Goal: Task Accomplishment & Management: Use online tool/utility

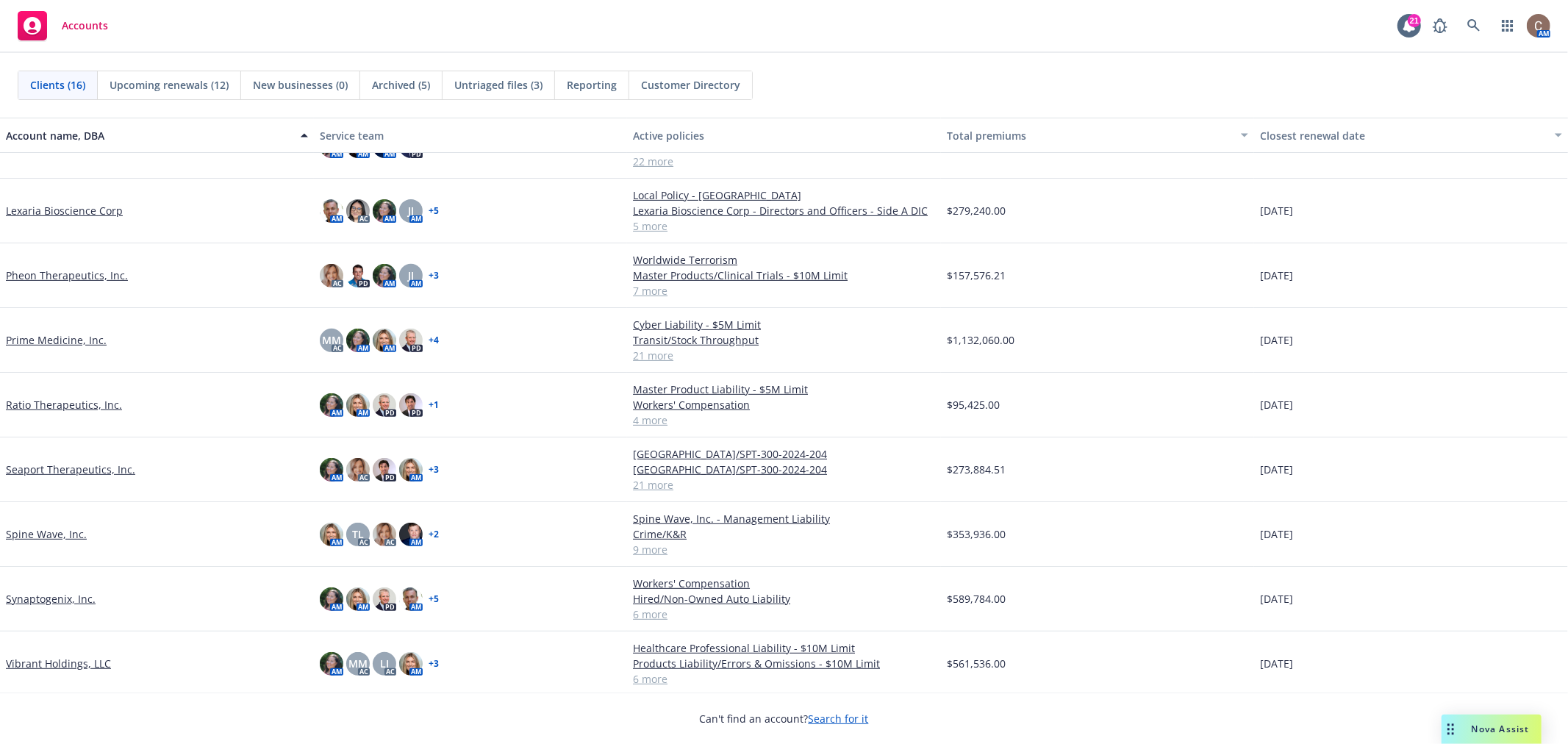
scroll to position [460, 0]
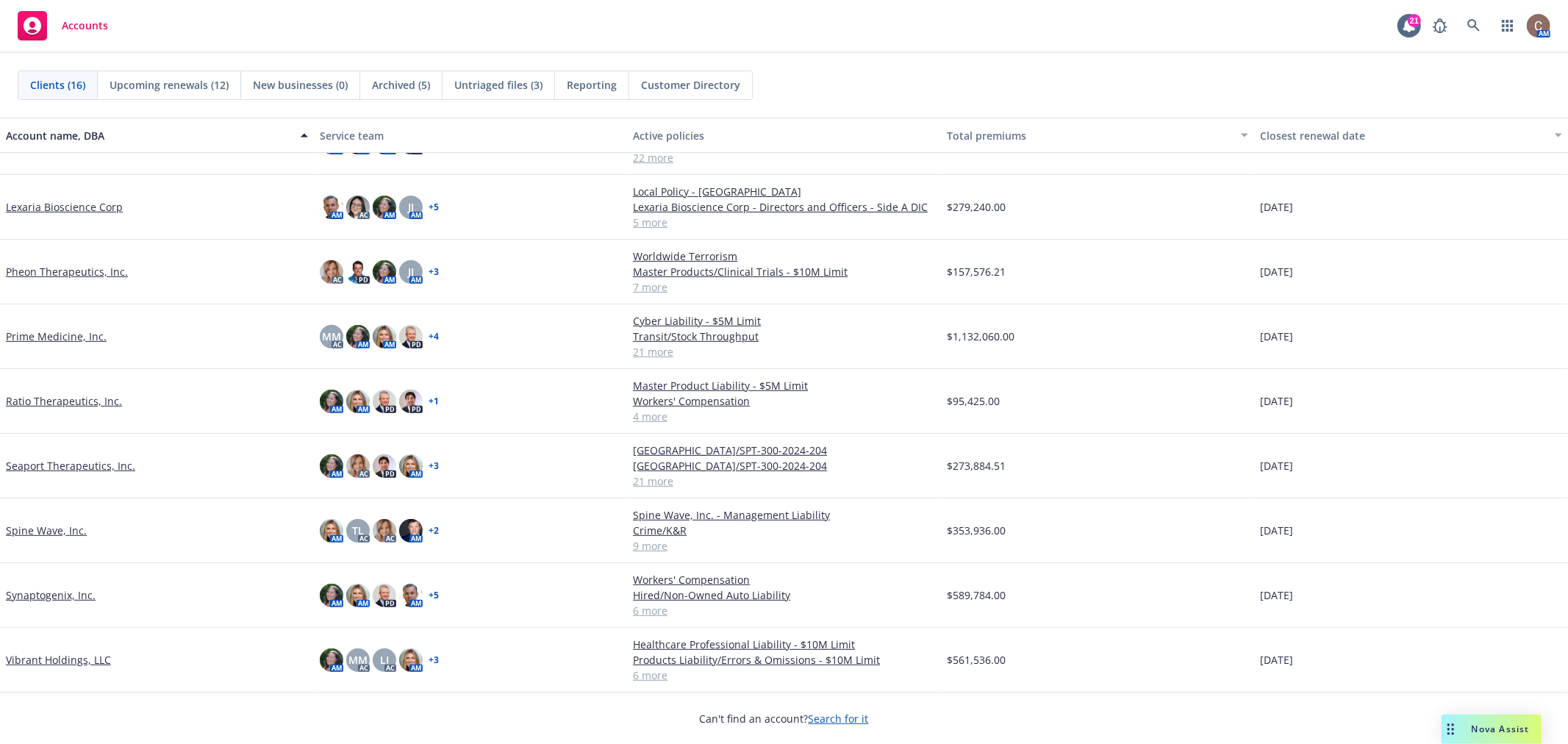
click at [92, 462] on link "Seaport Therapeutics, Inc." at bounding box center [71, 466] width 130 height 16
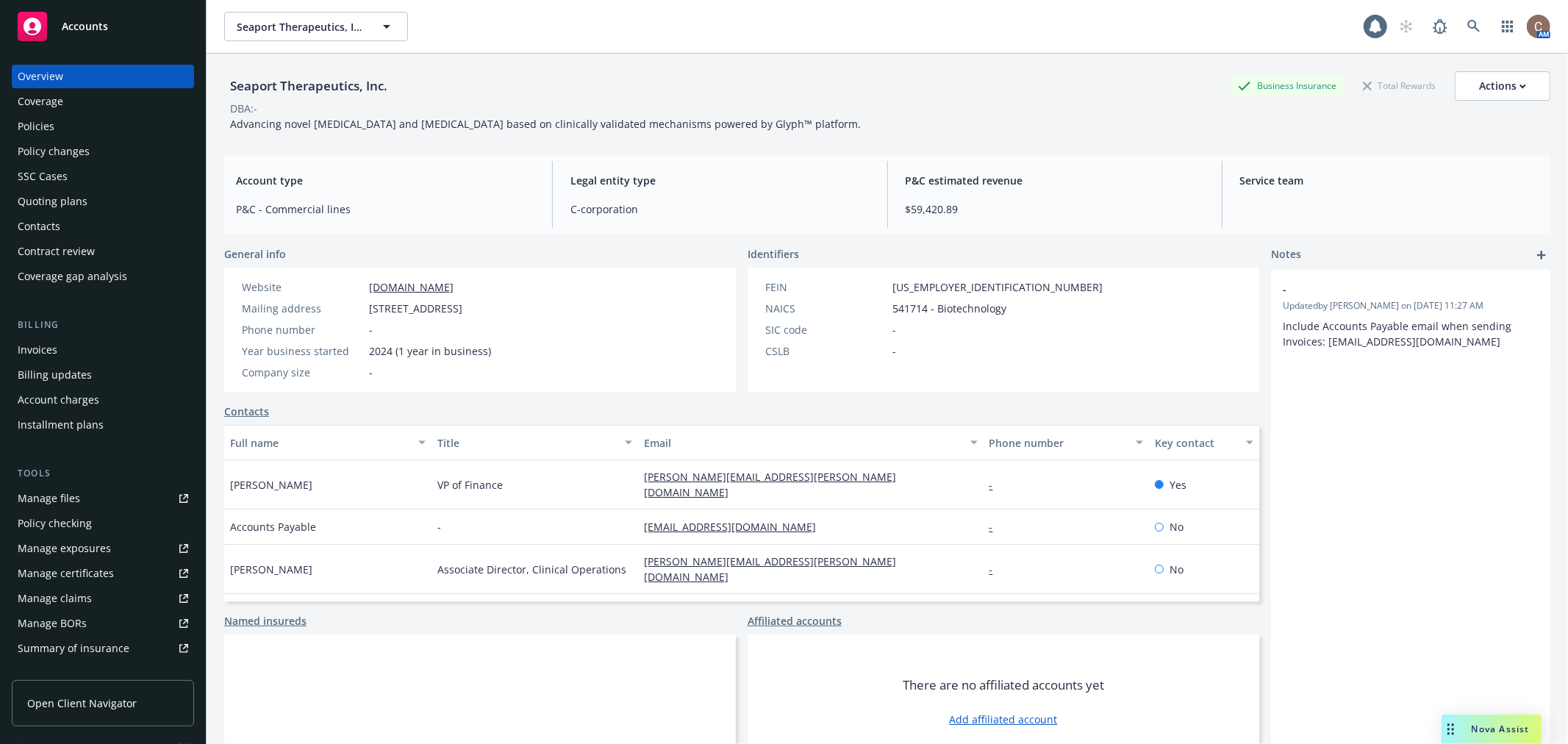
click at [57, 126] on div "Policies" at bounding box center [102, 126] width 171 height 23
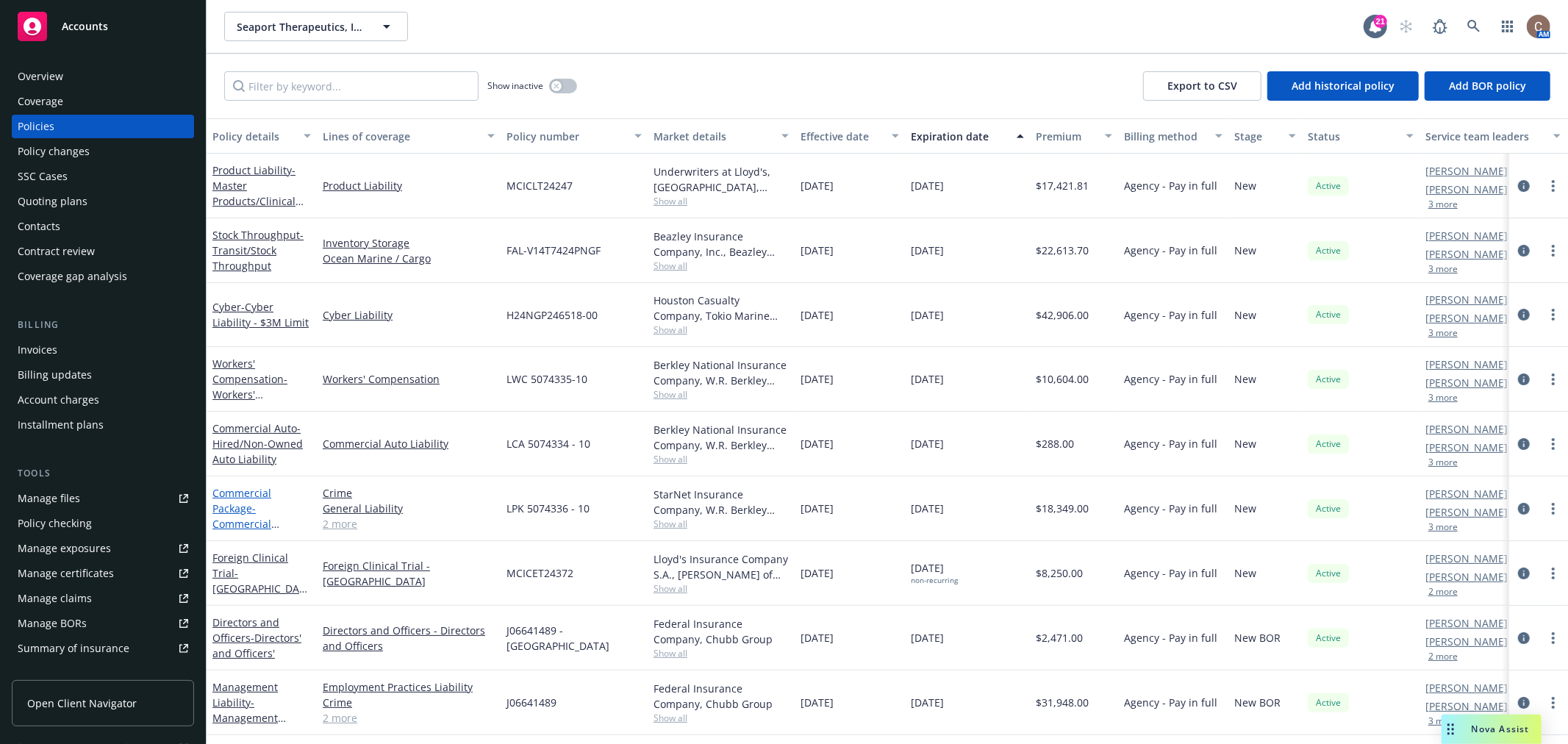
click at [253, 517] on span "- Commercial Package - Incl $10M Umbrella" at bounding box center [260, 532] width 97 height 60
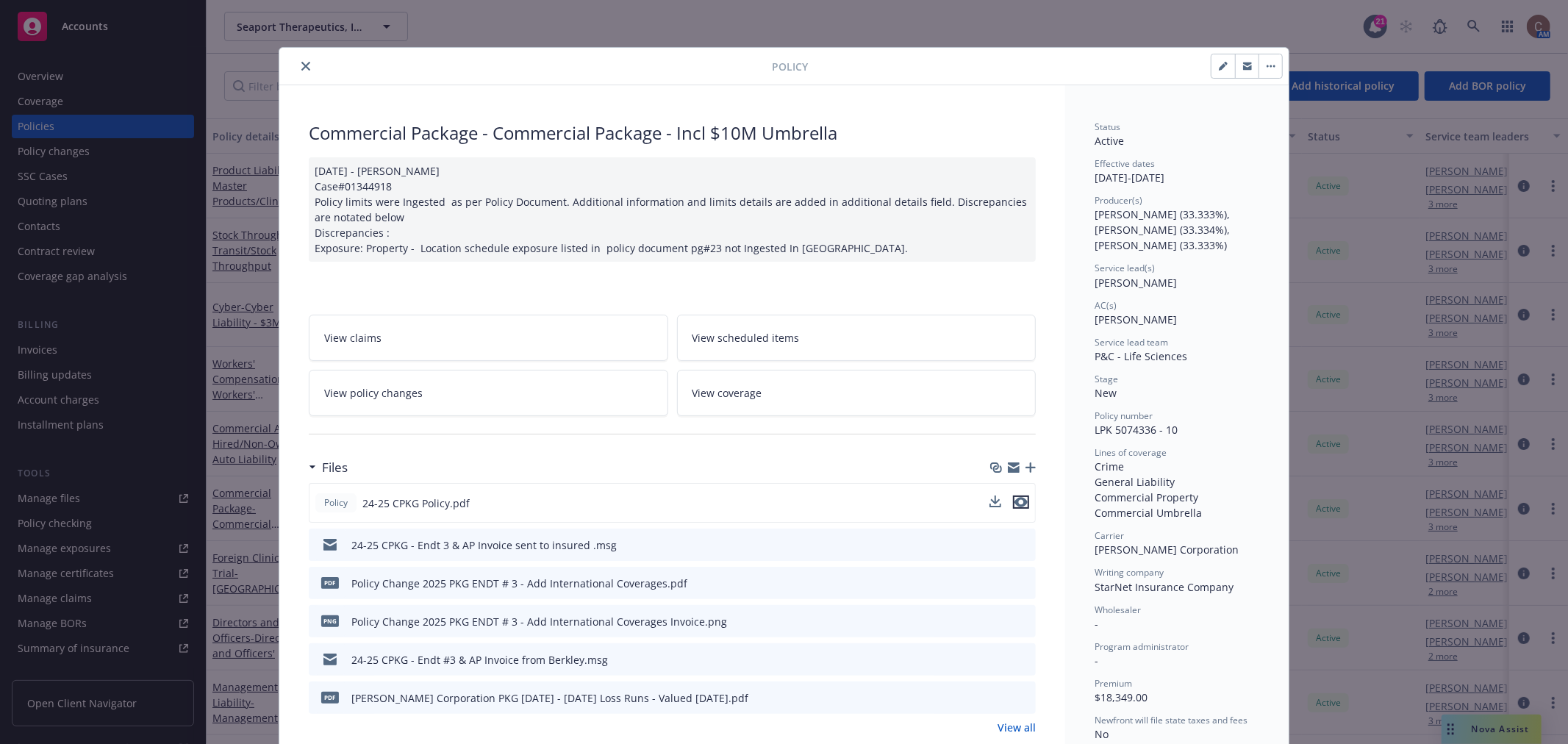
click at [1016, 501] on icon "preview file" at bounding box center [1021, 502] width 13 height 10
drag, startPoint x: 296, startPoint y: 62, endPoint x: 240, endPoint y: 100, distance: 67.7
click at [301, 62] on icon "close" at bounding box center [305, 66] width 9 height 9
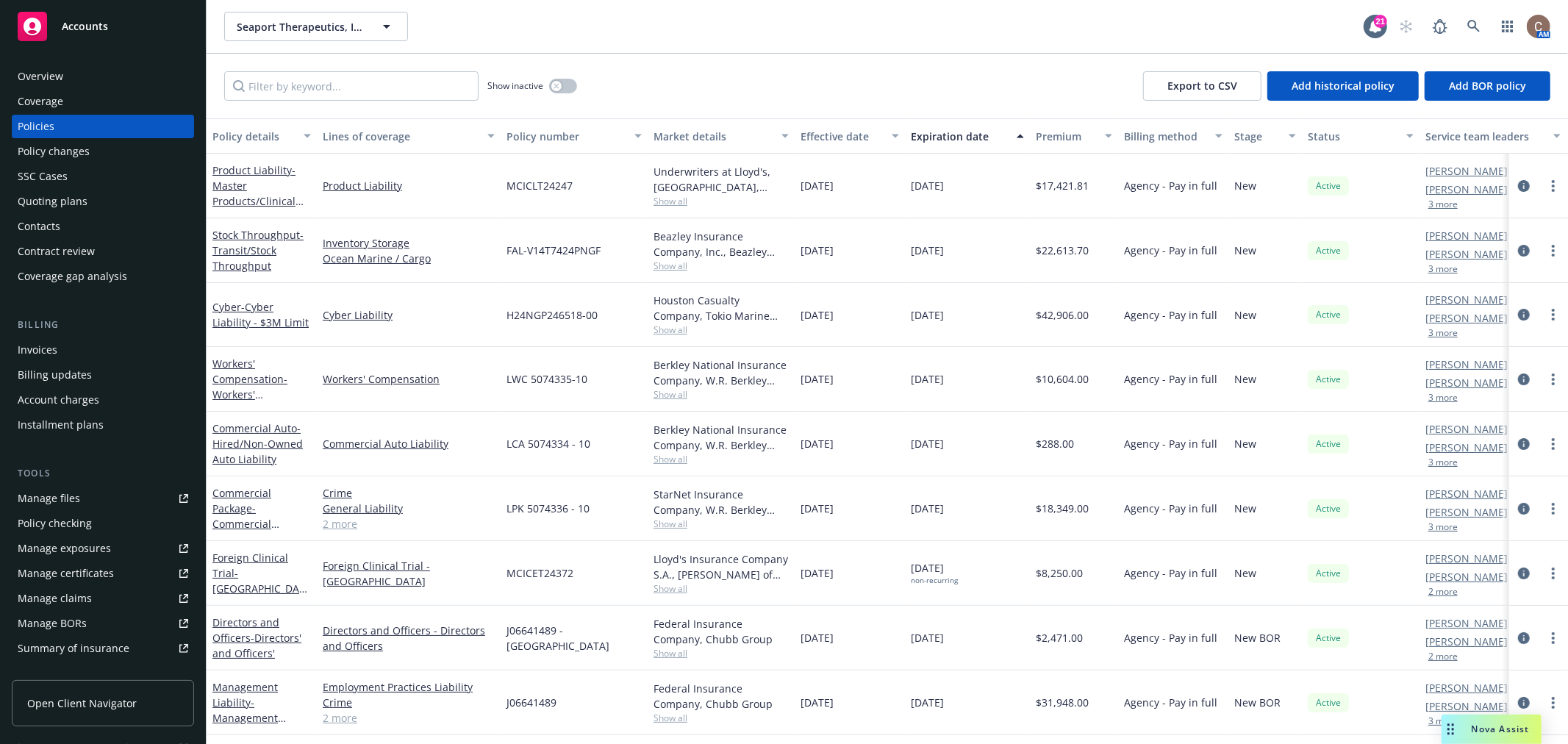
click at [82, 528] on div "Policy checking" at bounding box center [54, 523] width 74 height 23
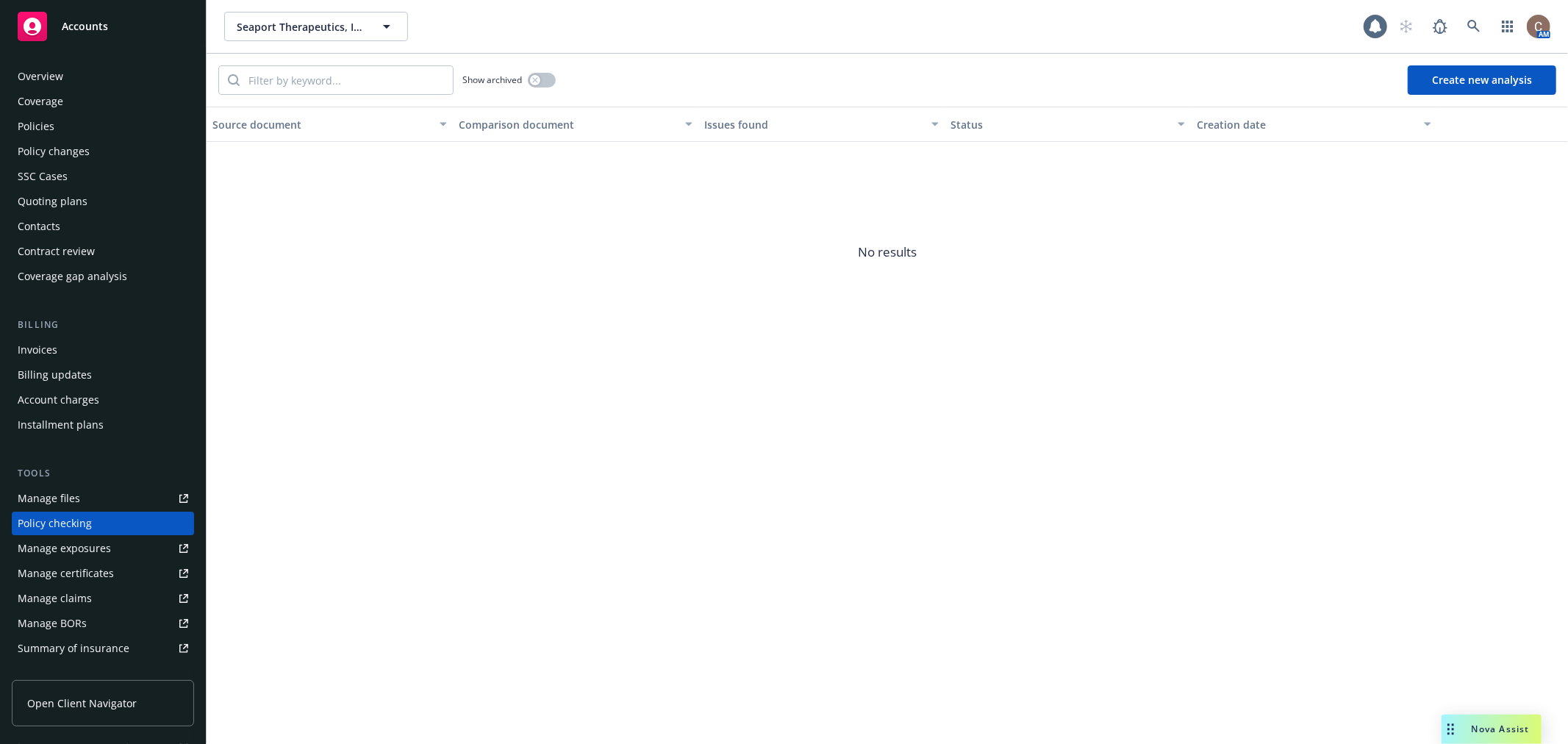
scroll to position [127, 0]
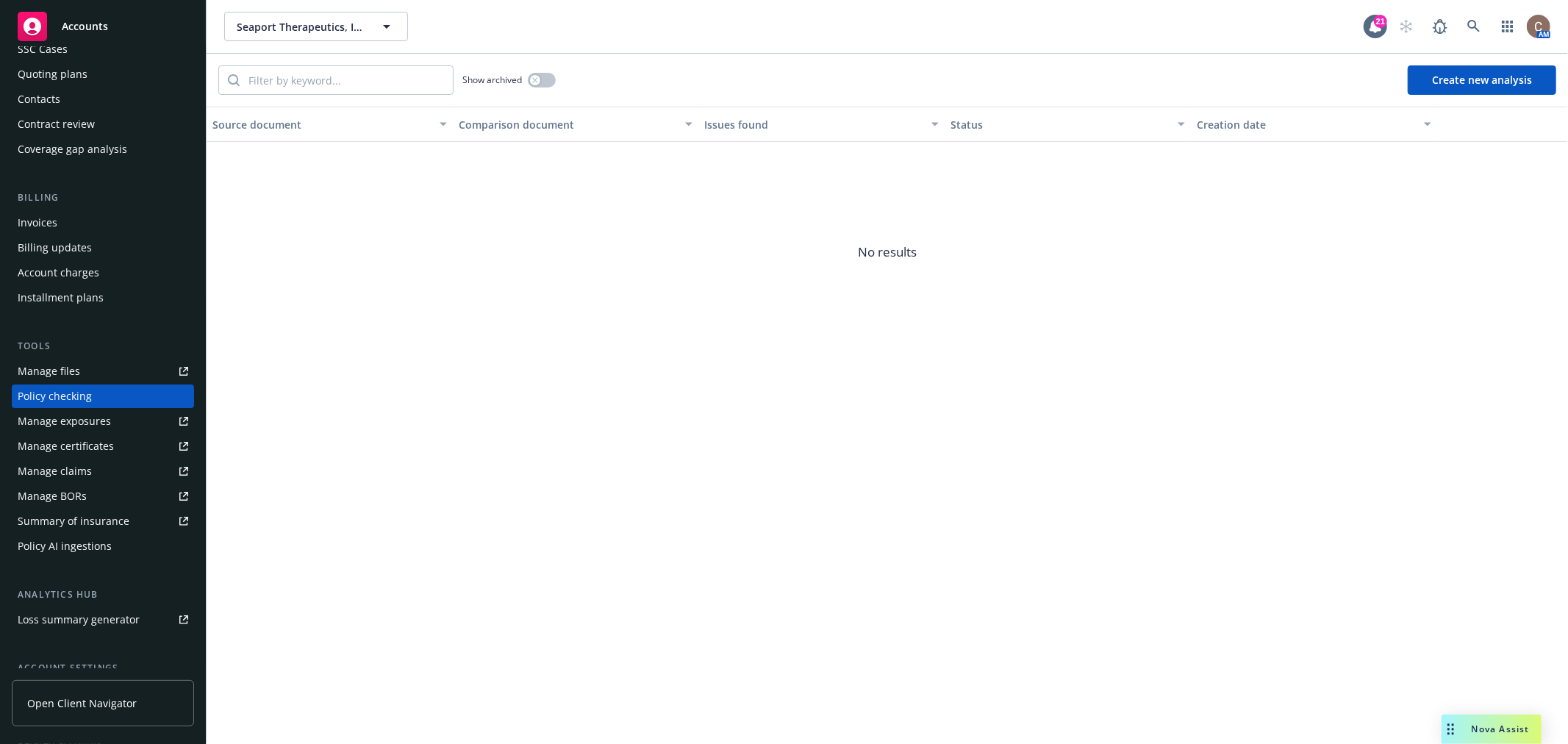
click at [1491, 82] on button "Create new analysis" at bounding box center [1481, 80] width 148 height 29
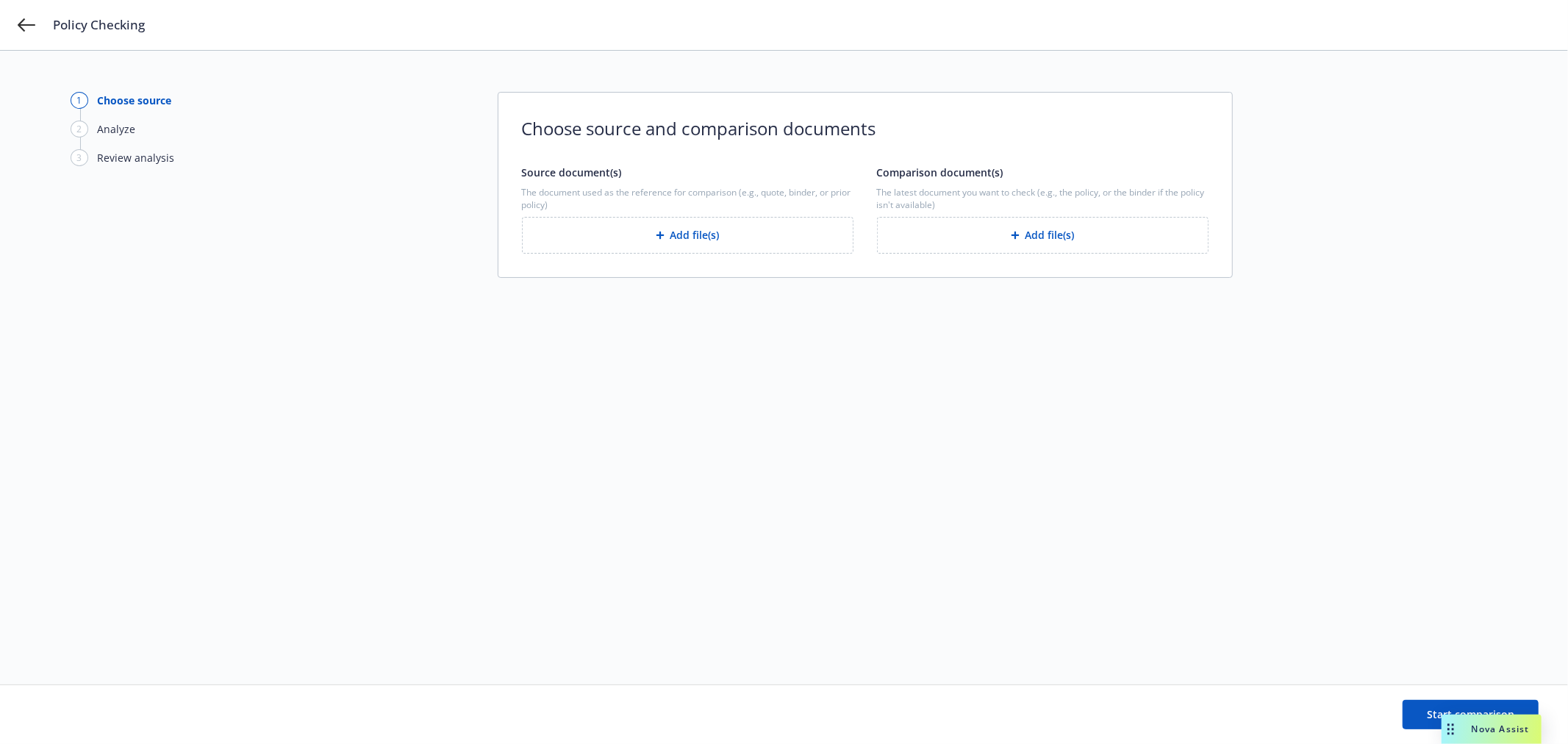
click at [666, 236] on div "button" at bounding box center [663, 235] width 15 height 9
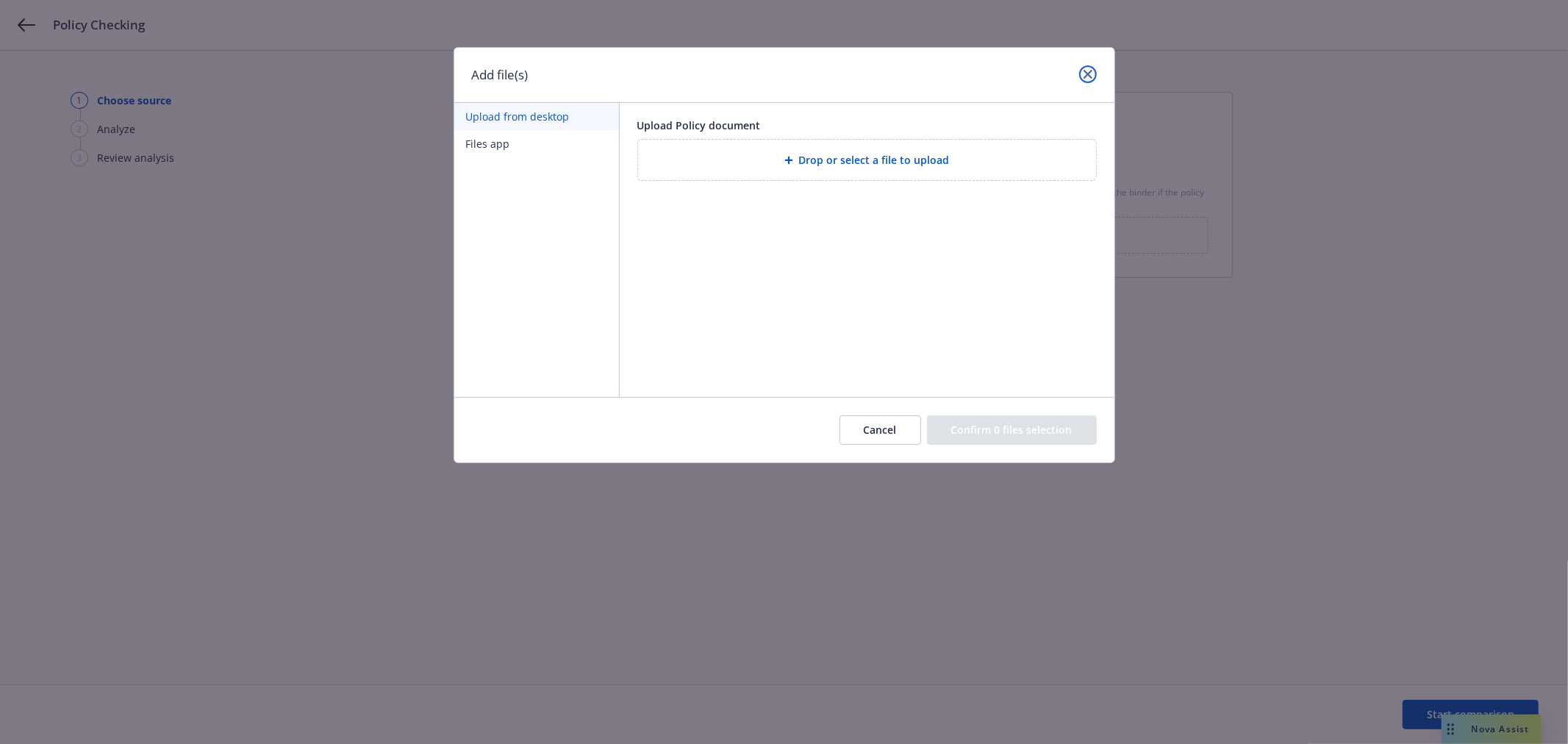
click at [1090, 73] on icon "close" at bounding box center [1087, 74] width 9 height 9
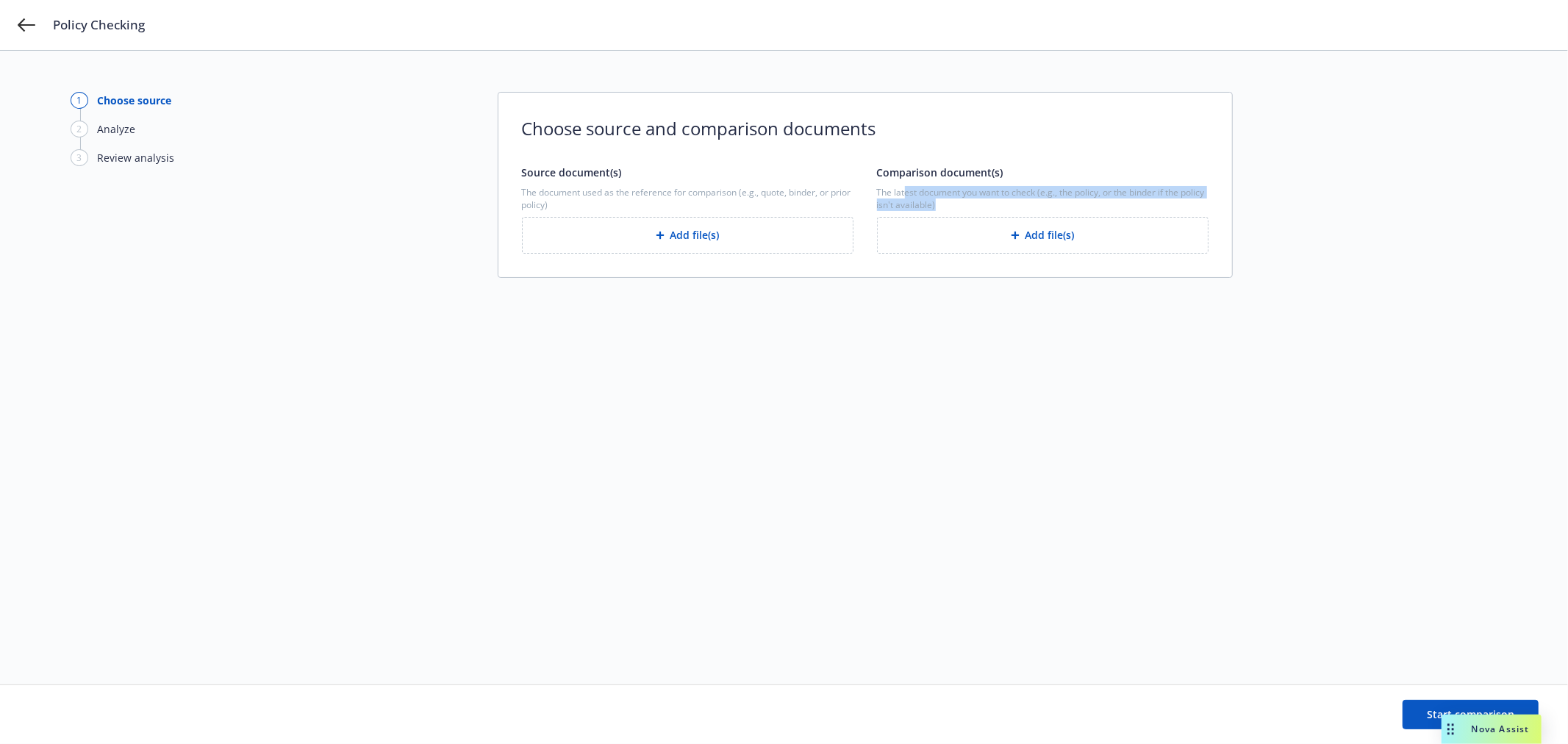
drag, startPoint x: 904, startPoint y: 193, endPoint x: 1163, endPoint y: 199, distance: 259.1
click at [1163, 199] on span "The latest document you want to check (e.g., the policy, or the binder if the p…" at bounding box center [1042, 199] width 332 height 25
click at [1145, 202] on span "The latest document you want to check (e.g., the policy, or the binder if the p…" at bounding box center [1042, 199] width 332 height 25
click at [705, 236] on button "Add file(s)" at bounding box center [687, 236] width 332 height 37
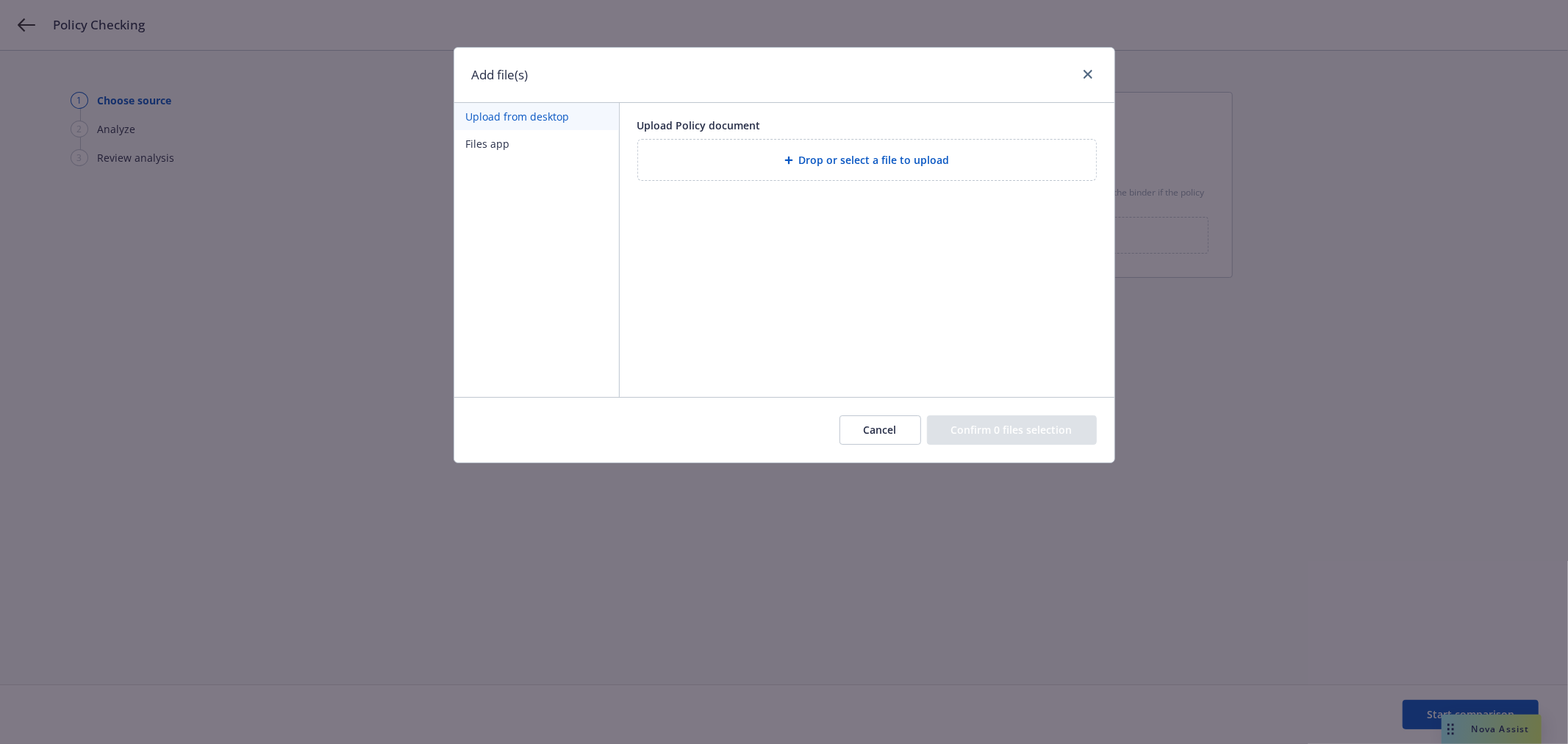
click at [540, 141] on button "Files app" at bounding box center [537, 143] width 165 height 27
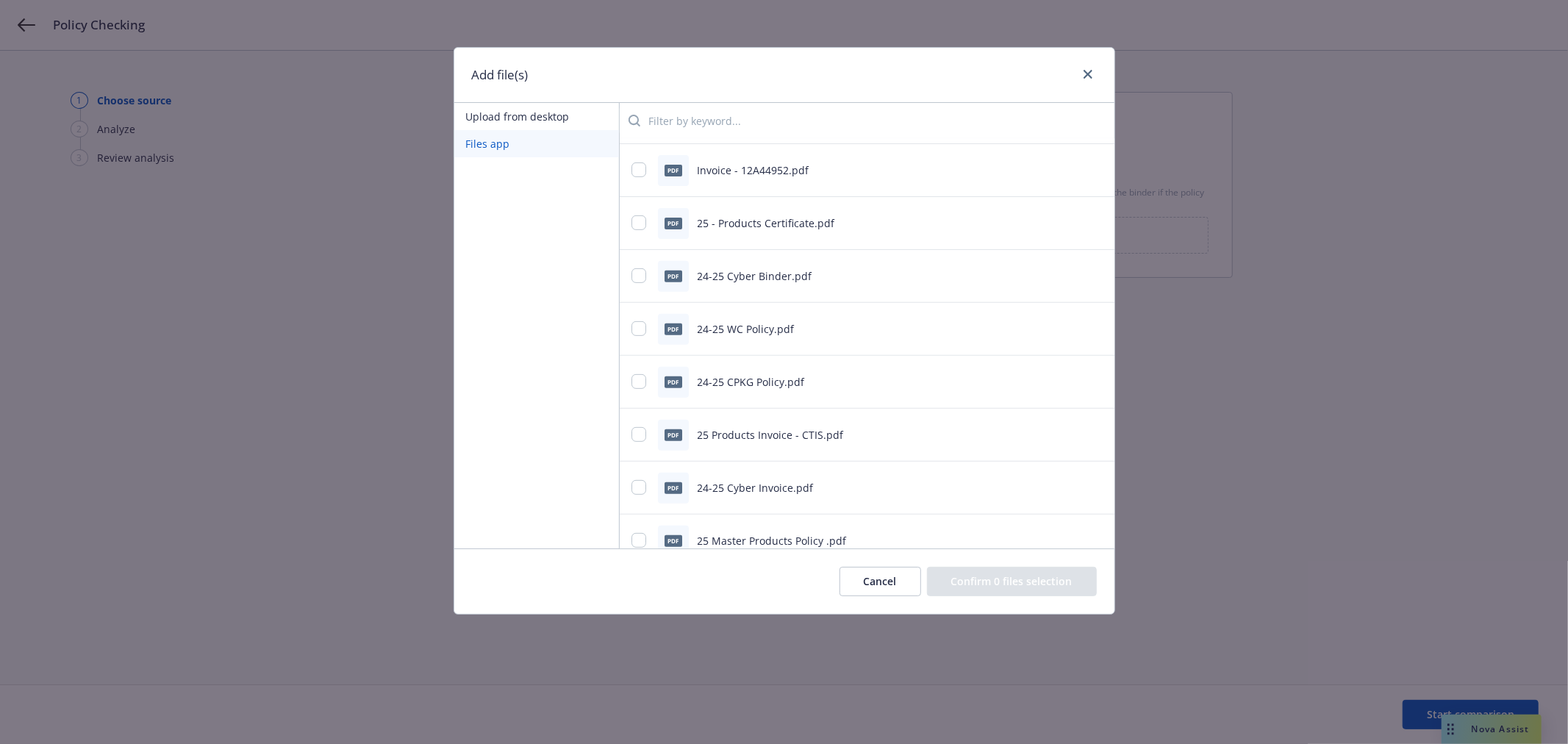
scroll to position [490, 0]
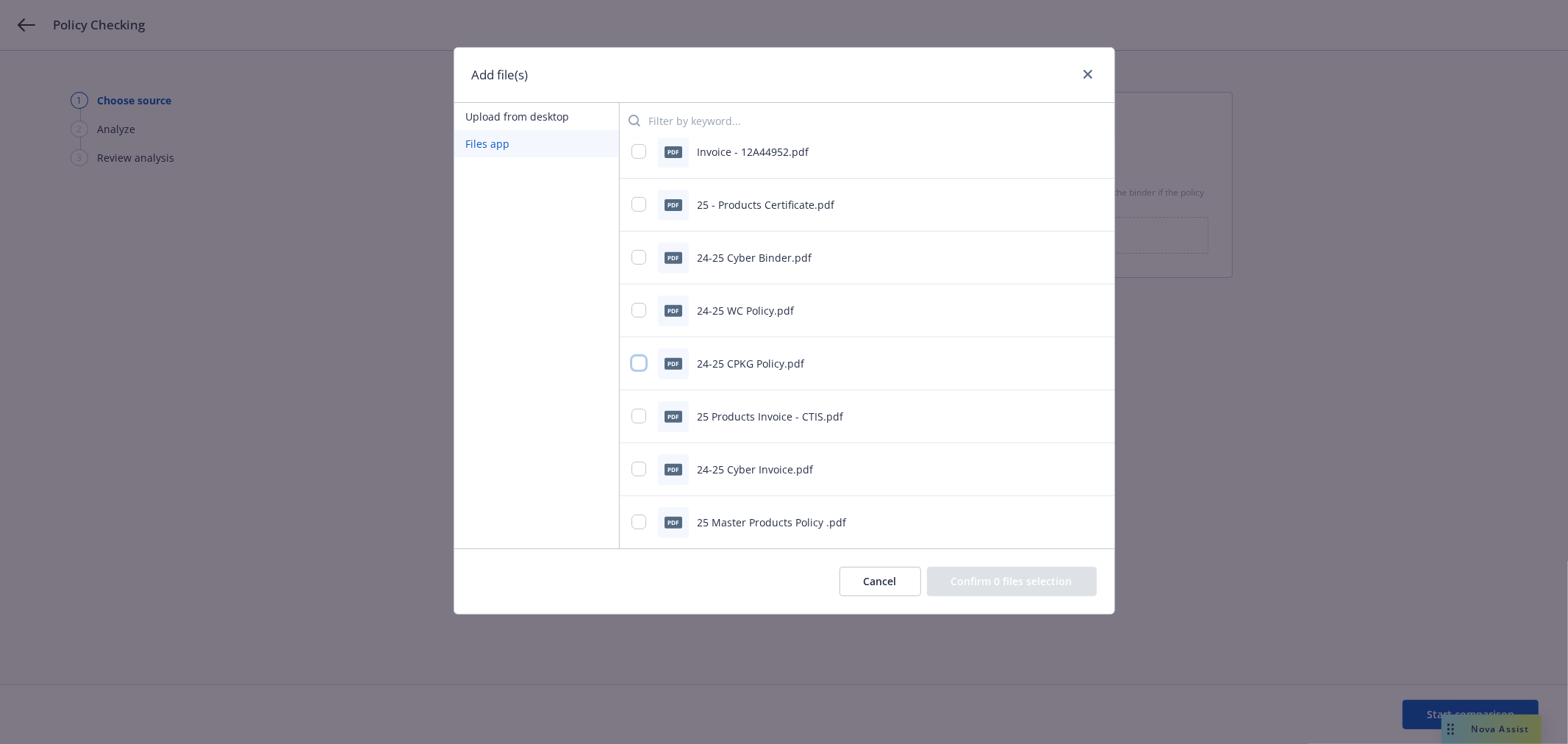
click at [637, 366] on input "checkbox" at bounding box center [639, 364] width 15 height 15
checkbox input "true"
click at [993, 577] on button "Confirm 1 file selection" at bounding box center [1014, 581] width 165 height 29
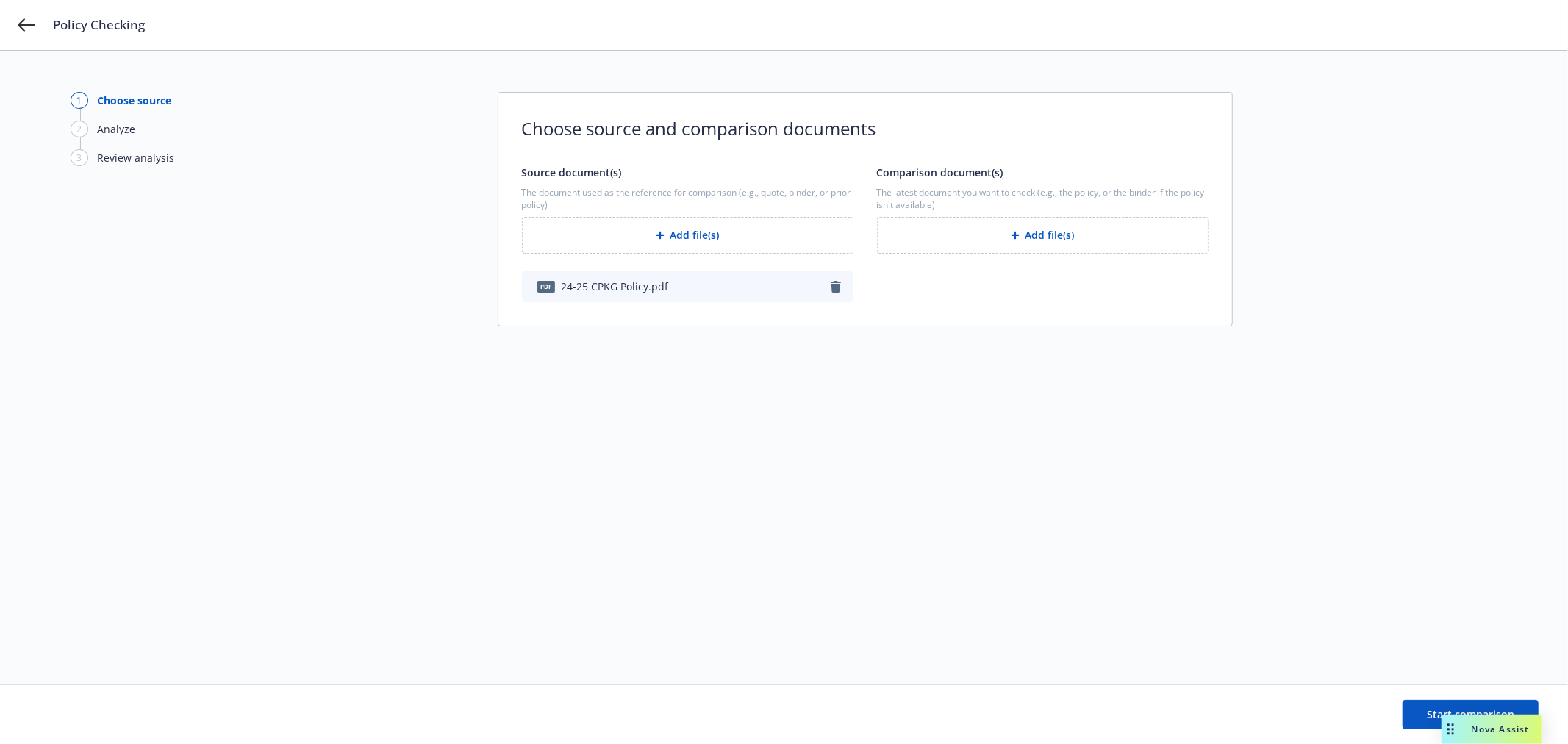
click at [1040, 233] on button "Add file(s)" at bounding box center [1042, 236] width 332 height 37
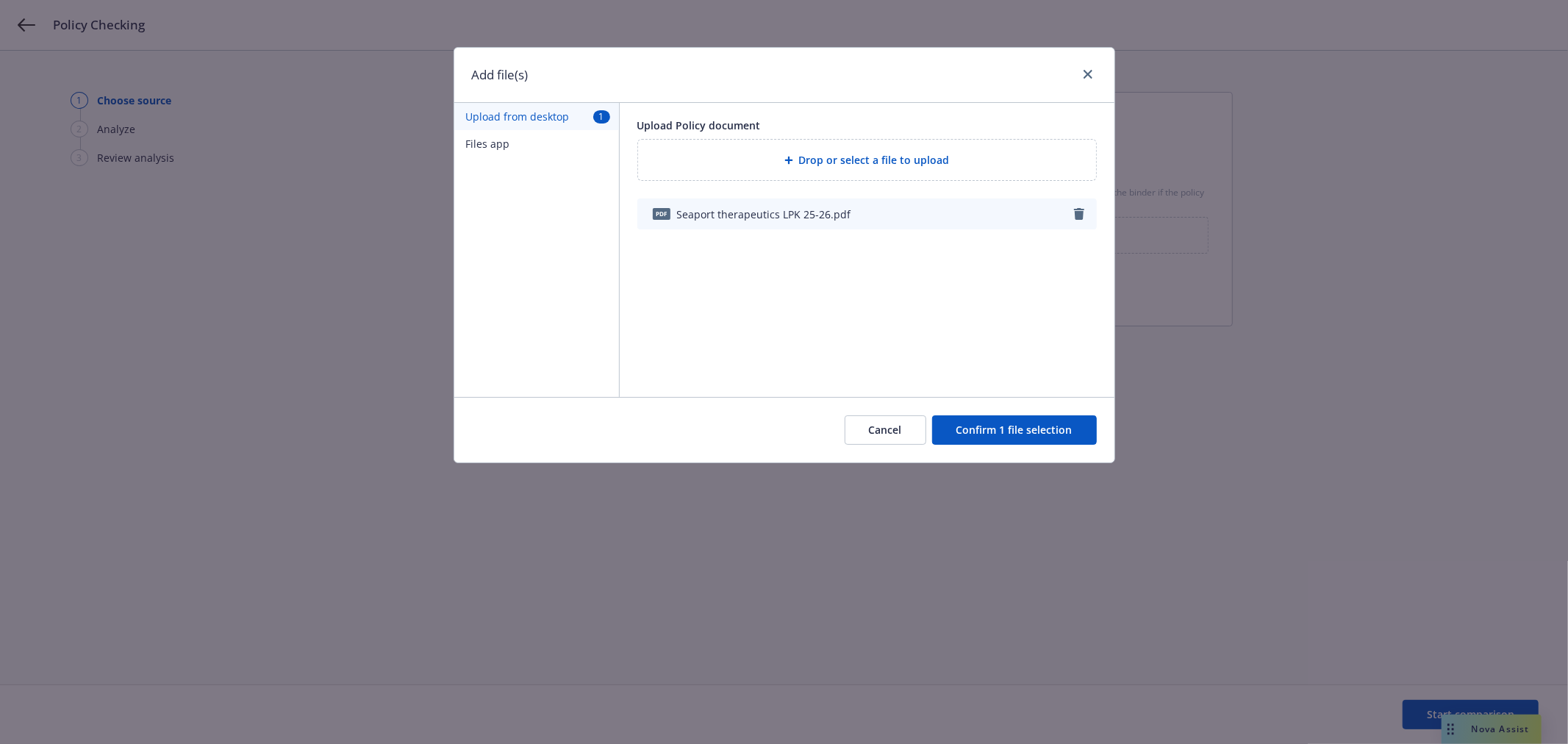
click at [1012, 437] on button "Confirm 1 file selection" at bounding box center [1014, 429] width 165 height 29
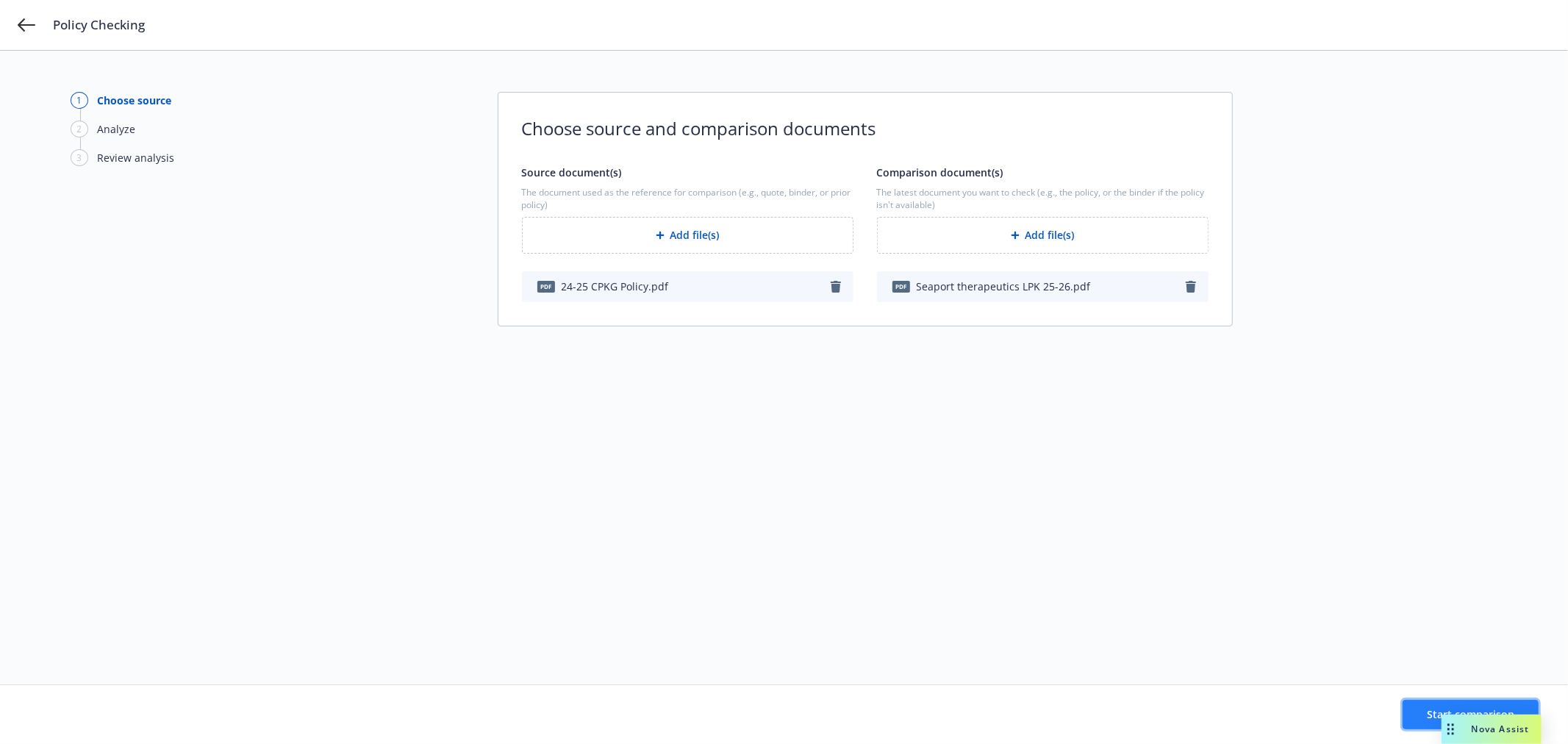
click at [1437, 705] on button "Start comparison" at bounding box center [1470, 714] width 136 height 29
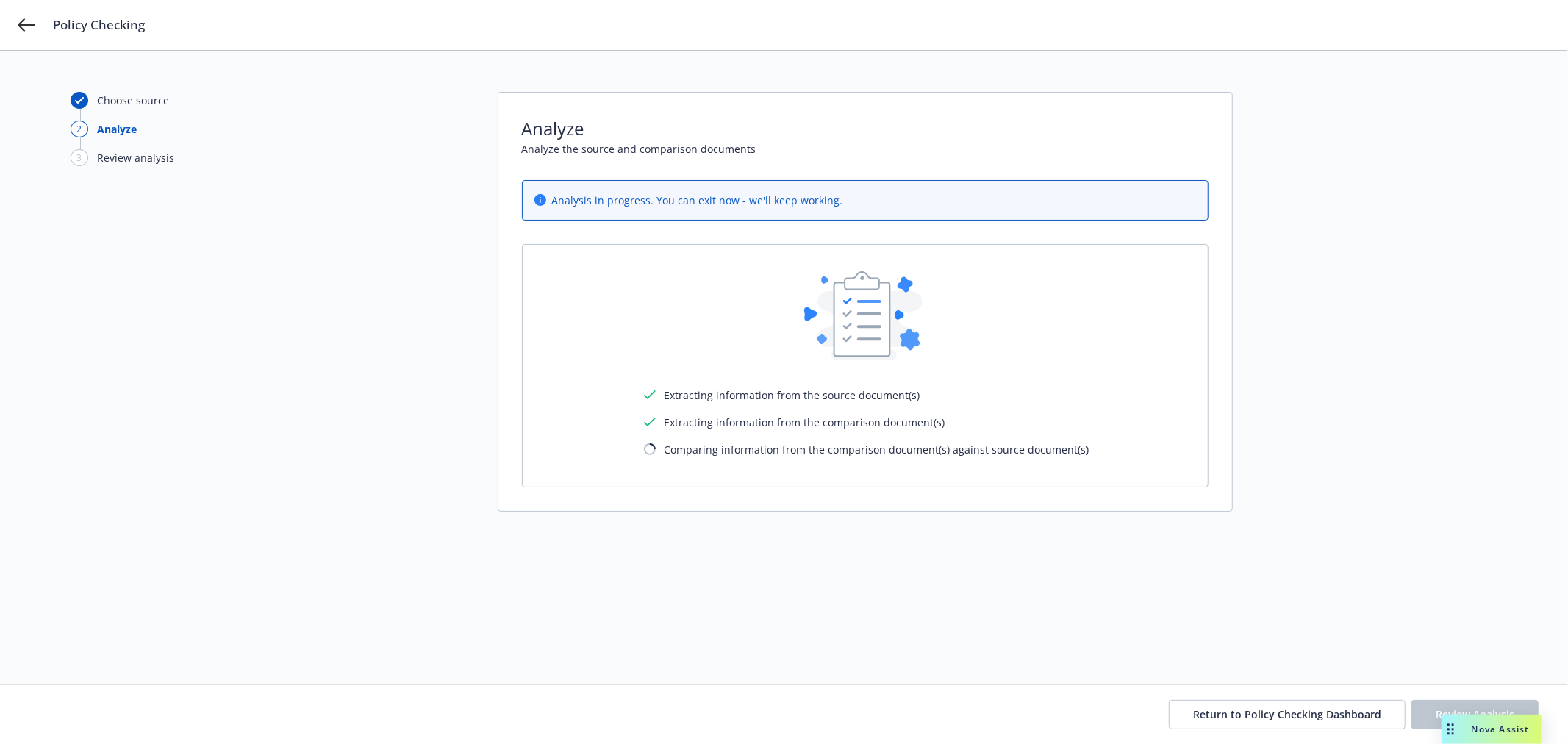
click at [1354, 304] on div "Choose source 2 Analyze 3 Review analysis Analyze Analyze the source and compar…" at bounding box center [784, 367] width 1427 height 552
click at [1253, 706] on button "Return to Policy Checking Dashboard" at bounding box center [1287, 714] width 237 height 29
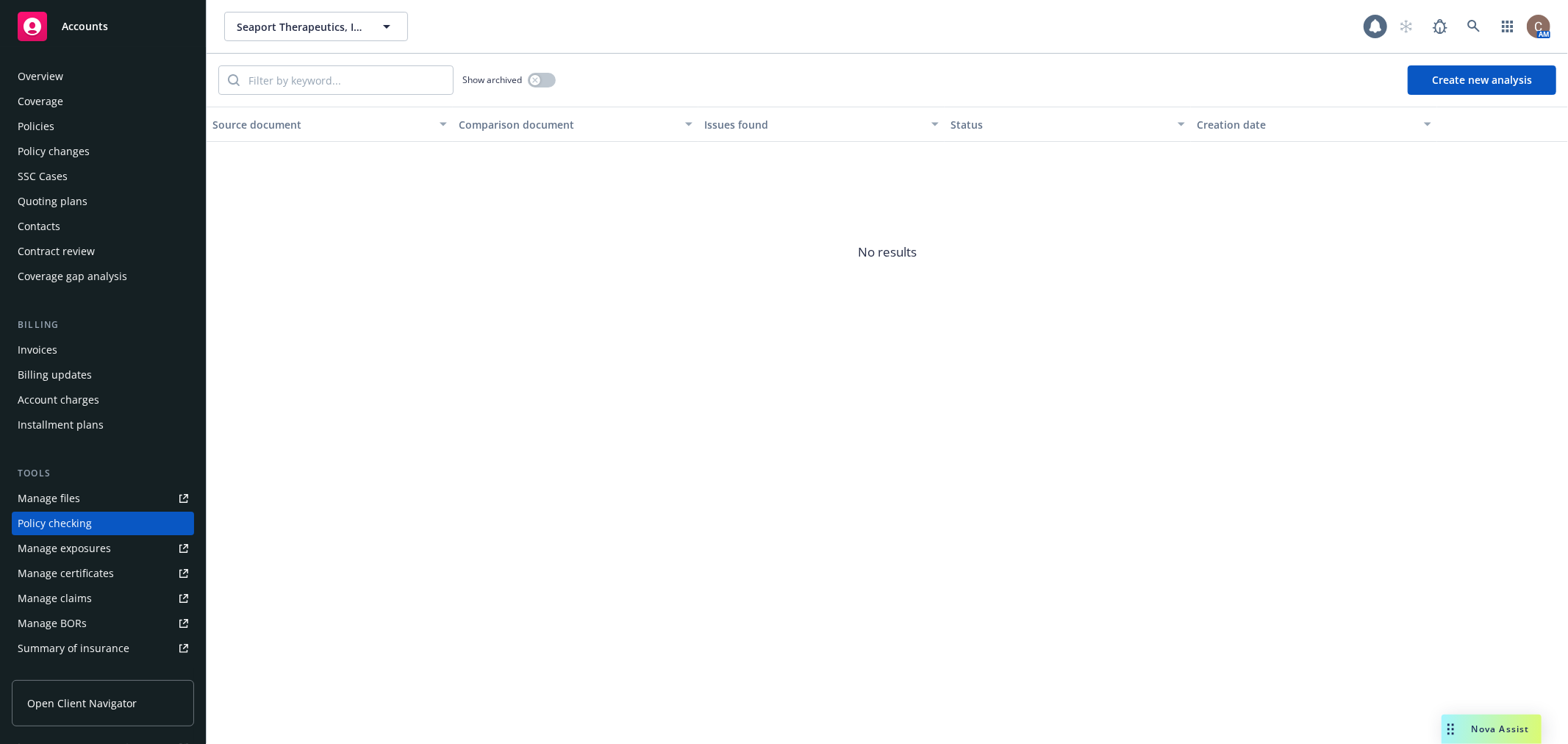
scroll to position [127, 0]
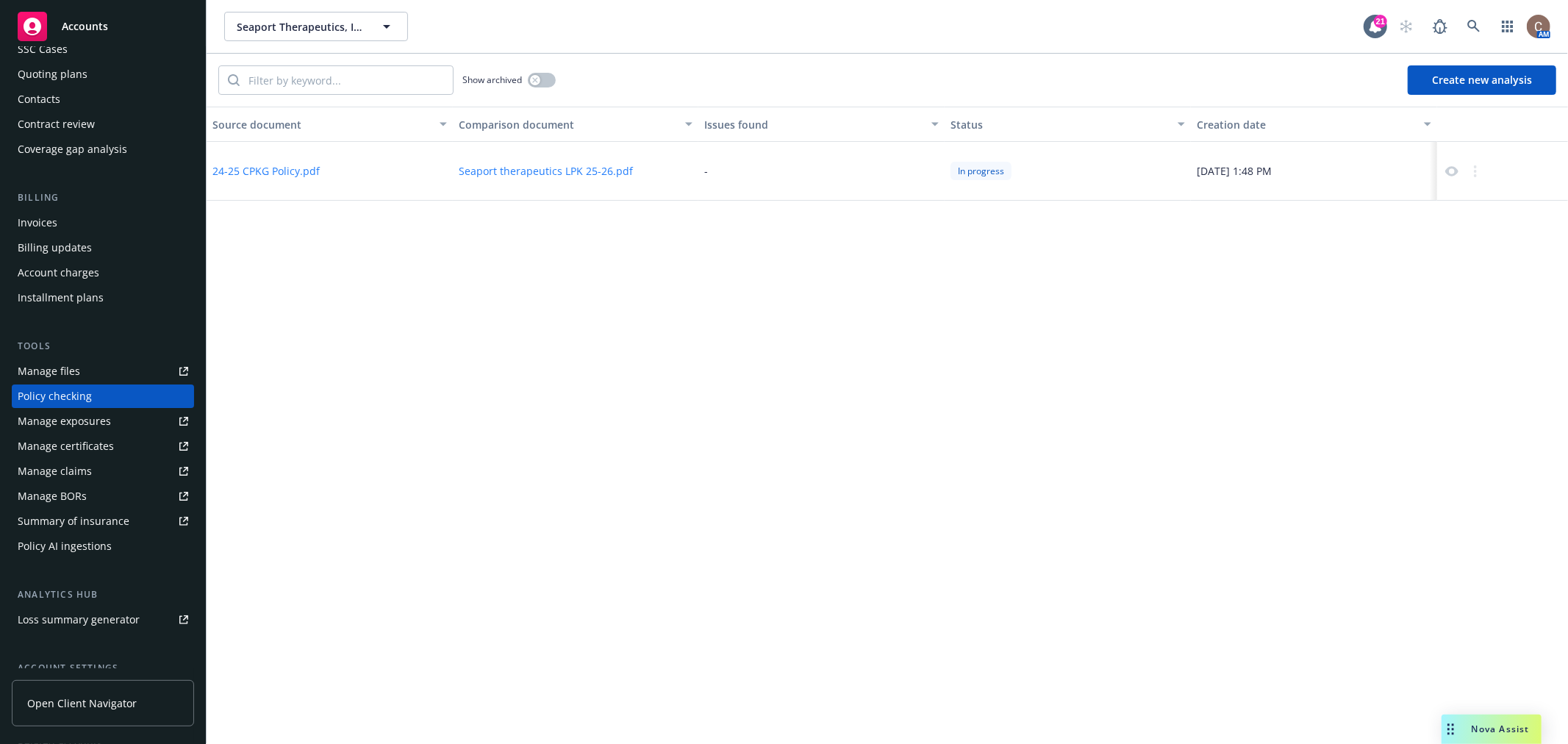
click at [1501, 81] on button "Create new analysis" at bounding box center [1481, 80] width 148 height 29
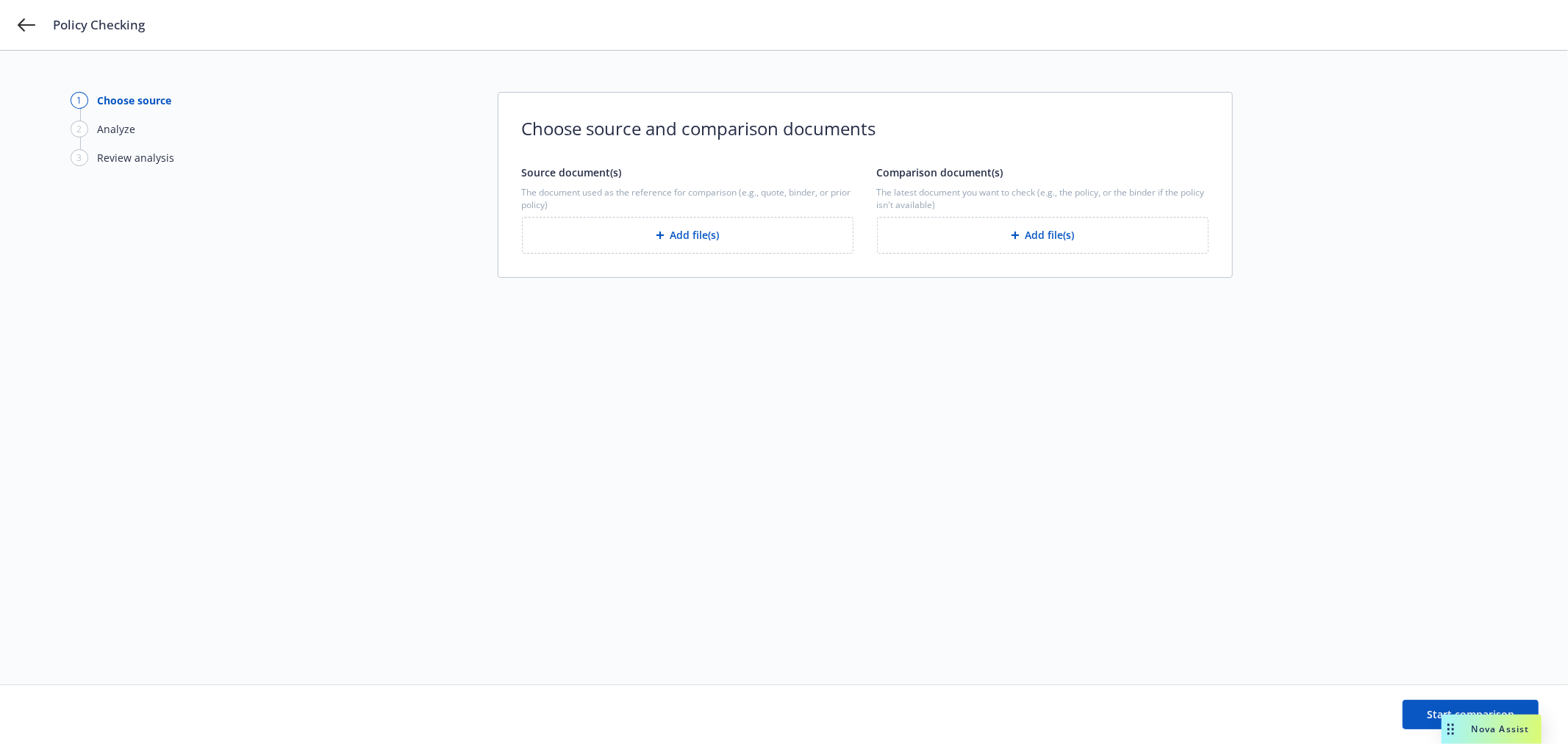
click at [674, 241] on button "Add file(s)" at bounding box center [687, 236] width 332 height 37
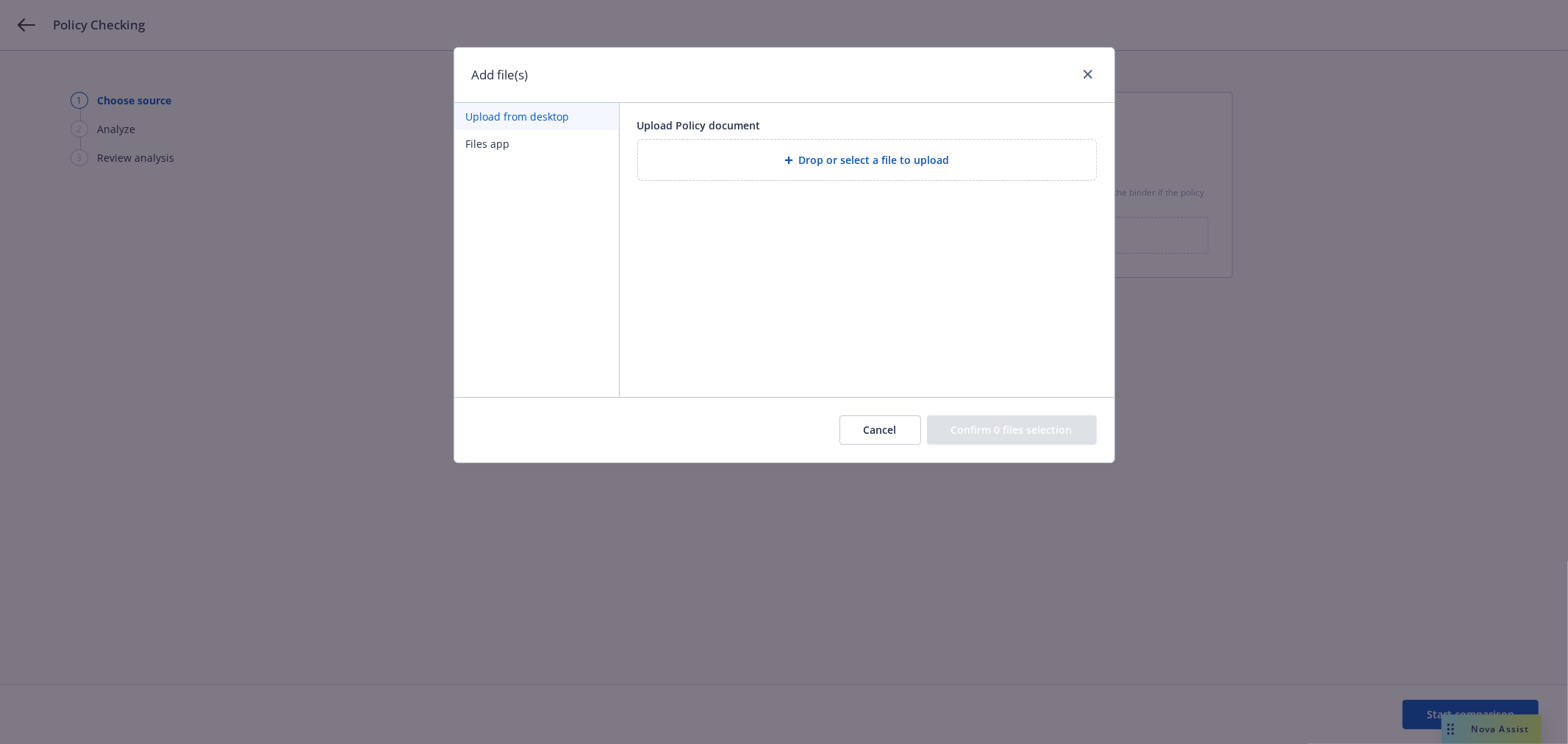
click at [555, 144] on button "Files app" at bounding box center [537, 143] width 165 height 27
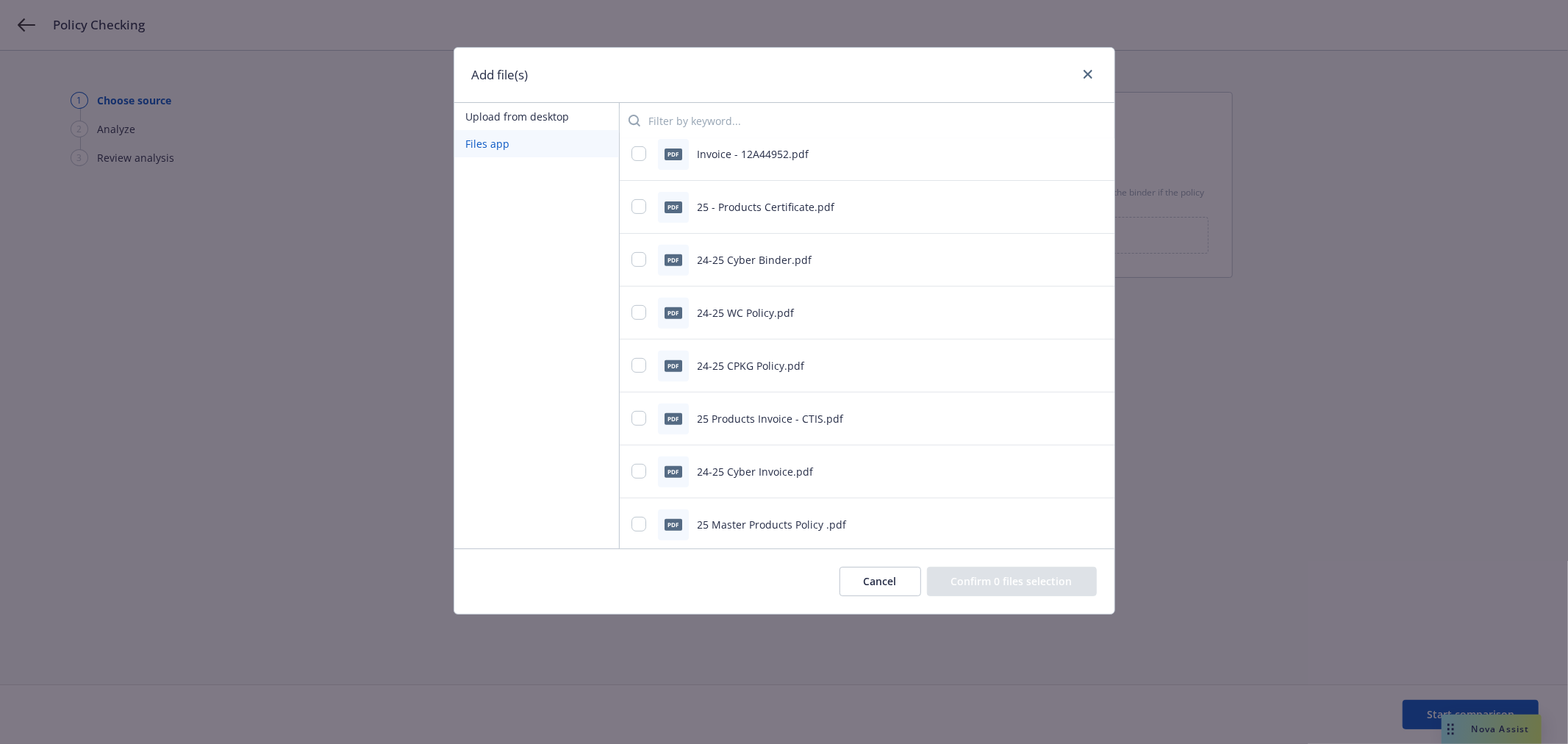
scroll to position [490, 0]
click at [636, 309] on input "checkbox" at bounding box center [639, 310] width 15 height 15
checkbox input "true"
click at [1002, 578] on button "Confirm 1 file selection" at bounding box center [1014, 581] width 165 height 29
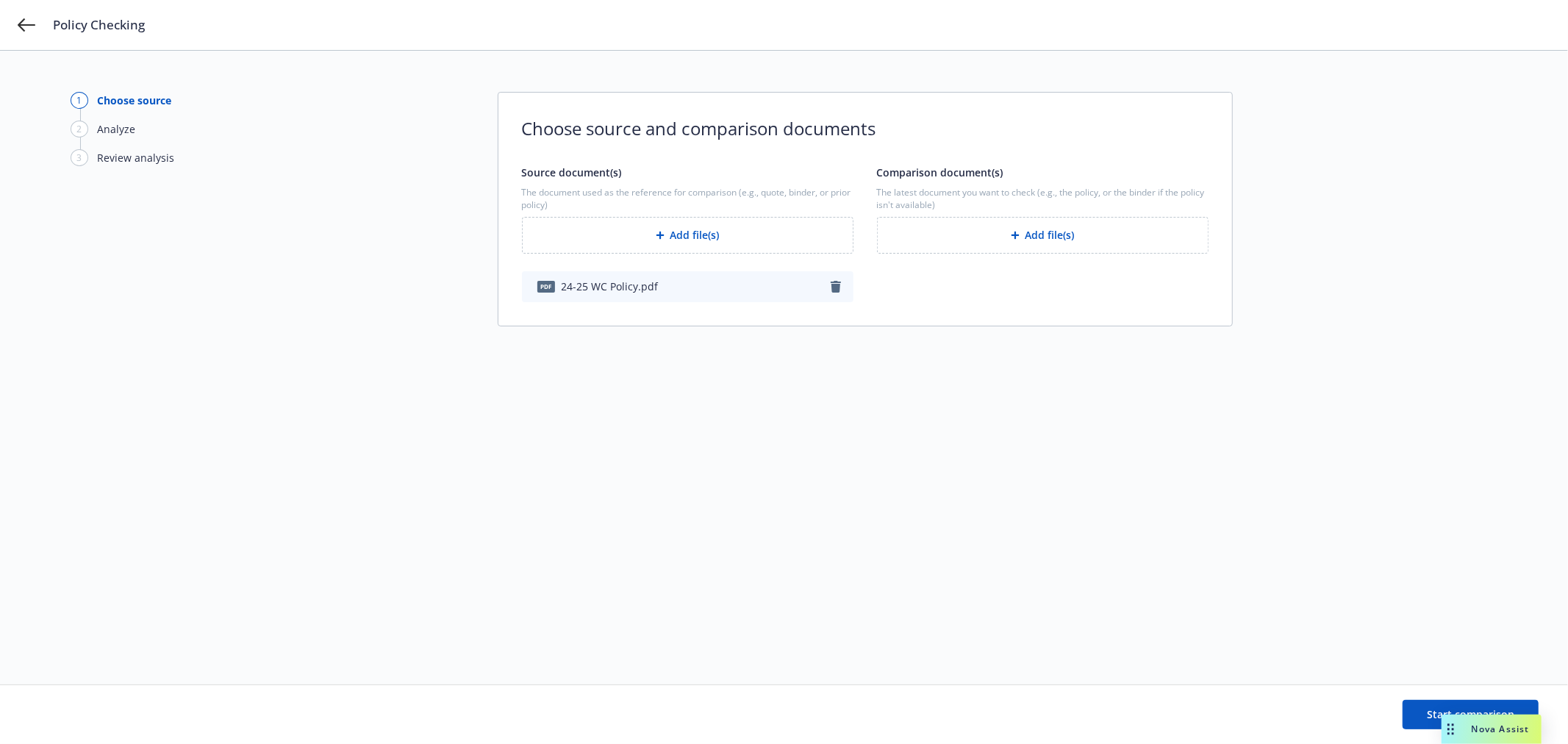
click at [1052, 231] on button "Add file(s)" at bounding box center [1042, 236] width 332 height 37
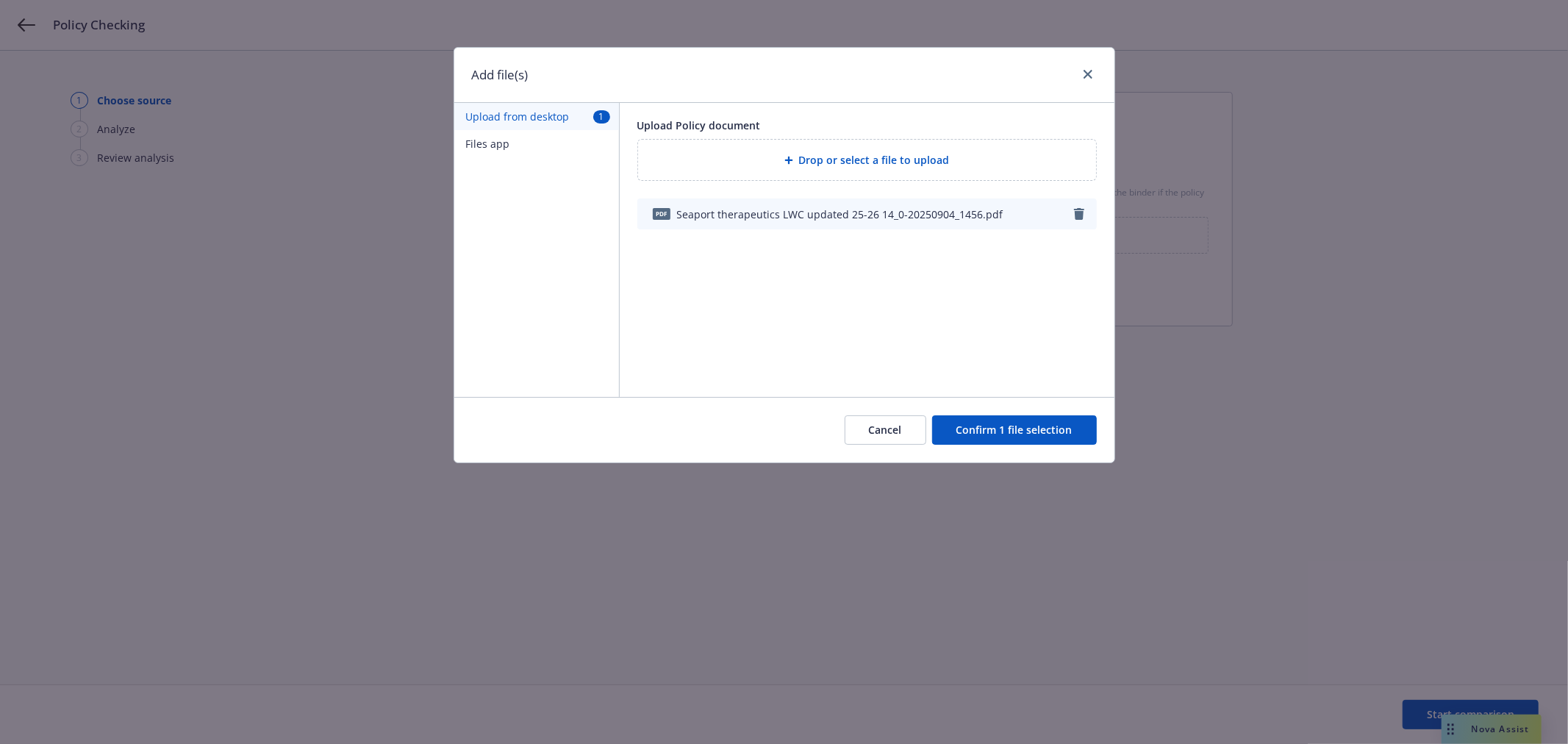
click at [996, 442] on button "Confirm 1 file selection" at bounding box center [1014, 429] width 165 height 29
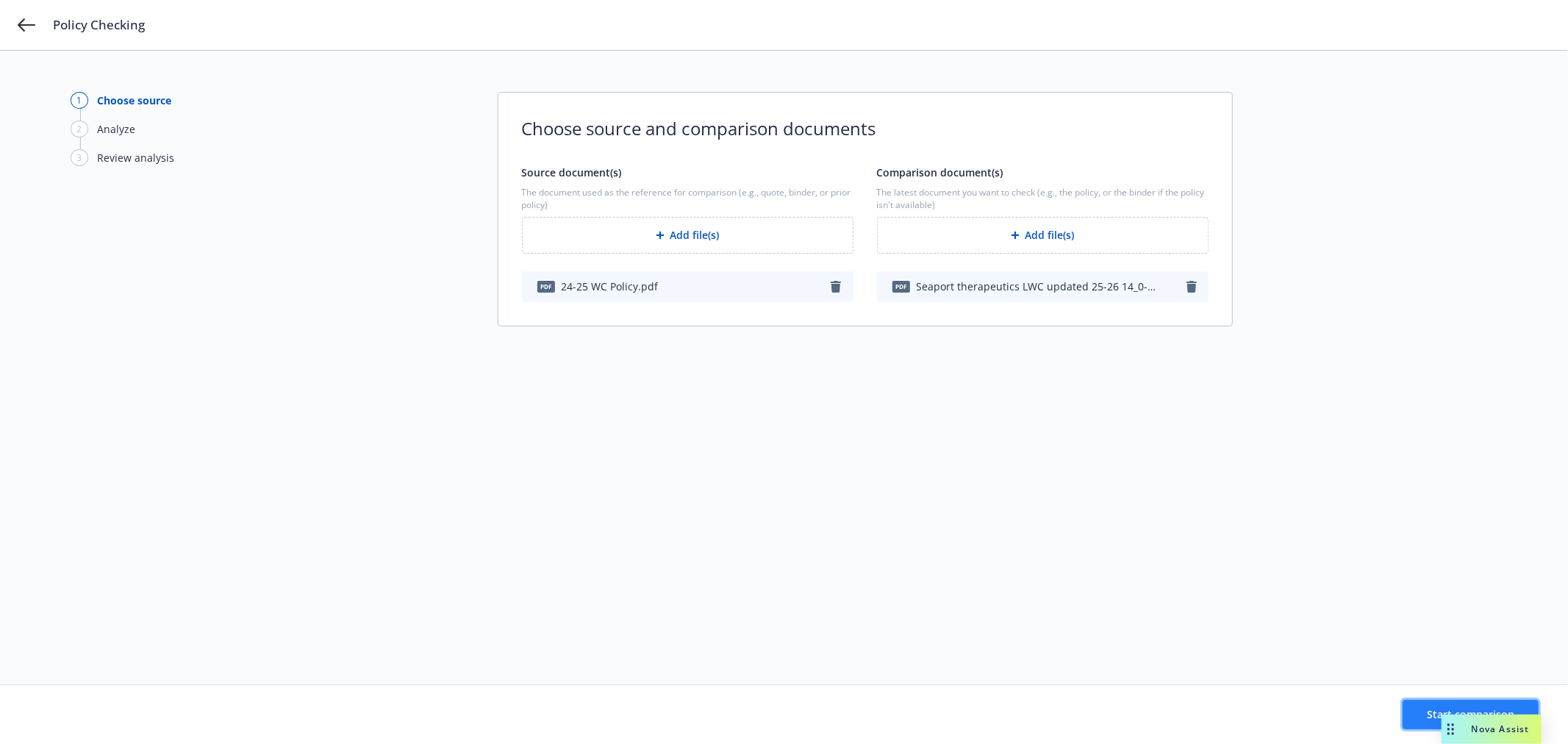
click at [1417, 714] on button "Start comparison" at bounding box center [1470, 714] width 136 height 29
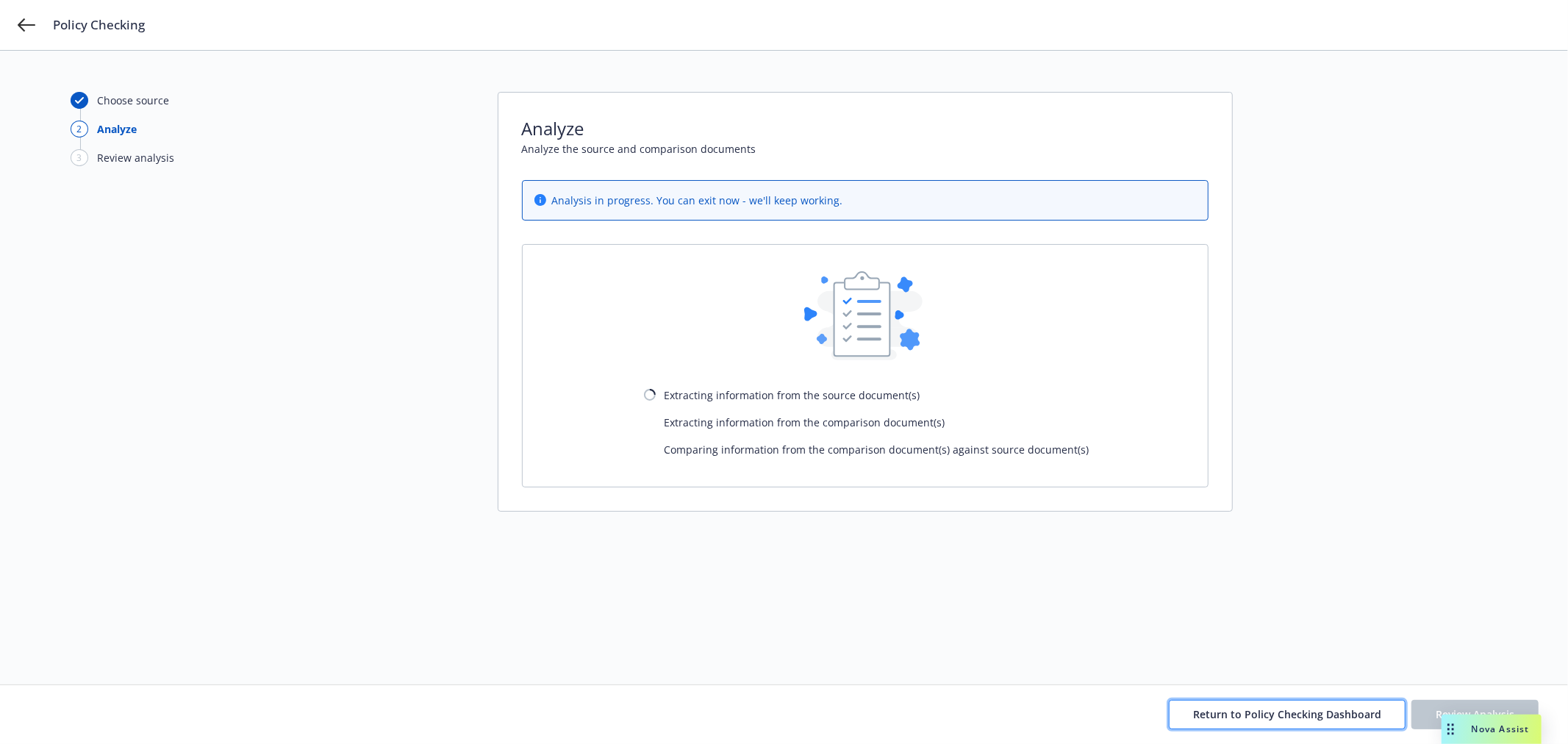
click at [1254, 717] on span "Return to Policy Checking Dashboard" at bounding box center [1287, 714] width 188 height 14
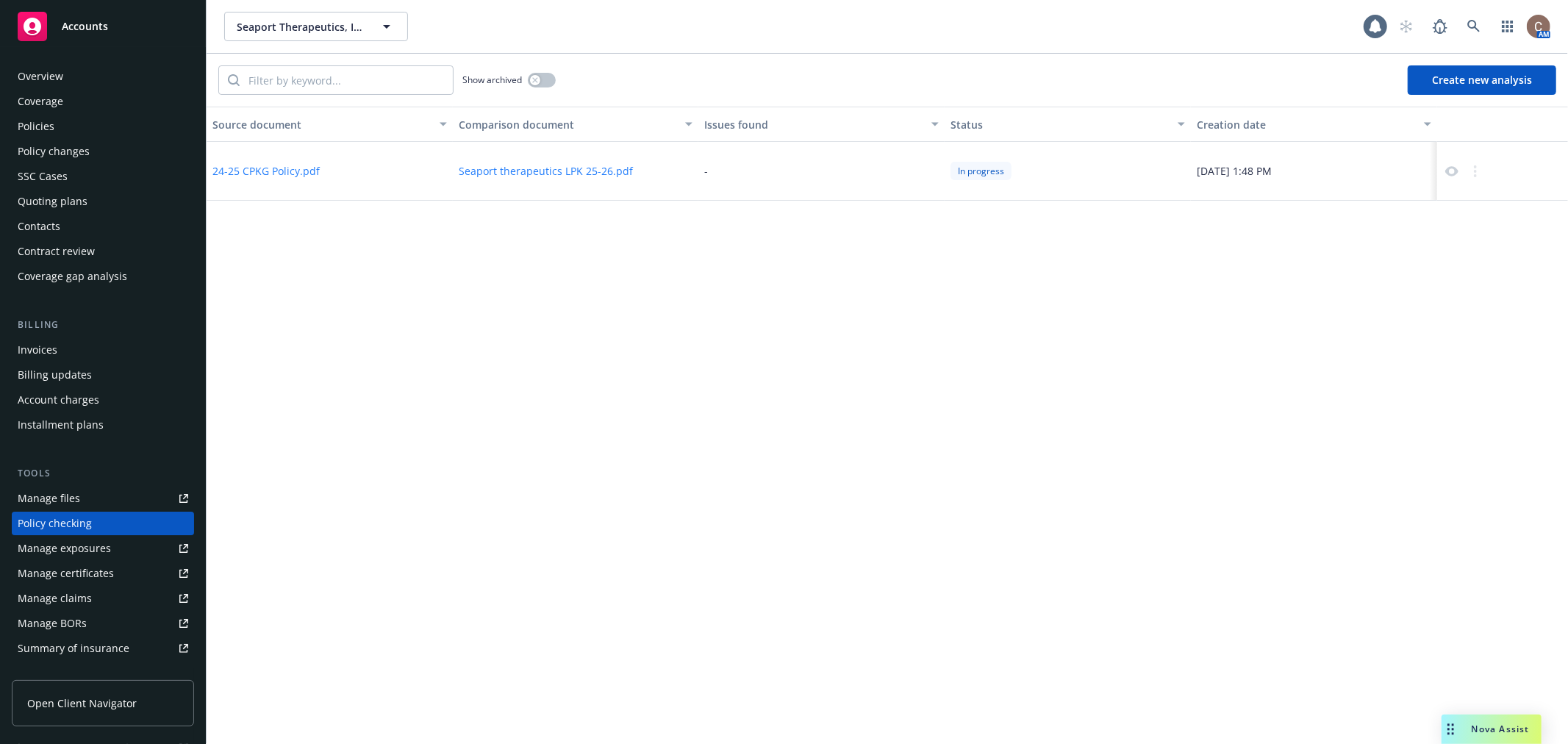
scroll to position [127, 0]
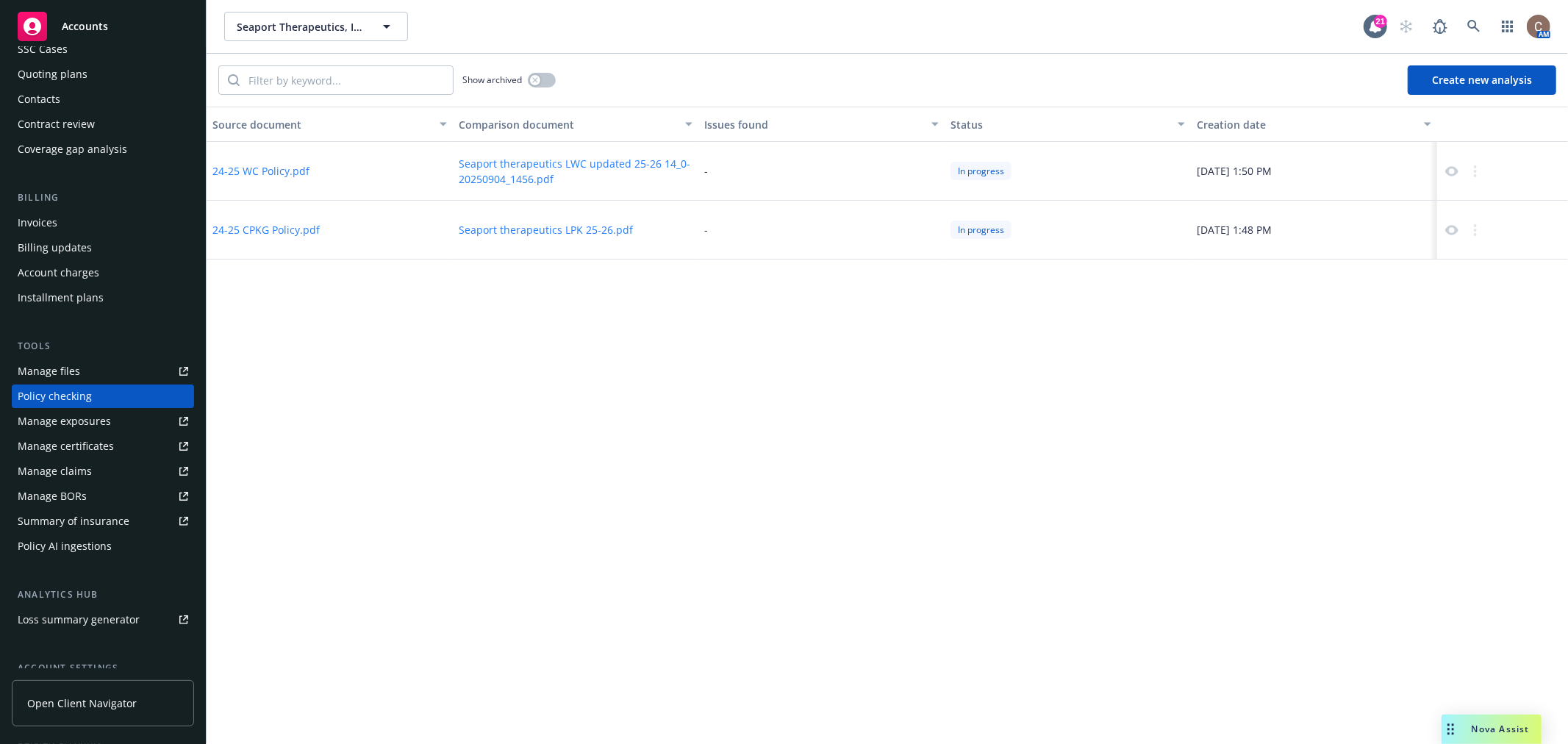
click at [1469, 86] on button "Create new analysis" at bounding box center [1481, 80] width 148 height 29
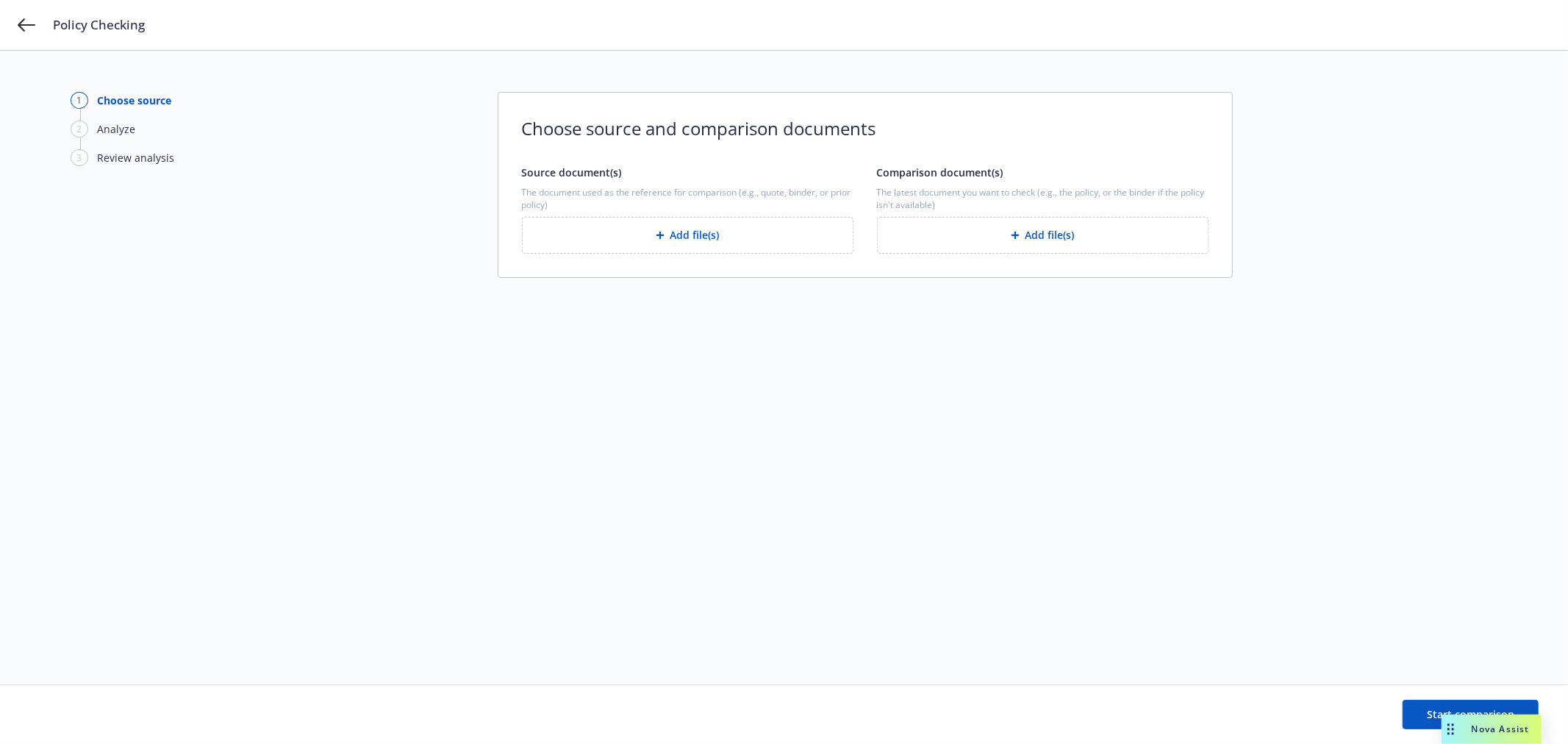
click at [1083, 240] on button "Add file(s)" at bounding box center [1042, 236] width 332 height 37
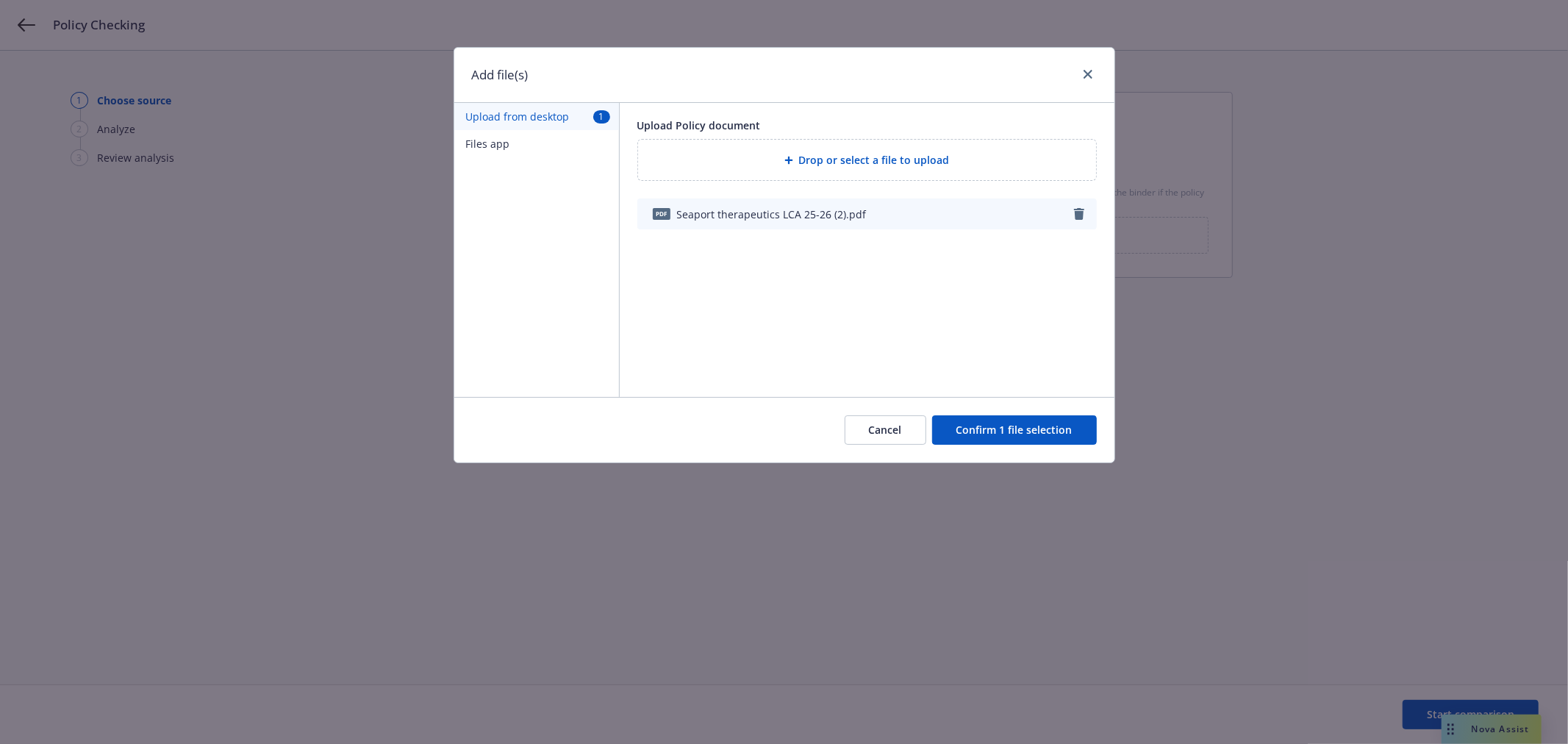
click at [1051, 432] on button "Confirm 1 file selection" at bounding box center [1014, 429] width 165 height 29
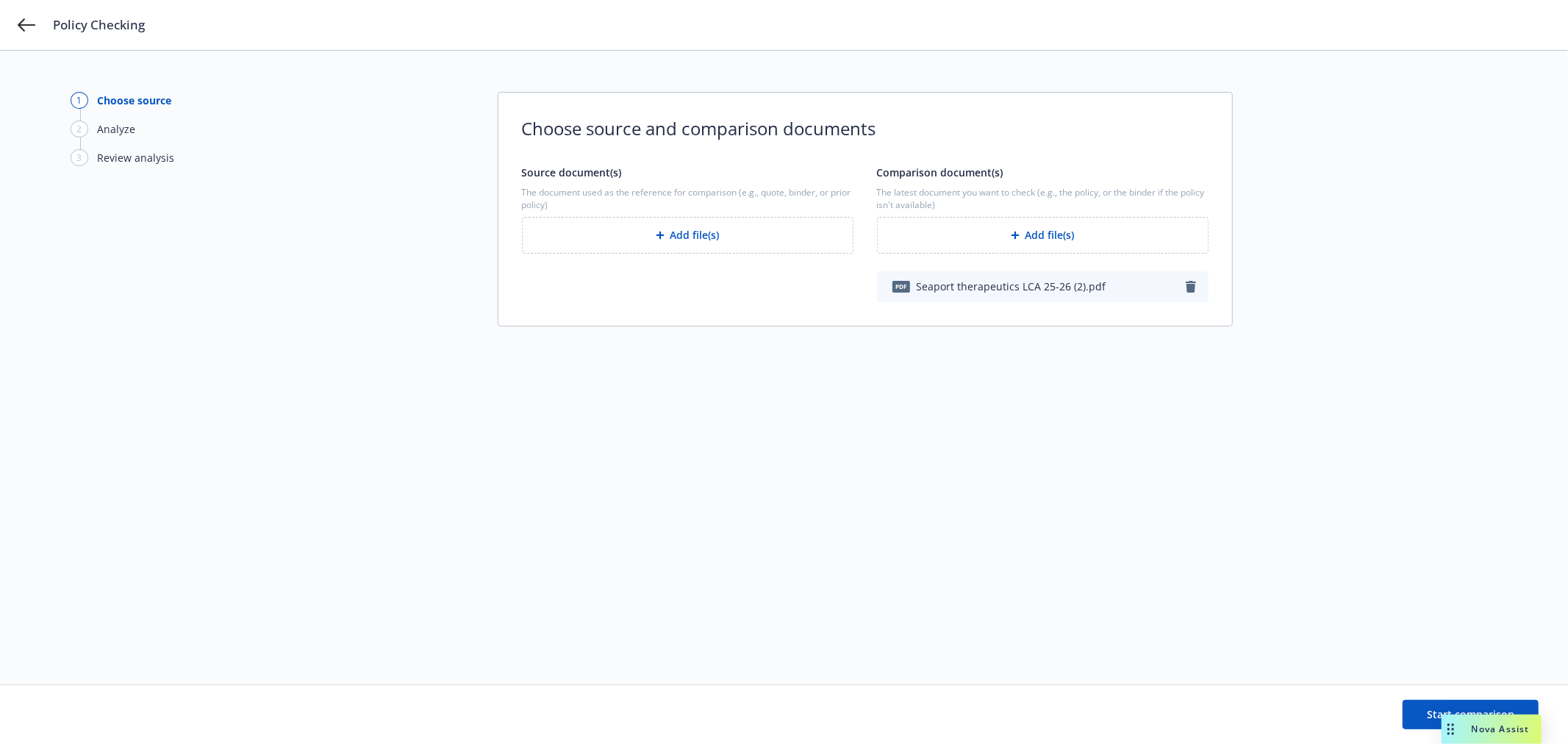
click at [681, 237] on button "Add file(s)" at bounding box center [687, 236] width 332 height 37
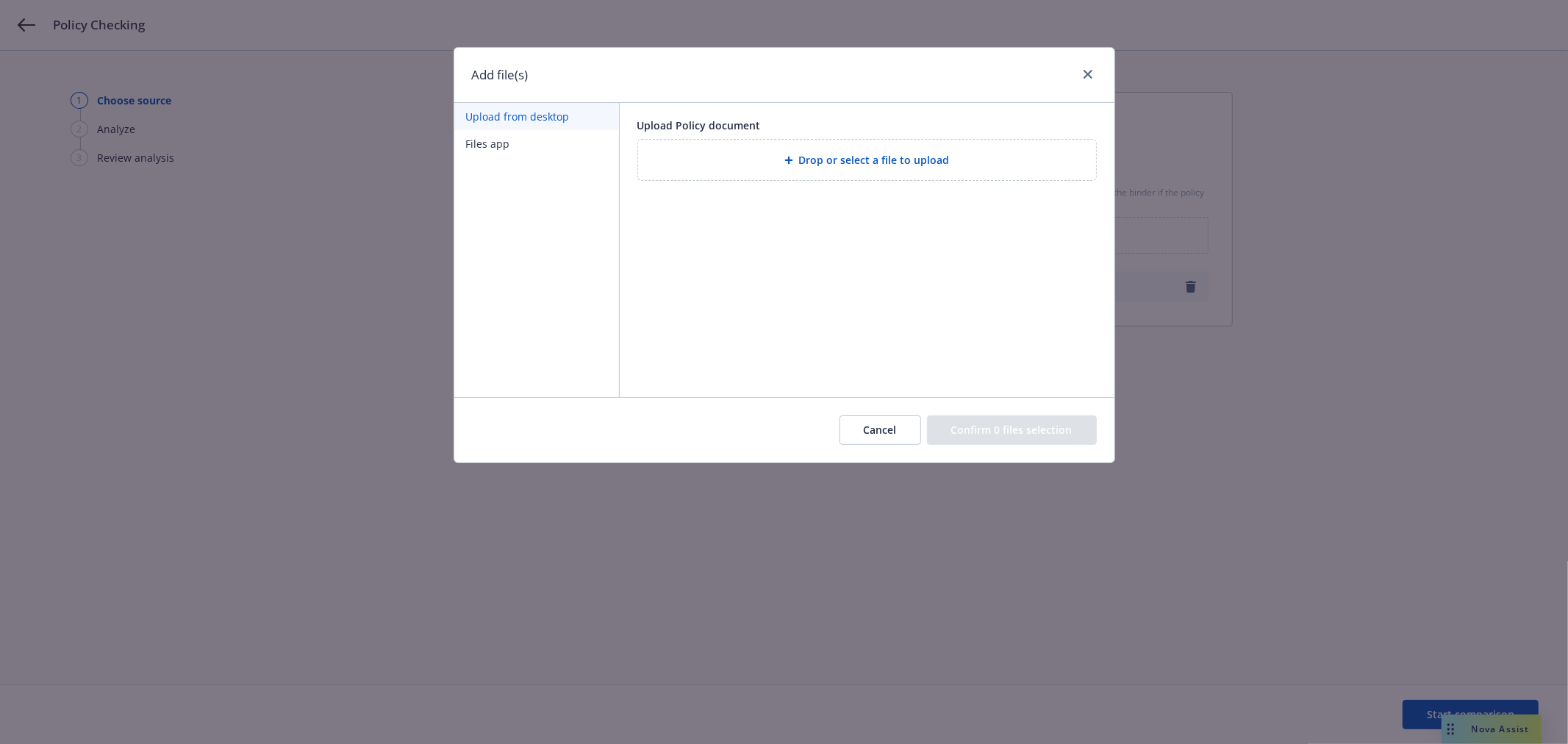
click at [502, 142] on button "Files app" at bounding box center [537, 143] width 165 height 27
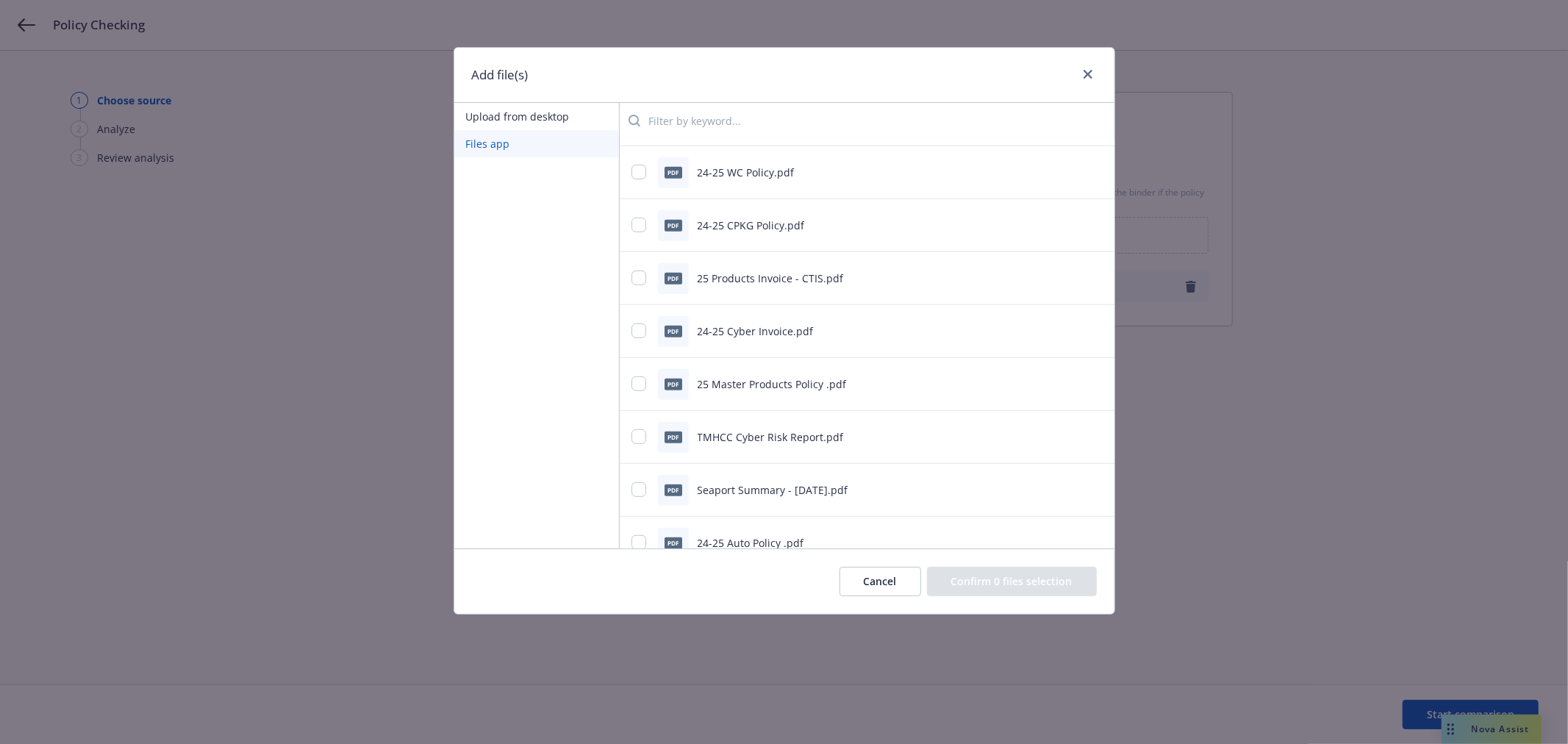
scroll to position [653, 0]
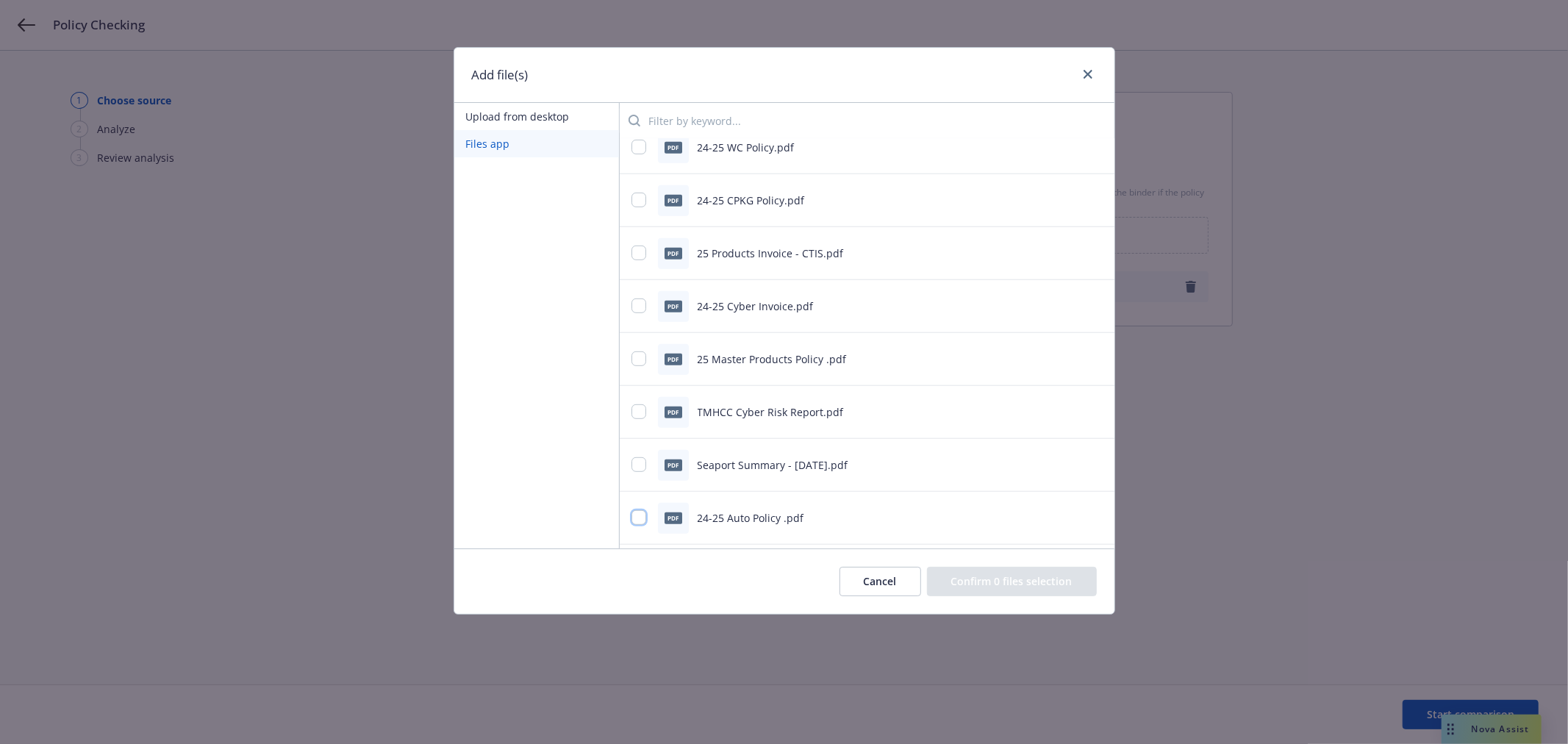
click at [636, 519] on input "checkbox" at bounding box center [639, 518] width 15 height 15
checkbox input "true"
click at [1031, 575] on button "Confirm 1 file selection" at bounding box center [1014, 581] width 165 height 29
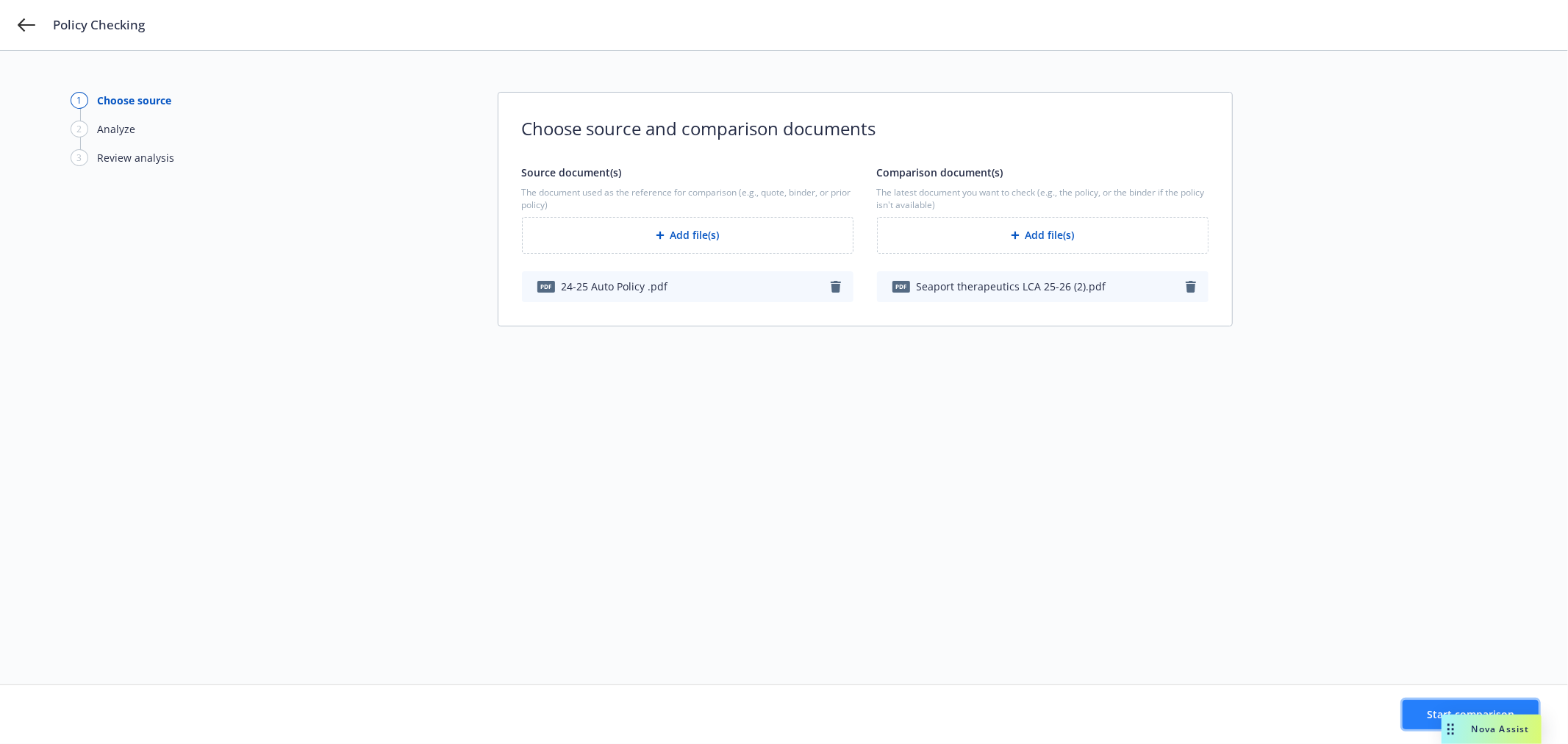
click at [1417, 713] on button "Start comparison" at bounding box center [1470, 714] width 136 height 29
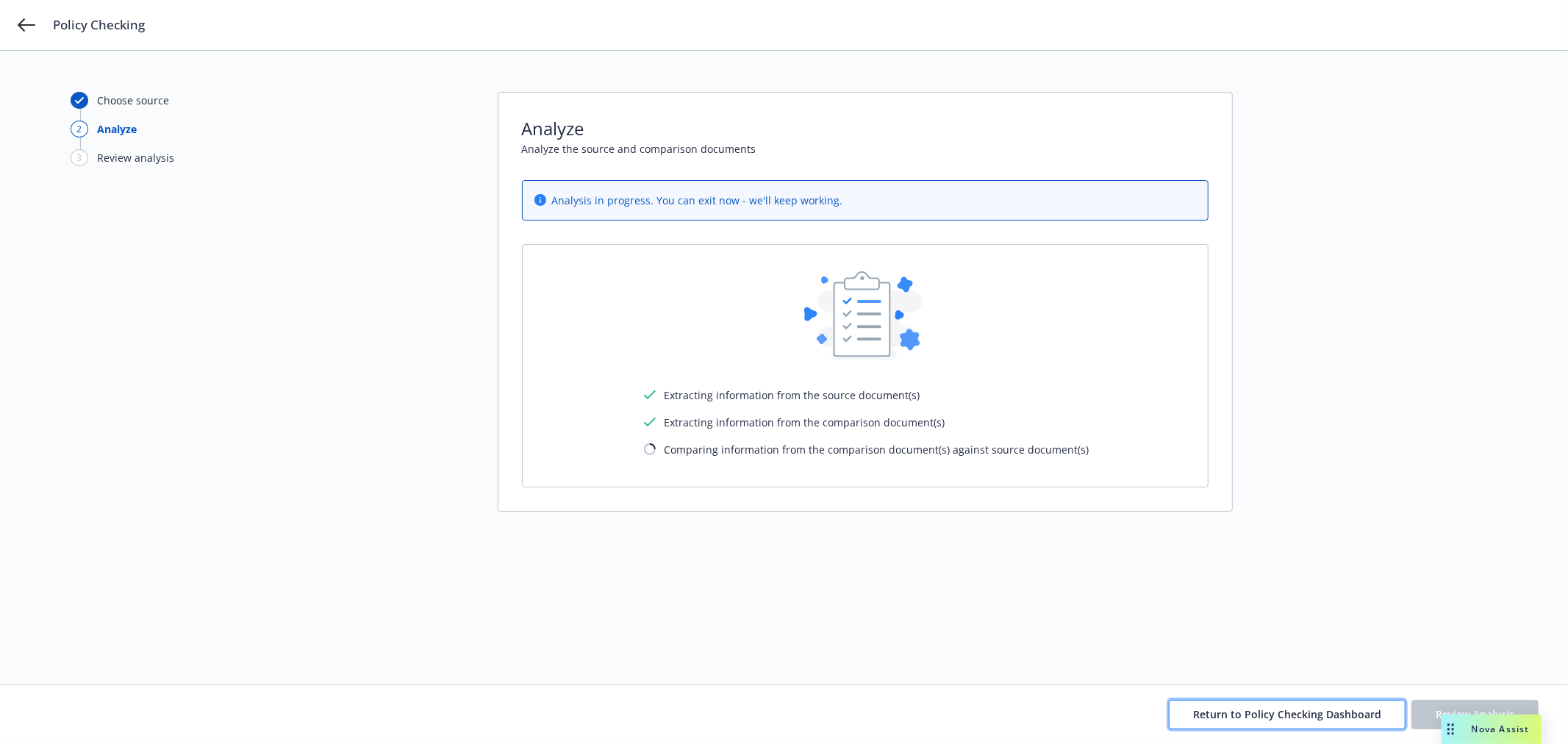
click at [1264, 711] on span "Return to Policy Checking Dashboard" at bounding box center [1287, 714] width 188 height 14
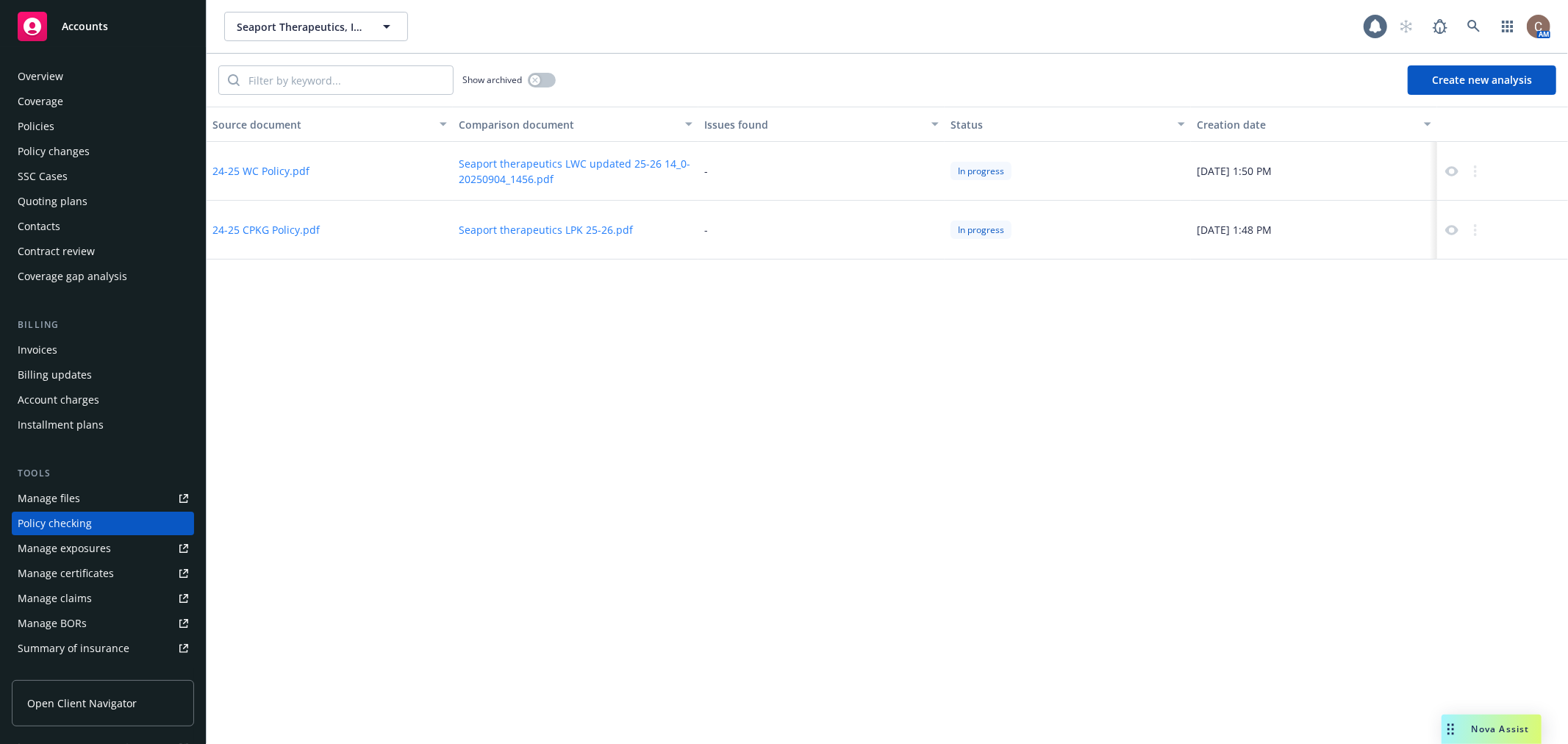
scroll to position [127, 0]
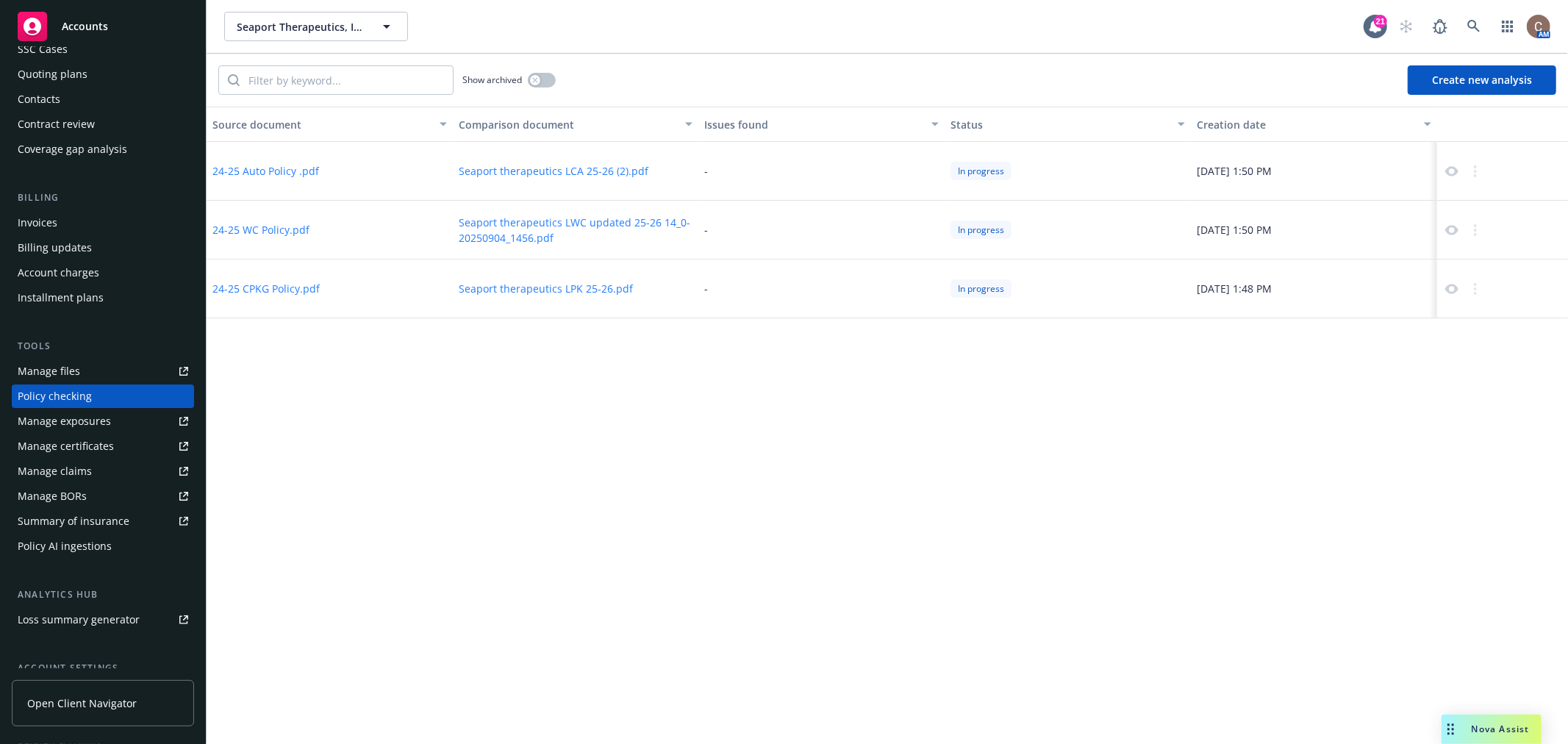
click at [1447, 88] on button "Create new analysis" at bounding box center [1481, 80] width 148 height 29
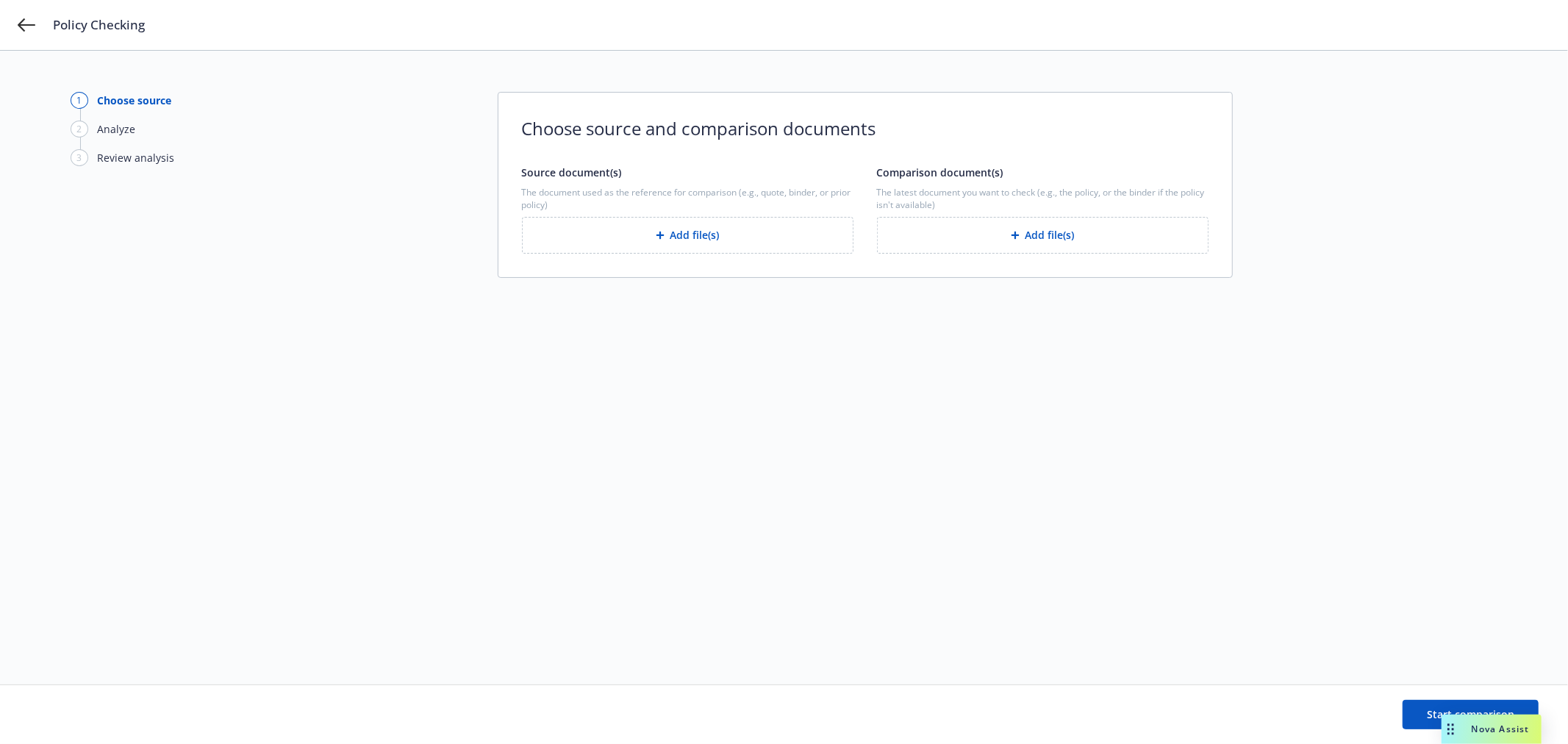
click at [705, 232] on button "Add file(s)" at bounding box center [687, 236] width 332 height 37
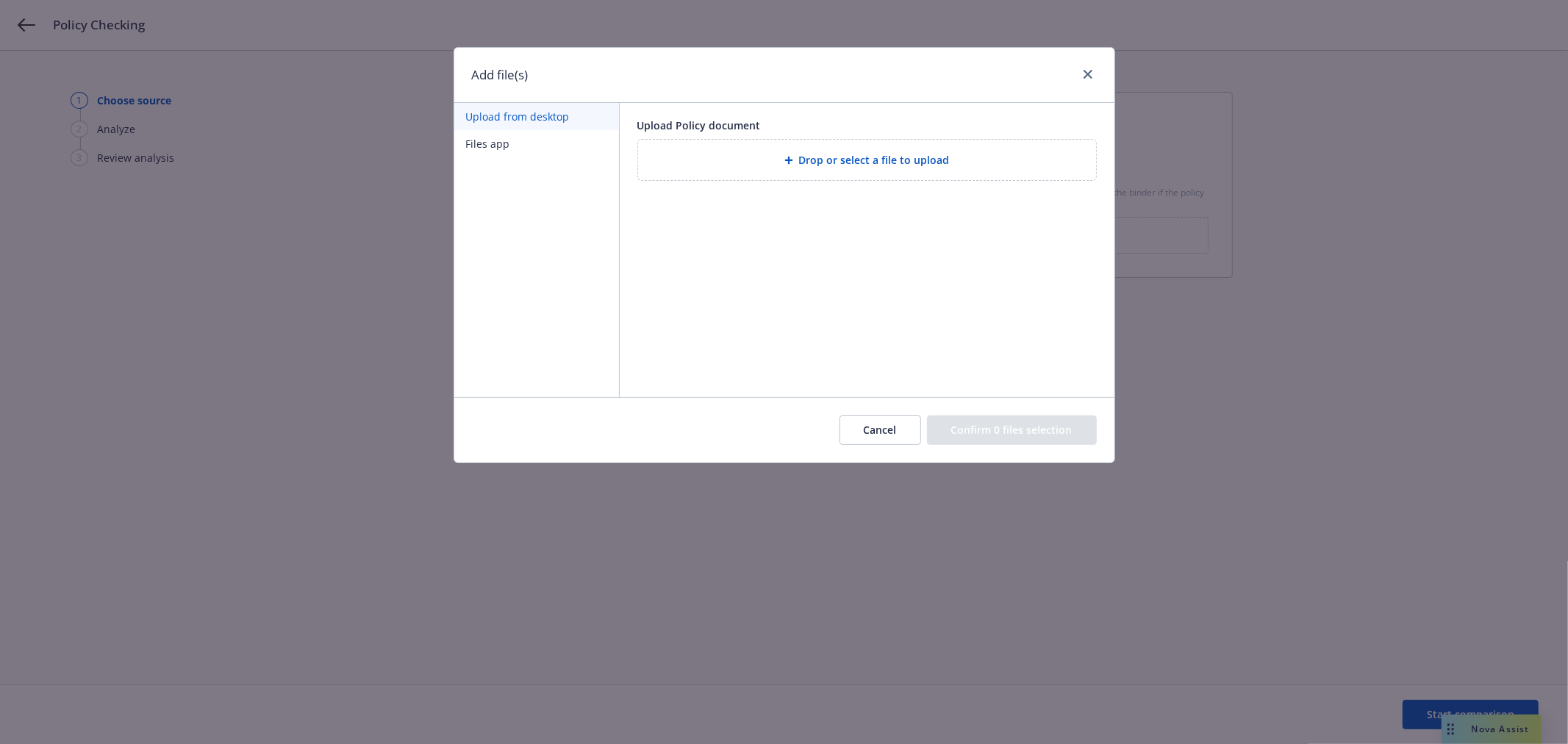
click at [847, 156] on span "Drop or select a file to upload" at bounding box center [874, 160] width 151 height 16
click at [515, 138] on button "Files app" at bounding box center [537, 143] width 165 height 27
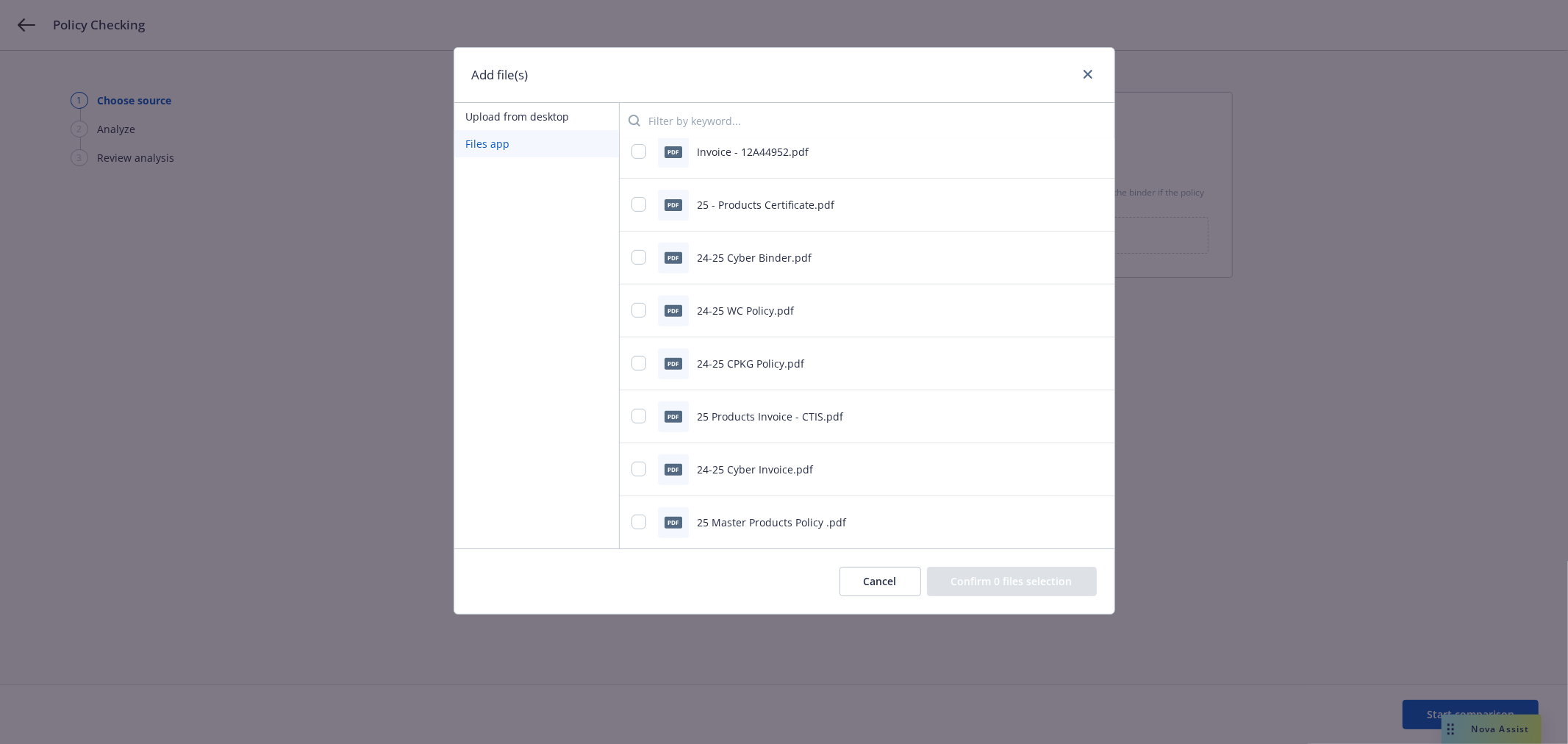
scroll to position [572, 0]
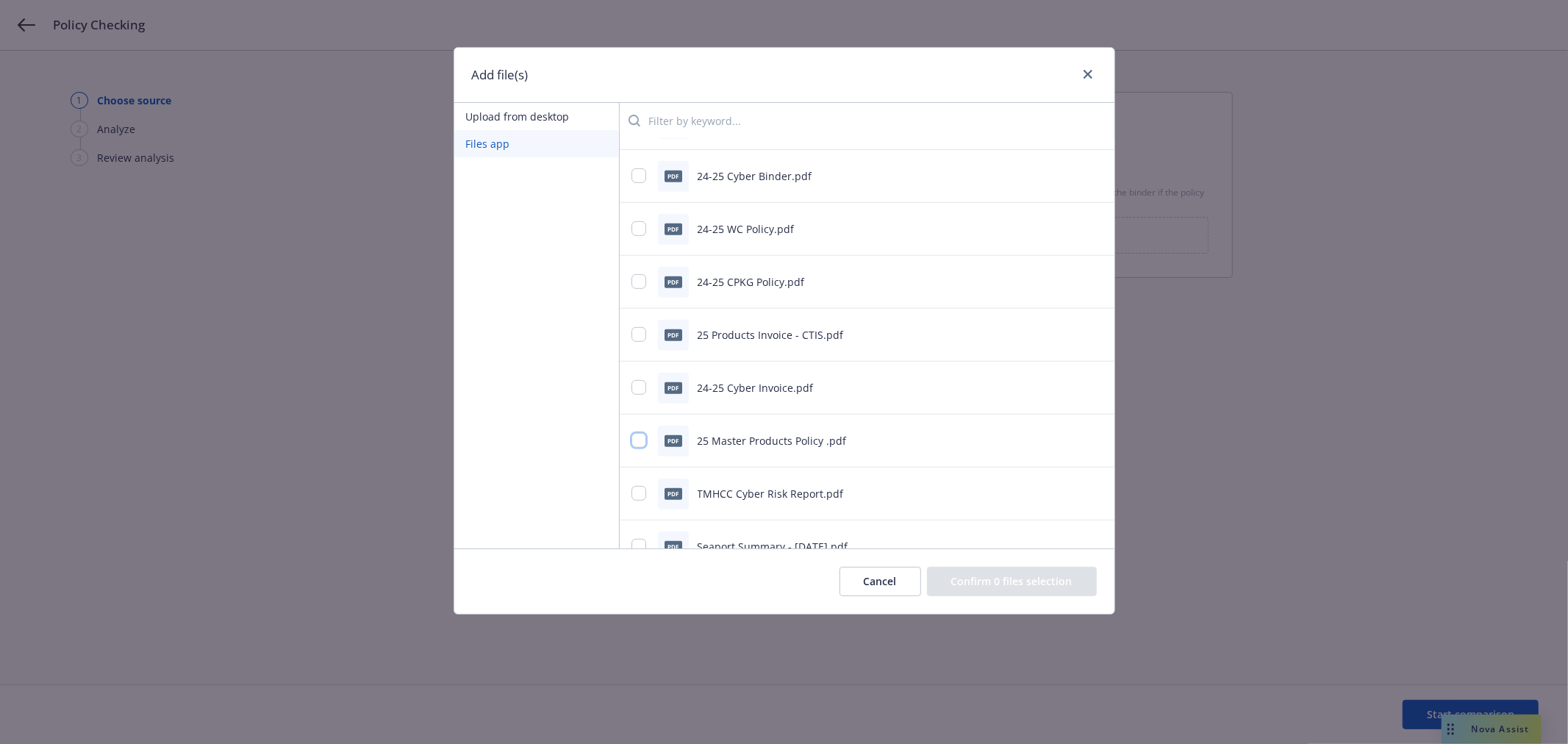
click at [637, 442] on input "checkbox" at bounding box center [639, 440] width 15 height 15
checkbox input "true"
click at [1031, 587] on button "Confirm 1 file selection" at bounding box center [1014, 581] width 165 height 29
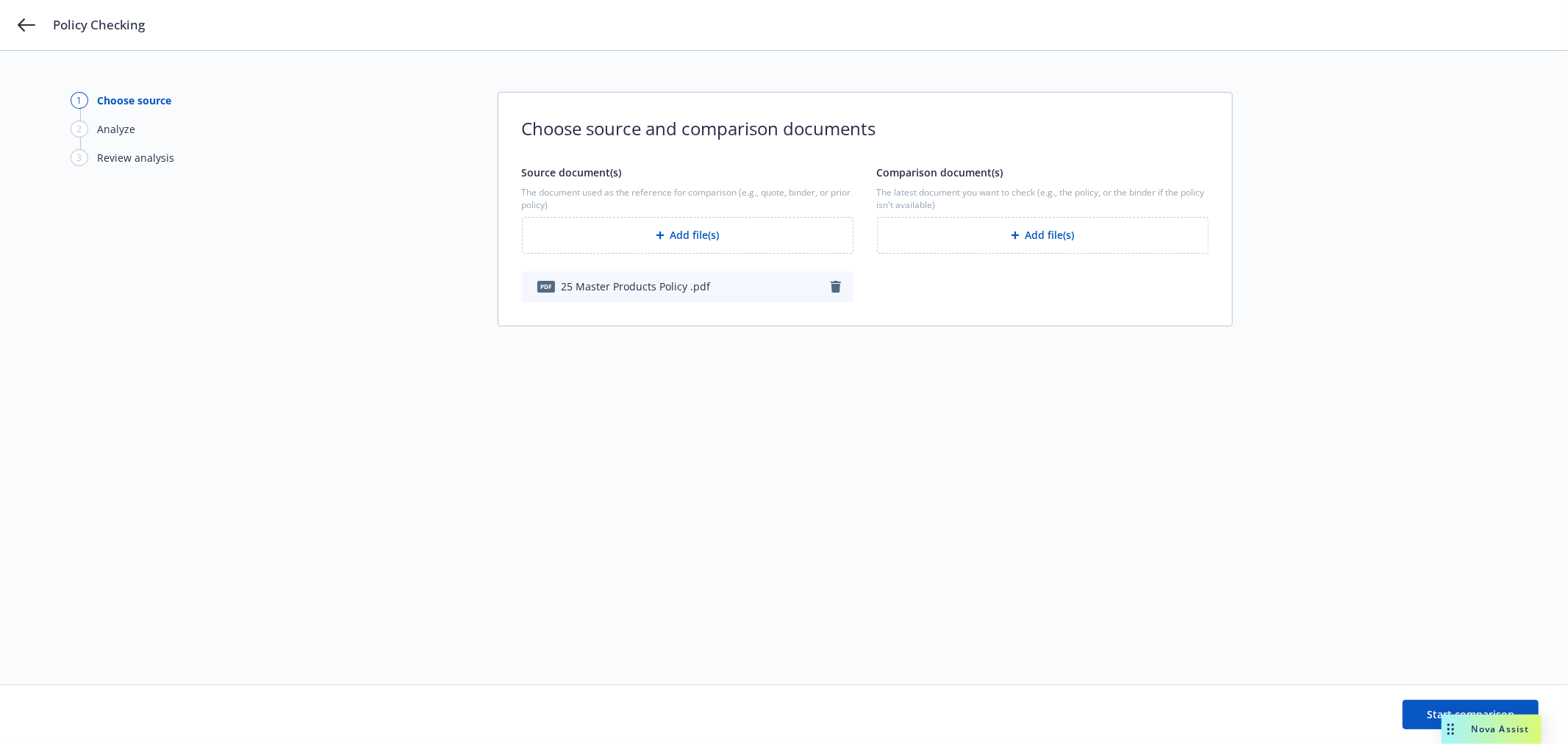
click at [1046, 231] on button "Add file(s)" at bounding box center [1042, 236] width 332 height 37
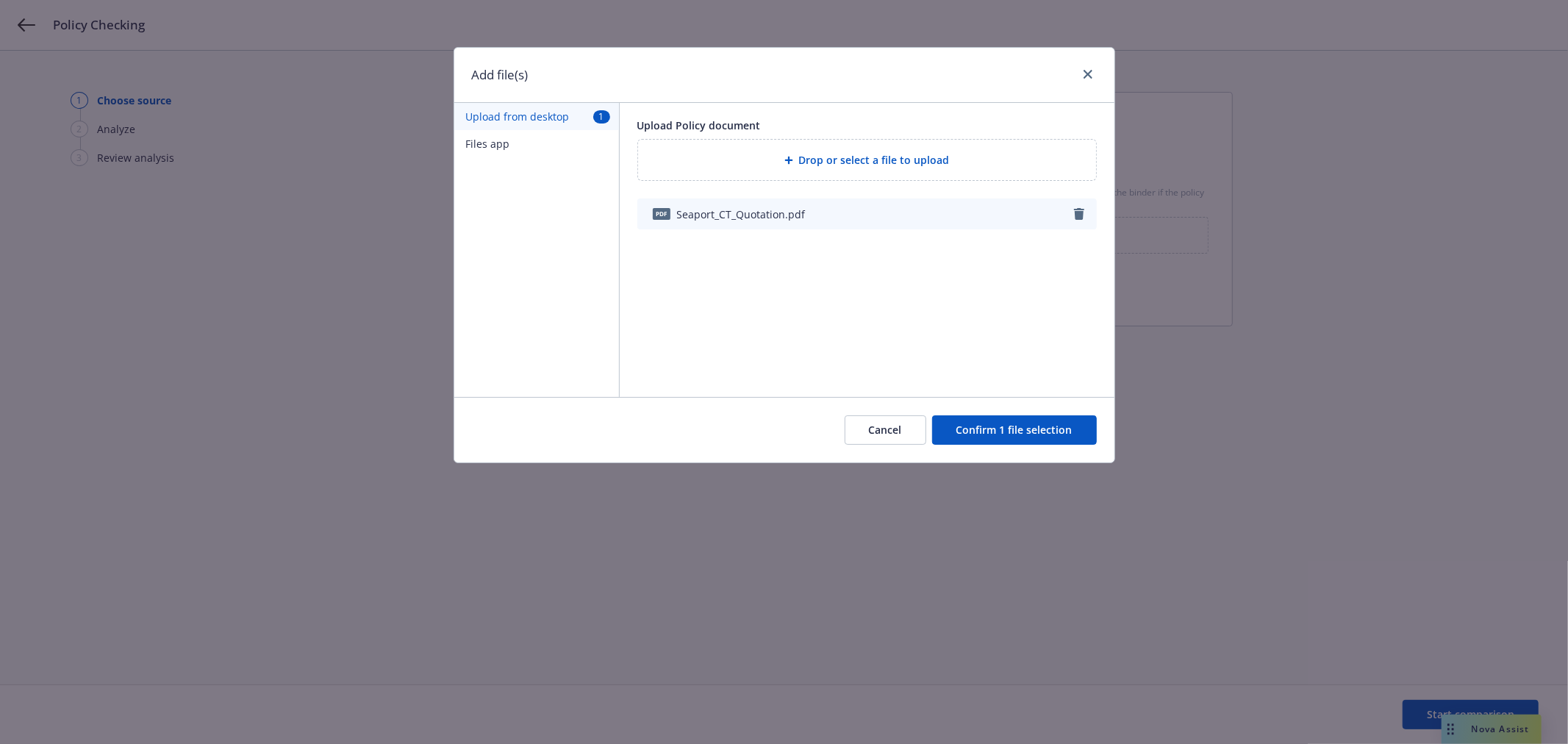
click at [1041, 439] on button "Confirm 1 file selection" at bounding box center [1014, 429] width 165 height 29
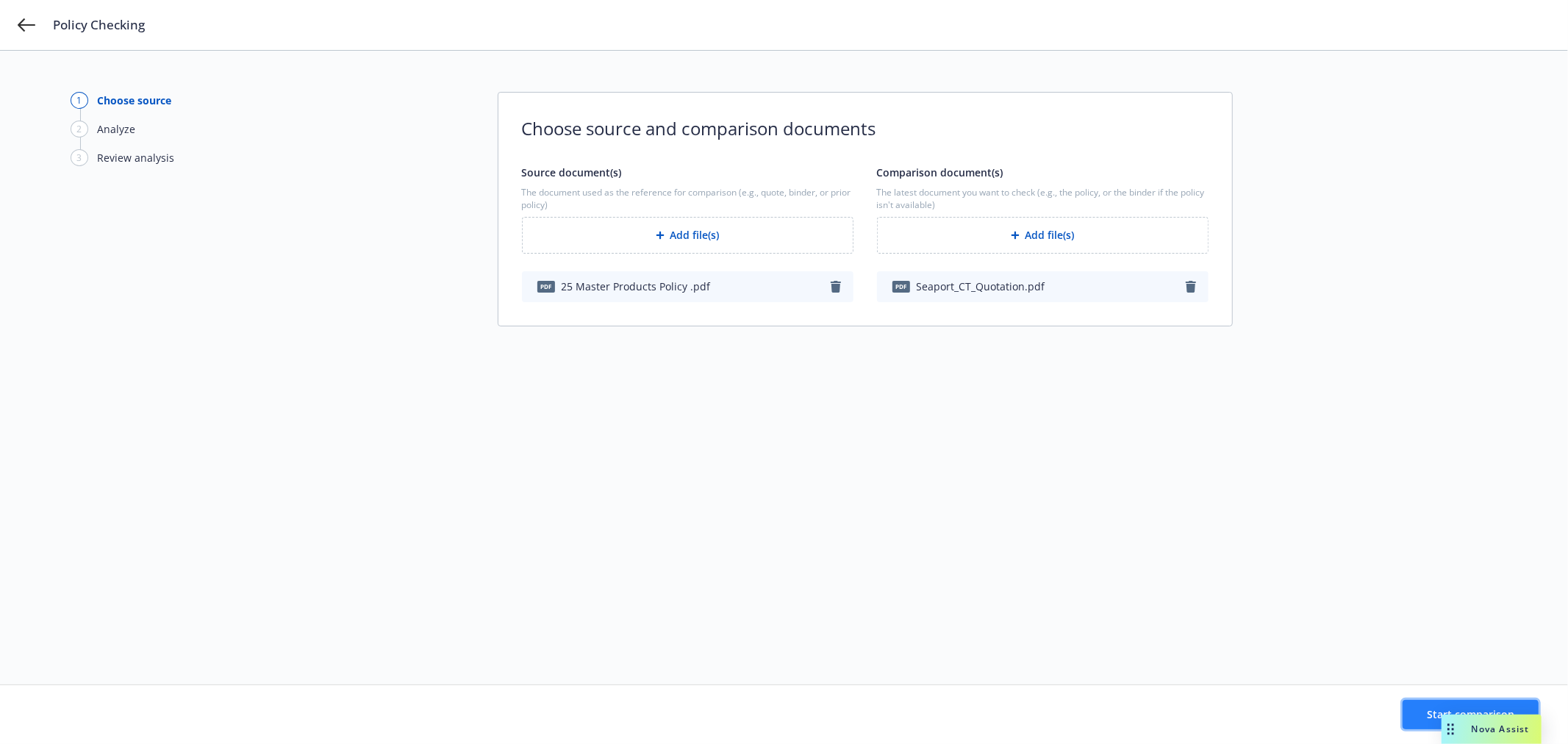
click at [1418, 710] on button "Start comparison" at bounding box center [1470, 714] width 136 height 29
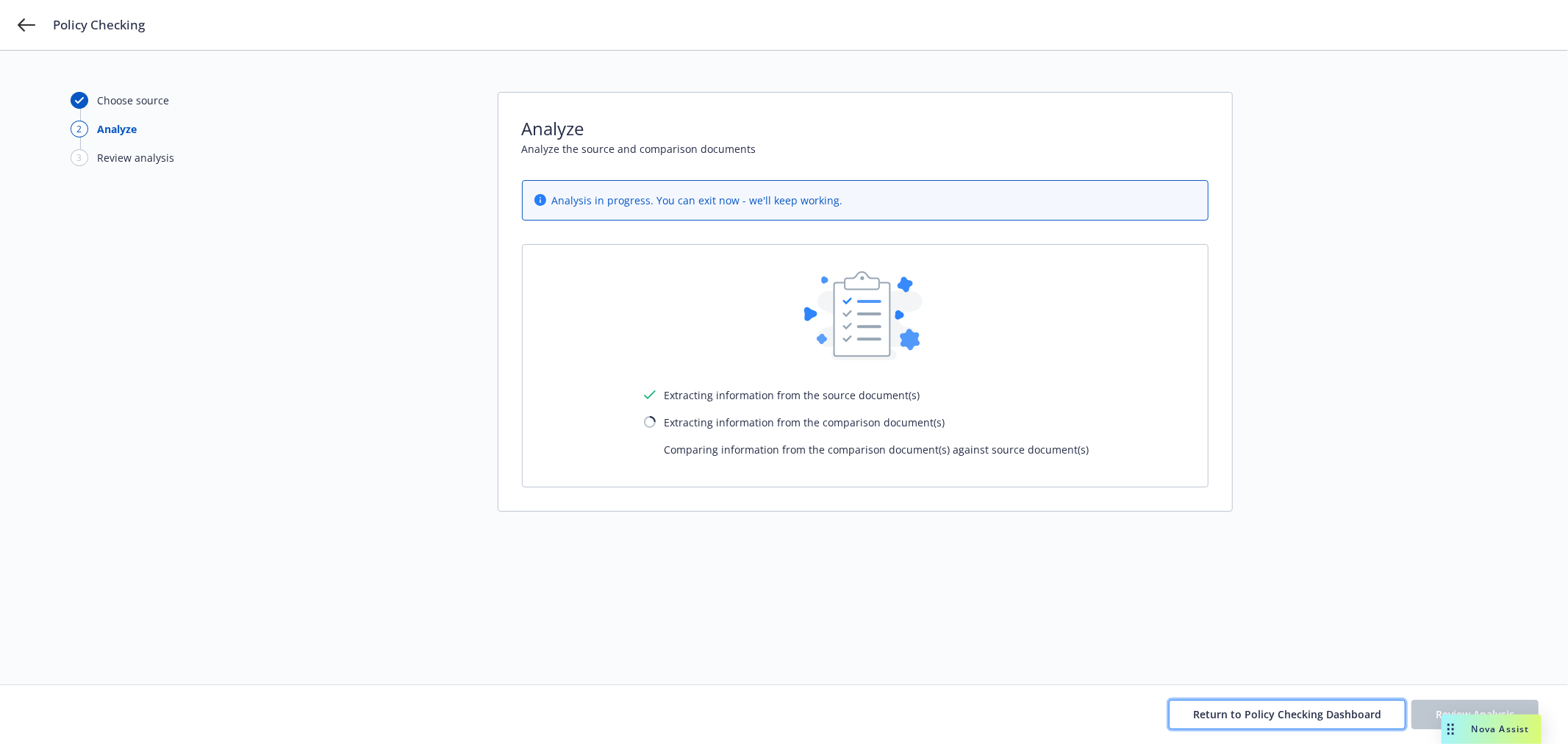
click at [1332, 712] on span "Return to Policy Checking Dashboard" at bounding box center [1287, 714] width 188 height 14
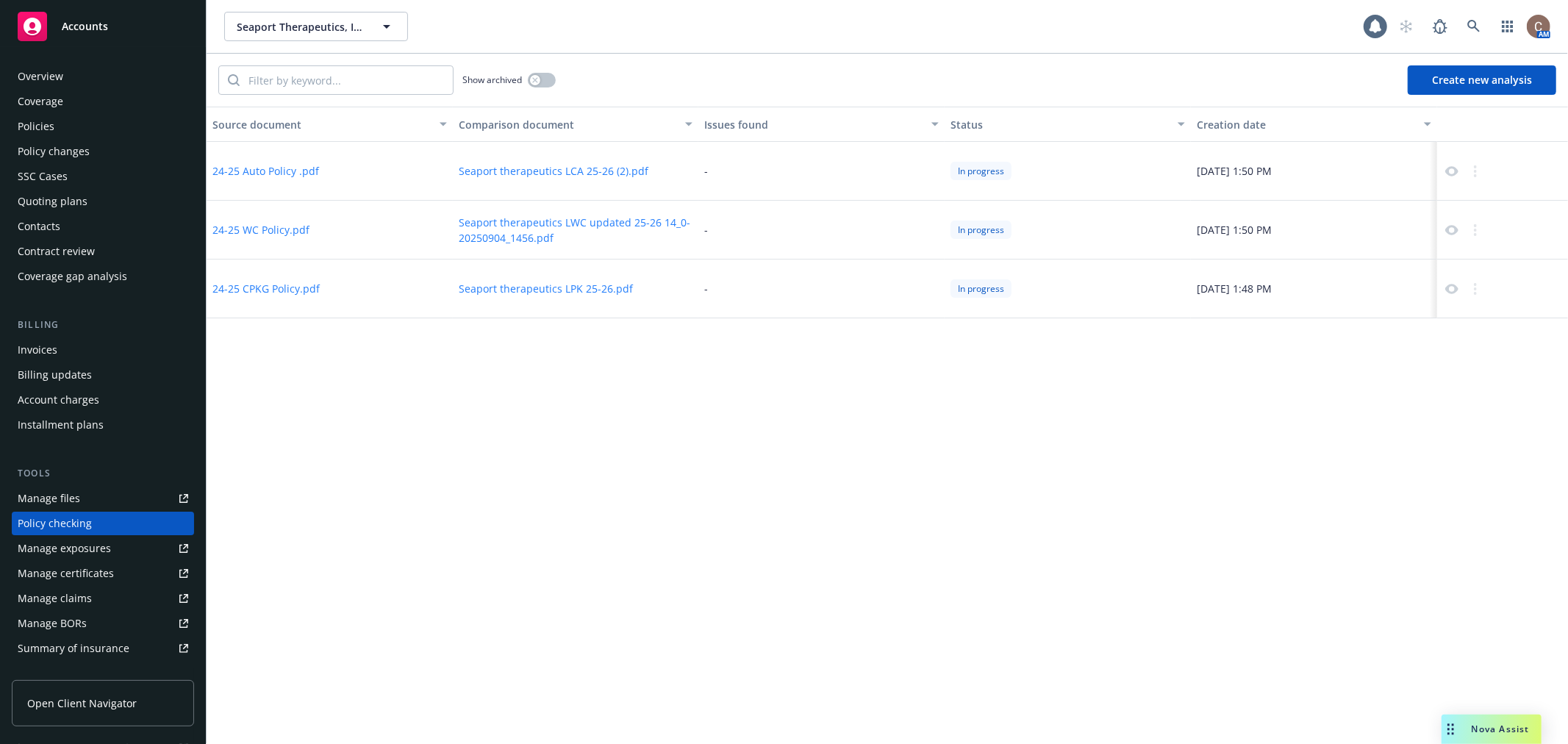
scroll to position [127, 0]
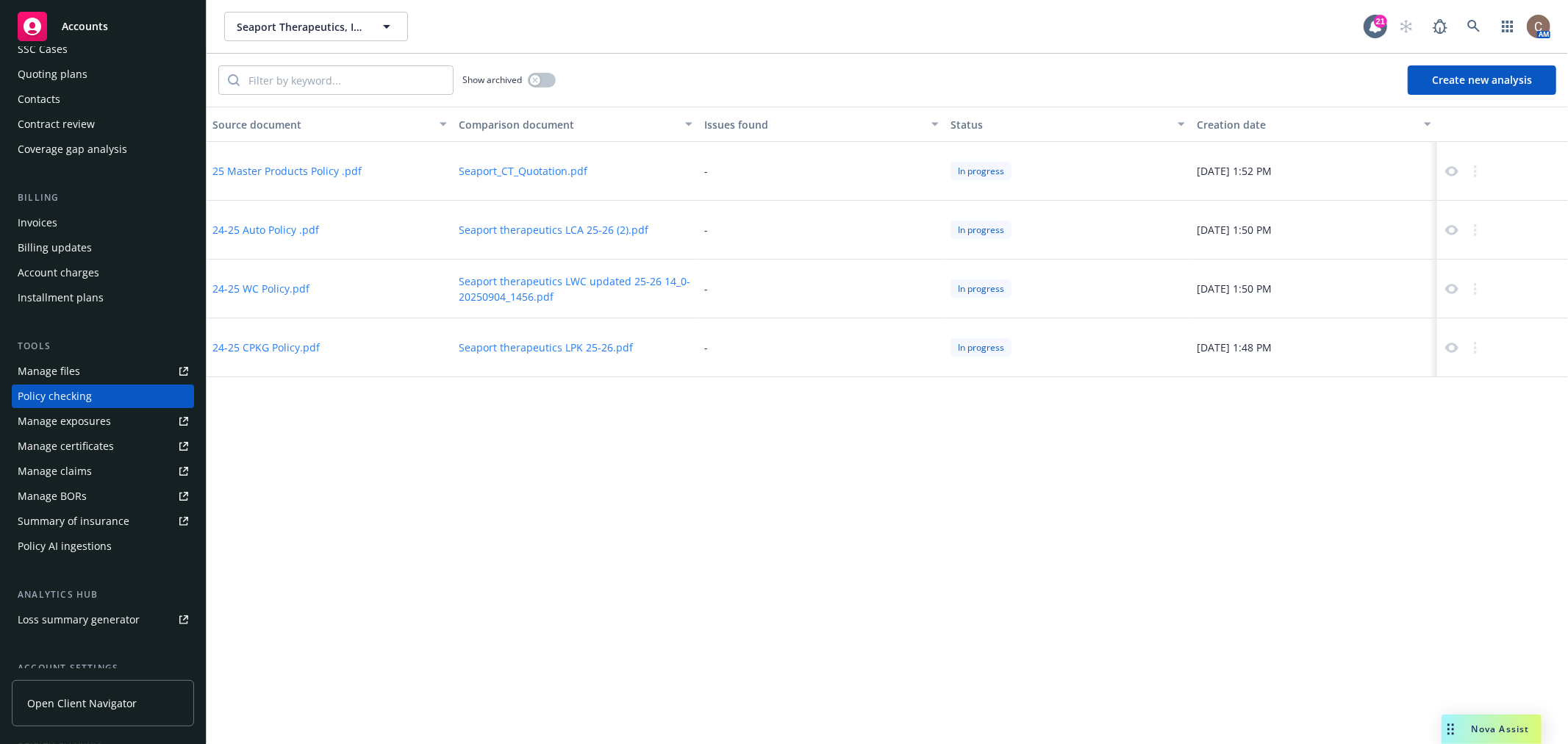
click at [302, 349] on button "24-25 CPKG Policy.pdf" at bounding box center [265, 347] width 107 height 16
click at [1457, 345] on icon at bounding box center [1452, 348] width 13 height 13
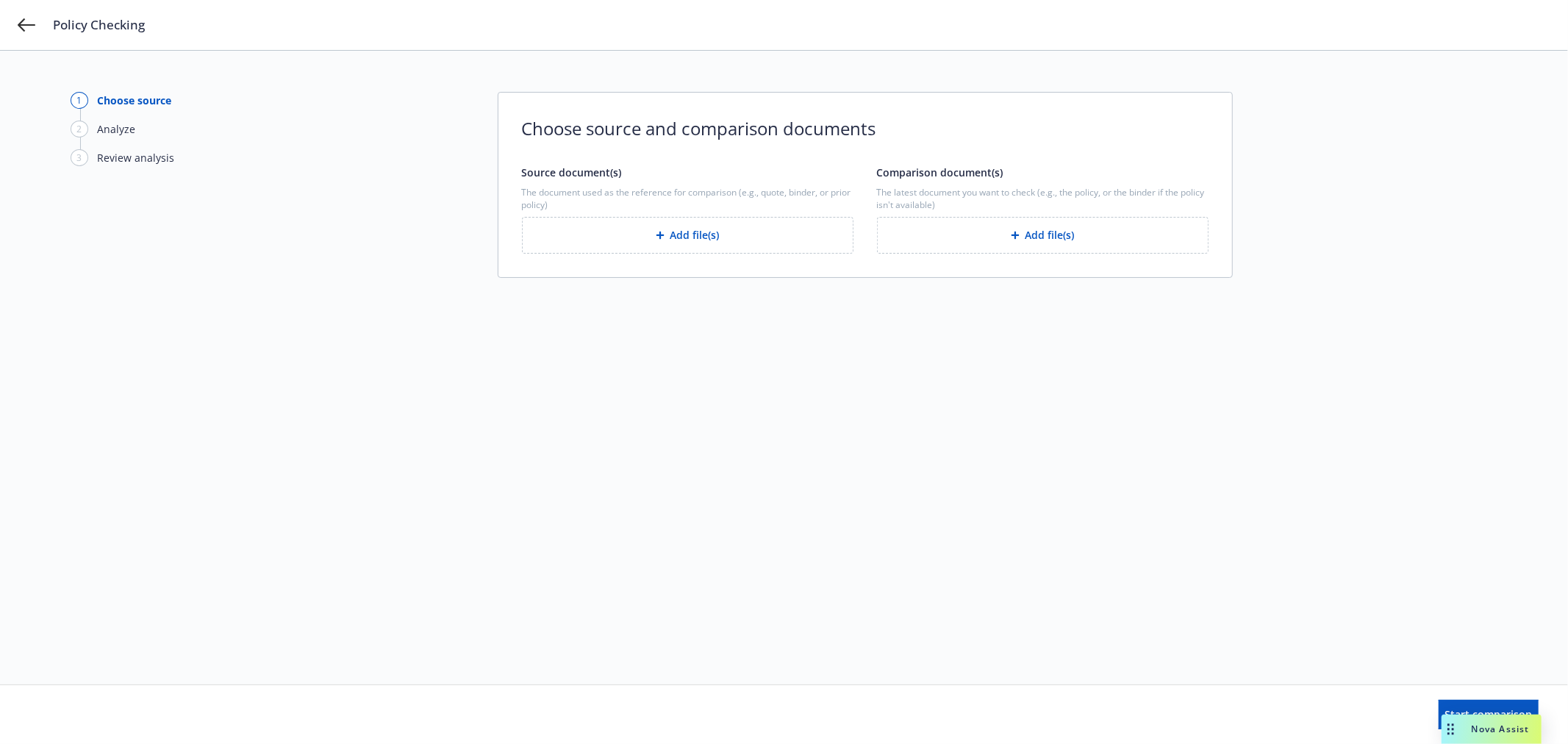
click at [123, 137] on div "2 Analyze" at bounding box center [151, 135] width 161 height 28
click at [123, 130] on div "Analyze" at bounding box center [116, 129] width 38 height 16
click at [132, 161] on div "Review analysis" at bounding box center [136, 157] width 77 height 16
click at [20, 23] on icon at bounding box center [26, 25] width 17 height 13
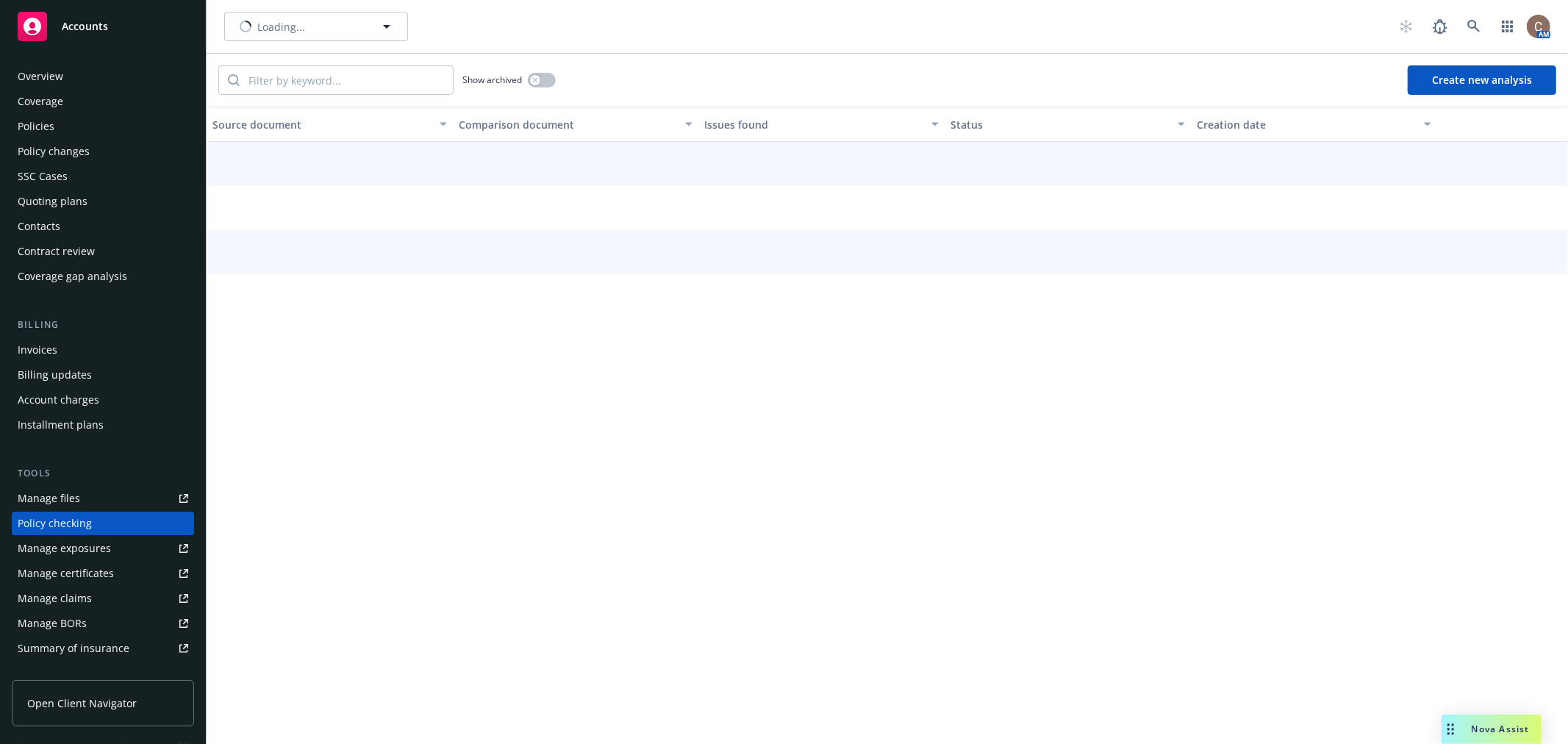
scroll to position [127, 0]
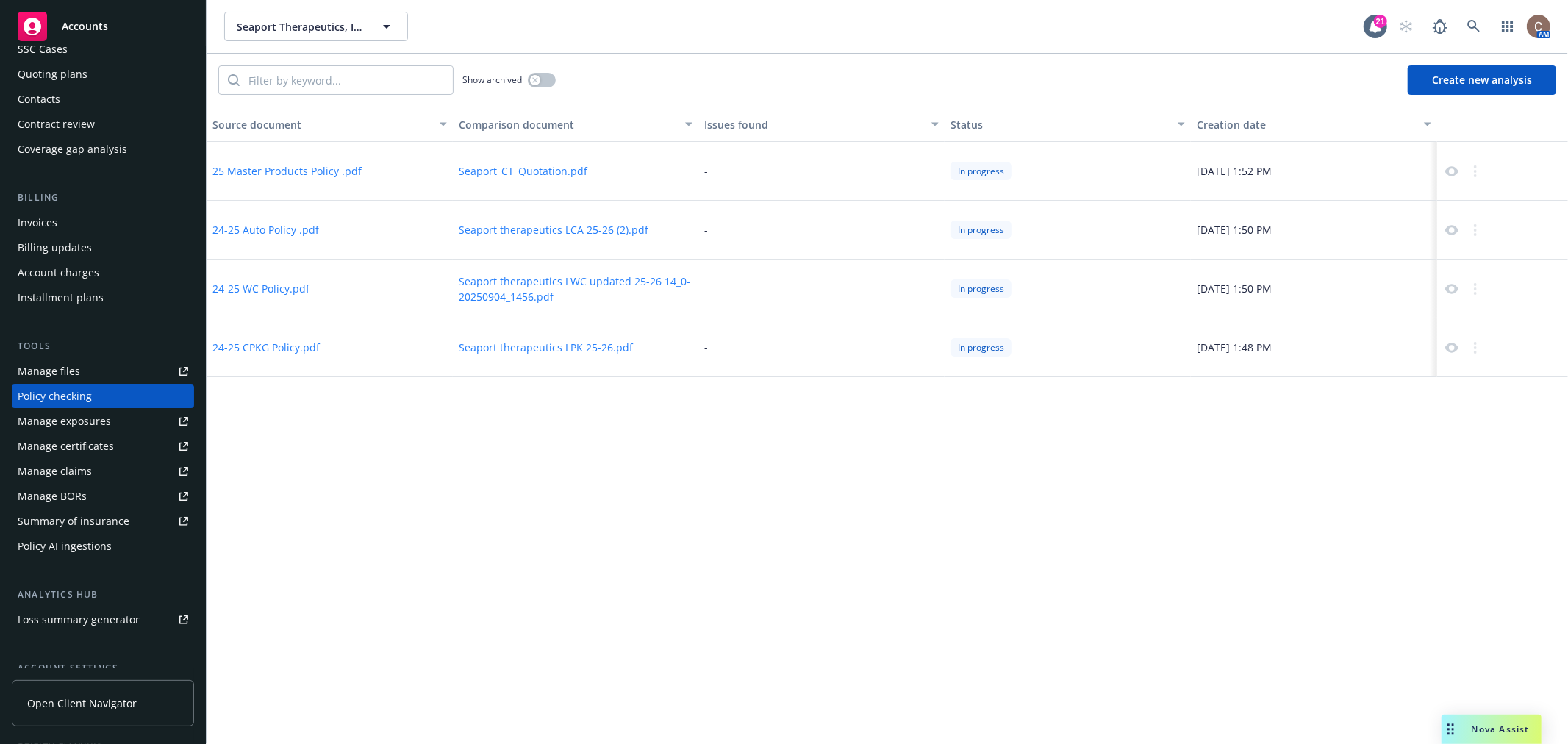
click at [435, 445] on div "Source document Comparison document Issues found Status Creation date 25 Master…" at bounding box center [887, 425] width 1361 height 637
click at [1376, 26] on div "21" at bounding box center [1381, 22] width 13 height 13
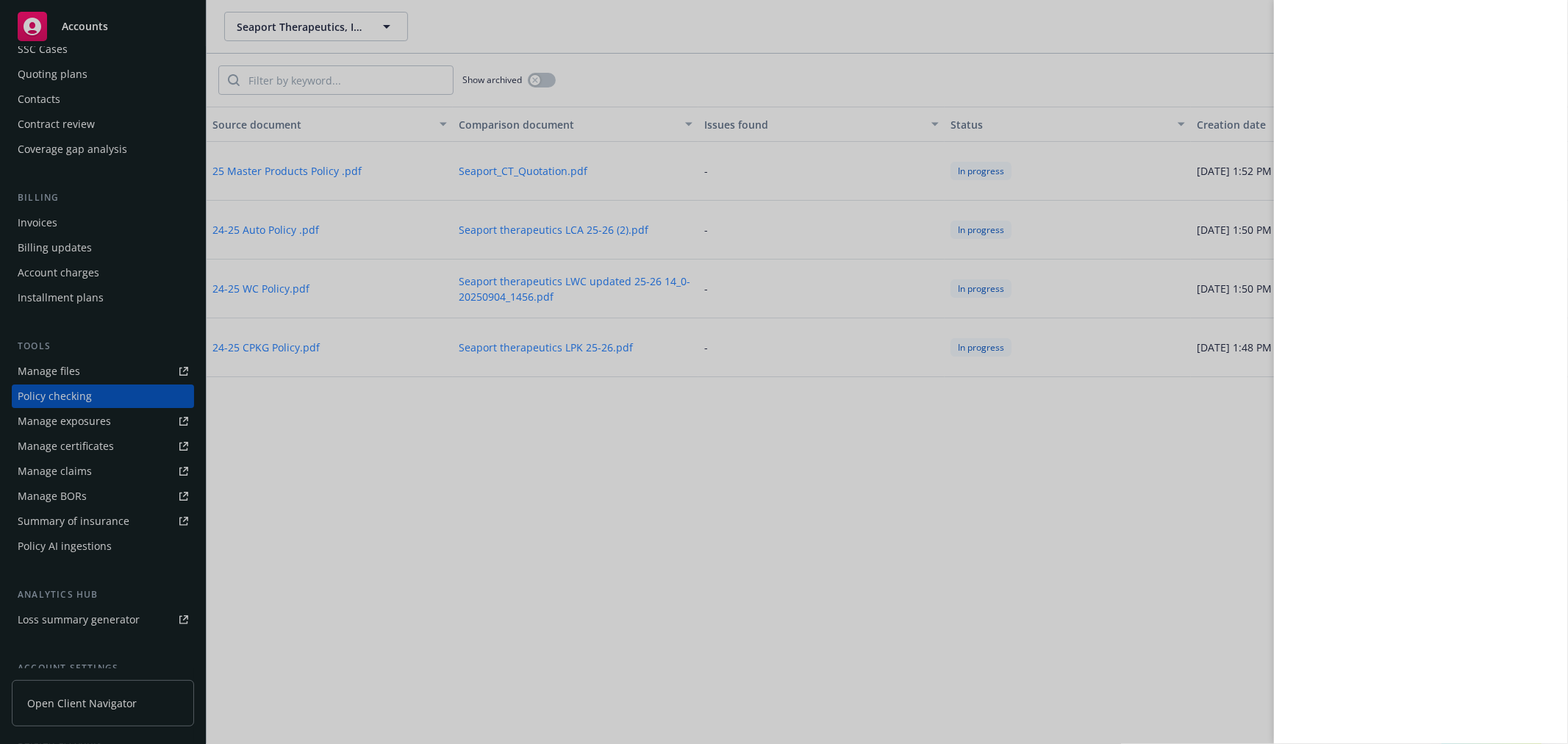
click at [1084, 505] on div at bounding box center [784, 372] width 1568 height 744
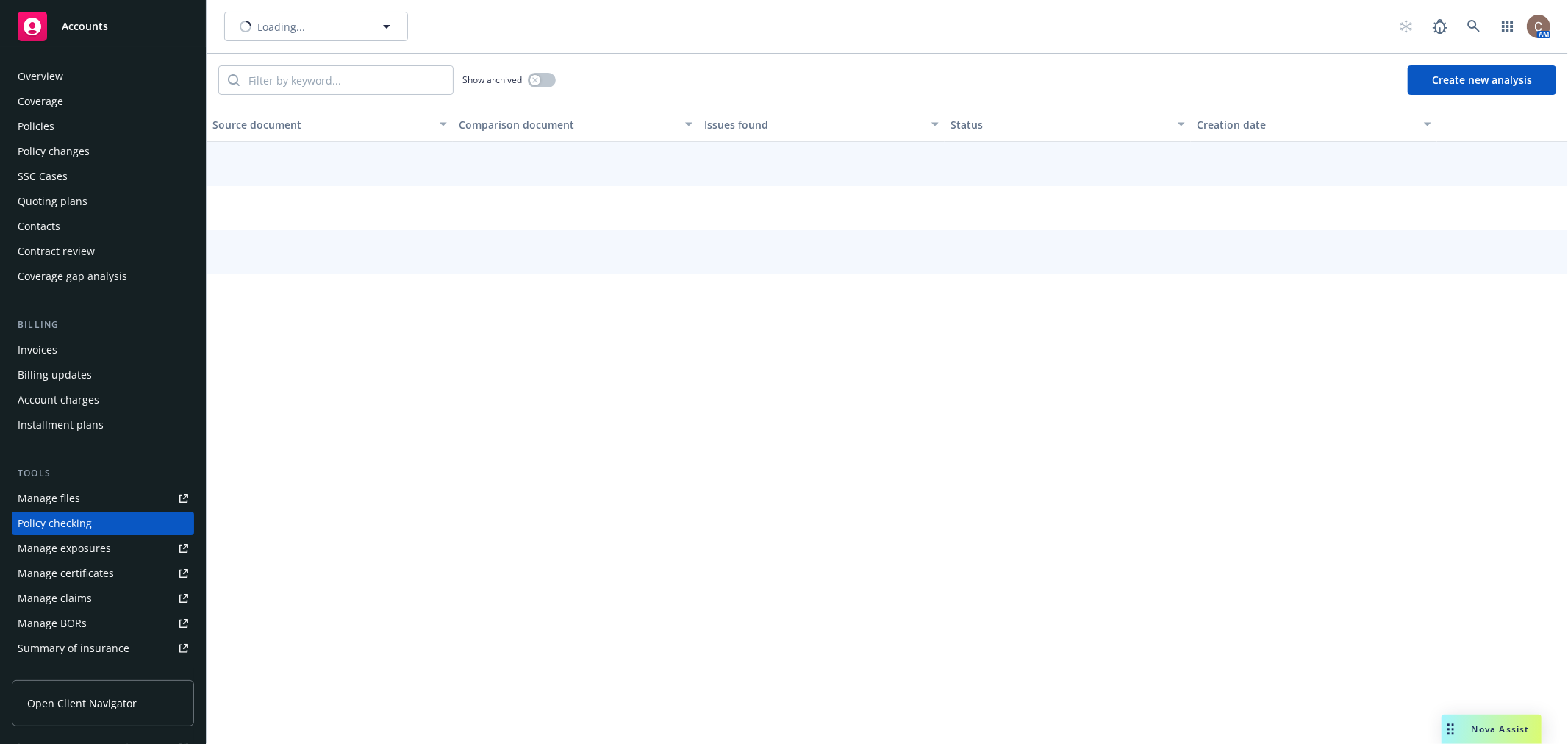
scroll to position [127, 0]
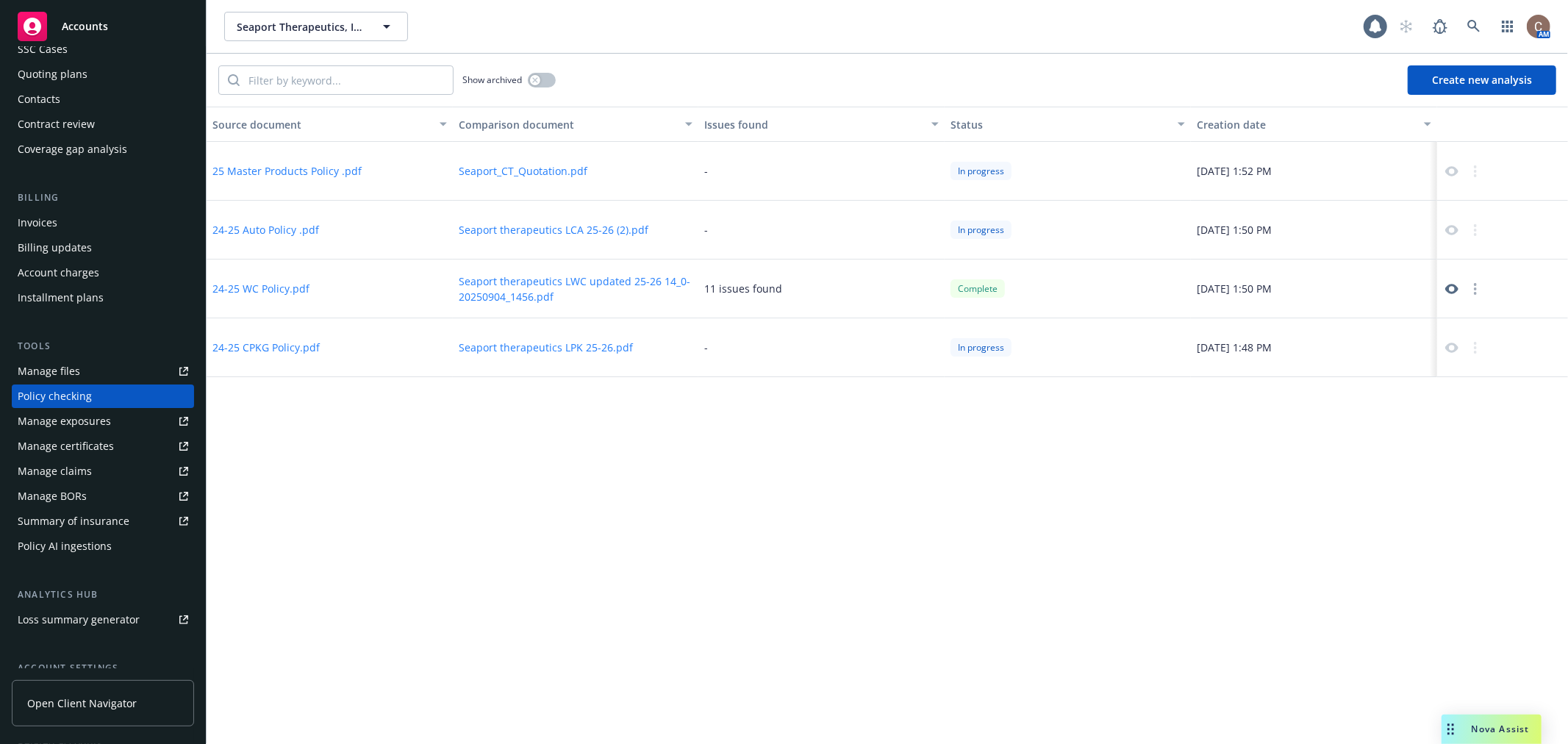
click at [1452, 291] on icon at bounding box center [1451, 289] width 13 height 10
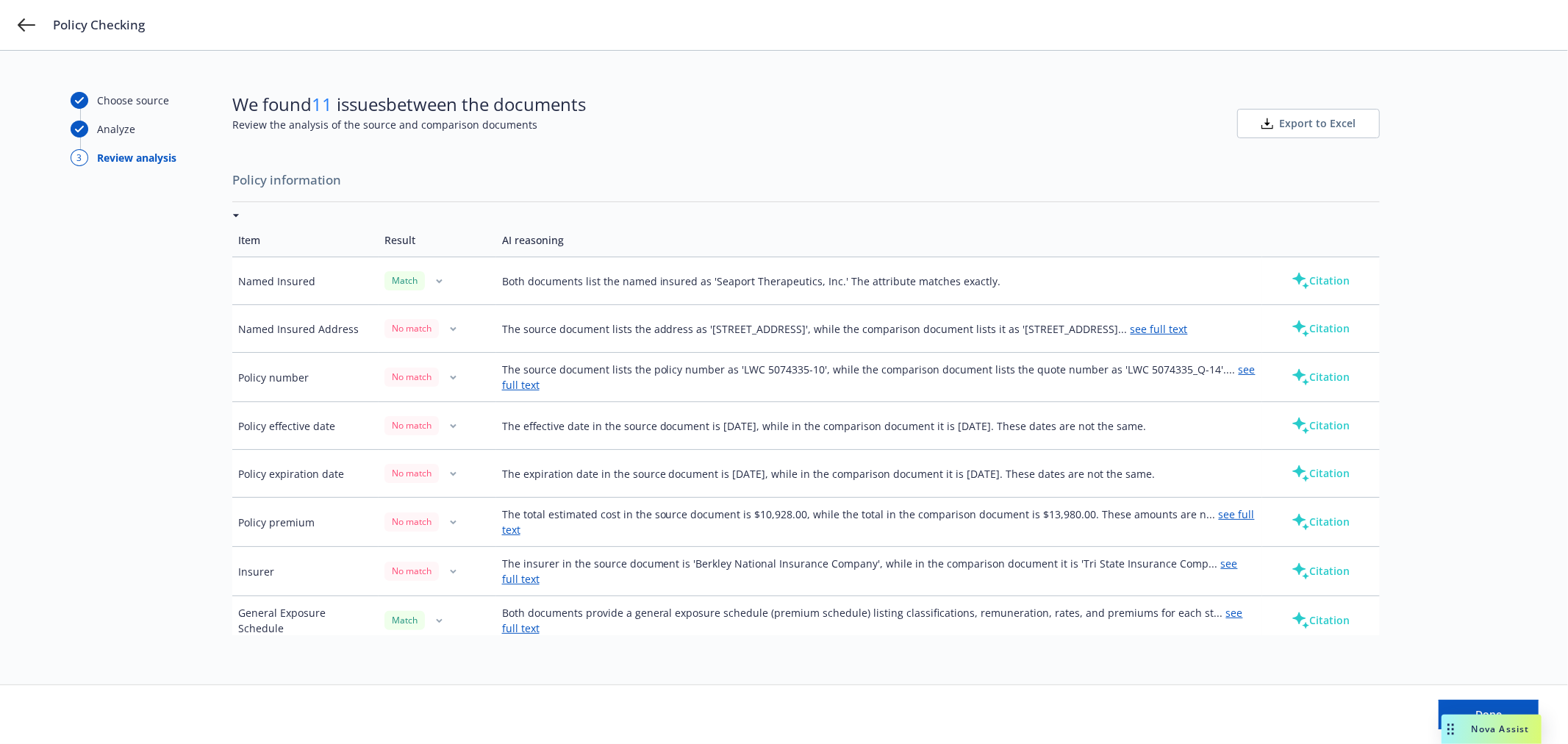
click at [451, 328] on icon "button" at bounding box center [453, 329] width 5 height 3
click at [21, 369] on div "Choose source Analyze 3 Review analysis We found 11 issues between the document…" at bounding box center [784, 397] width 1568 height 693
click at [450, 330] on icon "button" at bounding box center [453, 329] width 7 height 5
click at [21, 335] on div "Choose source Analyze 3 Review analysis We found 11 issues between the document…" at bounding box center [784, 397] width 1568 height 693
click at [451, 328] on icon "button" at bounding box center [453, 329] width 5 height 3
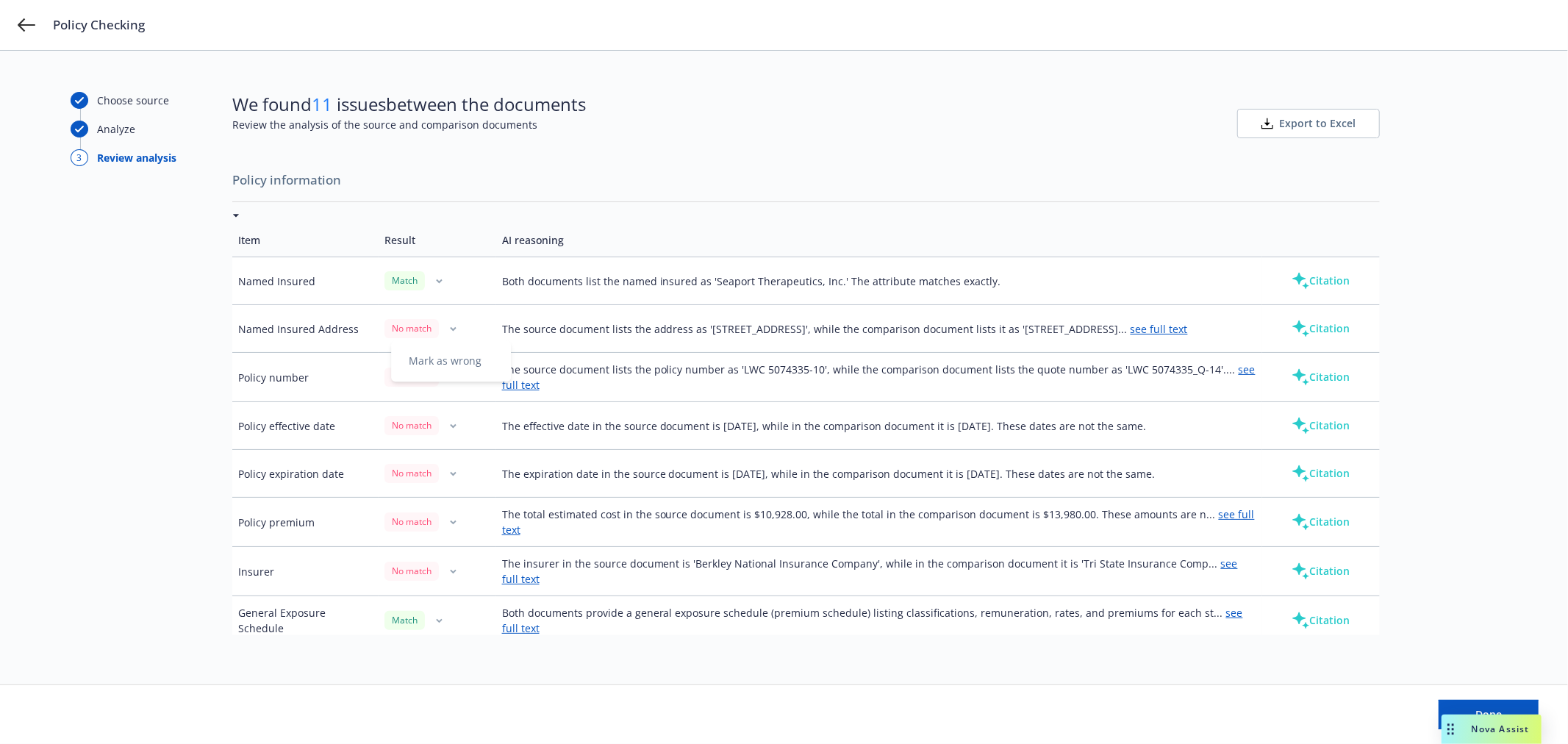
click at [0, 378] on div "Choose source Analyze 3 Review analysis We found 11 issues between the document…" at bounding box center [784, 397] width 1568 height 693
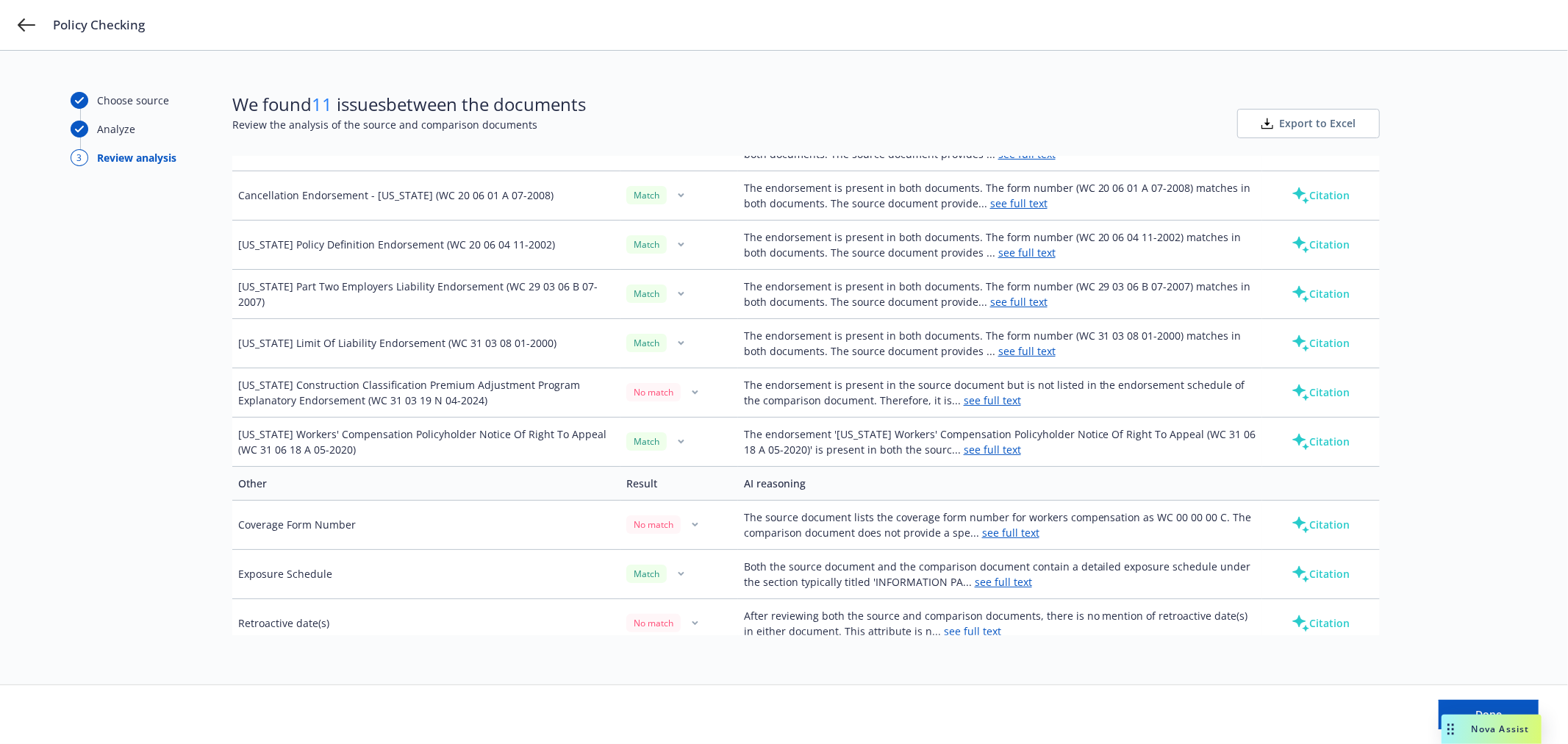
scroll to position [2206, 0]
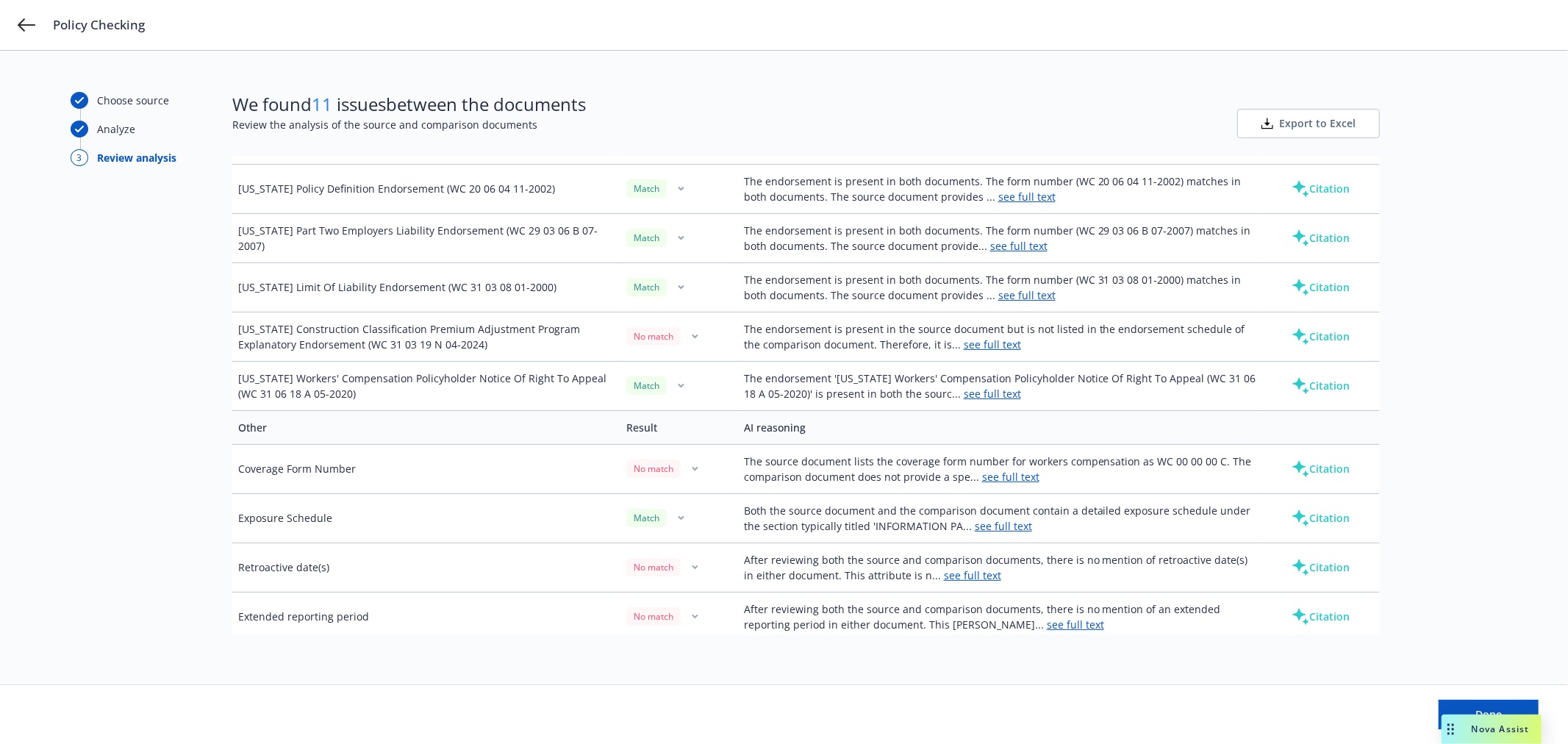
click at [992, 397] on link "see full text" at bounding box center [992, 394] width 57 height 14
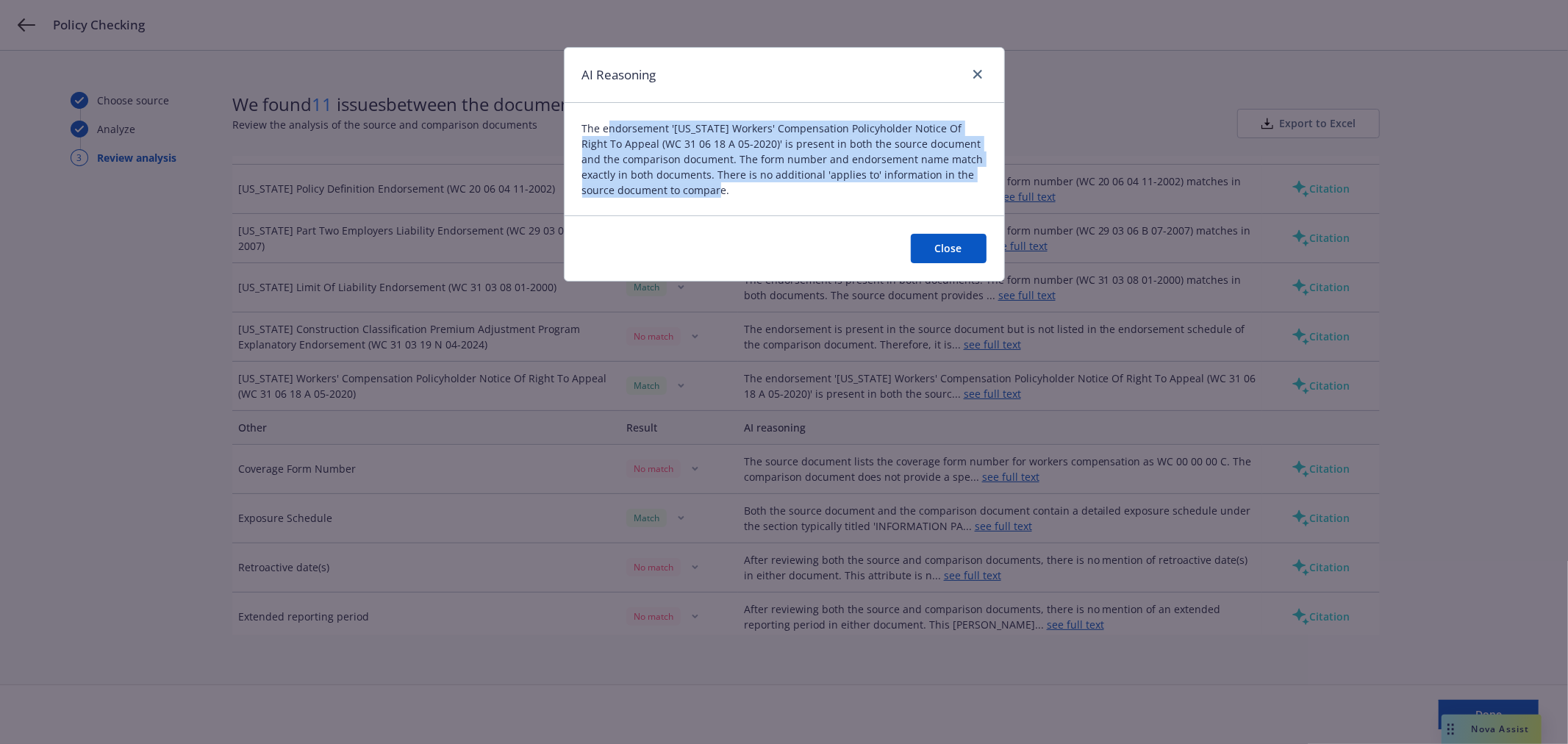
drag, startPoint x: 705, startPoint y: 193, endPoint x: 609, endPoint y: 125, distance: 117.6
click at [609, 125] on span "The endorsement 'New York Workers' Compensation Policyholder Notice Of Right To…" at bounding box center [784, 159] width 404 height 77
click at [934, 243] on button "Close" at bounding box center [948, 248] width 76 height 29
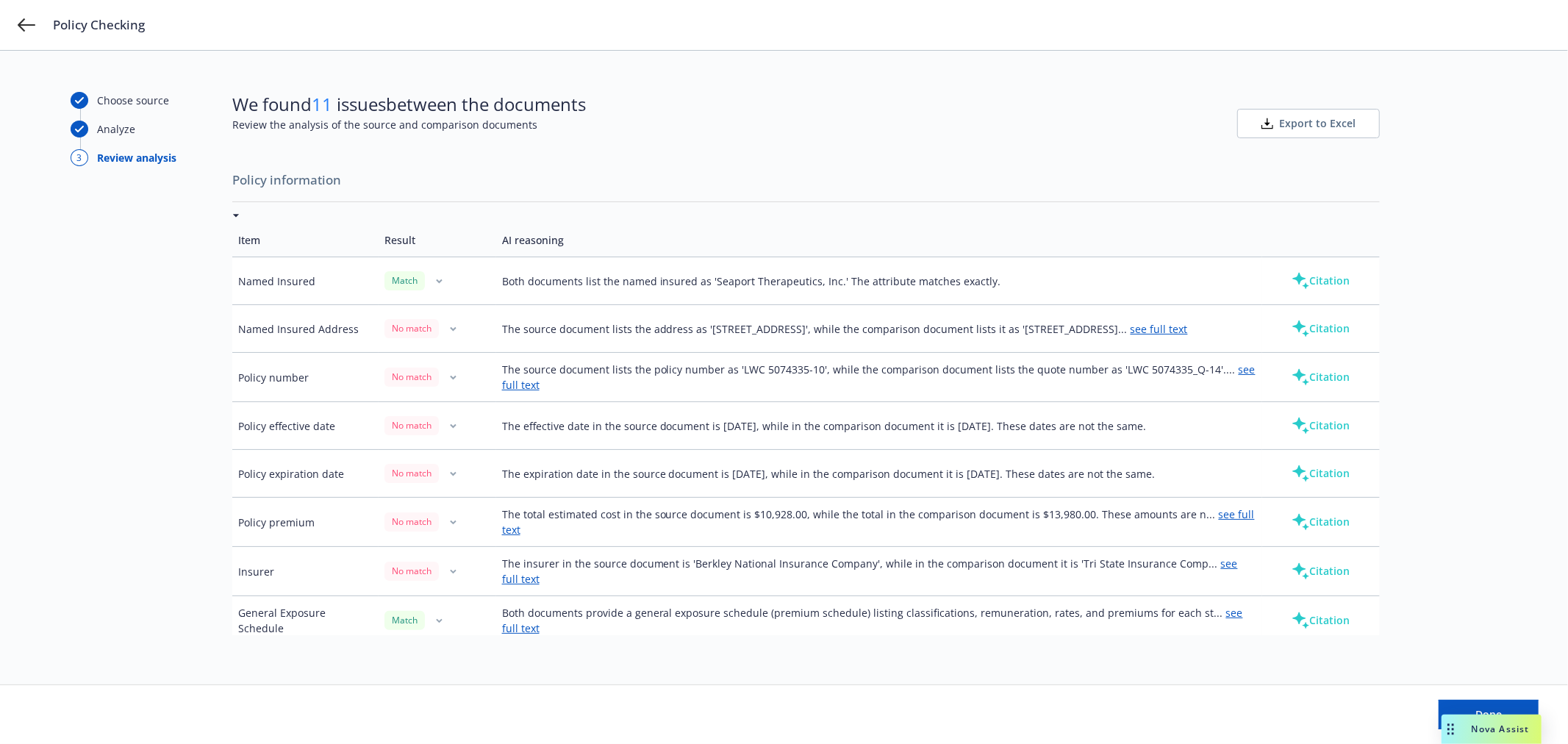
scroll to position [326, 0]
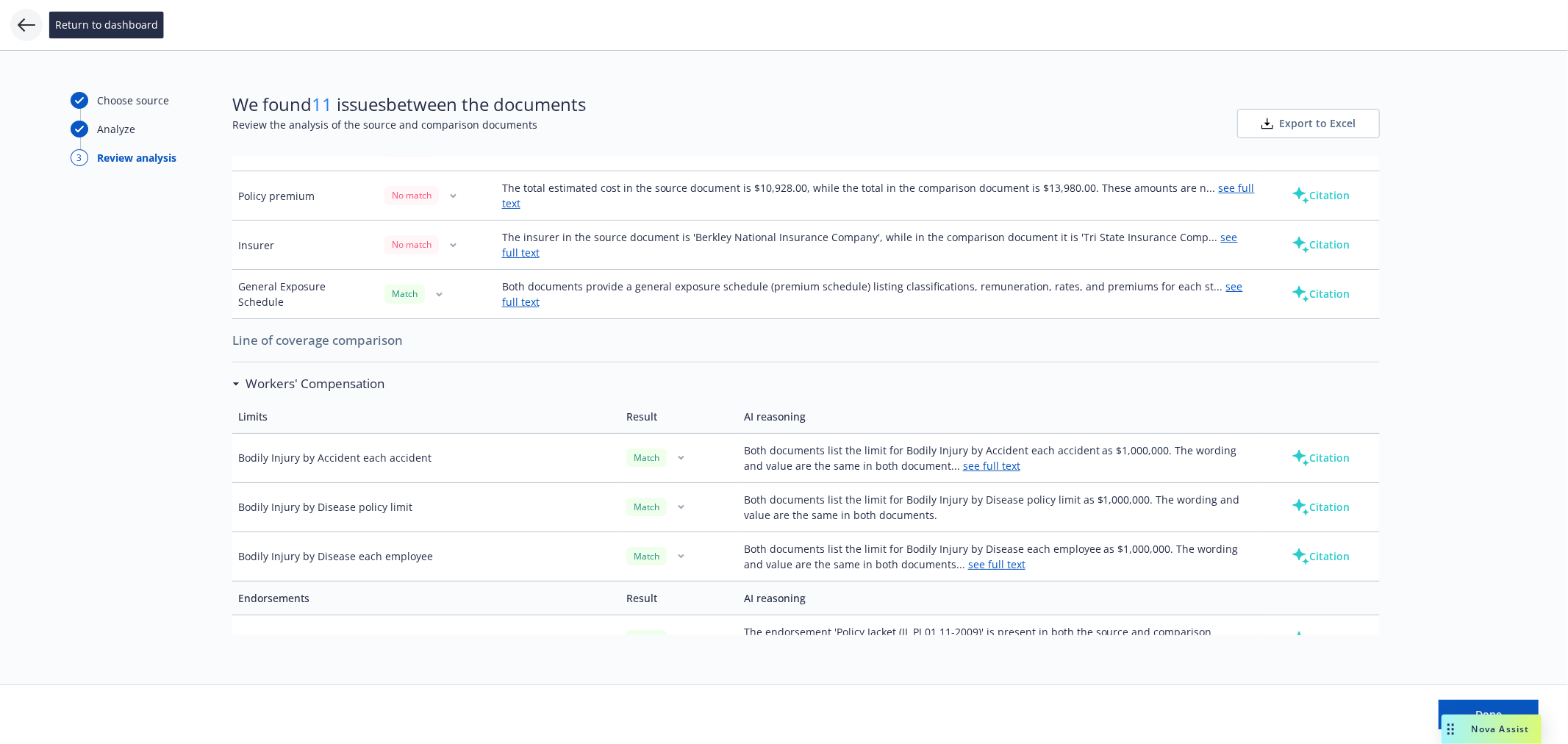
click at [24, 22] on icon at bounding box center [26, 24] width 17 height 17
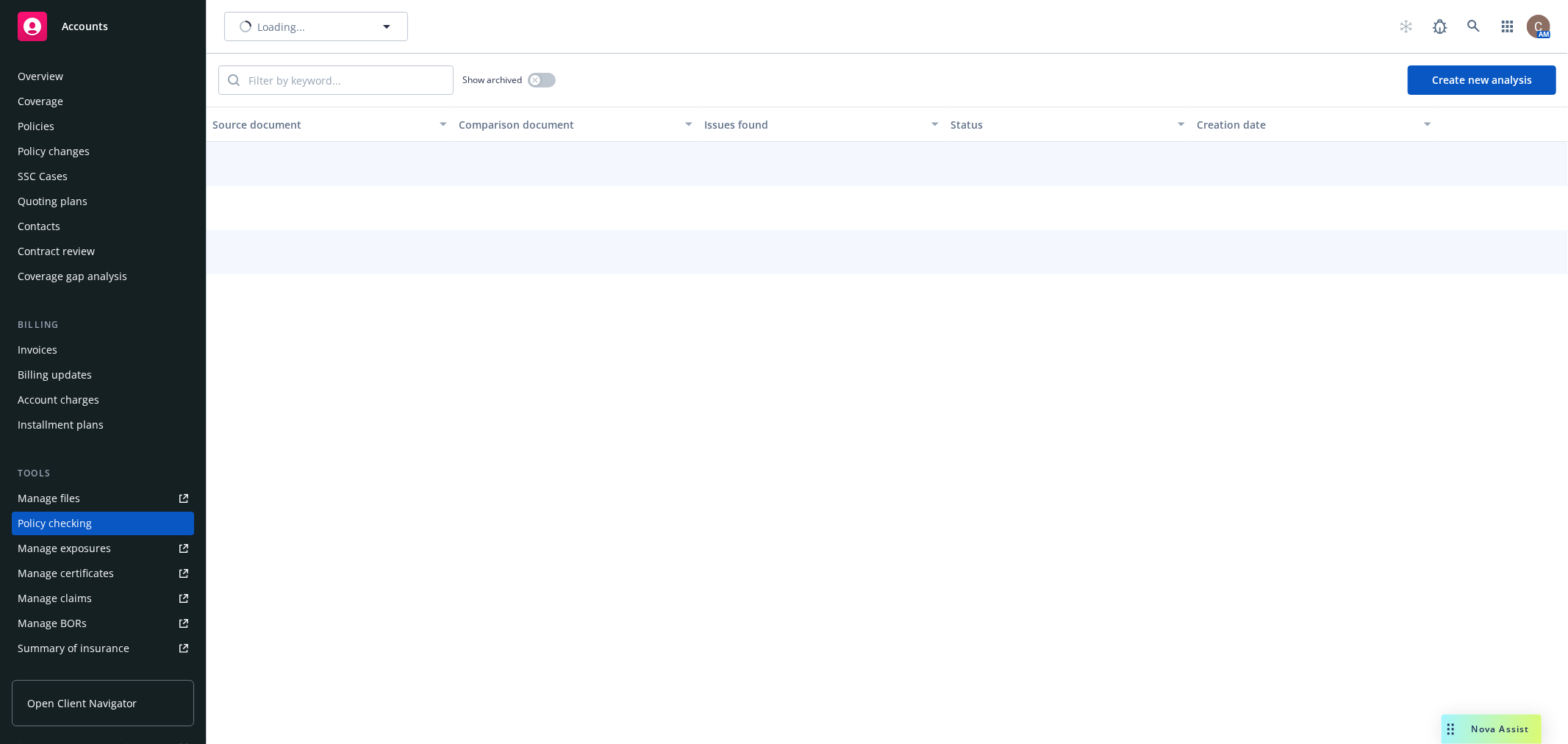
scroll to position [127, 0]
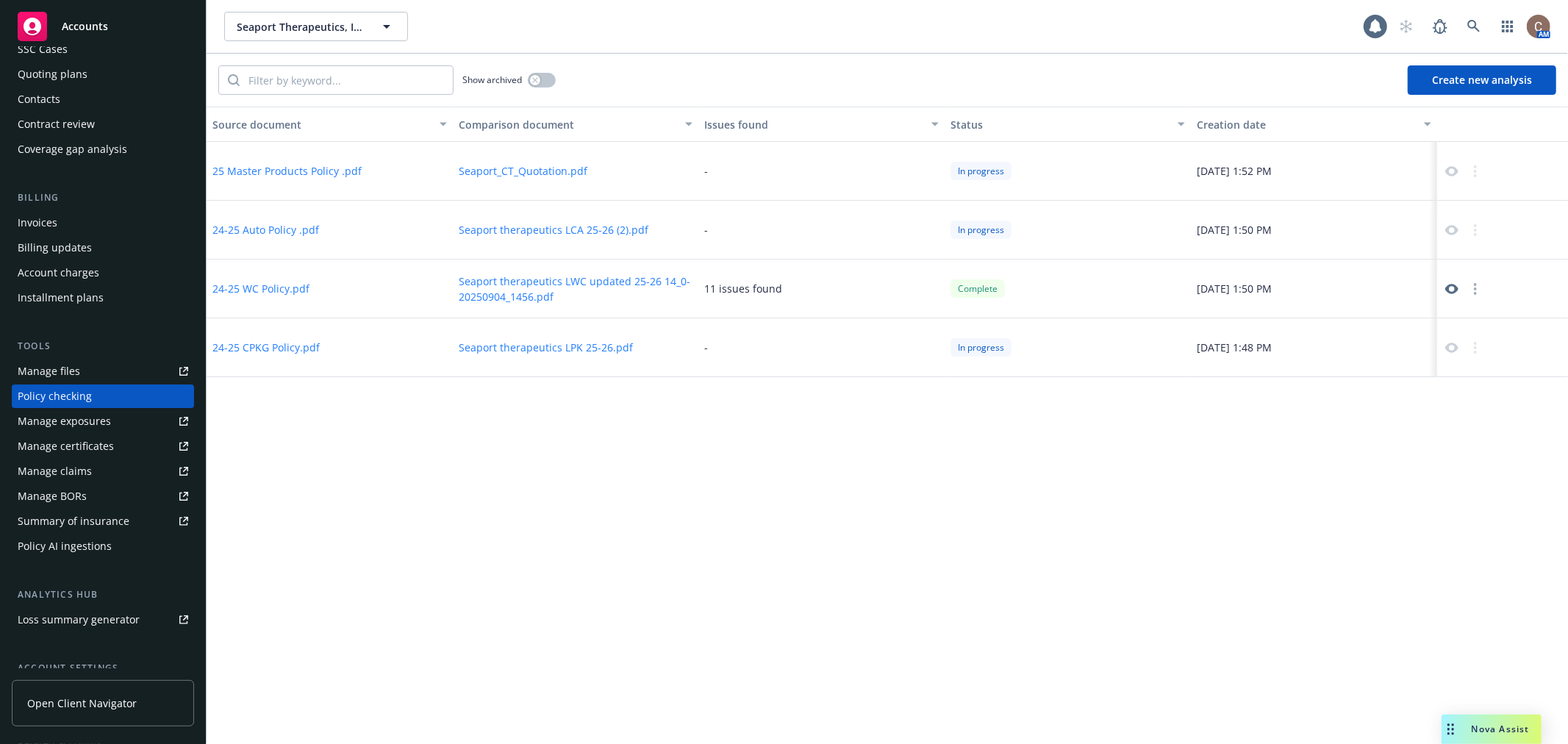
click at [849, 475] on div "Source document Comparison document Issues found Status Creation date 25 Master…" at bounding box center [887, 425] width 1361 height 637
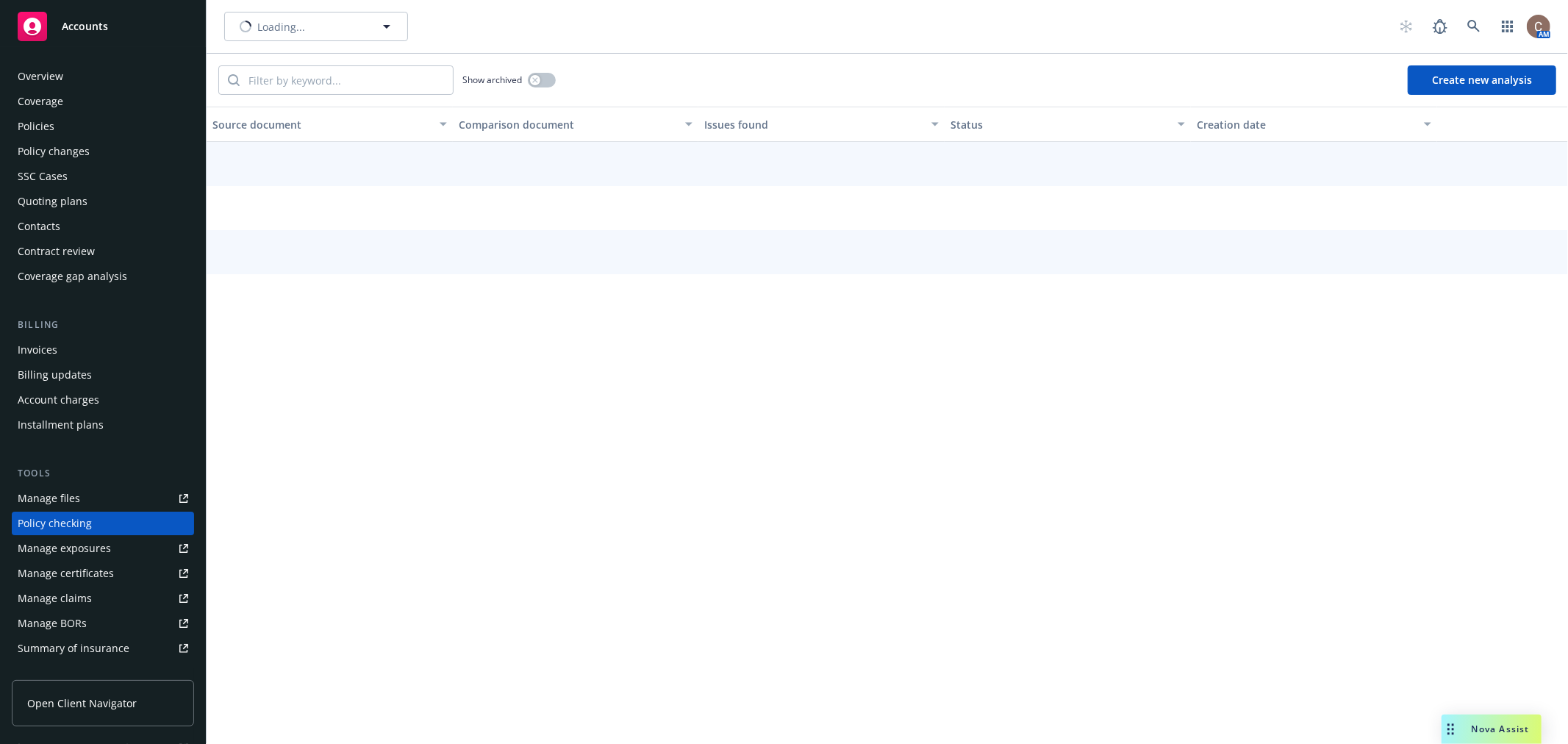
scroll to position [127, 0]
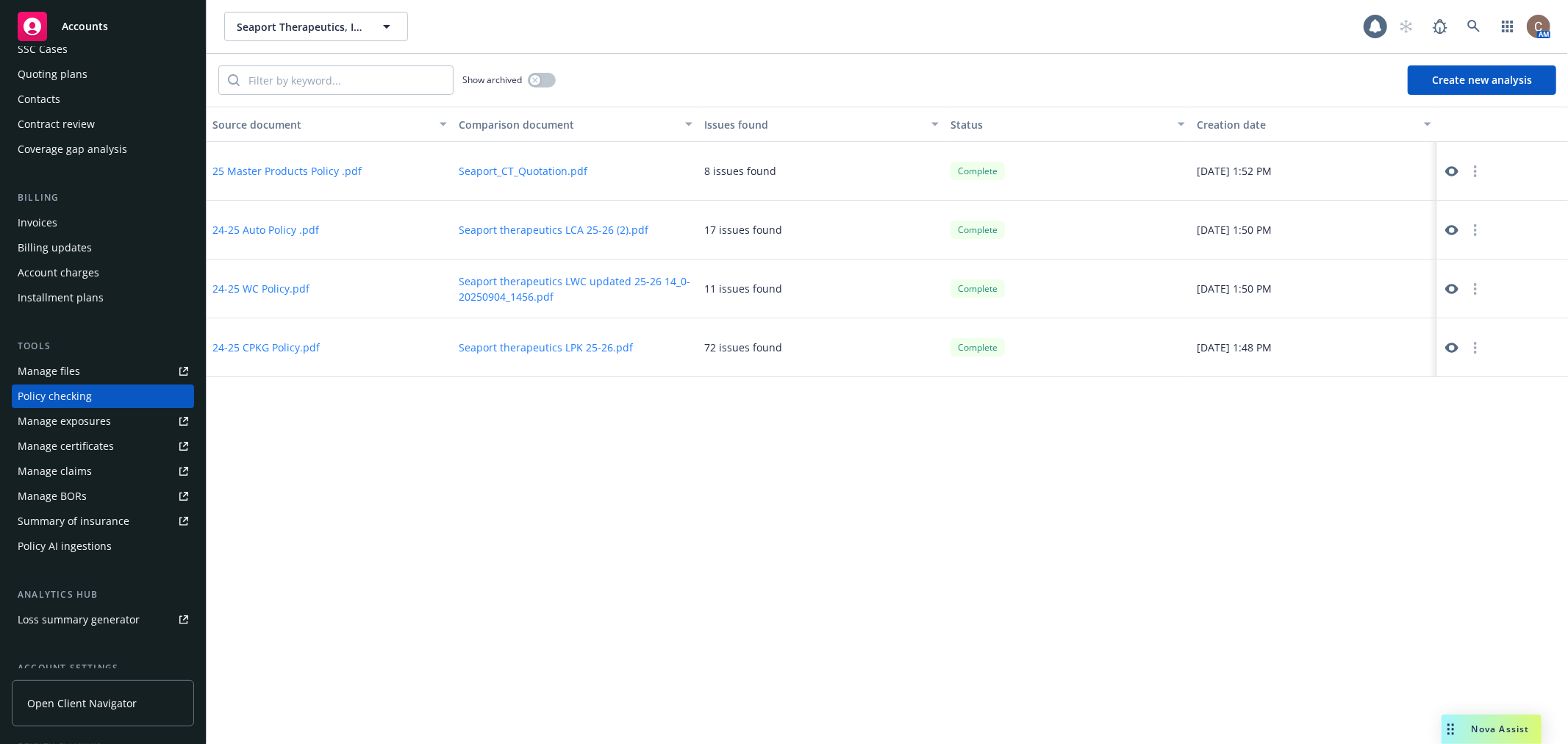
click at [774, 459] on div "Source document Comparison document Issues found Status Creation date 25 Master…" at bounding box center [887, 425] width 1361 height 637
click at [1452, 169] on icon at bounding box center [1452, 171] width 13 height 13
click at [1450, 231] on icon at bounding box center [1452, 231] width 13 height 13
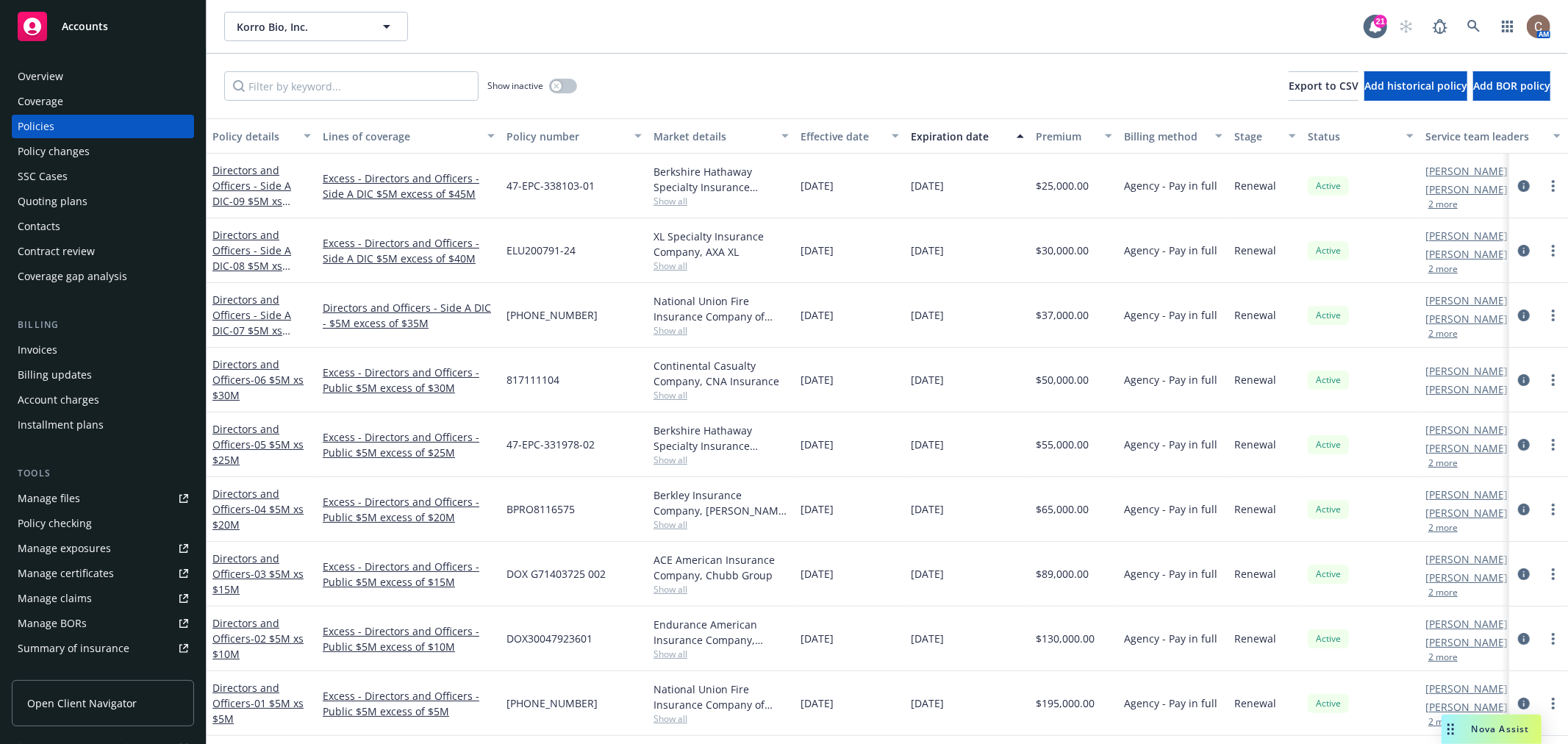
click at [96, 503] on link "Manage files" at bounding box center [102, 498] width 182 height 23
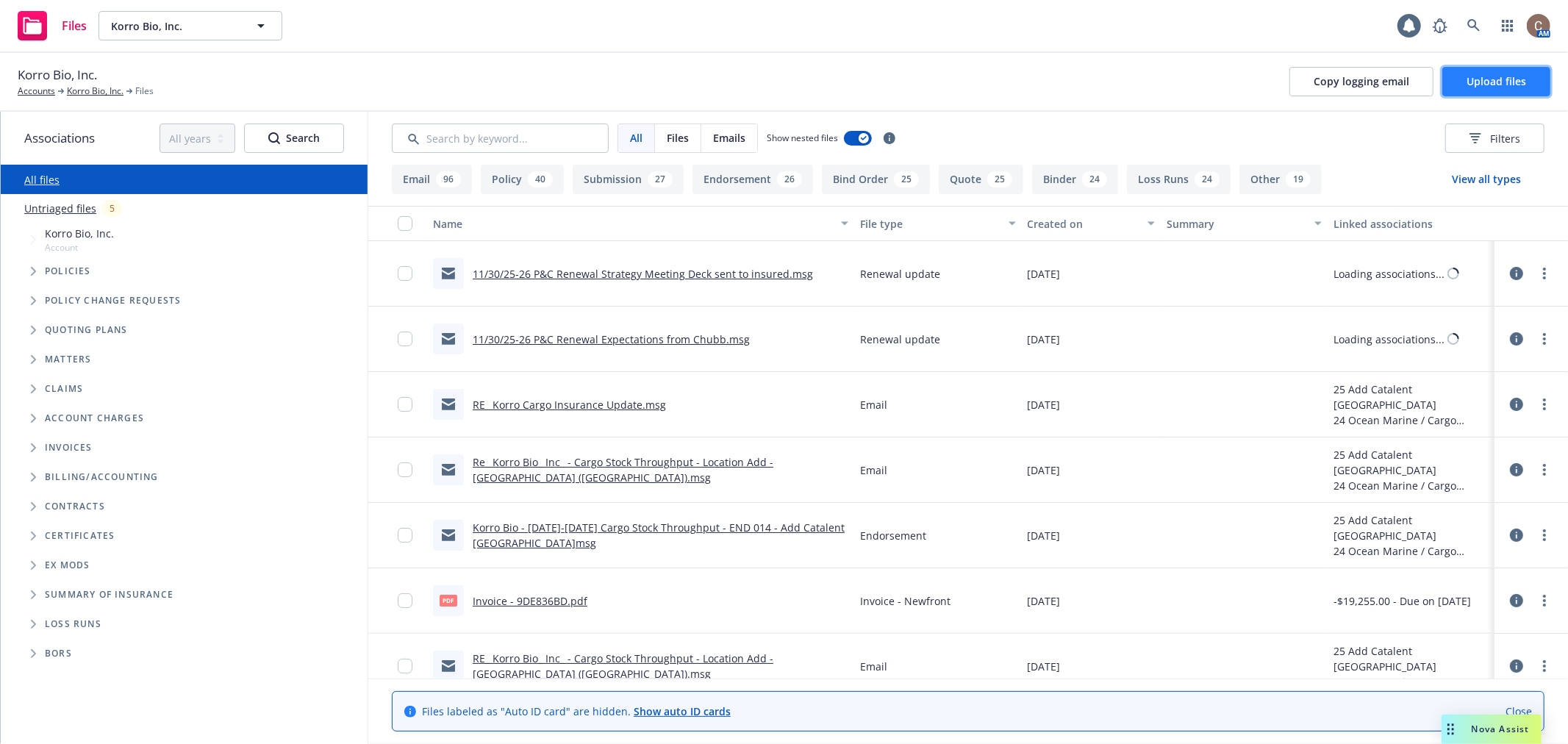
click at [1480, 86] on span "Upload files" at bounding box center [1496, 81] width 60 height 14
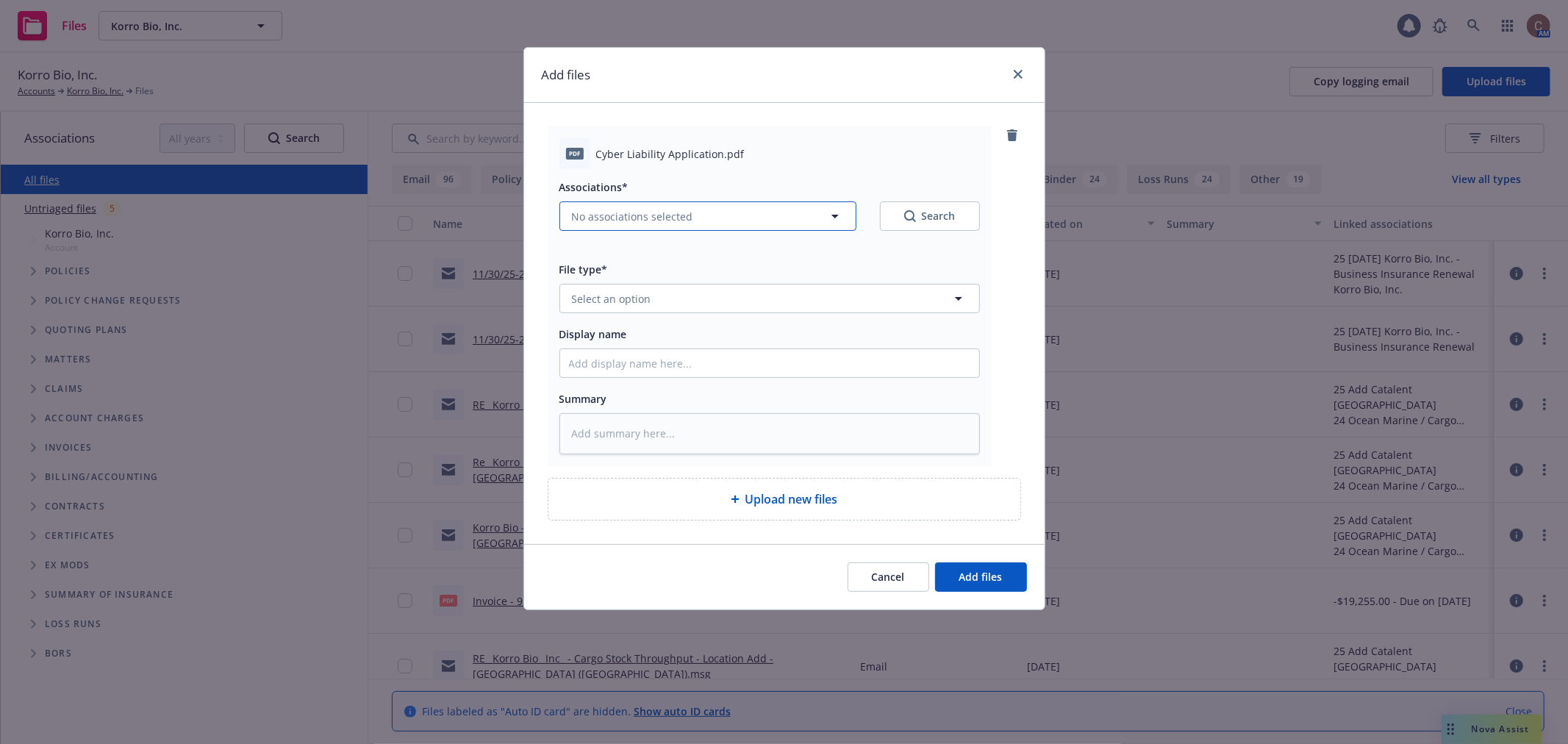
click at [730, 217] on button "No associations selected" at bounding box center [707, 216] width 297 height 29
type textarea "x"
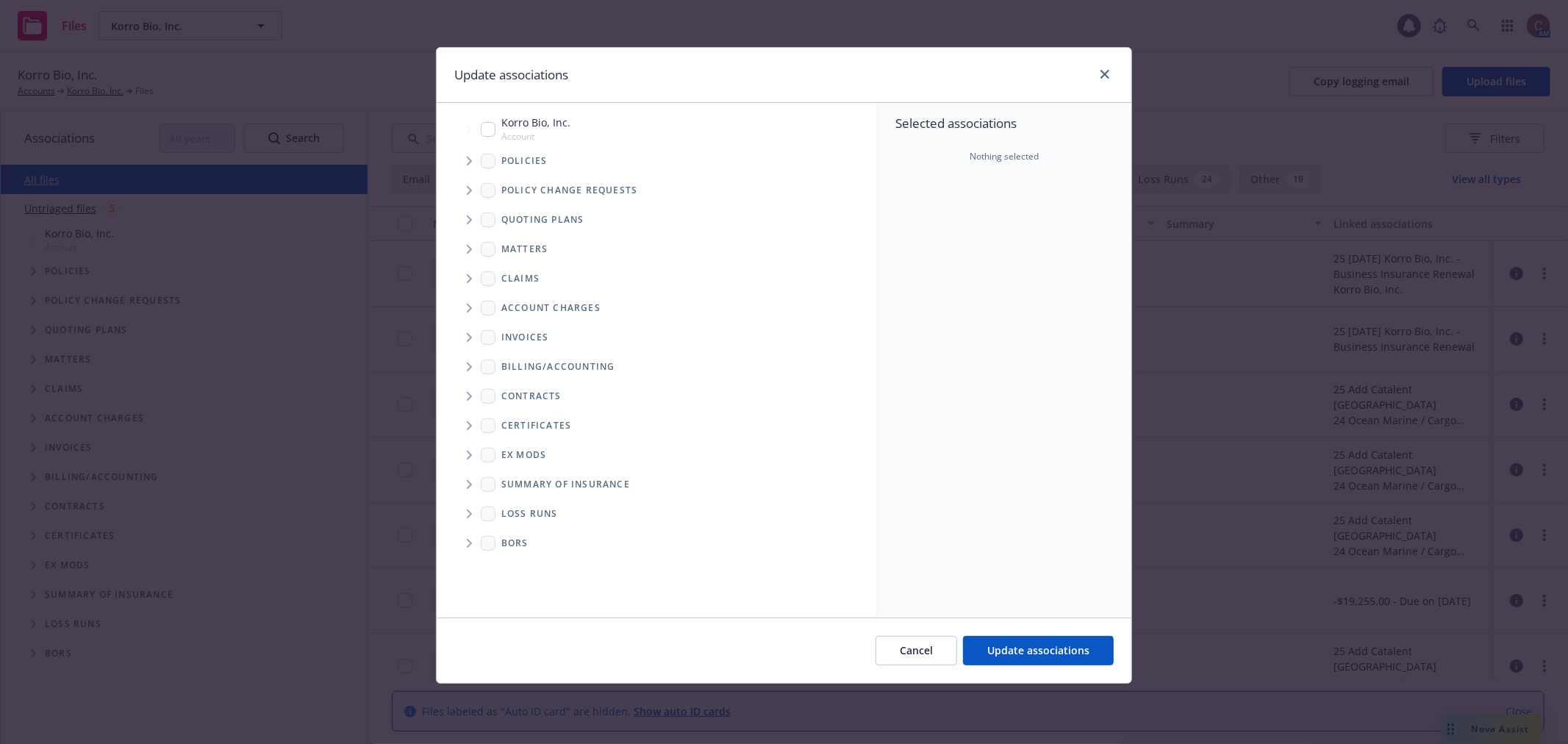
click at [473, 219] on span "Tree Example" at bounding box center [469, 220] width 23 height 23
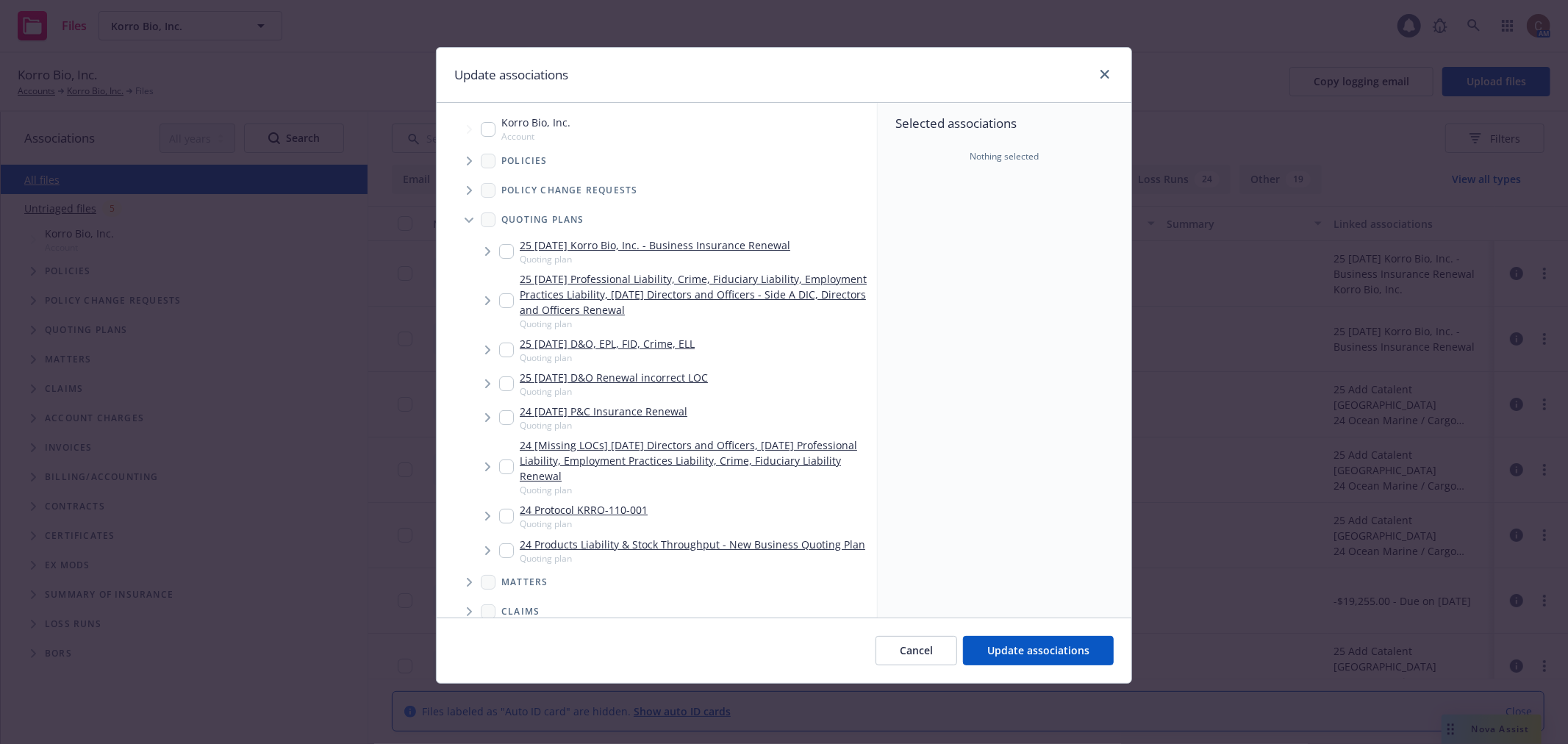
click at [1042, 305] on div "Selected associations Nothing selected" at bounding box center [1004, 360] width 254 height 515
click at [512, 255] on input "Tree Example" at bounding box center [507, 251] width 15 height 15
checkbox input "true"
drag, startPoint x: 1009, startPoint y: 670, endPoint x: 1010, endPoint y: 657, distance: 13.0
click at [1010, 669] on div "Cancel Update associations" at bounding box center [784, 650] width 695 height 66
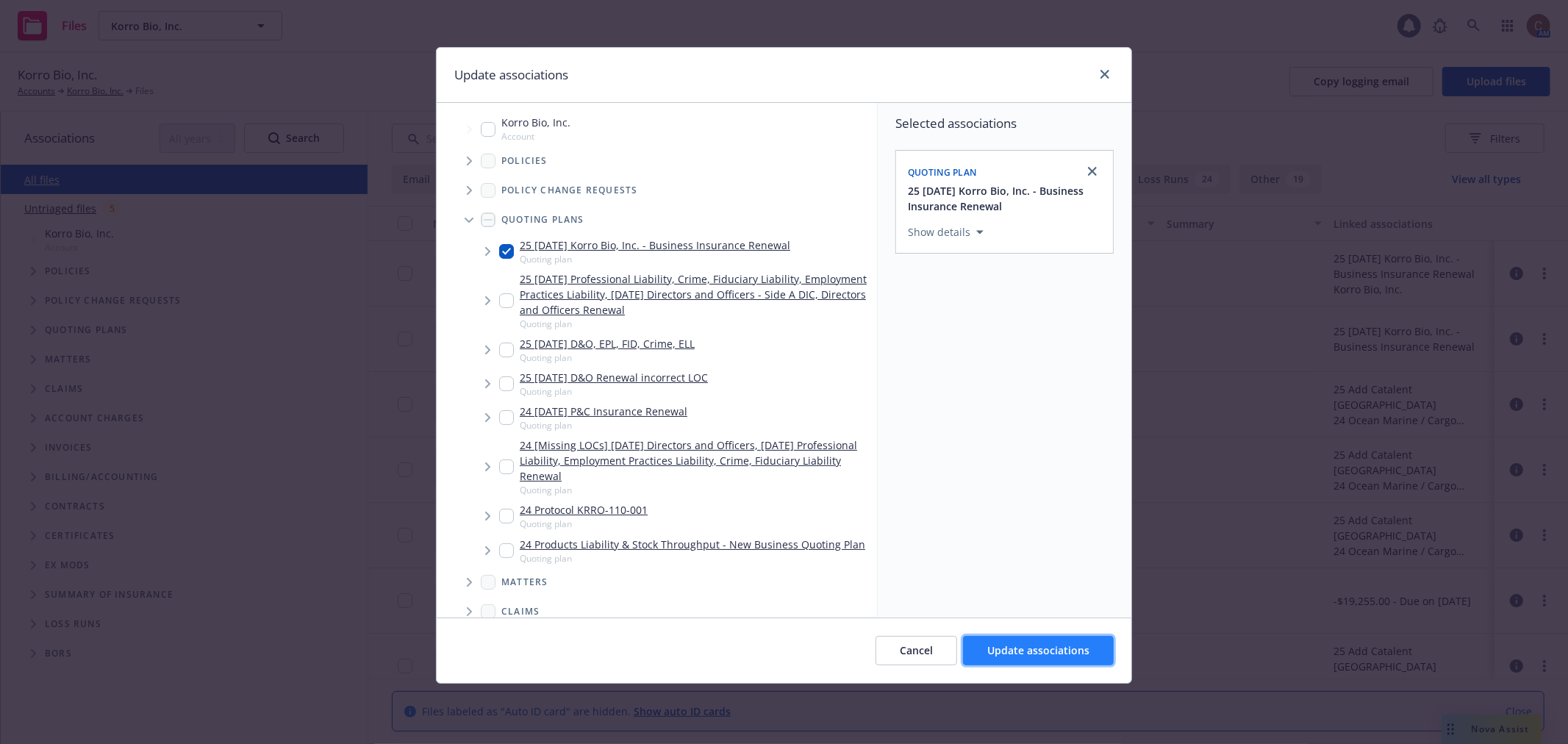
click at [1010, 657] on span "Update associations" at bounding box center [1038, 650] width 102 height 14
type textarea "x"
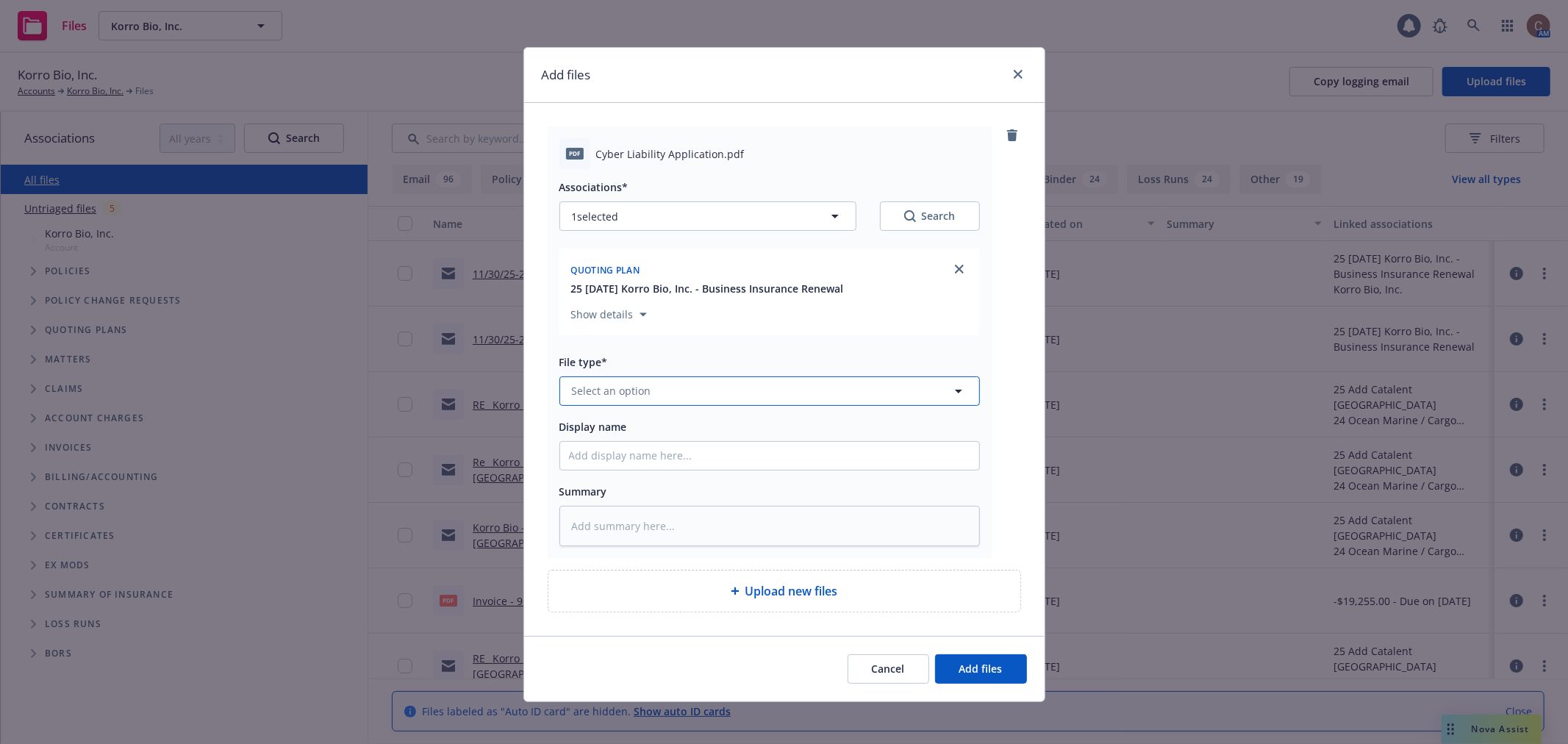
click at [792, 400] on button "Select an option" at bounding box center [769, 390] width 420 height 29
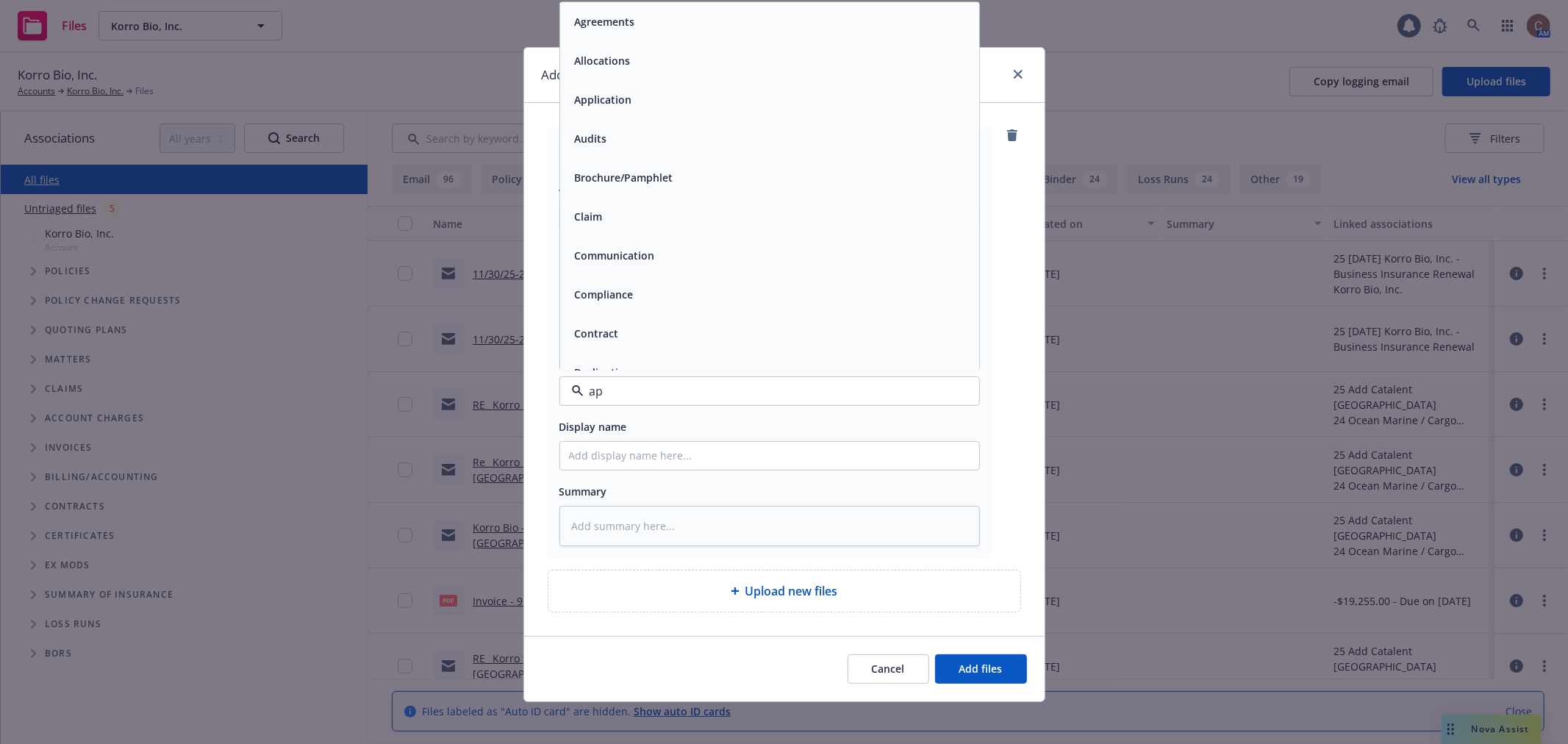
type input "app"
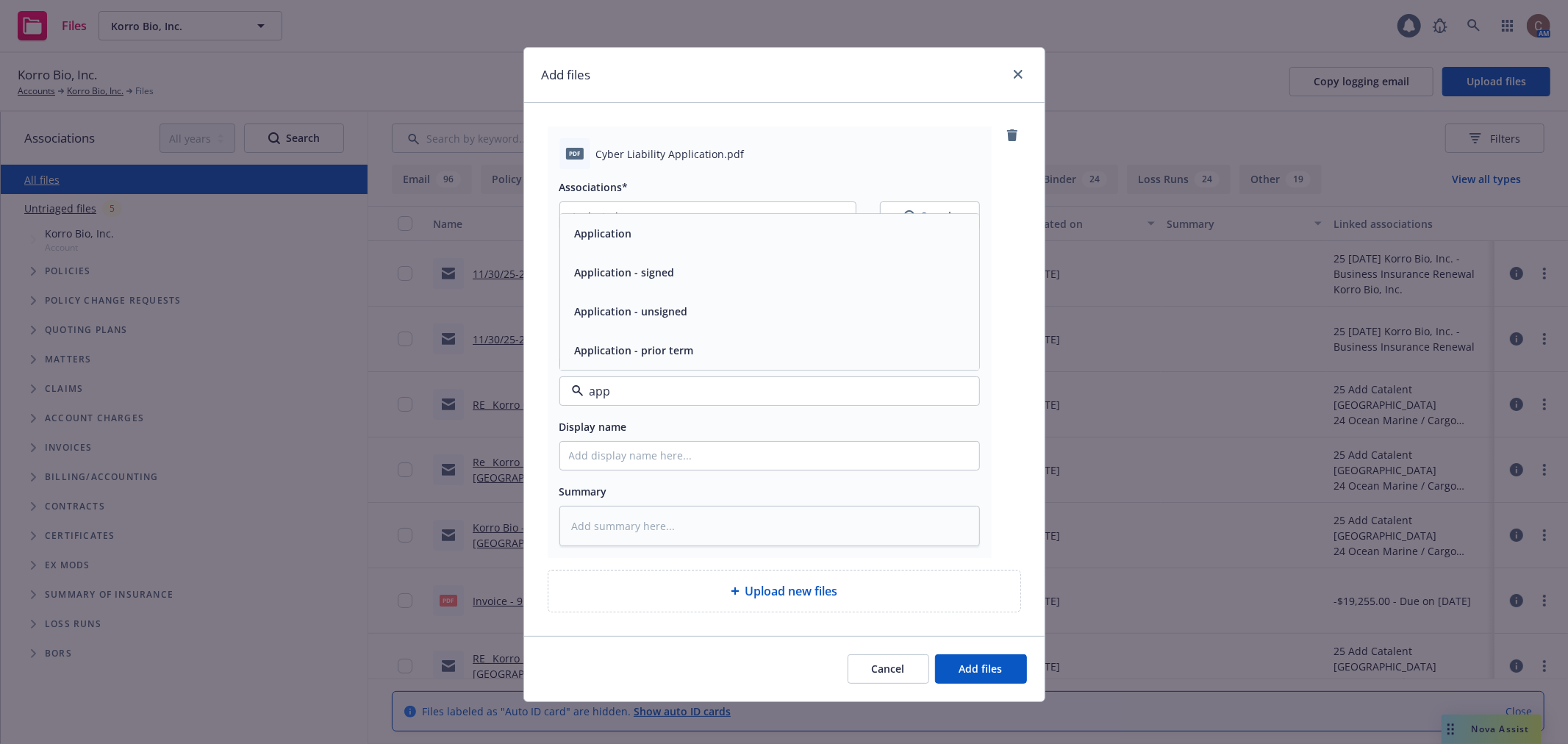
click at [687, 265] on div "Application - signed" at bounding box center [769, 273] width 401 height 22
click at [667, 458] on input "Display name" at bounding box center [769, 456] width 419 height 28
type textarea "x"
type input "2"
type textarea "x"
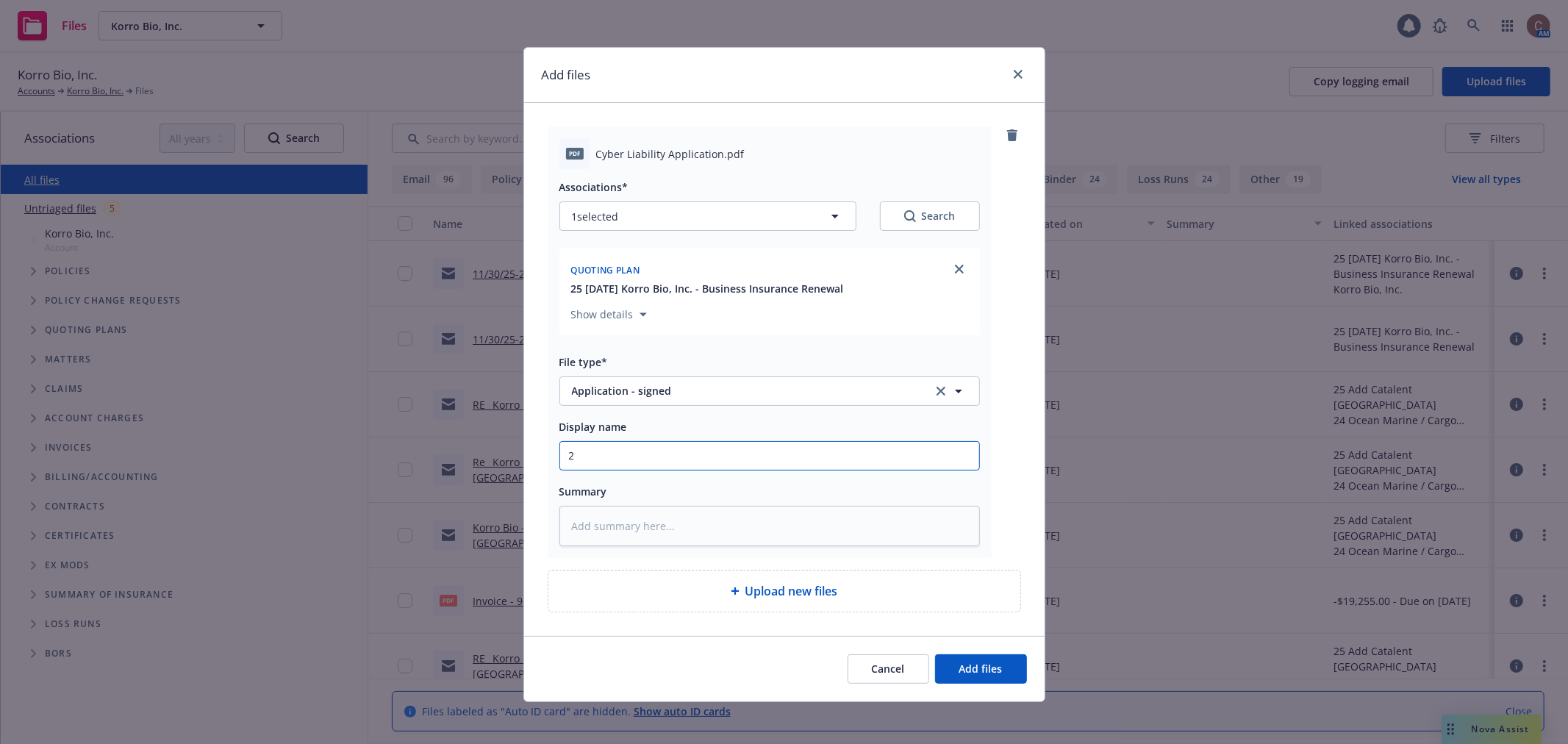
type input "25"
type textarea "x"
type input "25-"
type textarea "x"
type input "25-2"
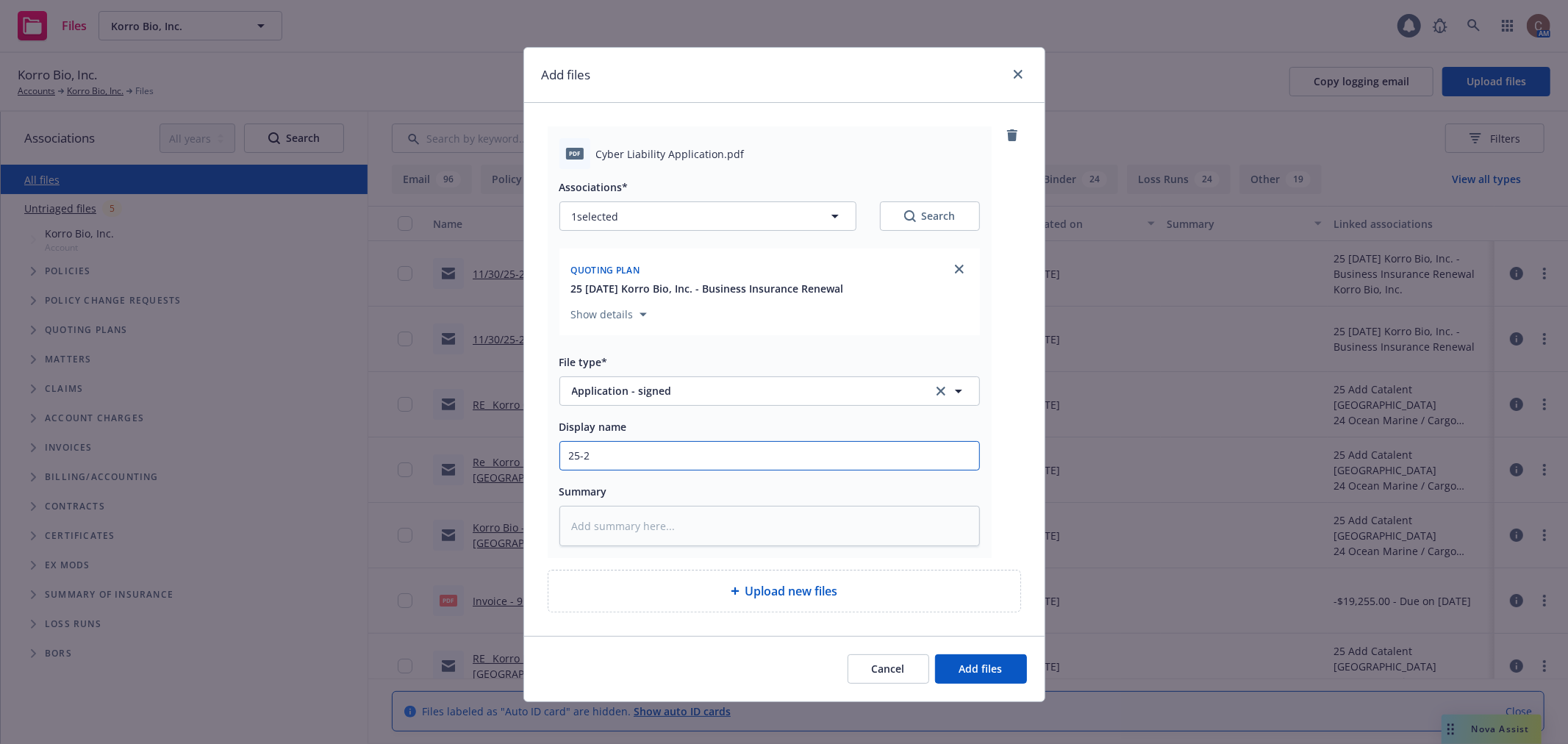
type textarea "x"
type input "25-26"
type textarea "x"
type input "25-26"
type textarea "x"
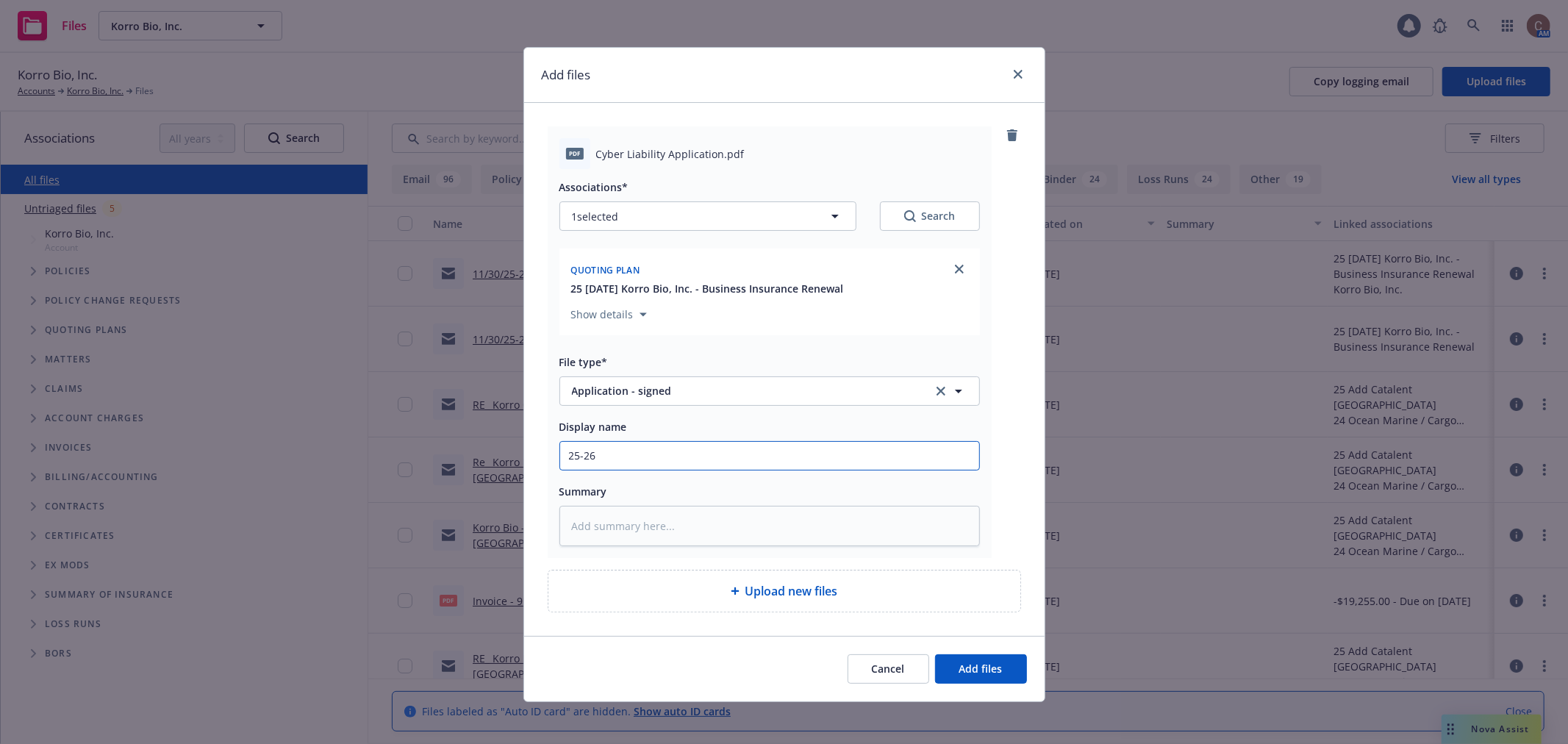
type input "25-26 C"
type textarea "x"
type input "25-26 Cy"
type textarea "x"
type input "25-26 Cyb"
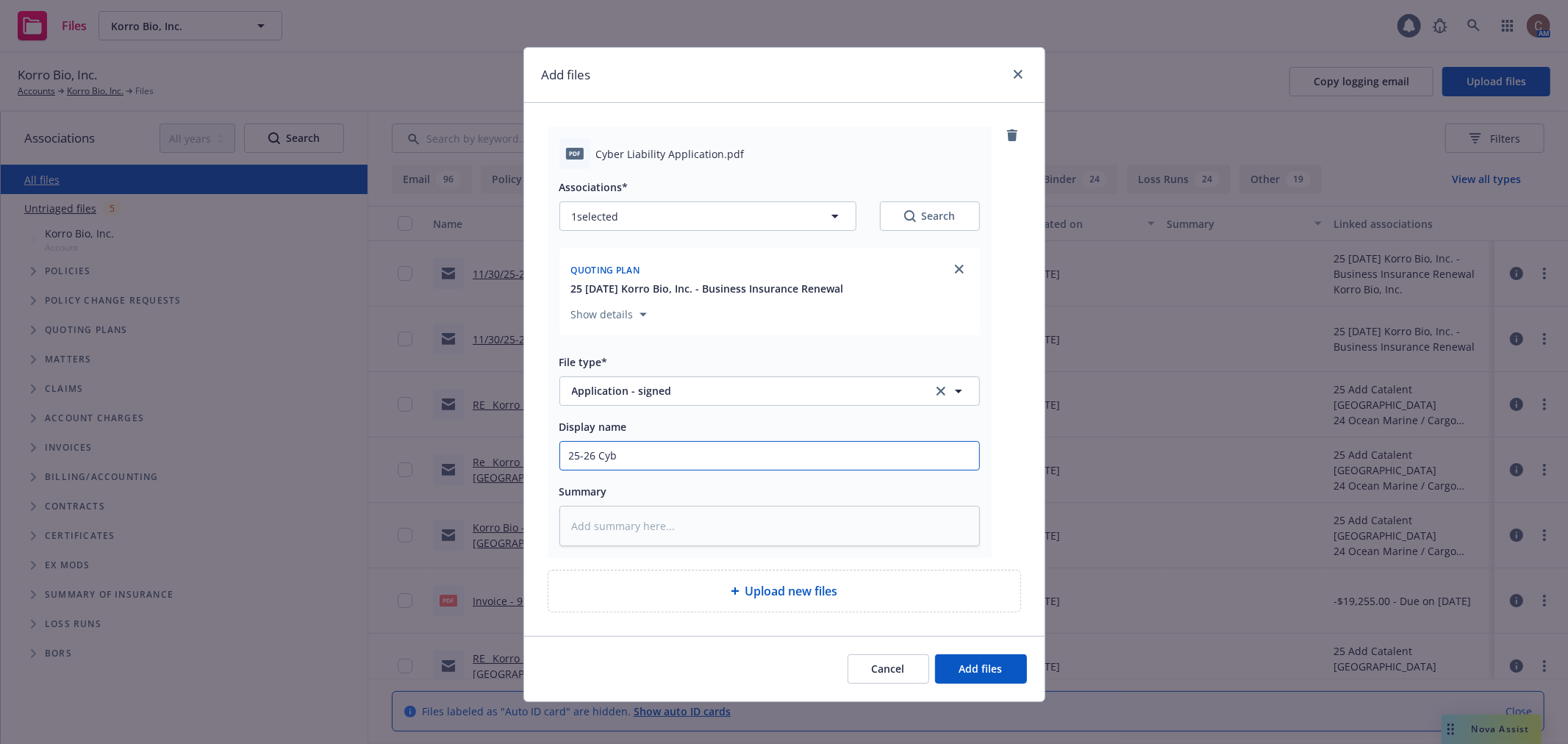
type textarea "x"
type input "25-26 Cybe"
type textarea "x"
type input "25-26 Cyber"
type textarea "x"
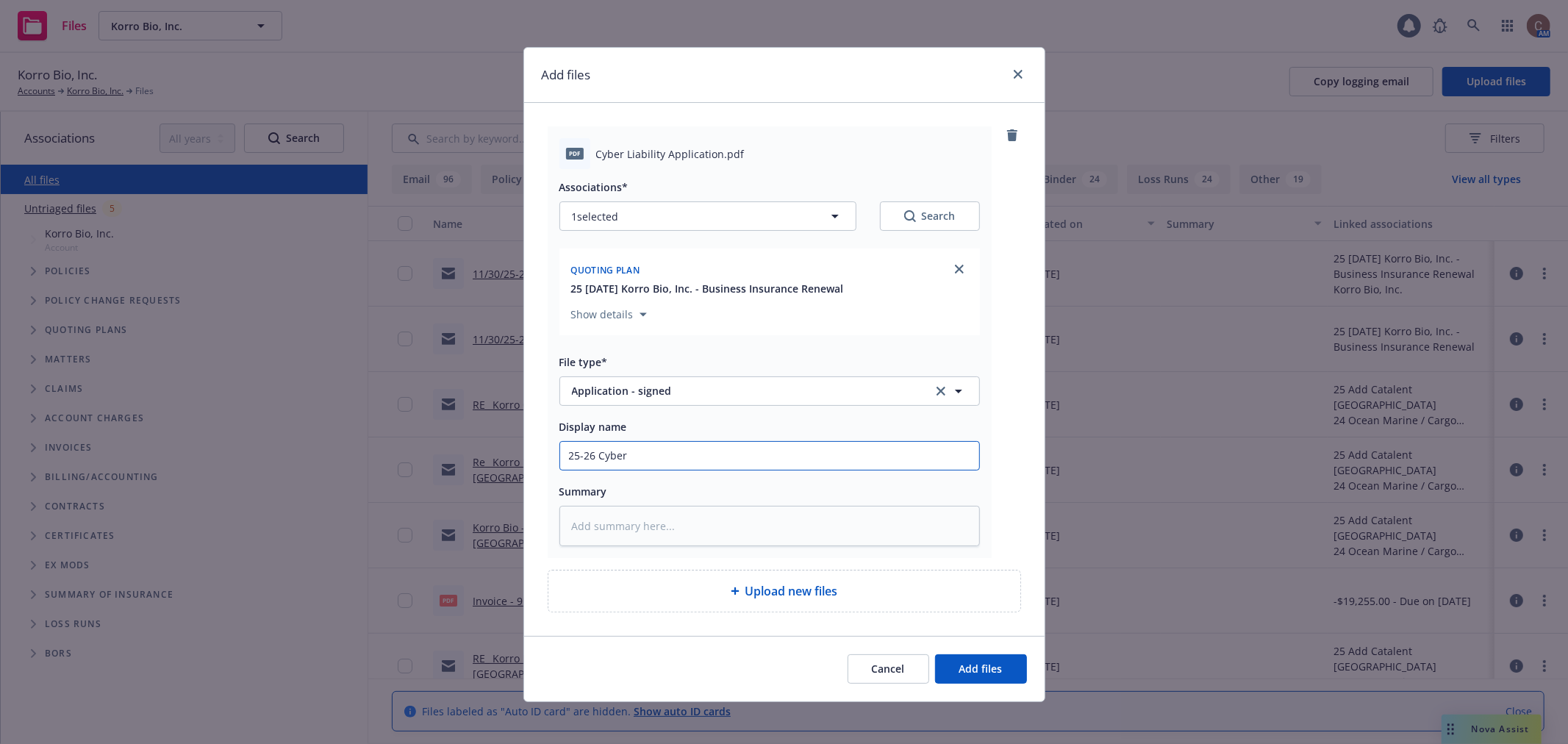
type input "25-26 Cyber"
type textarea "x"
type input "25-26 Cyber ap"
type textarea "x"
type input "25-26 Cyber app"
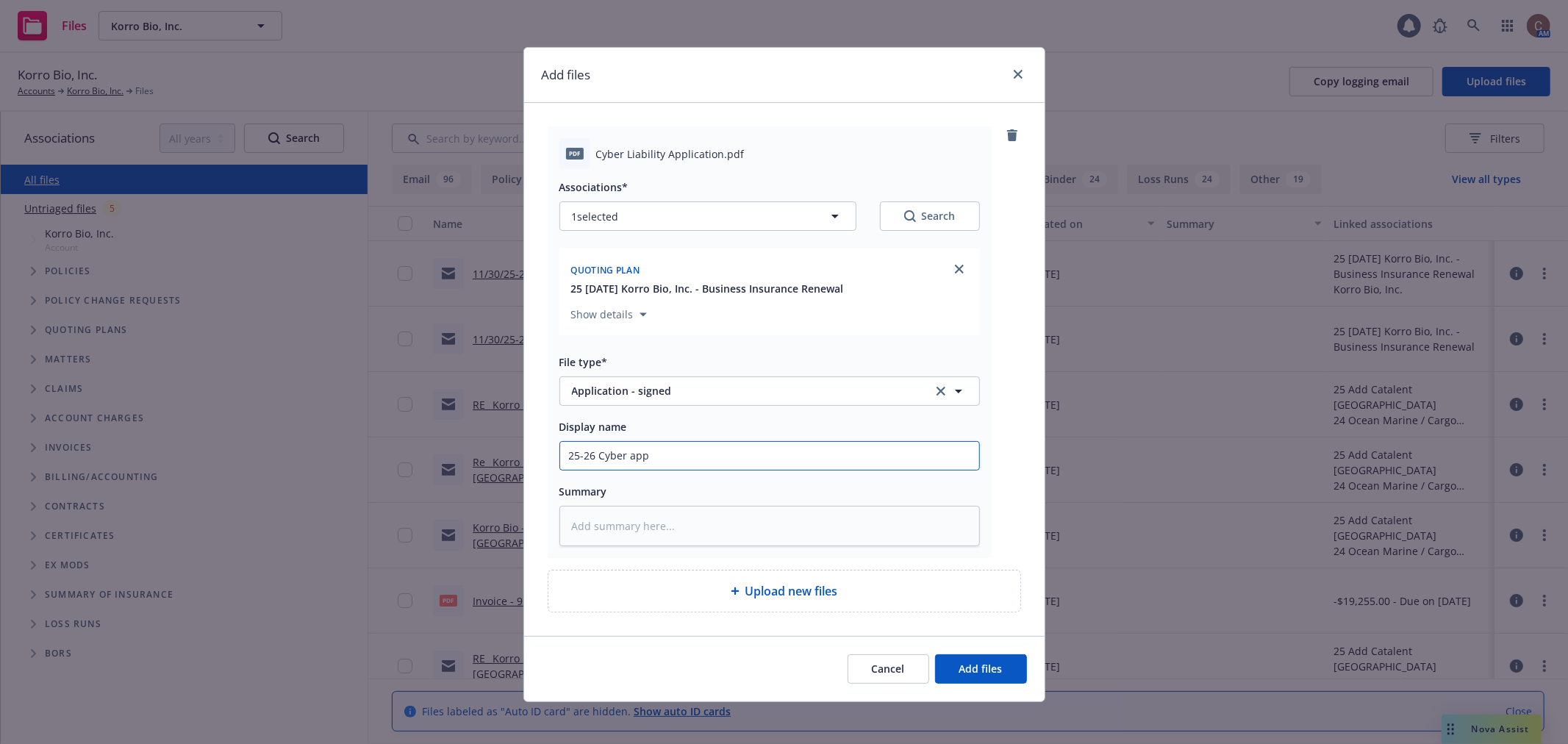
type textarea "x"
type input "25-26 Cyber app"
type textarea "x"
type input "25-26 Cyber app -"
type textarea "x"
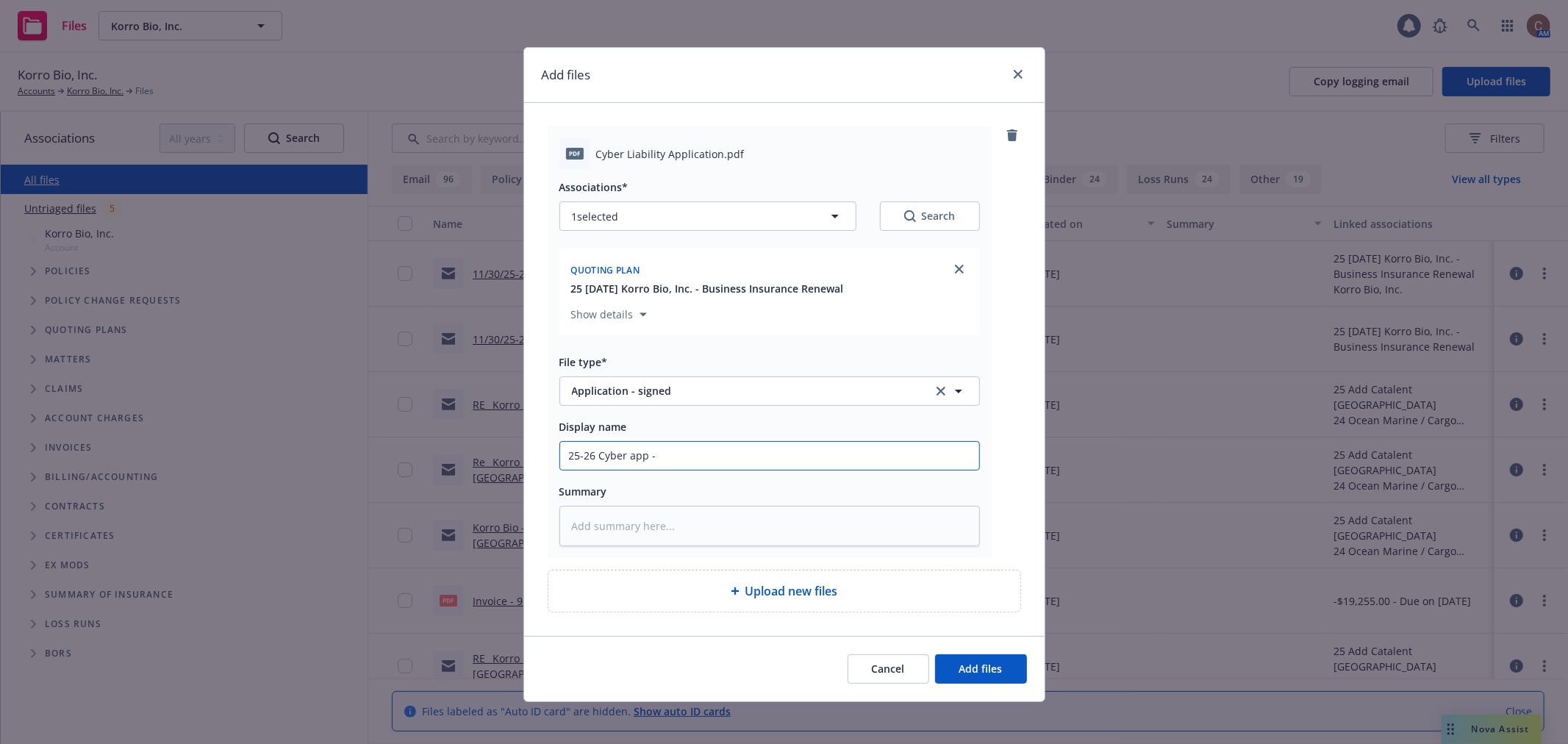
type input "25-26 Cyber app -"
type textarea "x"
type input "25-26 Cyber app - s"
type textarea "x"
type input "25-26 Cyber app - si"
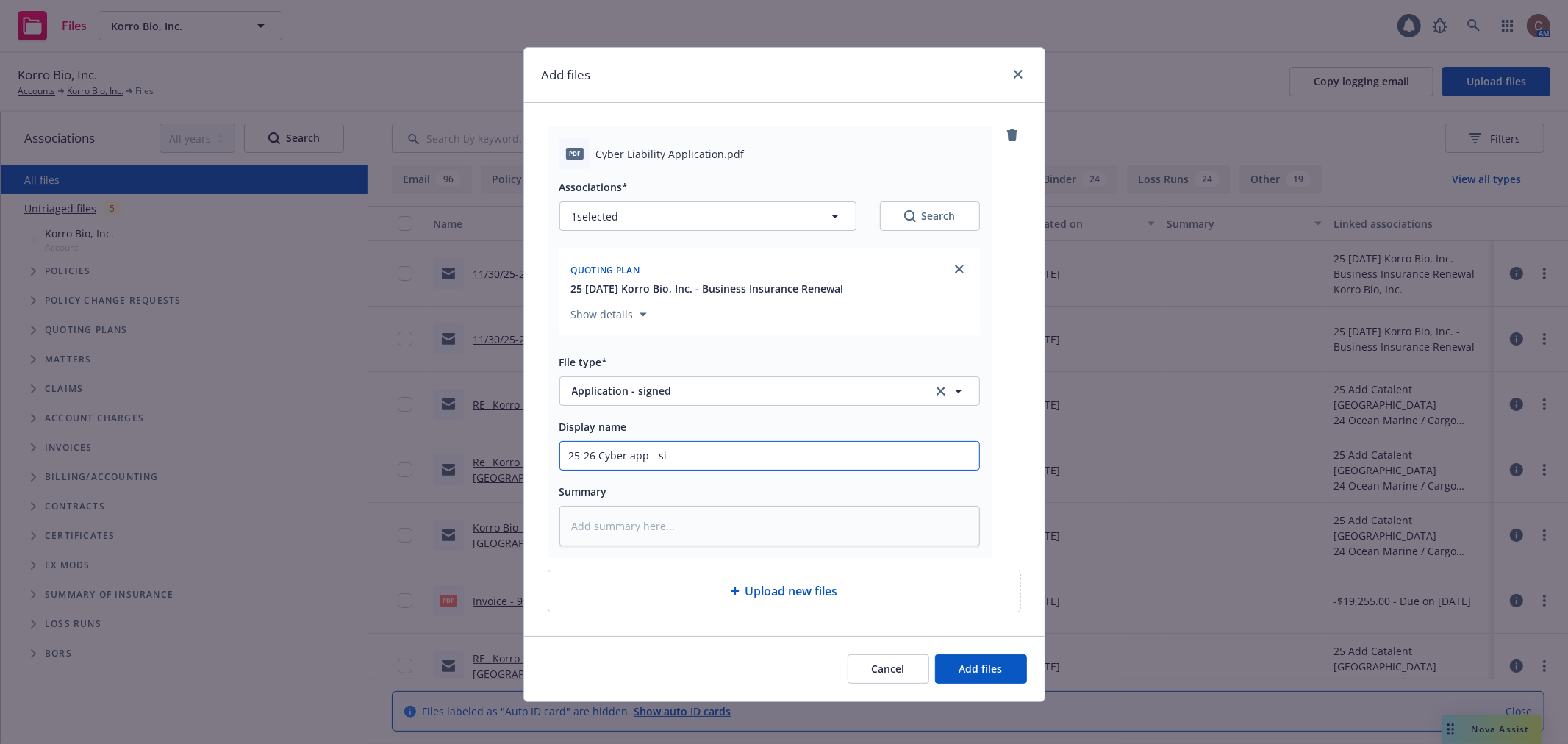
type textarea "x"
type input "25-26 Cyber app - sig"
type textarea "x"
type input "25-26 Cyber app - sign"
type textarea "x"
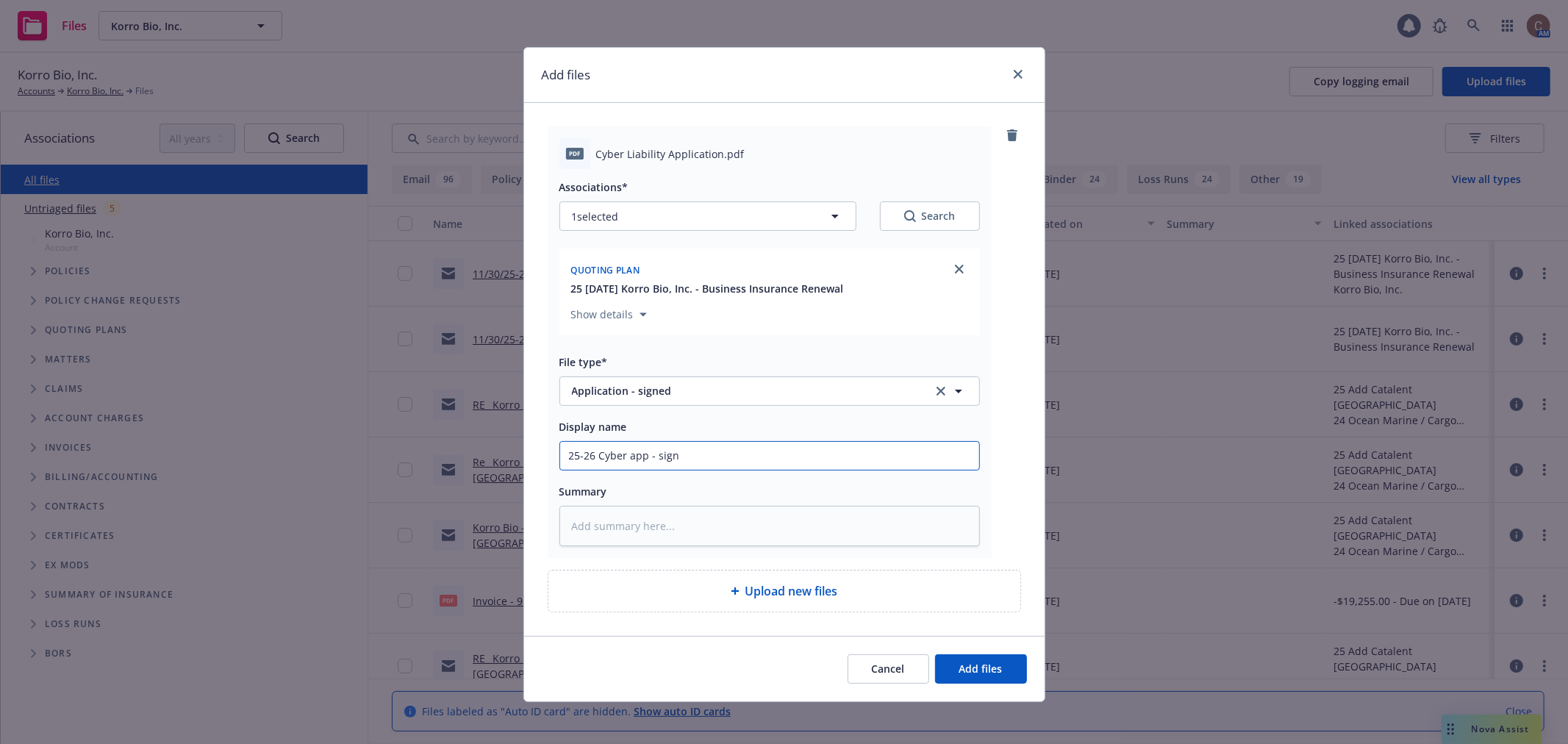
type input "25-26 Cyber app - signe"
type textarea "x"
type input "25-26 Cyber app - signed"
click at [994, 669] on span "Add files" at bounding box center [981, 668] width 43 height 14
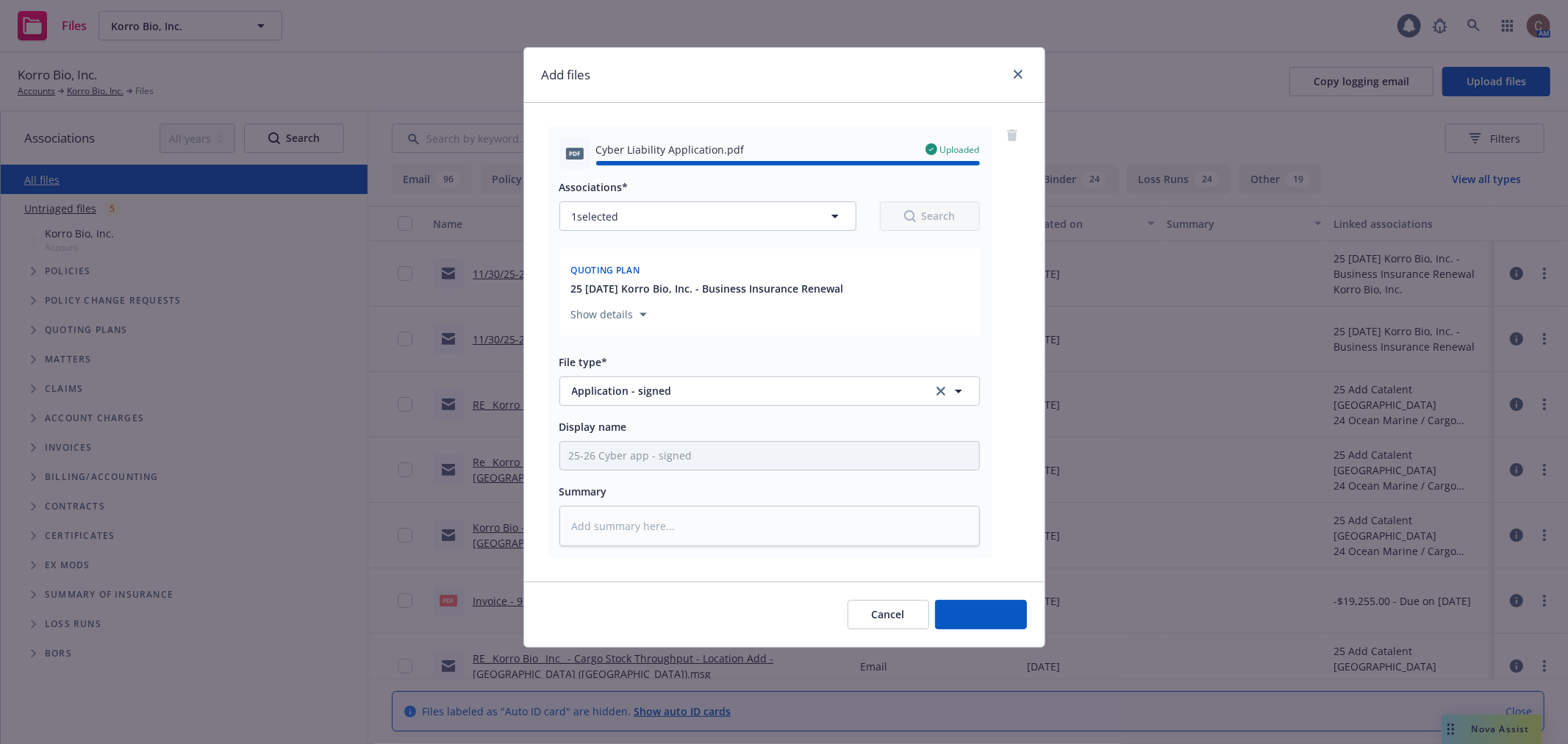
type textarea "x"
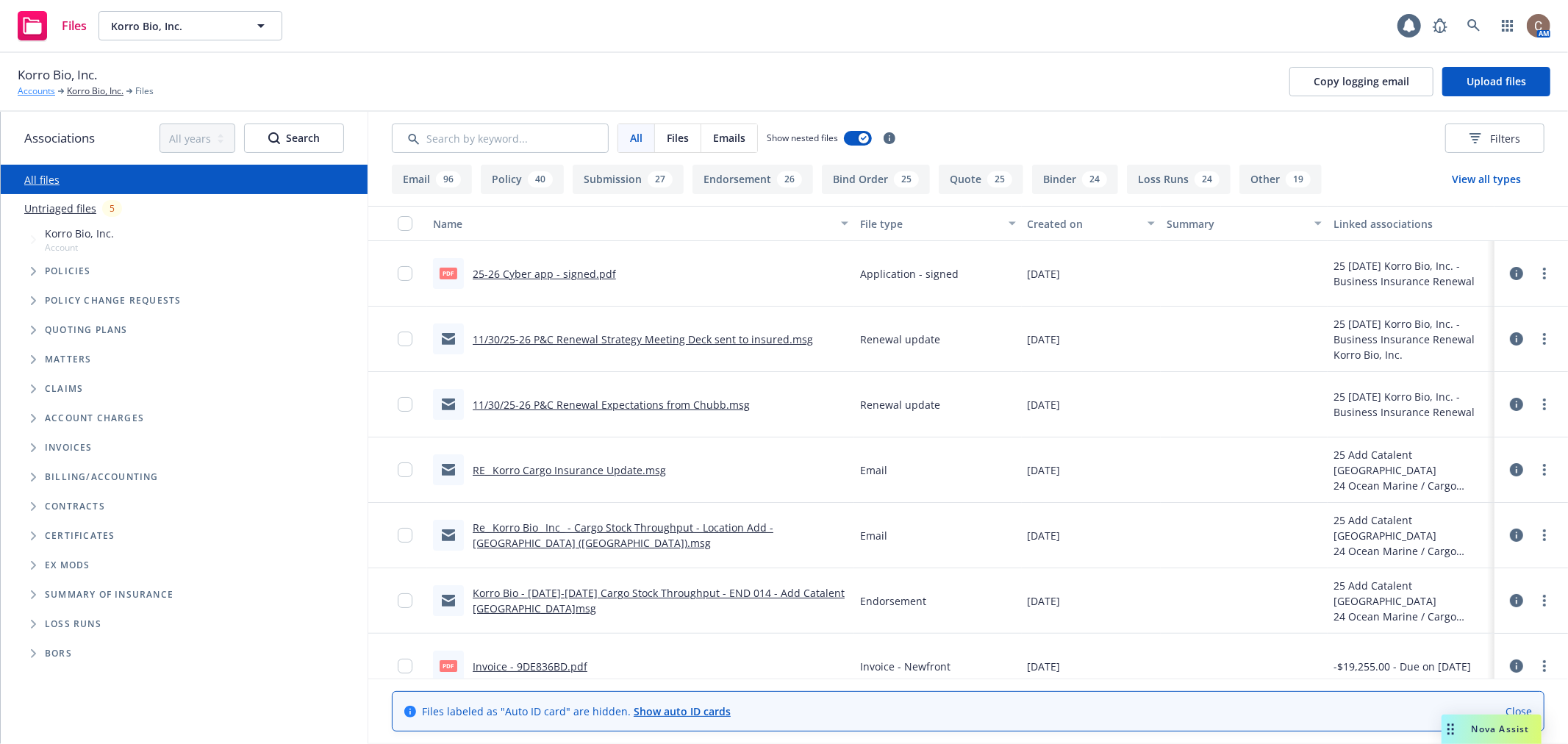
click at [22, 91] on link "Accounts" at bounding box center [36, 92] width 37 height 13
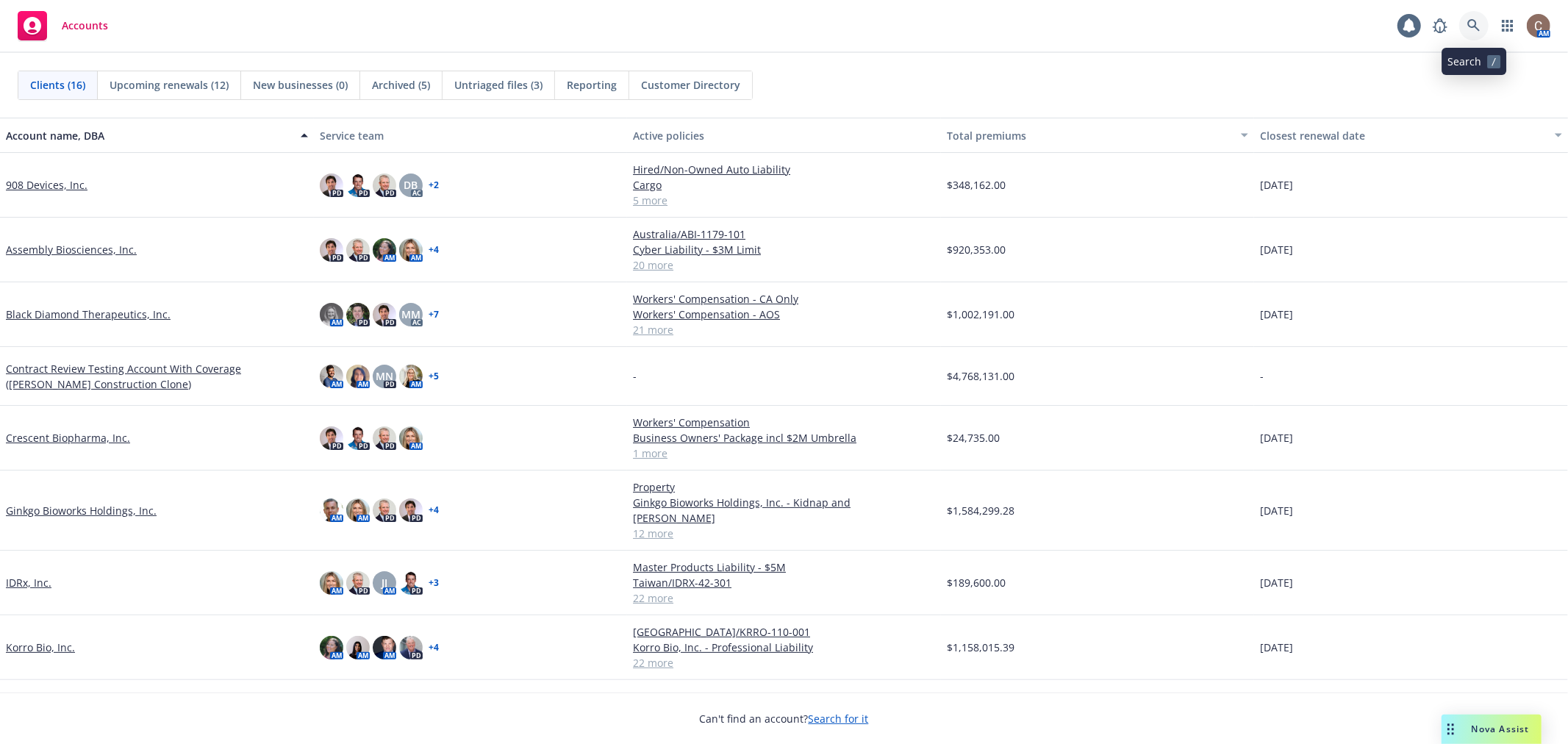
click at [1467, 27] on icon at bounding box center [1474, 26] width 13 height 13
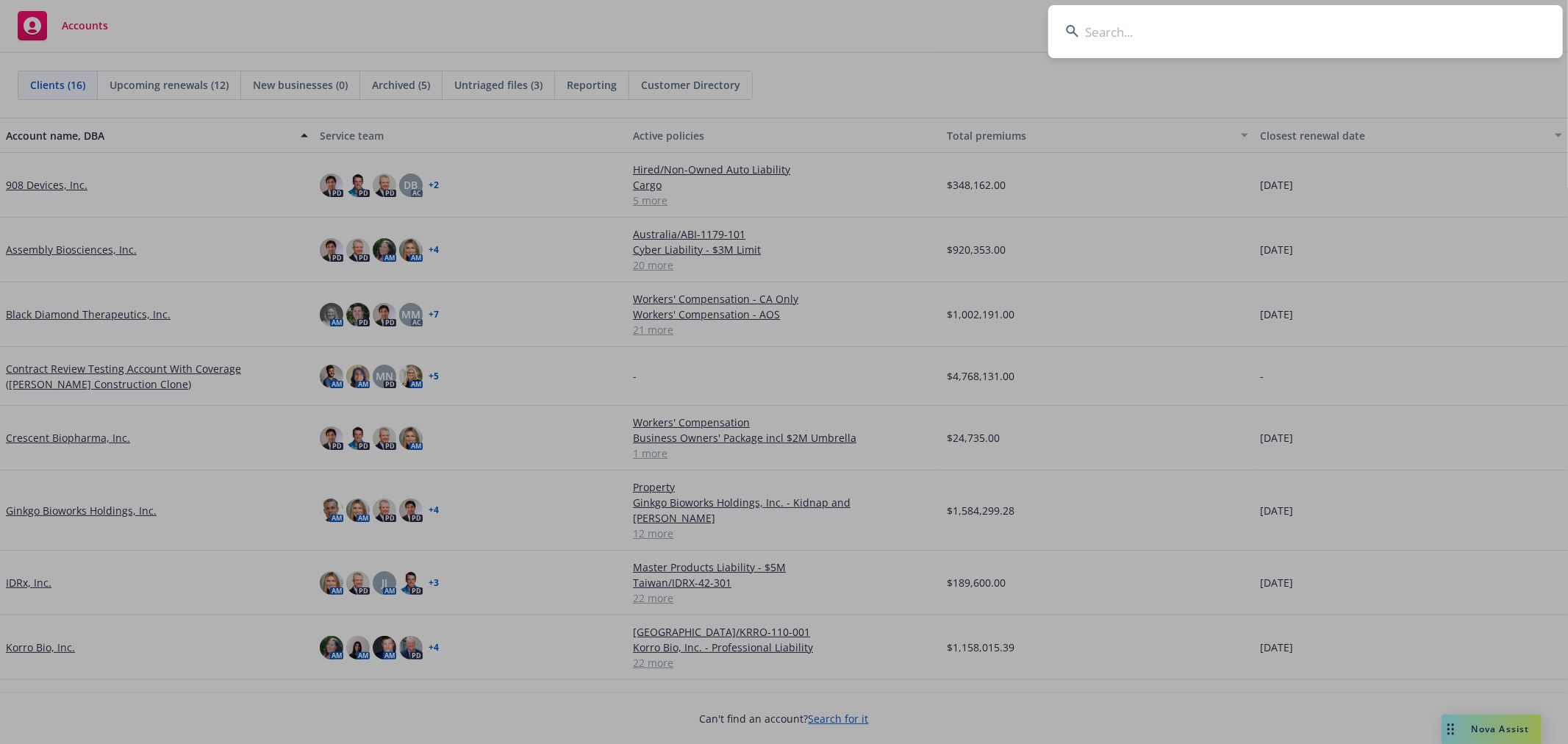
click at [1401, 33] on input at bounding box center [1305, 32] width 515 height 53
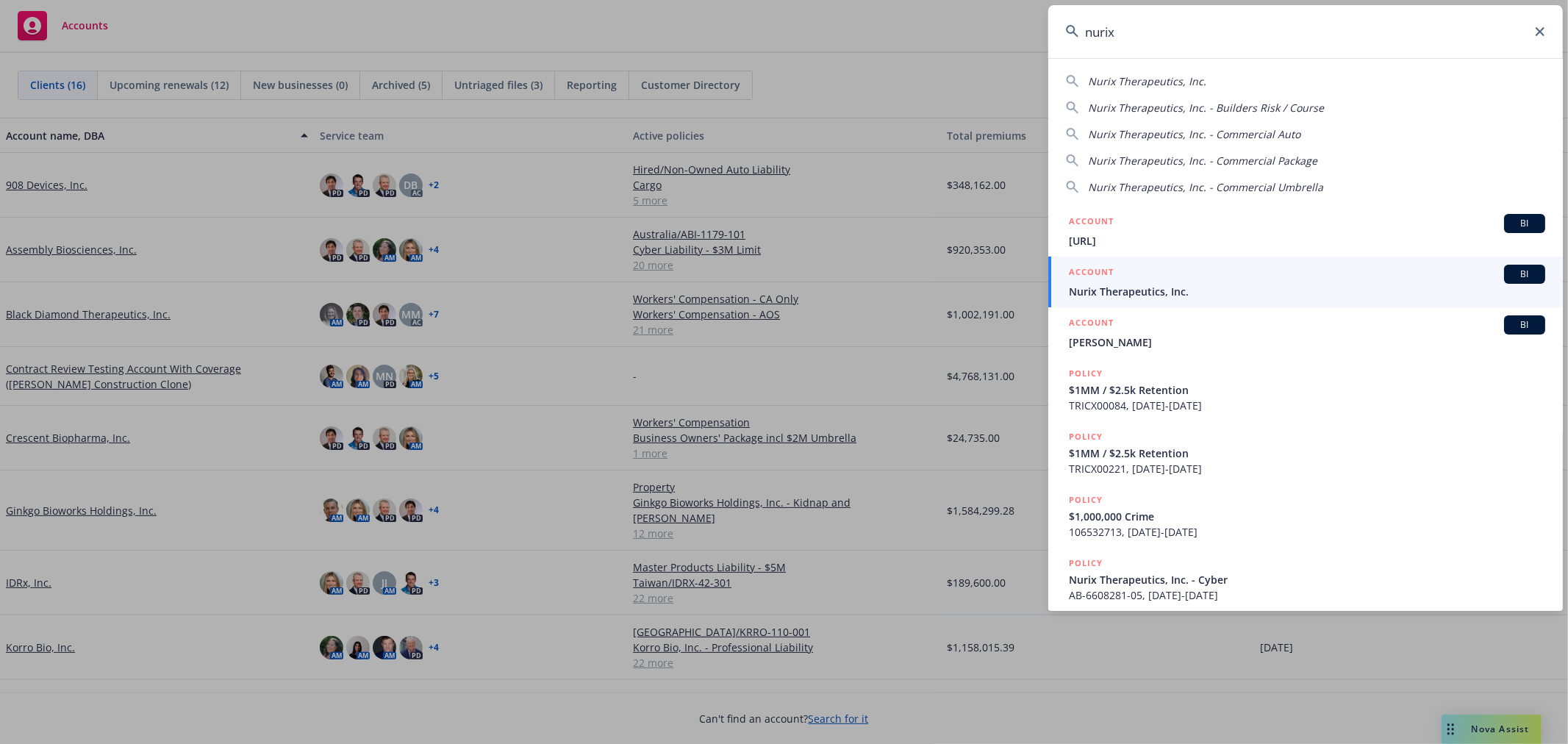
type input "nurix"
click at [1181, 298] on span "Nurix Therapeutics, Inc." at bounding box center [1307, 291] width 477 height 16
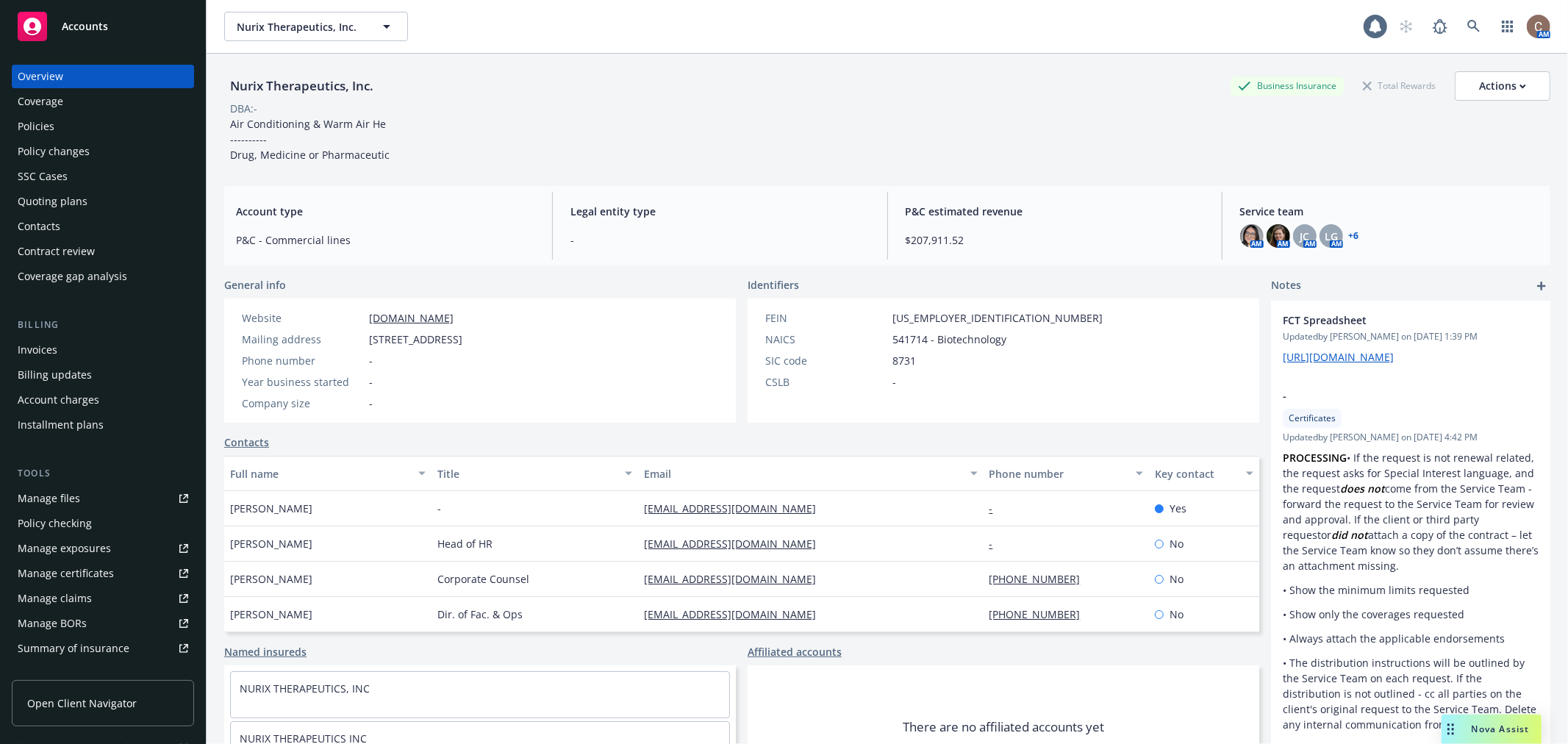
click at [72, 125] on div "Policies" at bounding box center [102, 126] width 171 height 23
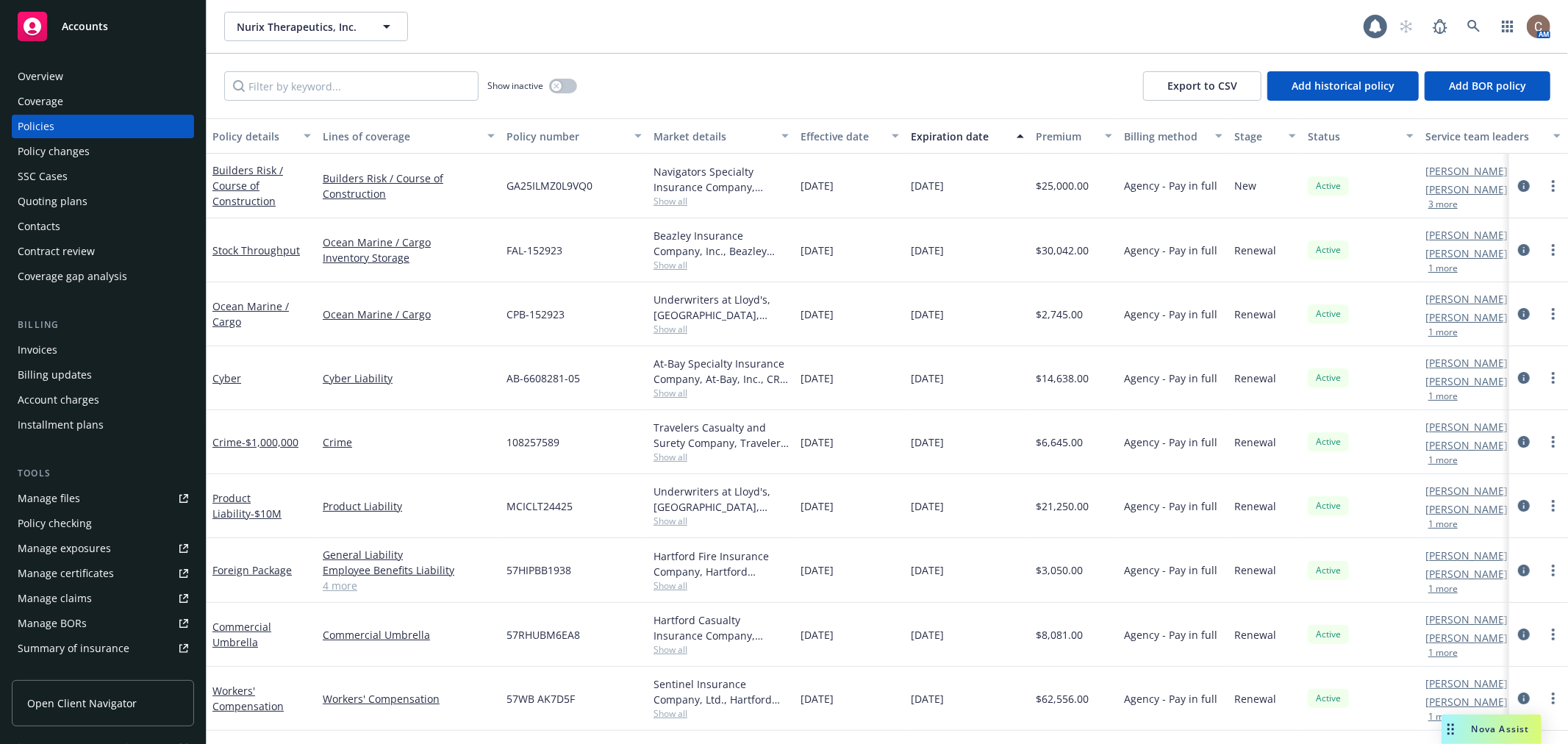
click at [78, 203] on div "Quoting plans" at bounding box center [52, 201] width 70 height 23
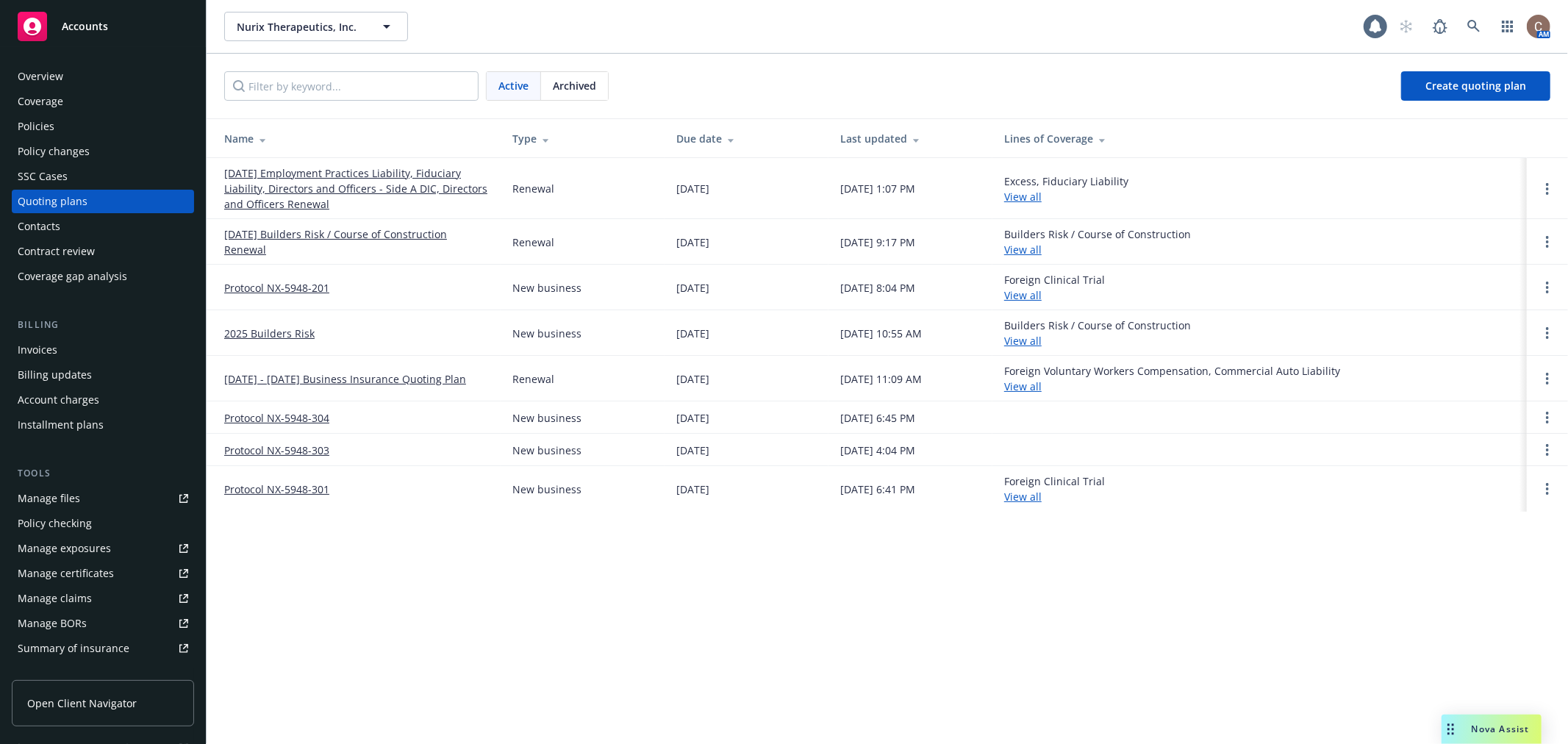
click at [50, 122] on div "Policies" at bounding box center [36, 126] width 37 height 23
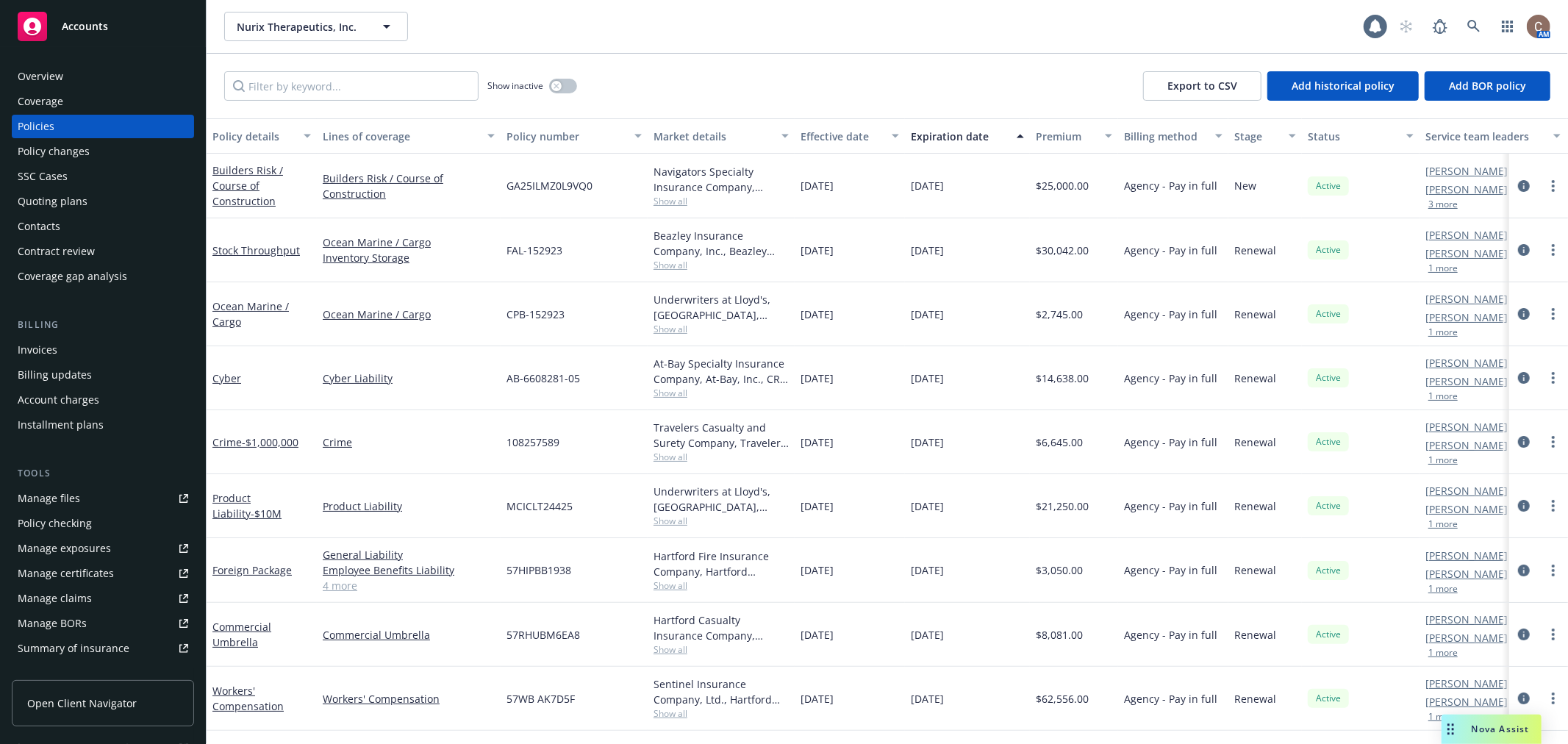
click at [933, 137] on div "Expiration date" at bounding box center [959, 136] width 97 height 16
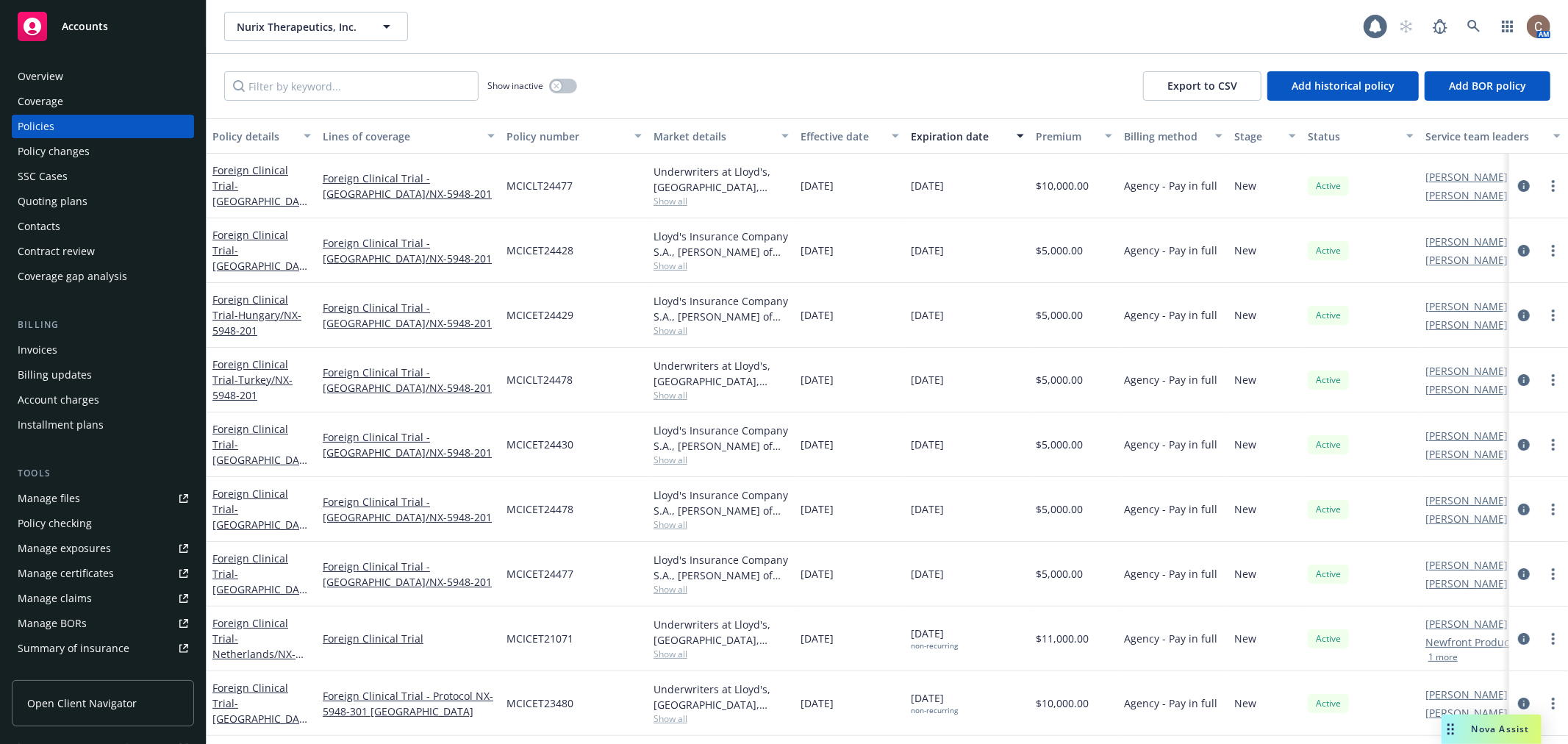
click at [933, 137] on div "Expiration date" at bounding box center [959, 136] width 97 height 16
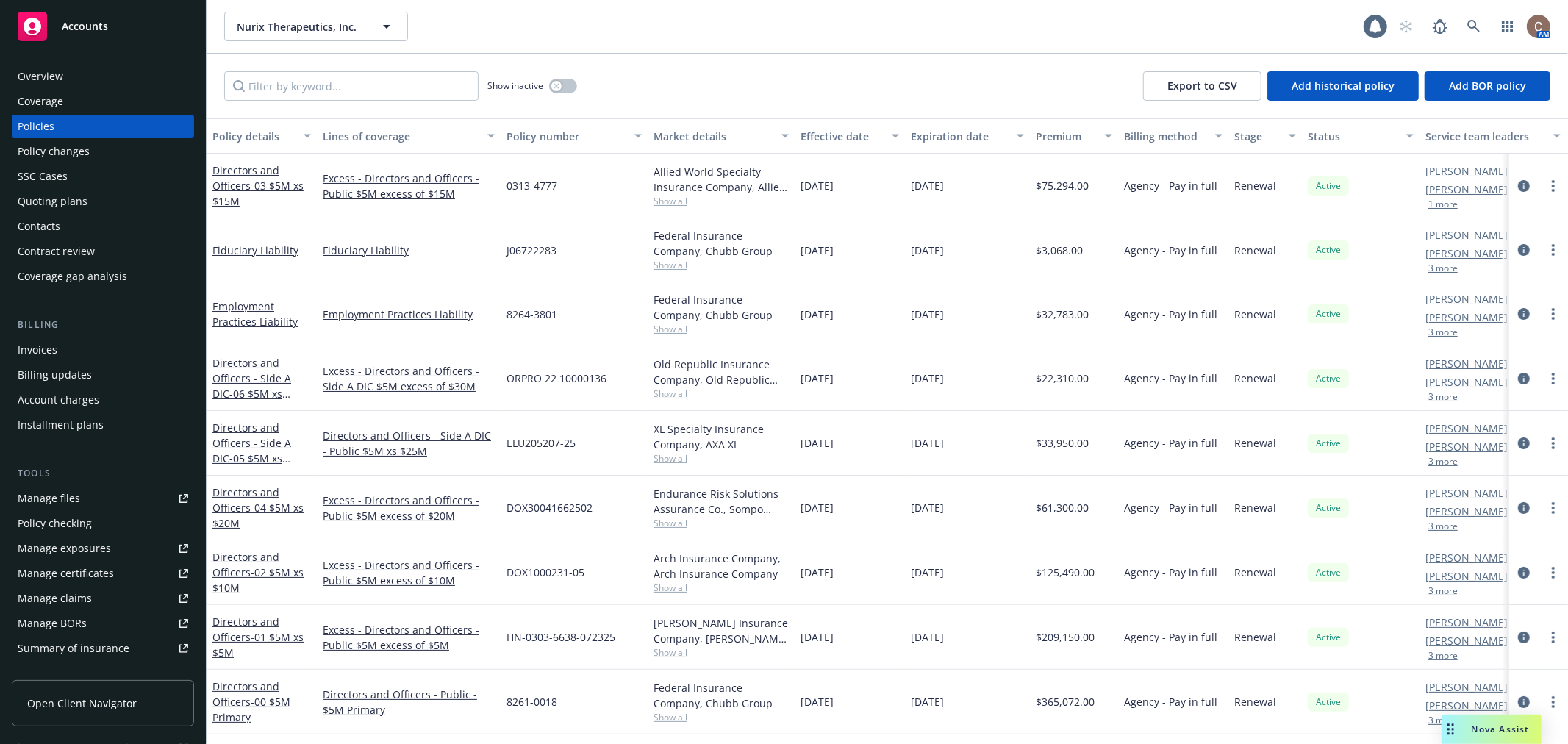
click at [934, 137] on div "Expiration date" at bounding box center [959, 136] width 97 height 16
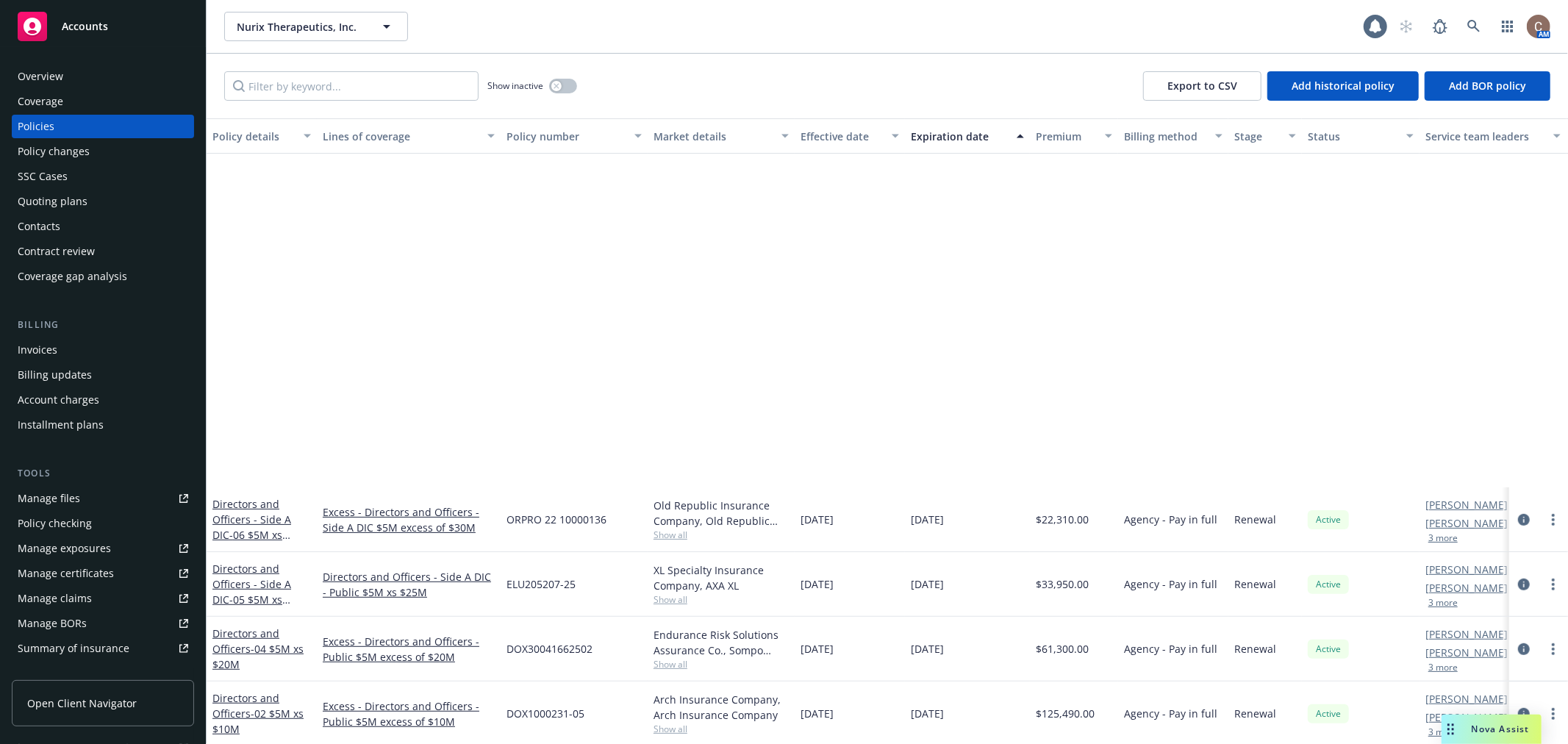
scroll to position [899, 0]
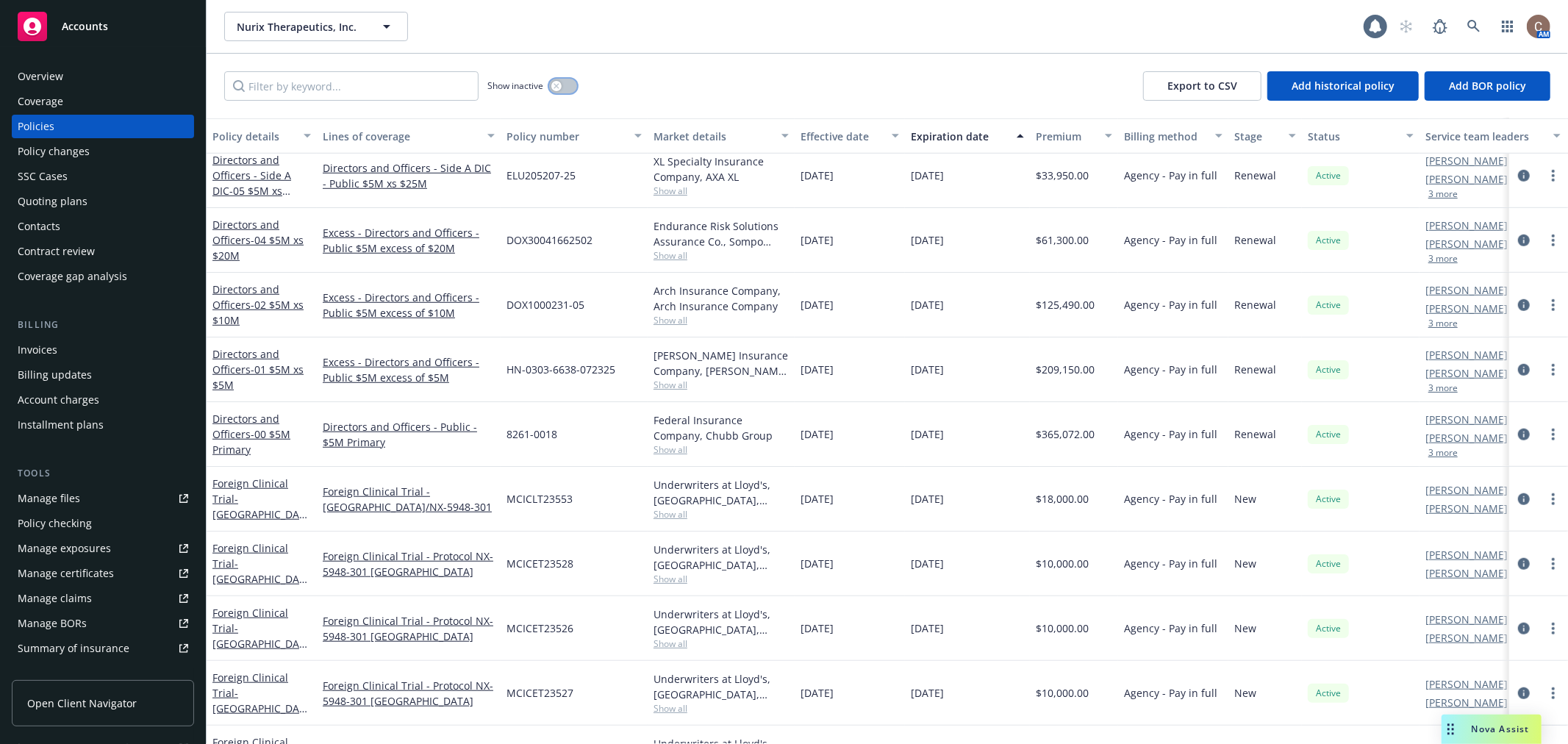
click at [561, 83] on div "button" at bounding box center [556, 86] width 10 height 10
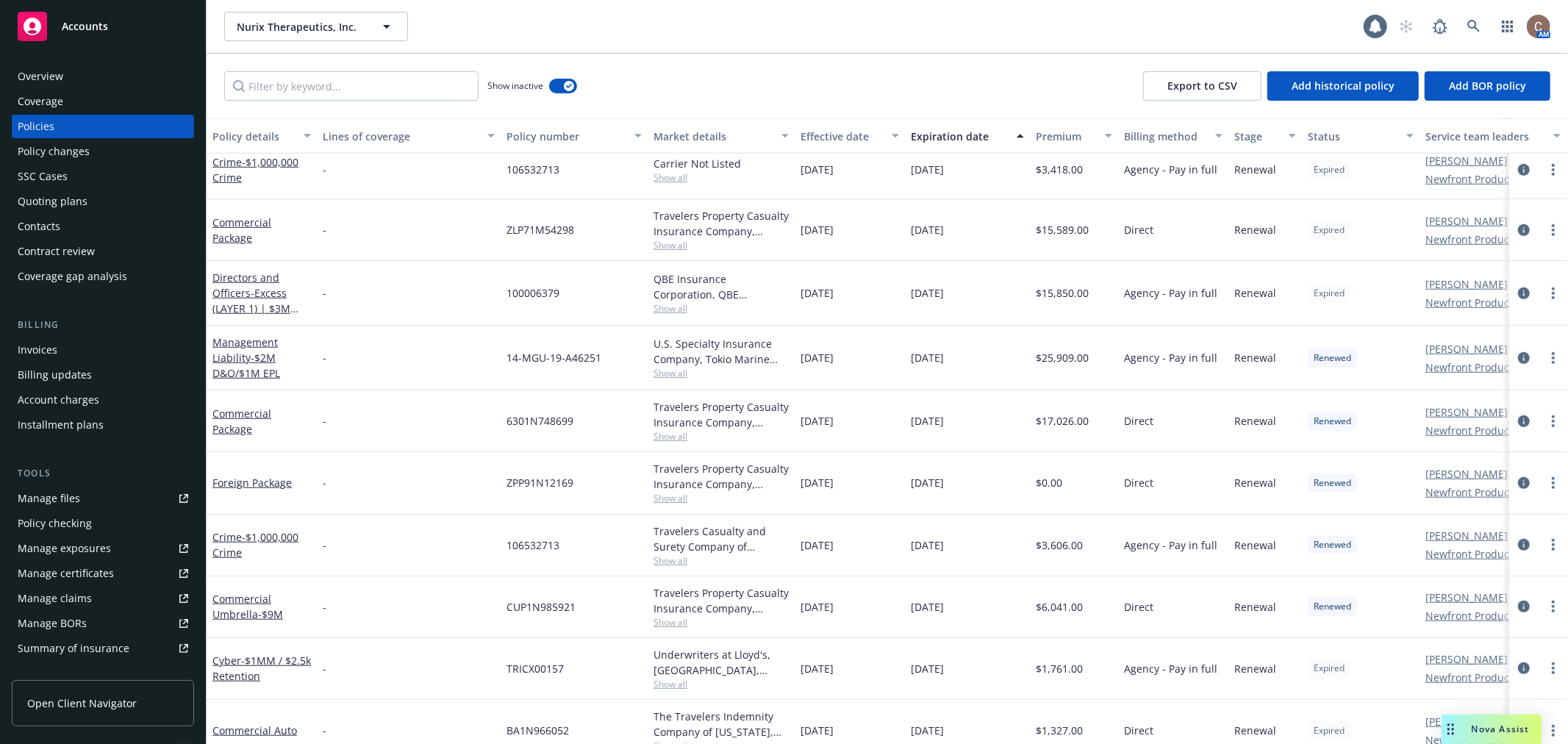
click at [973, 137] on div "Expiration date" at bounding box center [959, 136] width 97 height 16
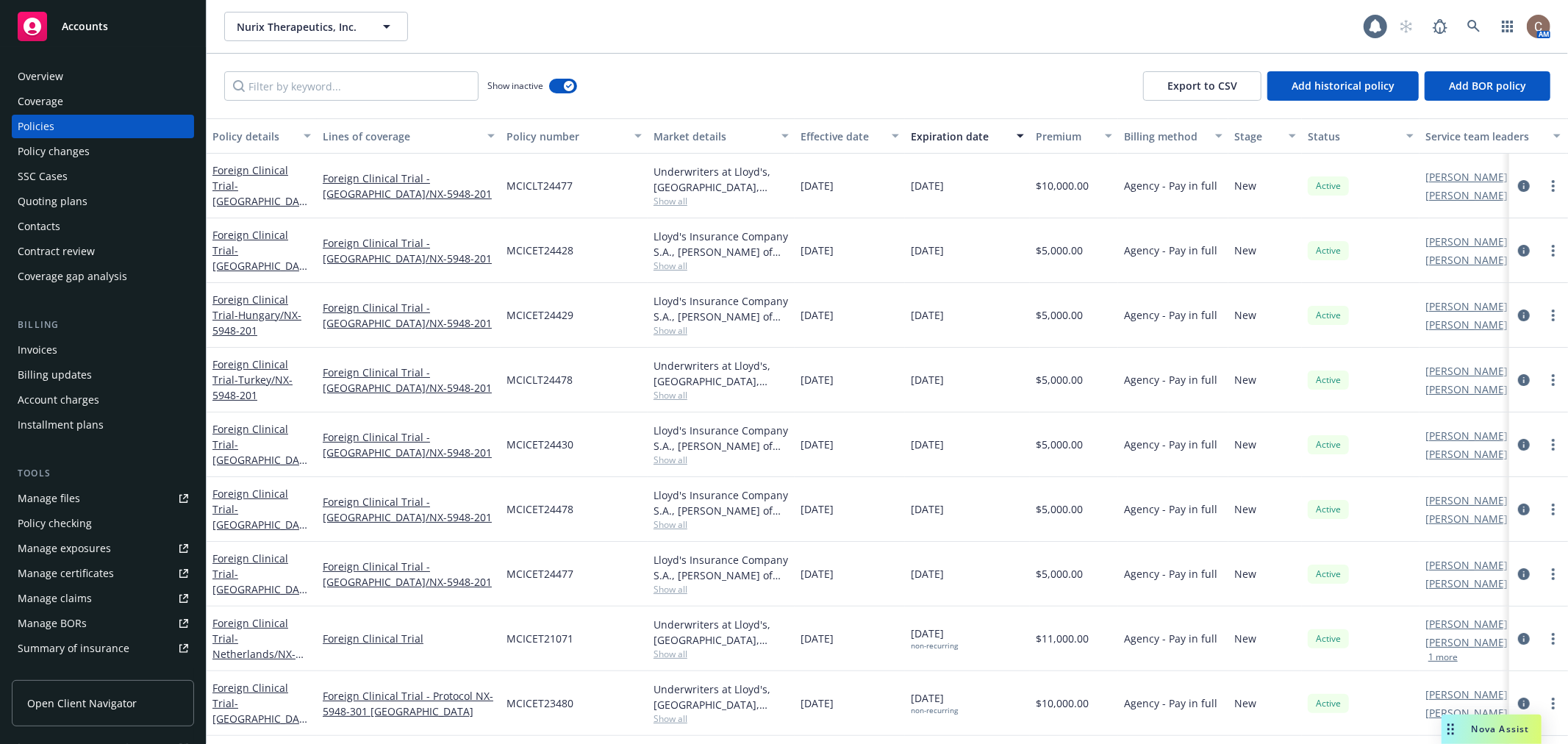
click at [957, 133] on div "Expiration date" at bounding box center [959, 136] width 97 height 16
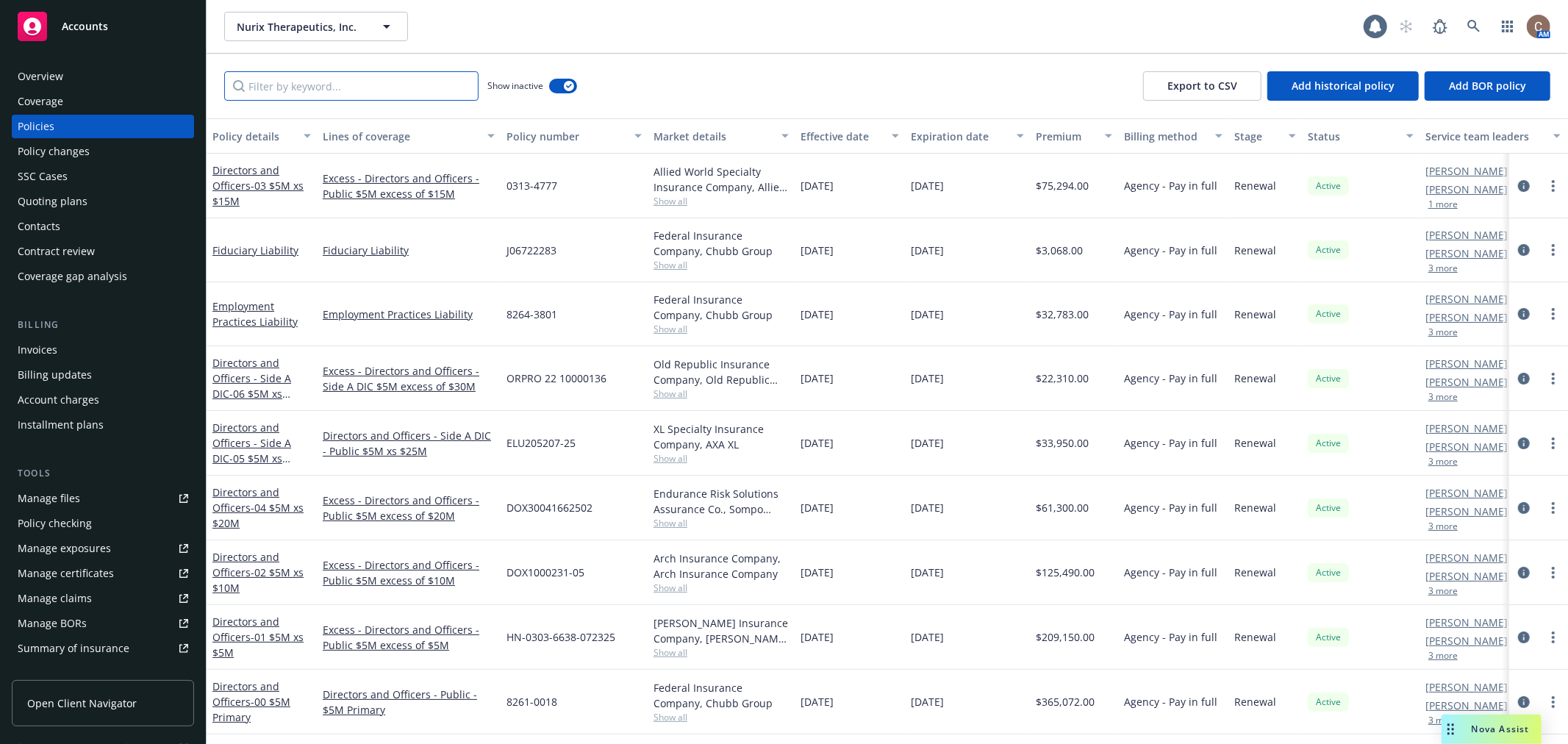
click at [338, 79] on input "Filter by keyword..." at bounding box center [352, 86] width 255 height 29
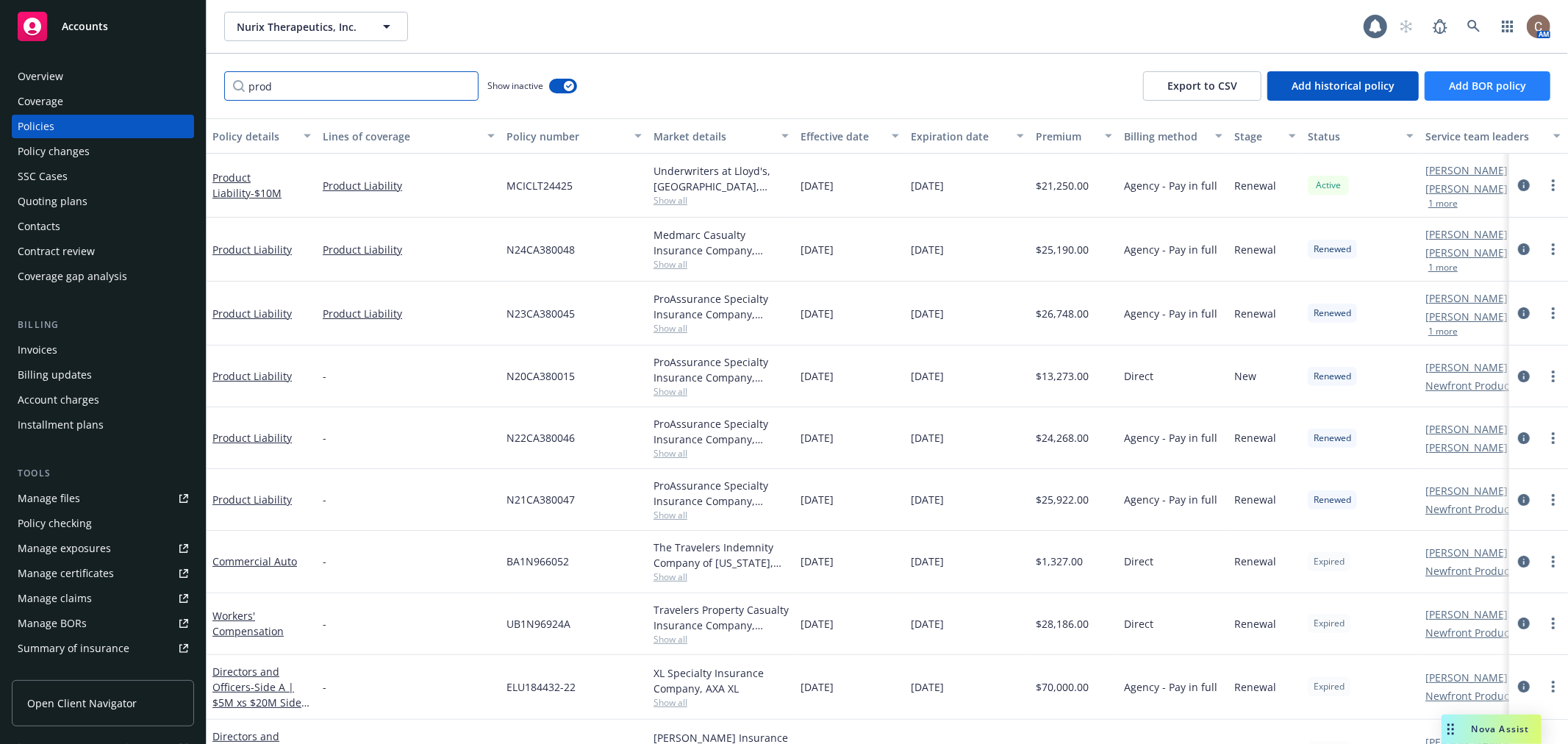
type input "prod"
click at [559, 85] on button "button" at bounding box center [563, 87] width 28 height 15
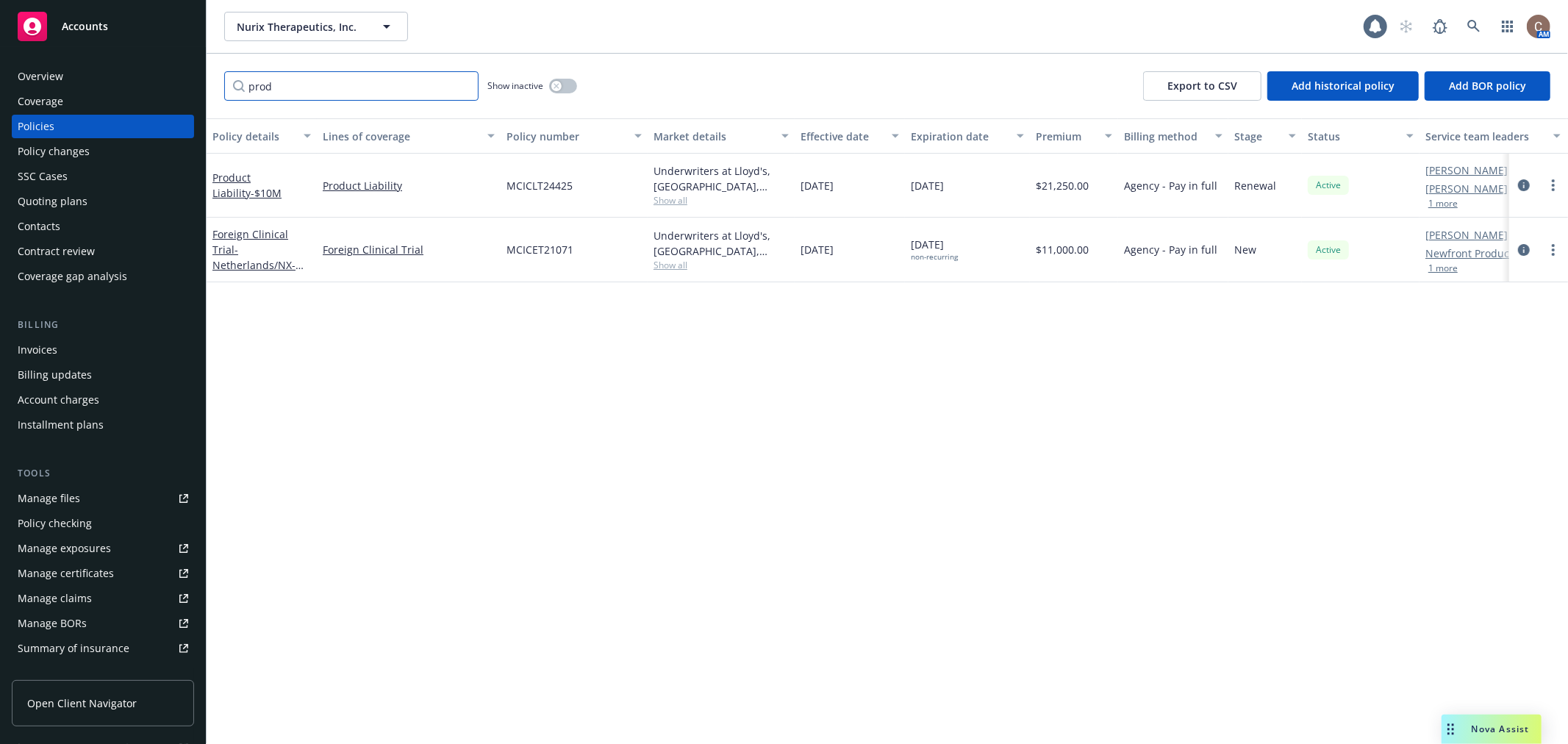
click at [459, 82] on input "prod" at bounding box center [352, 86] width 255 height 29
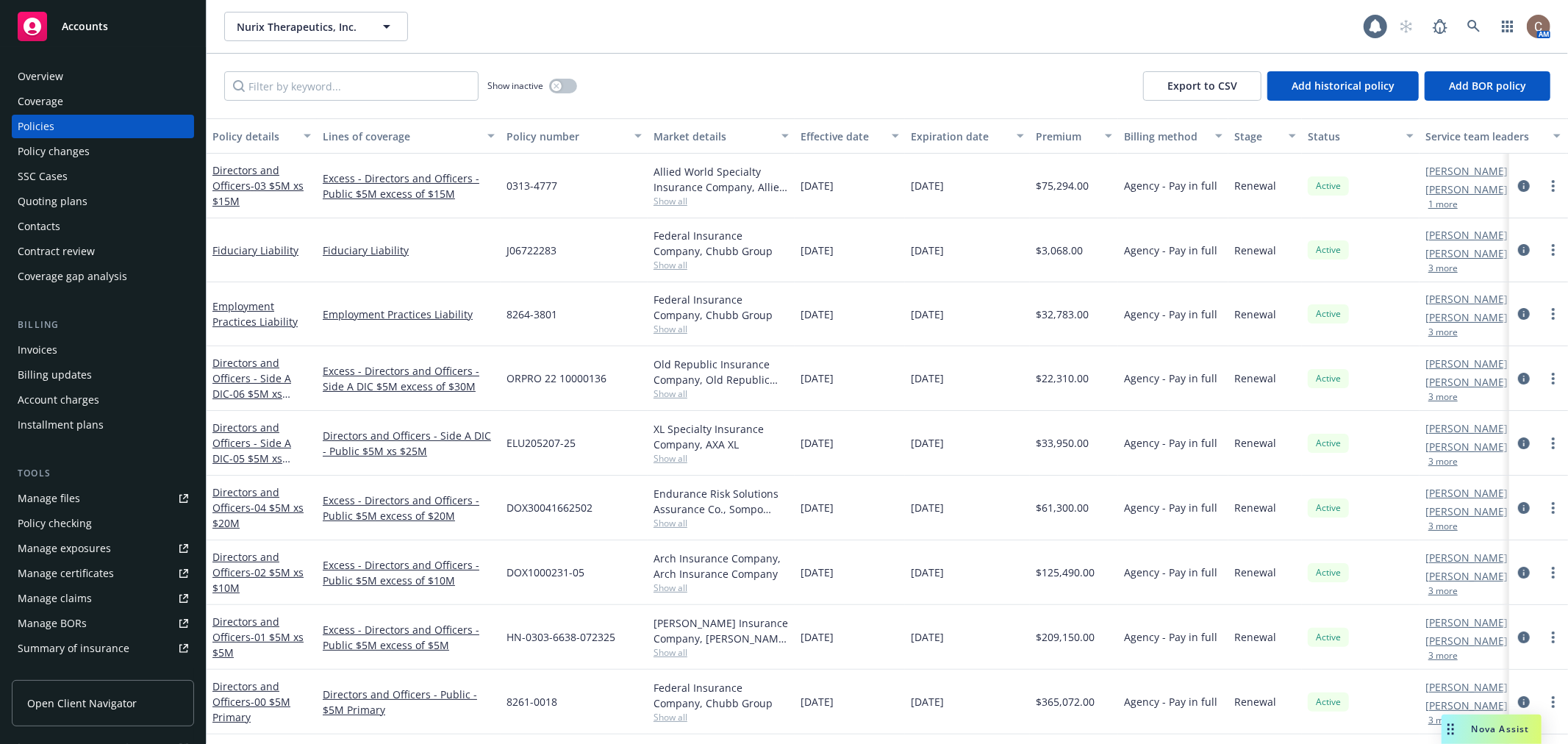
click at [947, 136] on div "Expiration date" at bounding box center [959, 136] width 97 height 16
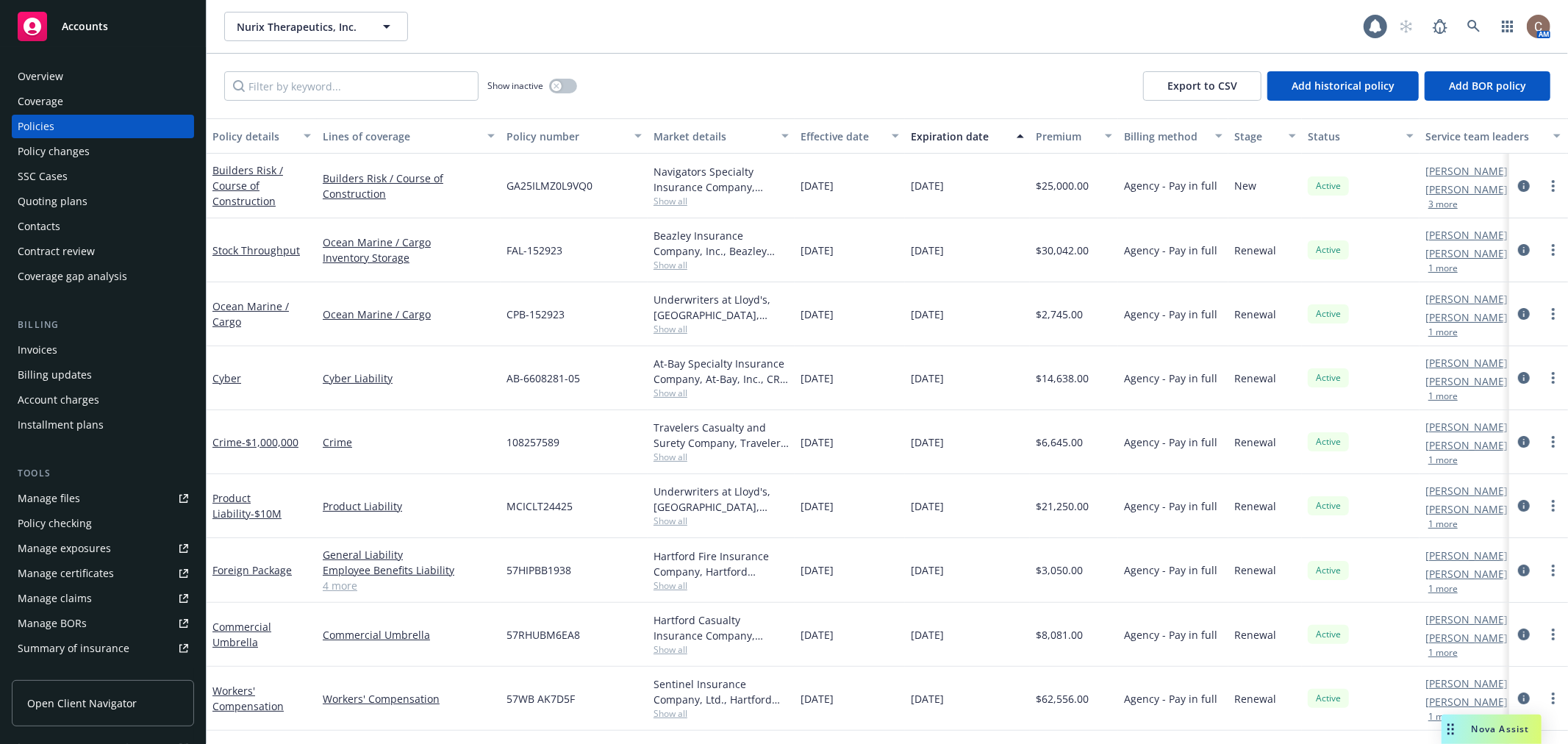
click at [947, 136] on div "Expiration date" at bounding box center [959, 136] width 97 height 16
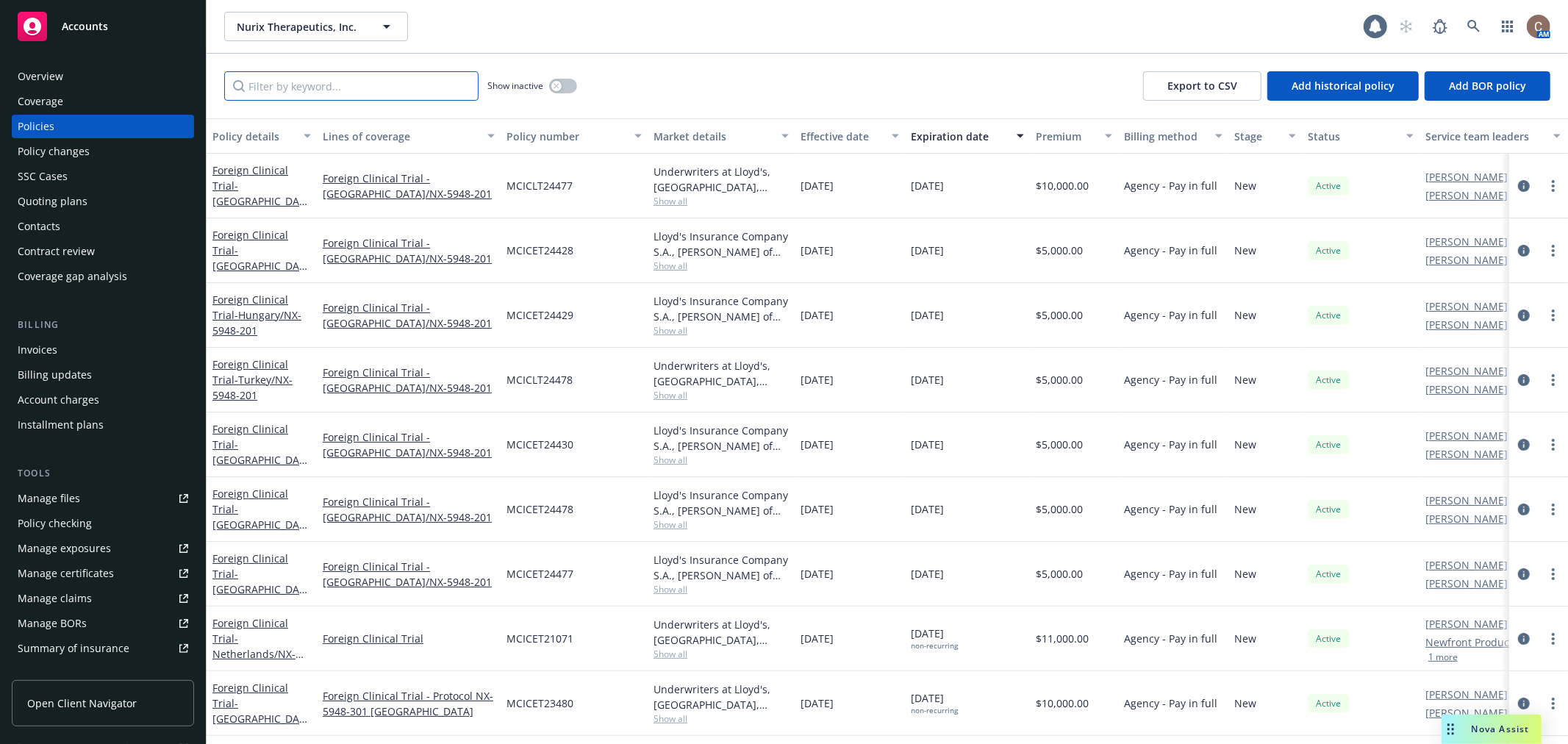
click at [376, 91] on input "Filter by keyword..." at bounding box center [352, 86] width 255 height 29
type input "5948"
click at [461, 88] on input "5948" at bounding box center [352, 86] width 255 height 29
click at [401, 90] on input "Filter by keyword..." at bounding box center [352, 86] width 255 height 29
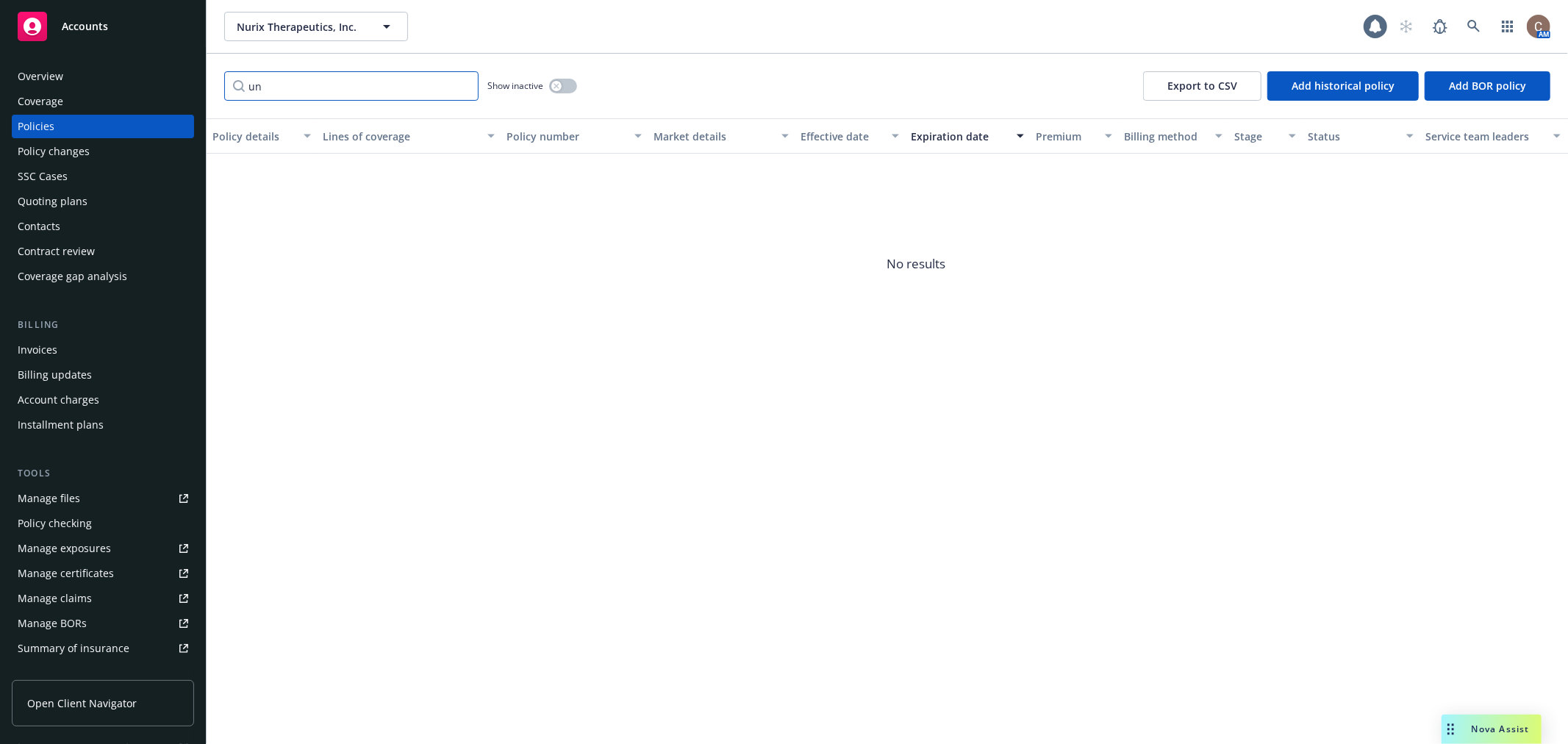
type input "u"
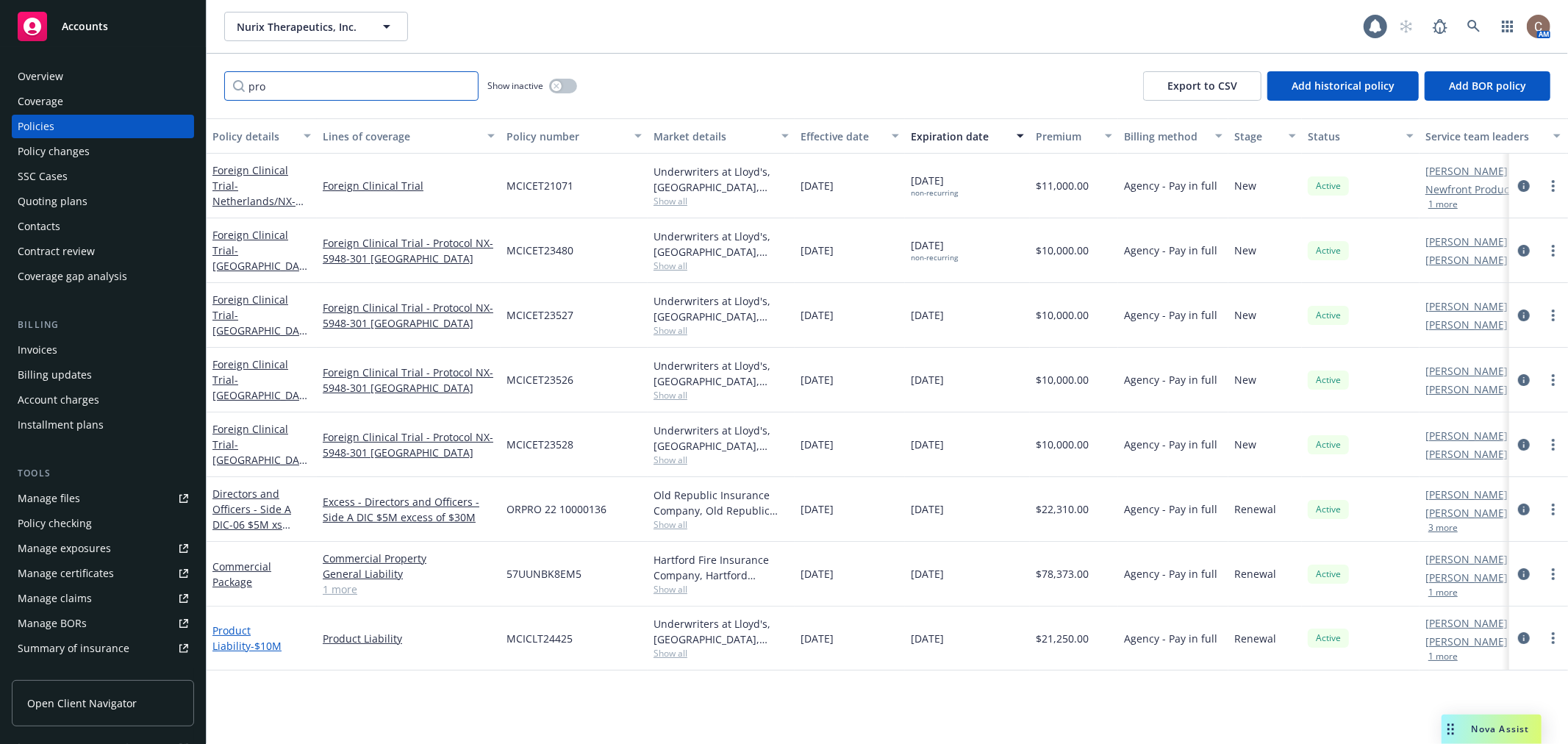
type input "pro"
click at [228, 623] on link "Product Liability - $10M" at bounding box center [246, 637] width 69 height 29
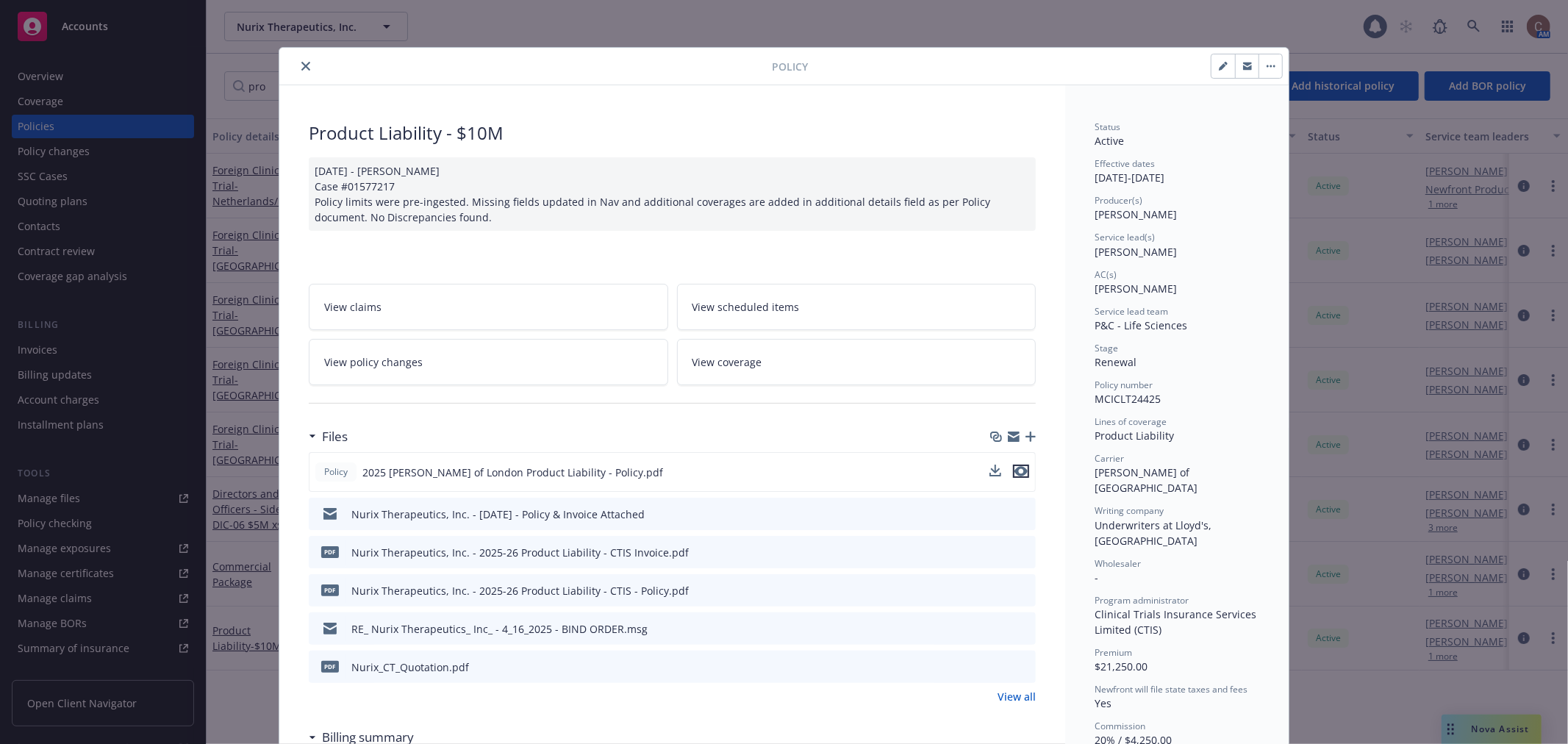
click at [1014, 469] on icon "preview file" at bounding box center [1021, 471] width 13 height 10
click at [306, 69] on button "close" at bounding box center [305, 66] width 17 height 17
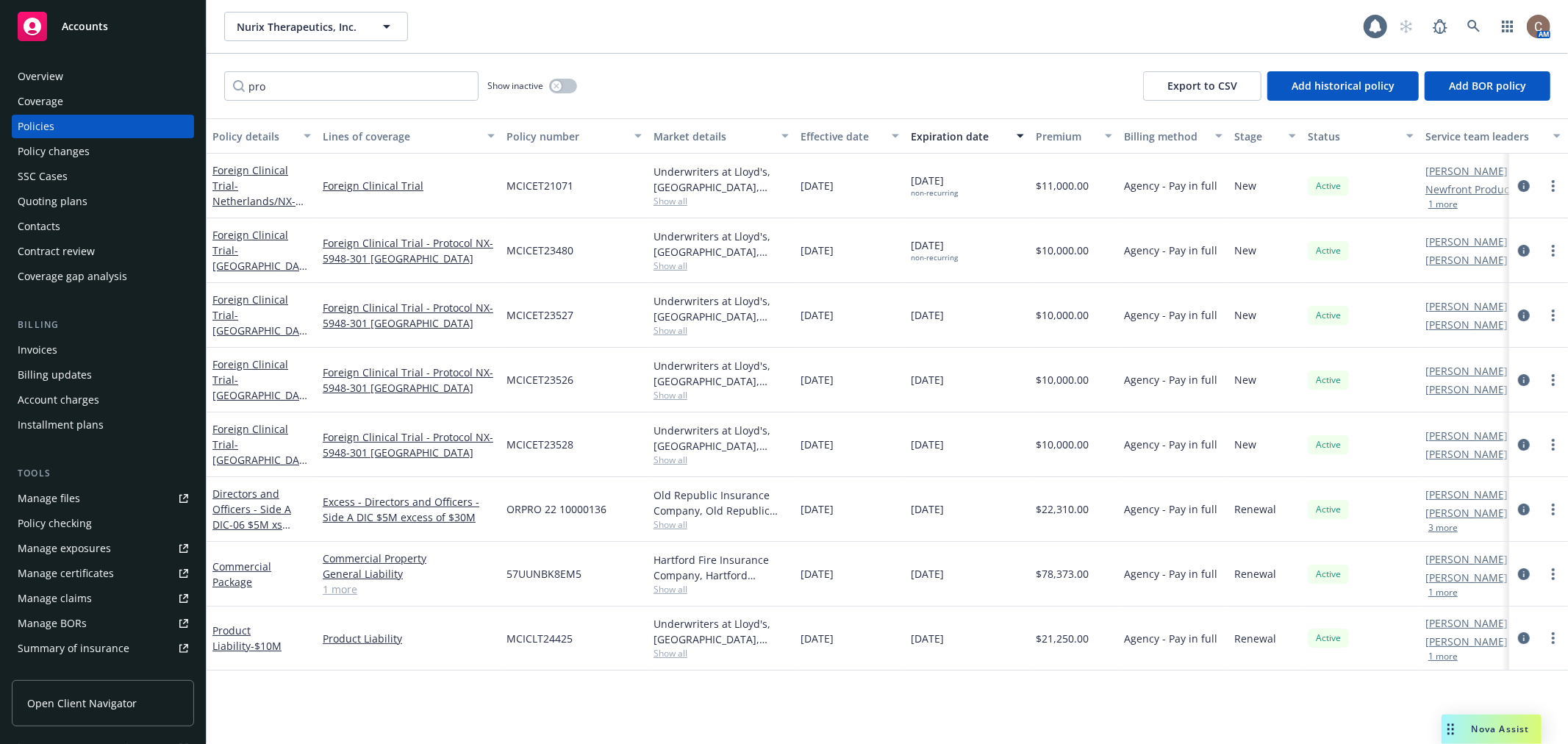
click at [109, 76] on div "Overview" at bounding box center [102, 77] width 171 height 23
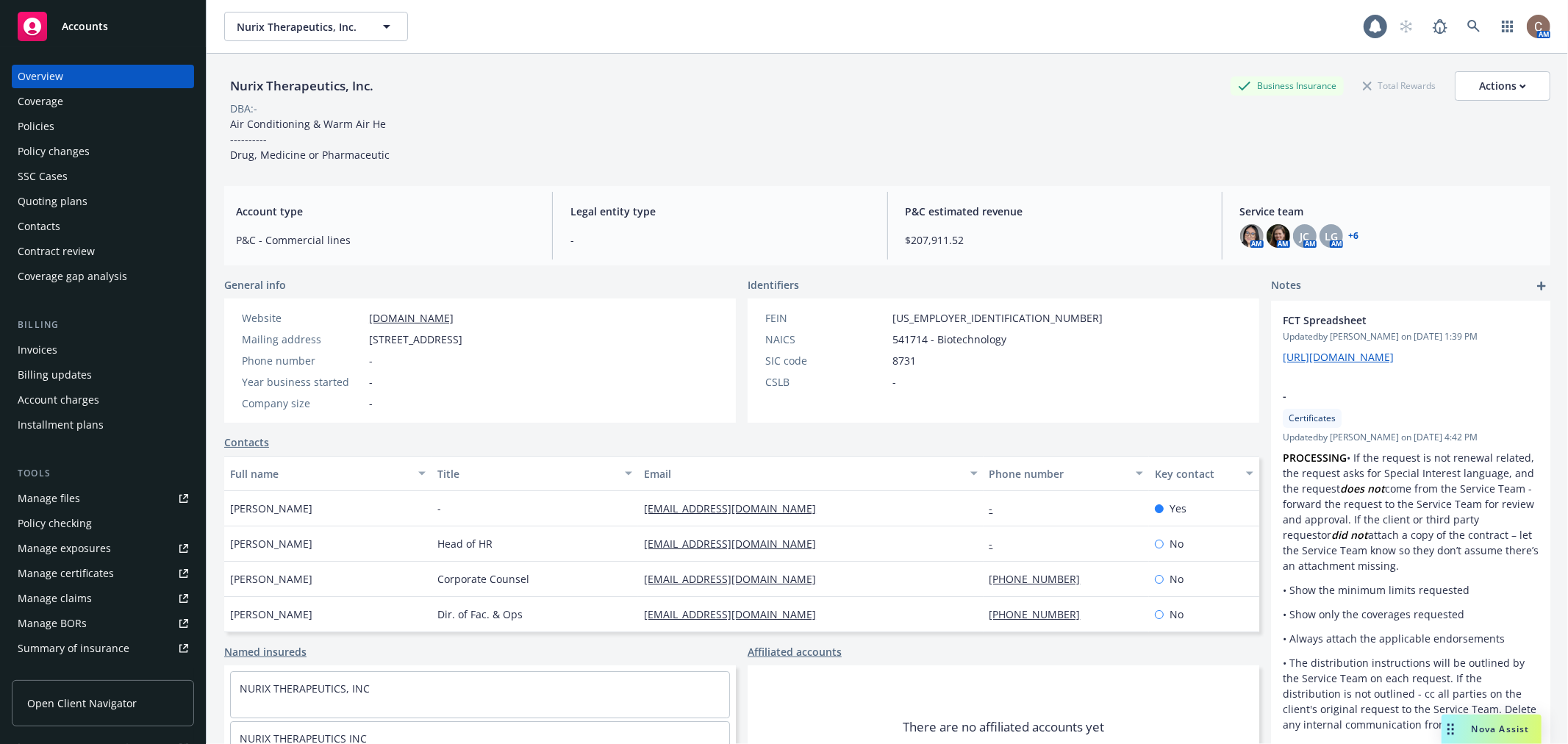
drag, startPoint x: 584, startPoint y: 341, endPoint x: 349, endPoint y: 342, distance: 235.0
click at [349, 342] on div "Mailing address 1600 Sierra Point Pkwy, Brisbane, CA, 94005" at bounding box center [352, 340] width 232 height 16
click at [355, 236] on span "P&C - Commercial lines" at bounding box center [385, 240] width 299 height 16
click at [1467, 28] on icon at bounding box center [1474, 27] width 13 height 13
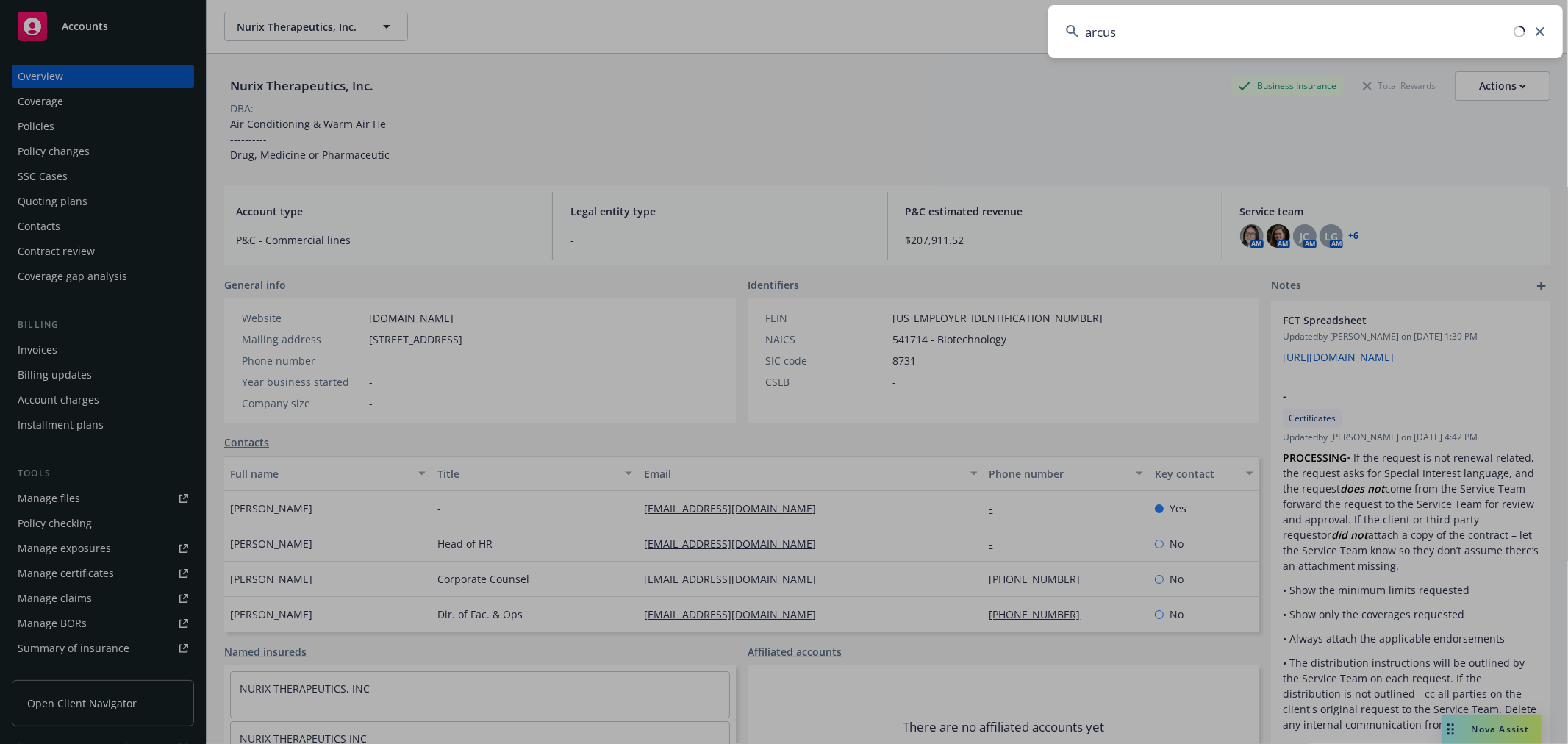
type input "arcus"
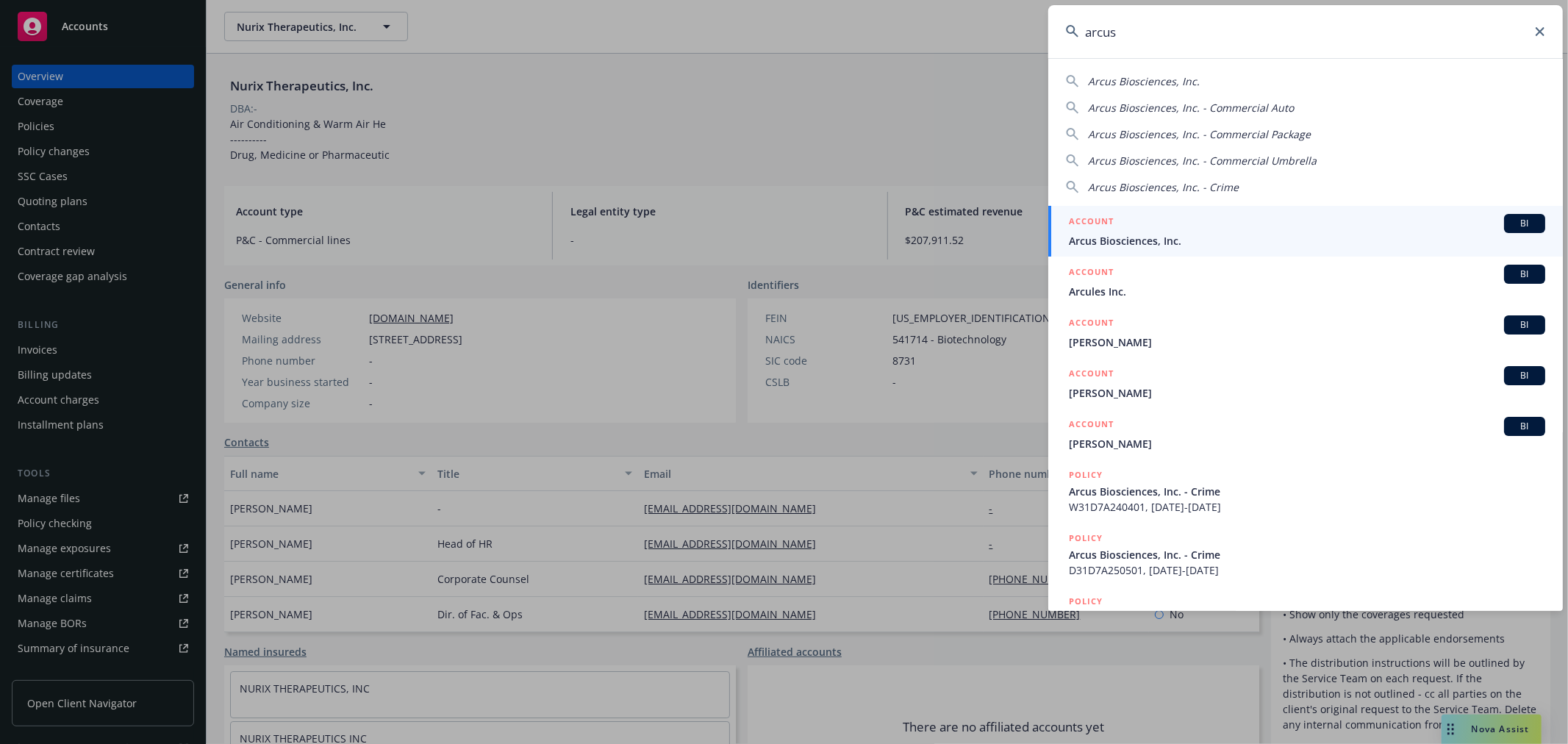
click at [1208, 222] on div "ACCOUNT BI" at bounding box center [1307, 223] width 477 height 19
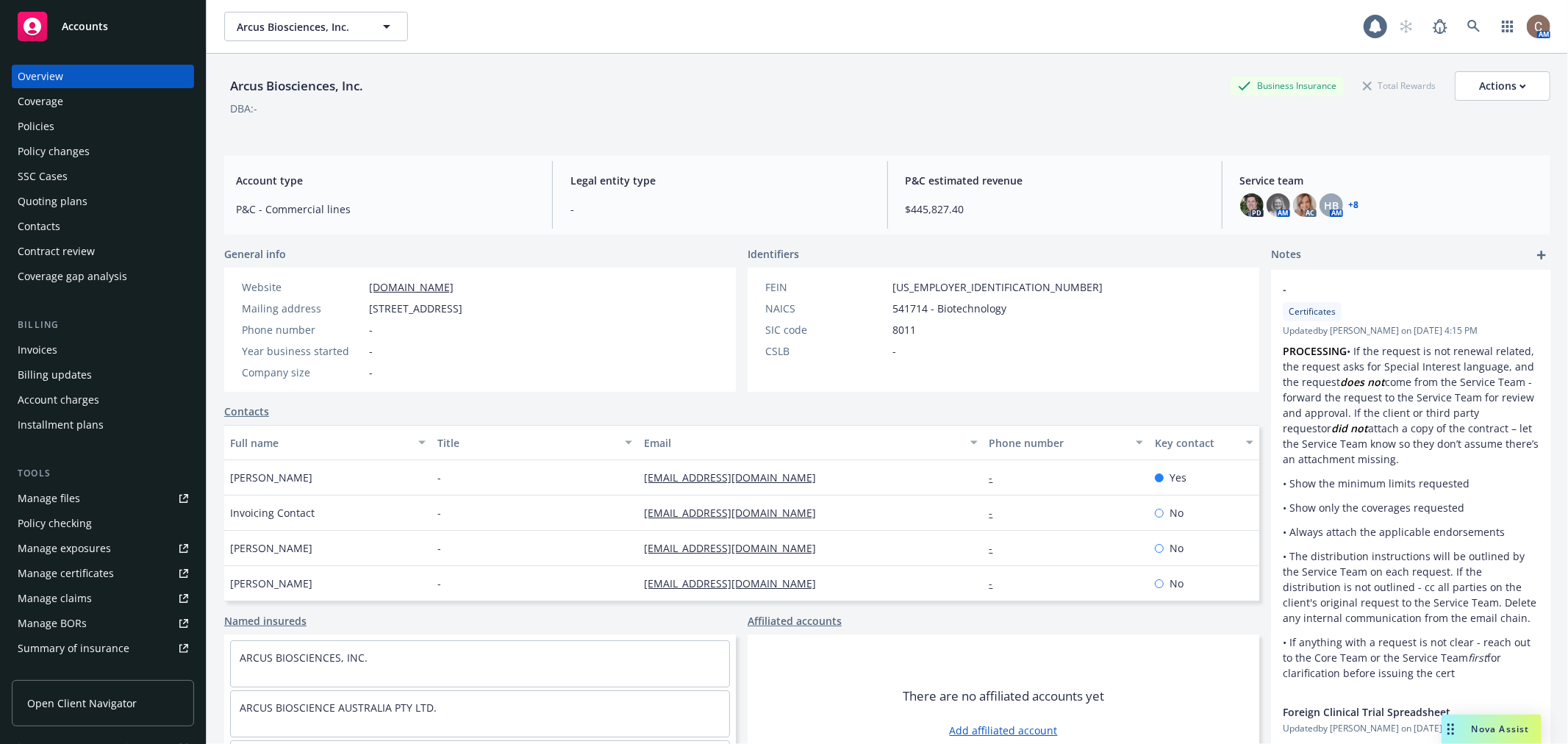
click at [52, 130] on div "Policies" at bounding box center [36, 126] width 37 height 23
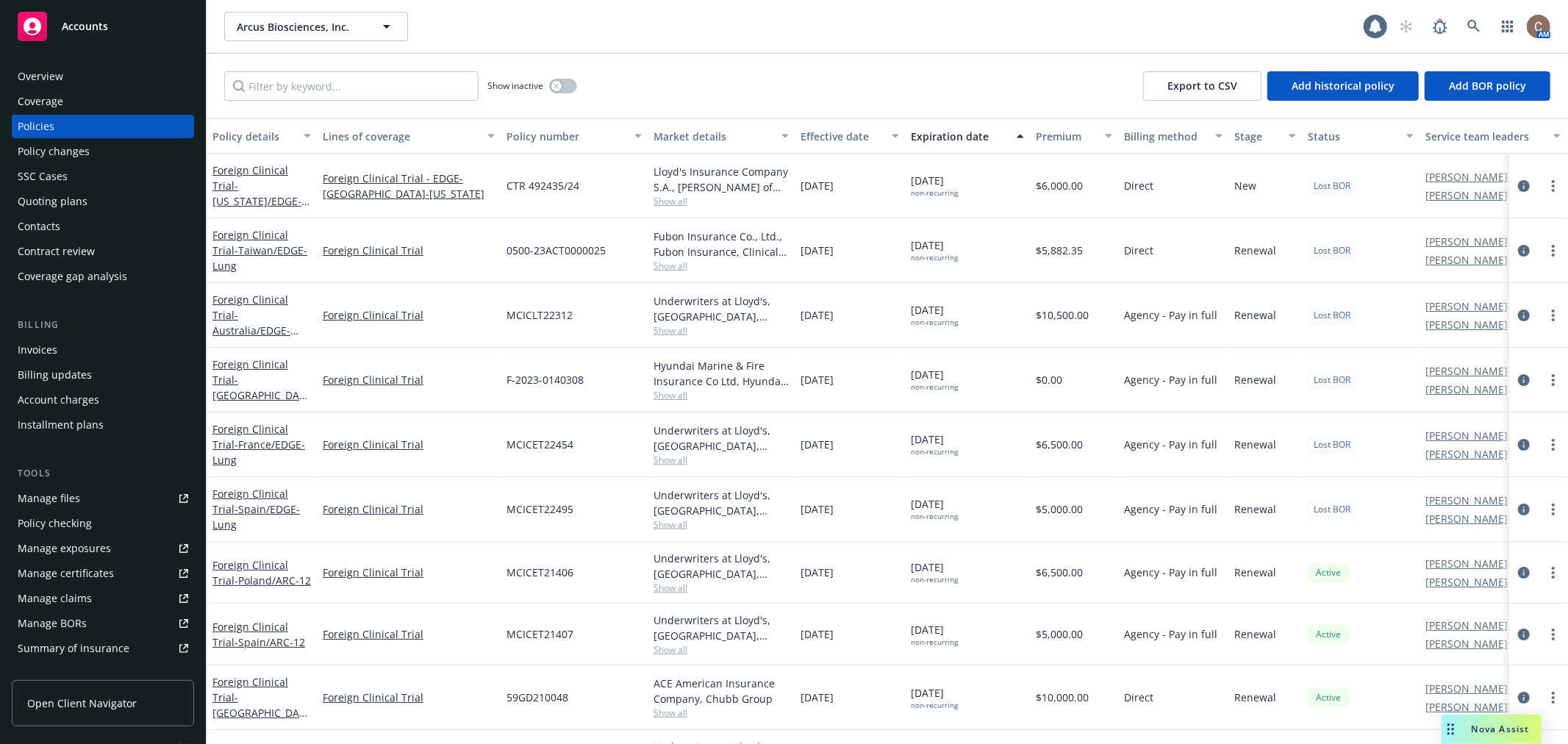
click at [952, 133] on div "Expiration date" at bounding box center [959, 136] width 97 height 16
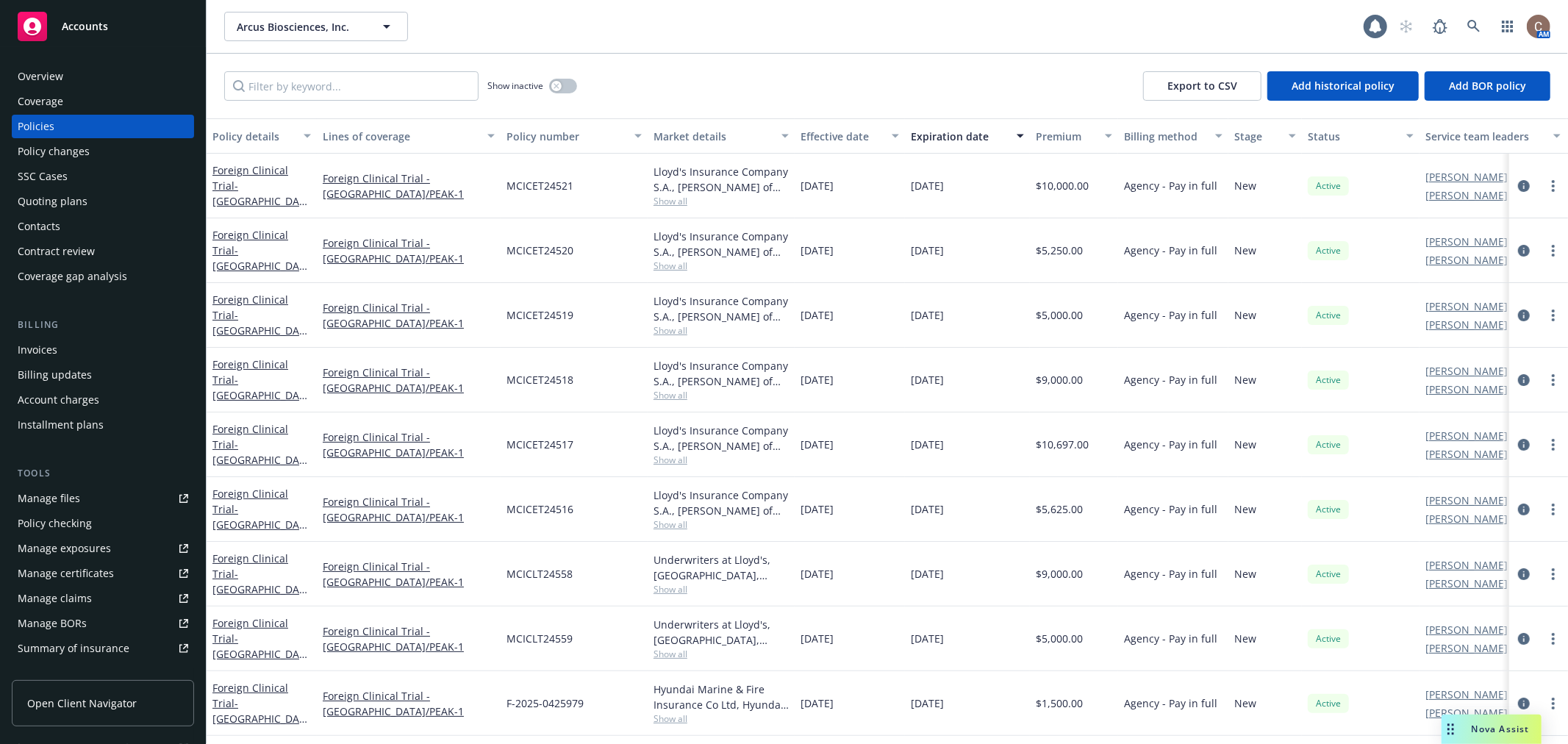
click at [952, 133] on div "Expiration date" at bounding box center [959, 136] width 97 height 16
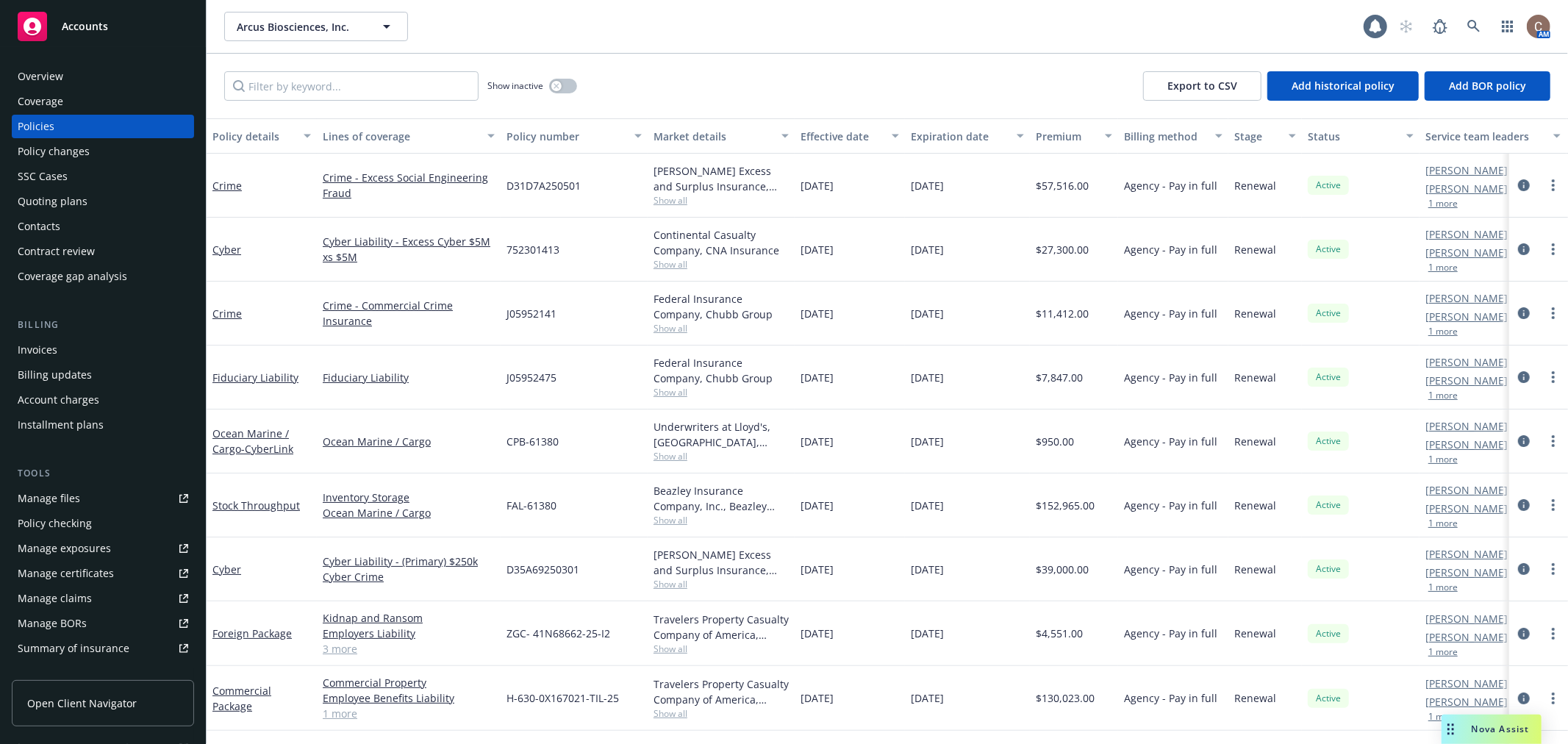
scroll to position [82, 0]
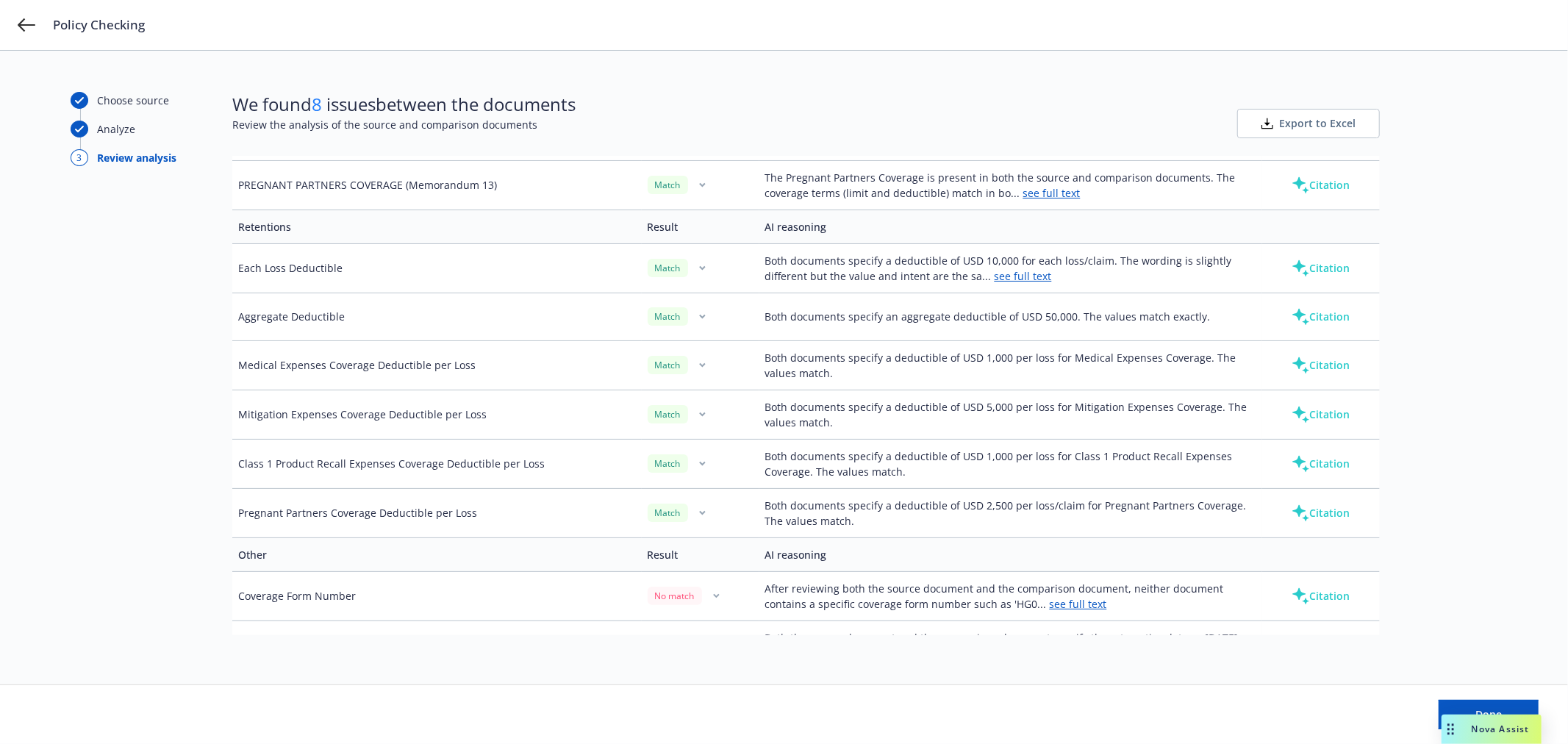
scroll to position [1806, 0]
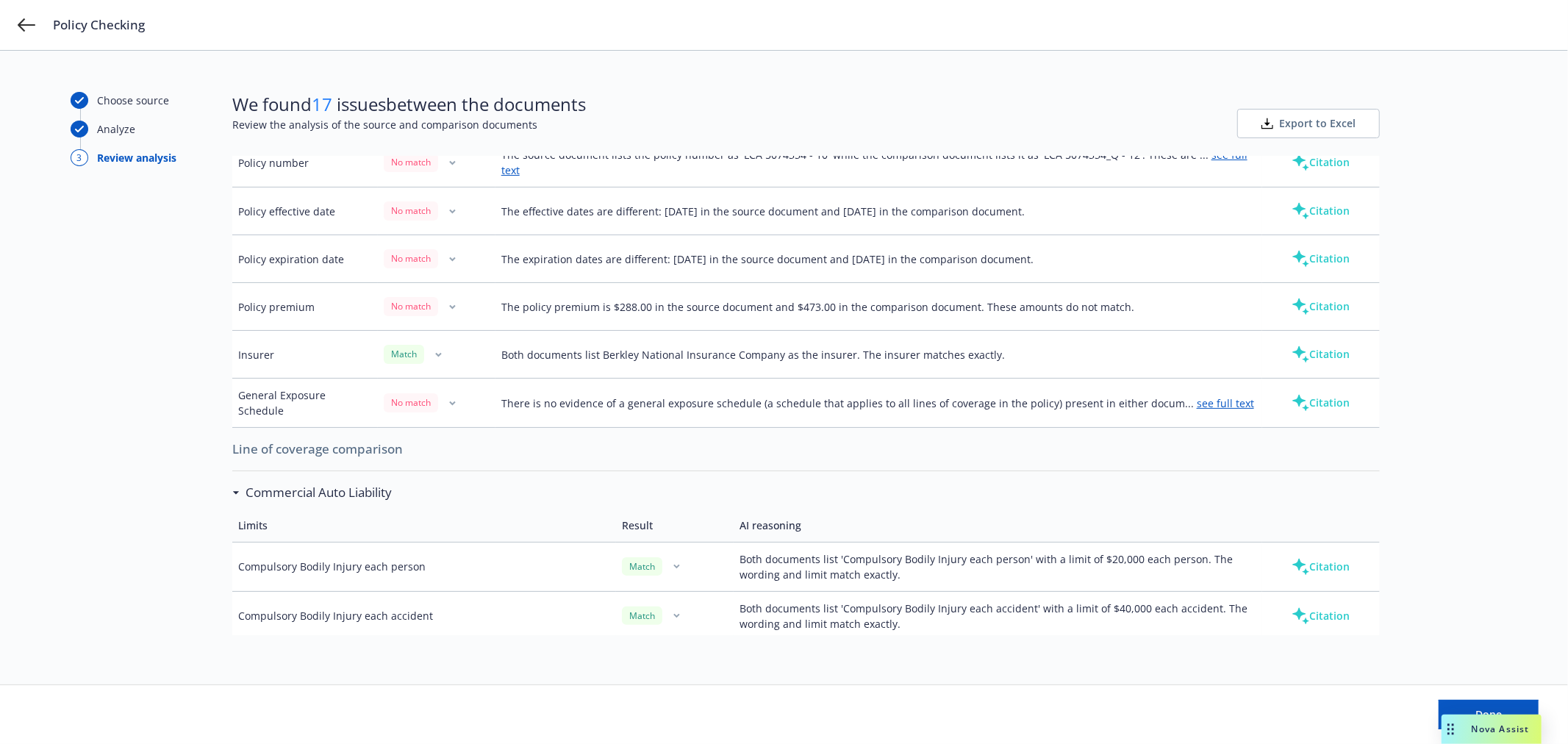
scroll to position [245, 0]
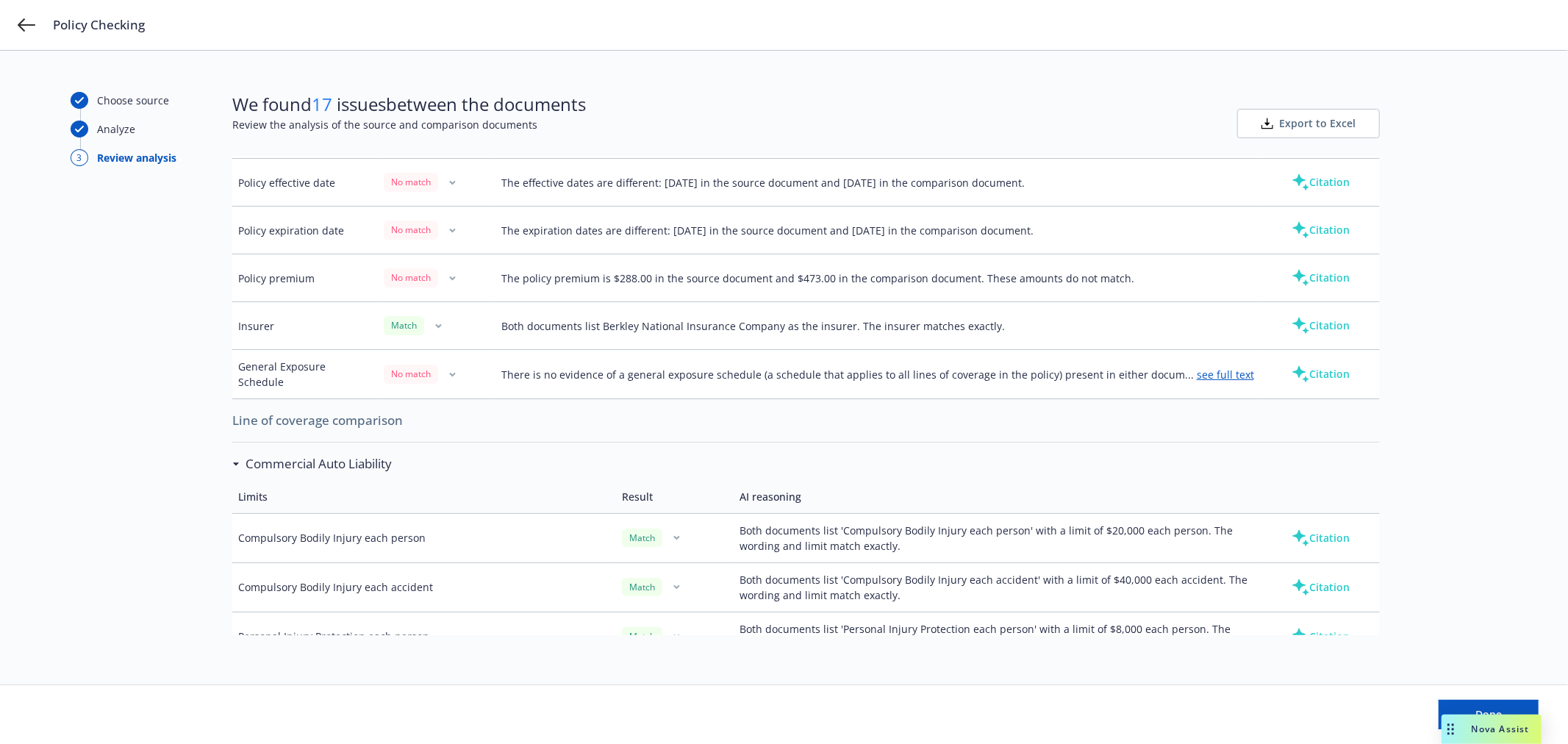
click at [451, 365] on button "button" at bounding box center [453, 374] width 17 height 17
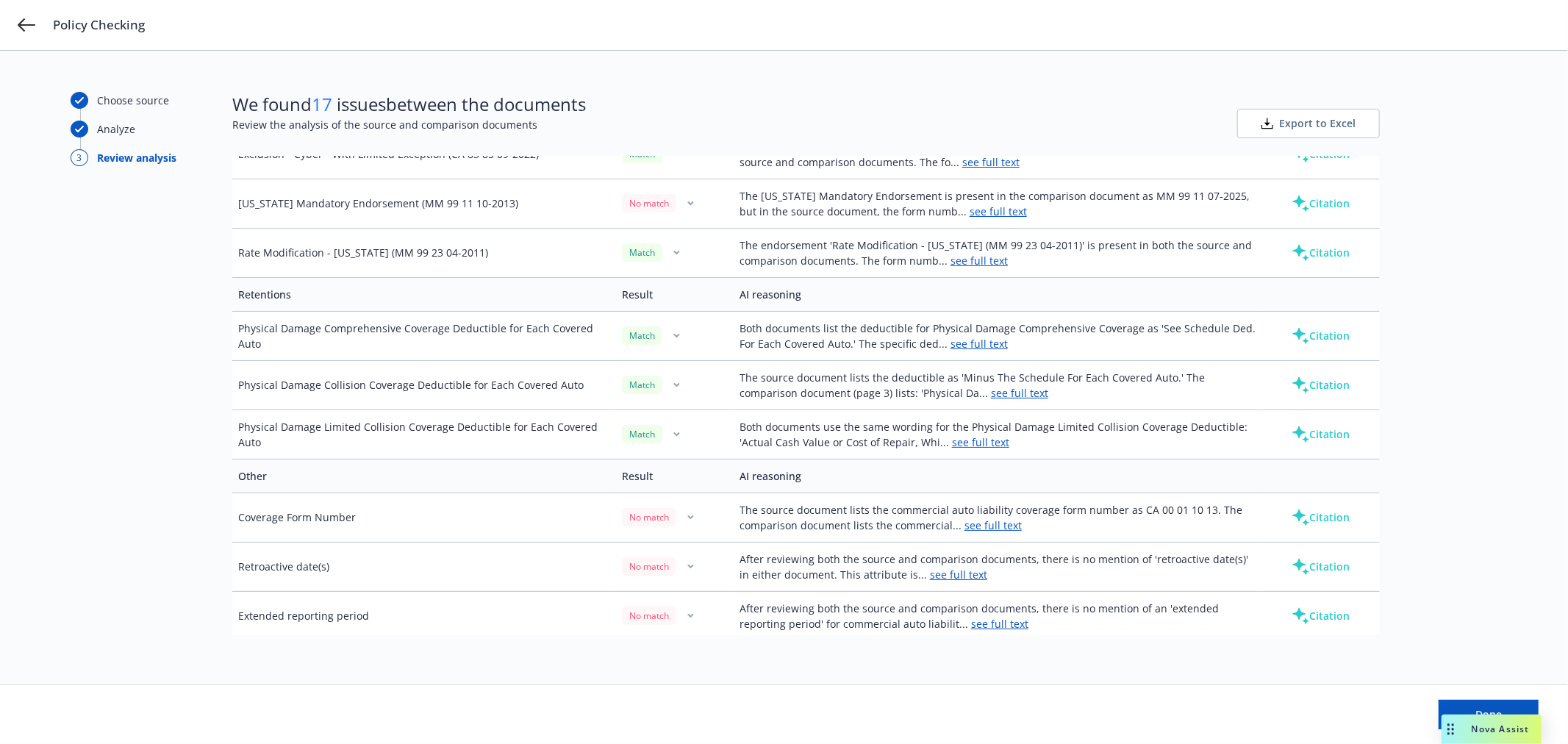
scroll to position [1545, 0]
click at [8, 26] on div "Policy Checking" at bounding box center [784, 25] width 1568 height 50
click at [19, 26] on icon at bounding box center [26, 25] width 17 height 13
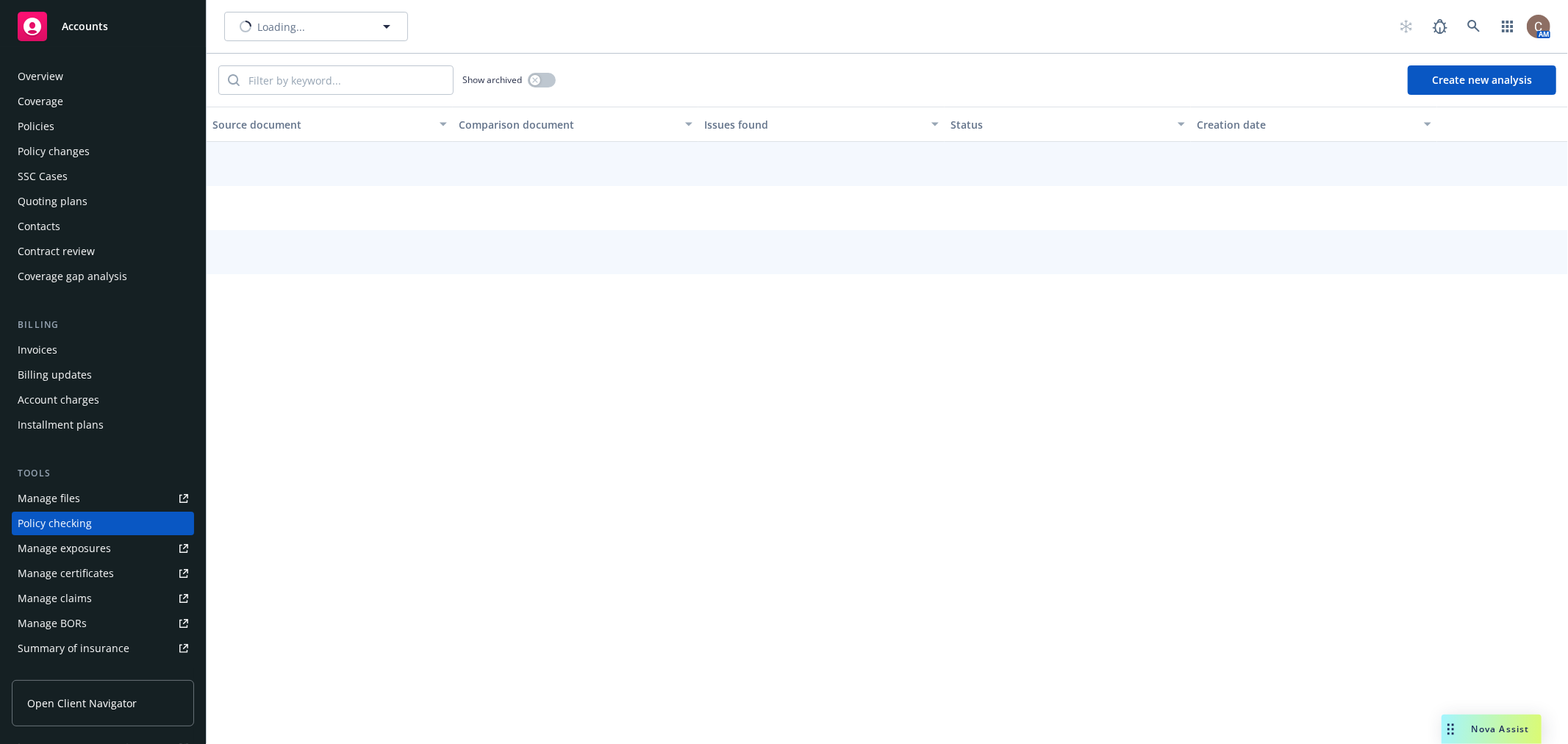
scroll to position [127, 0]
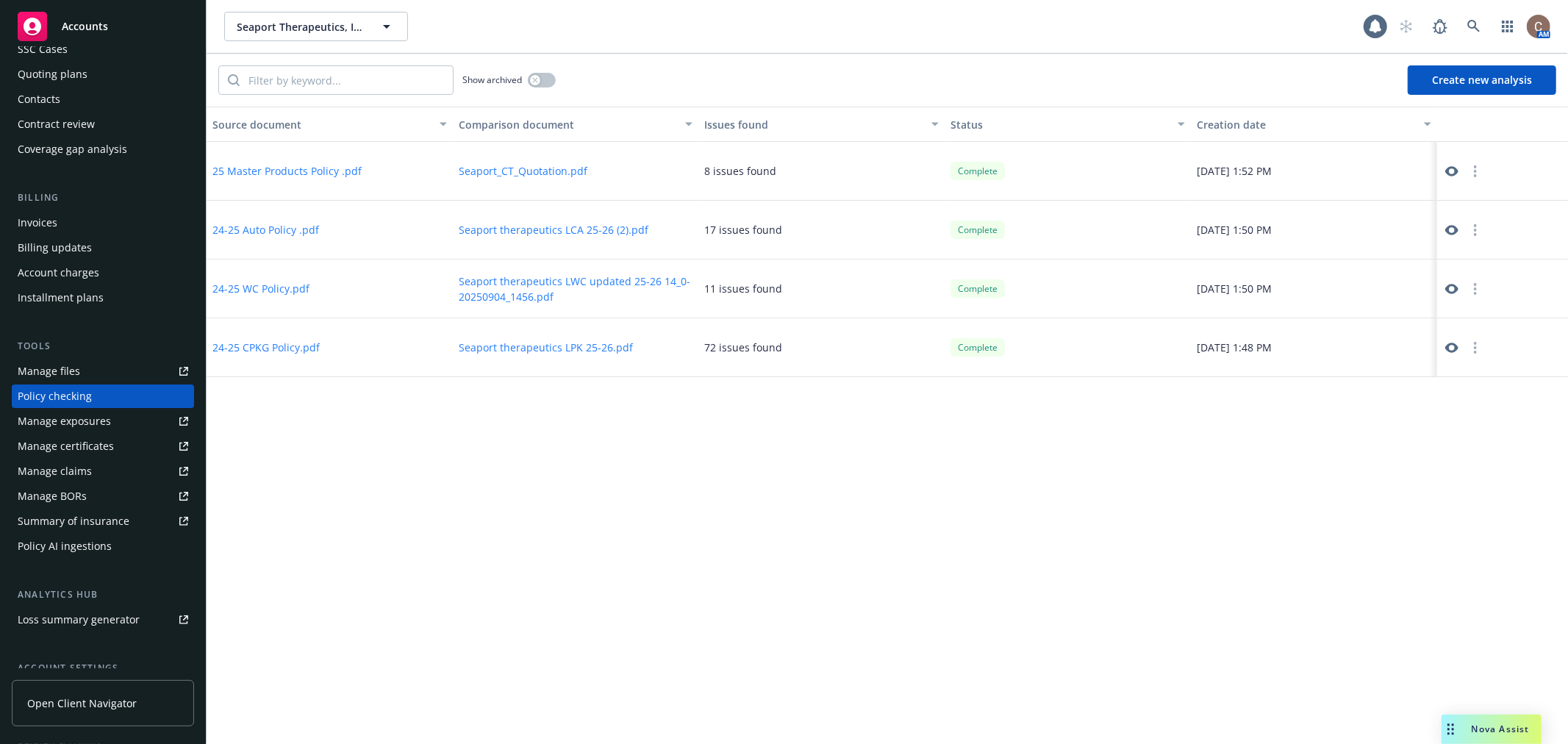
click at [1450, 348] on icon at bounding box center [1452, 348] width 13 height 13
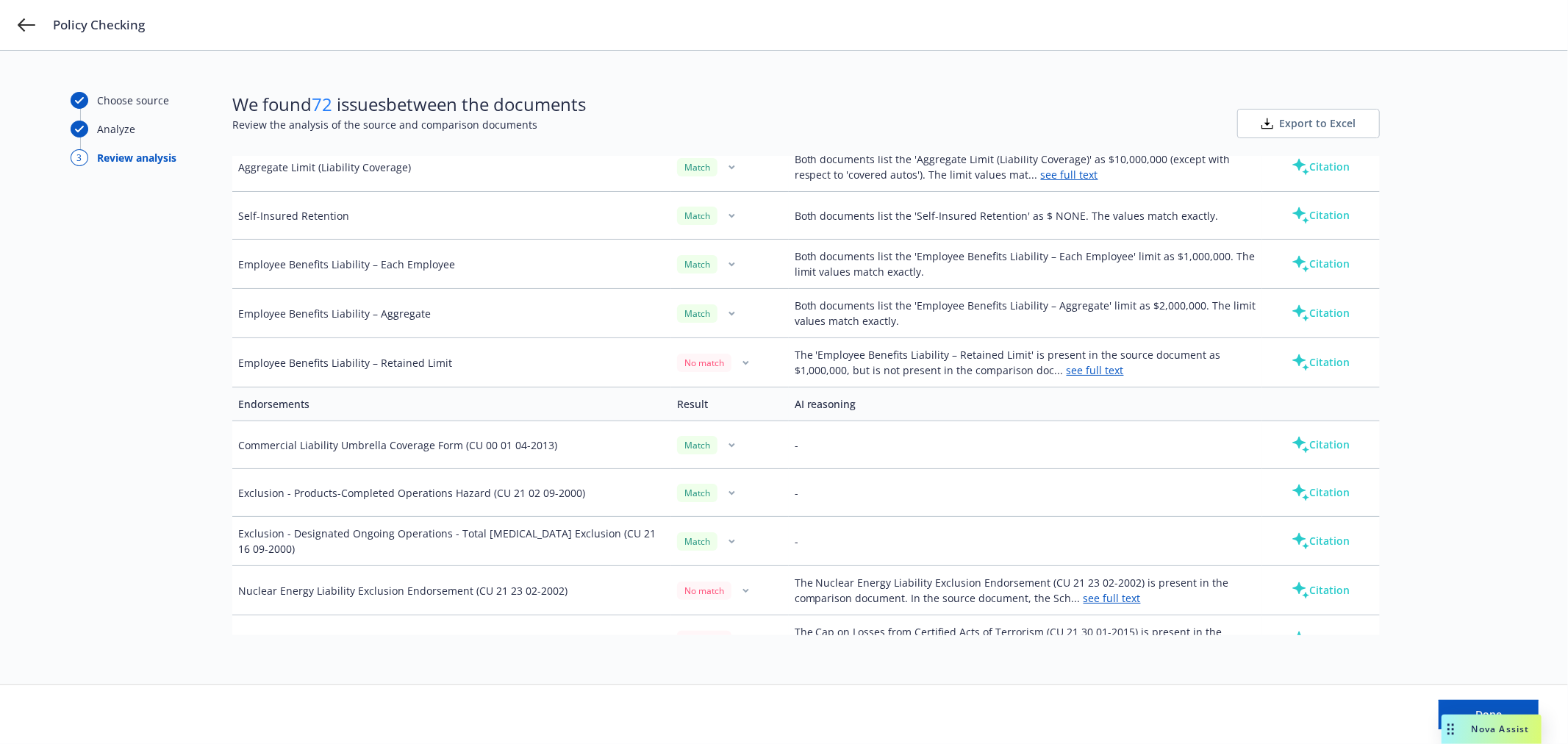
scroll to position [3513, 0]
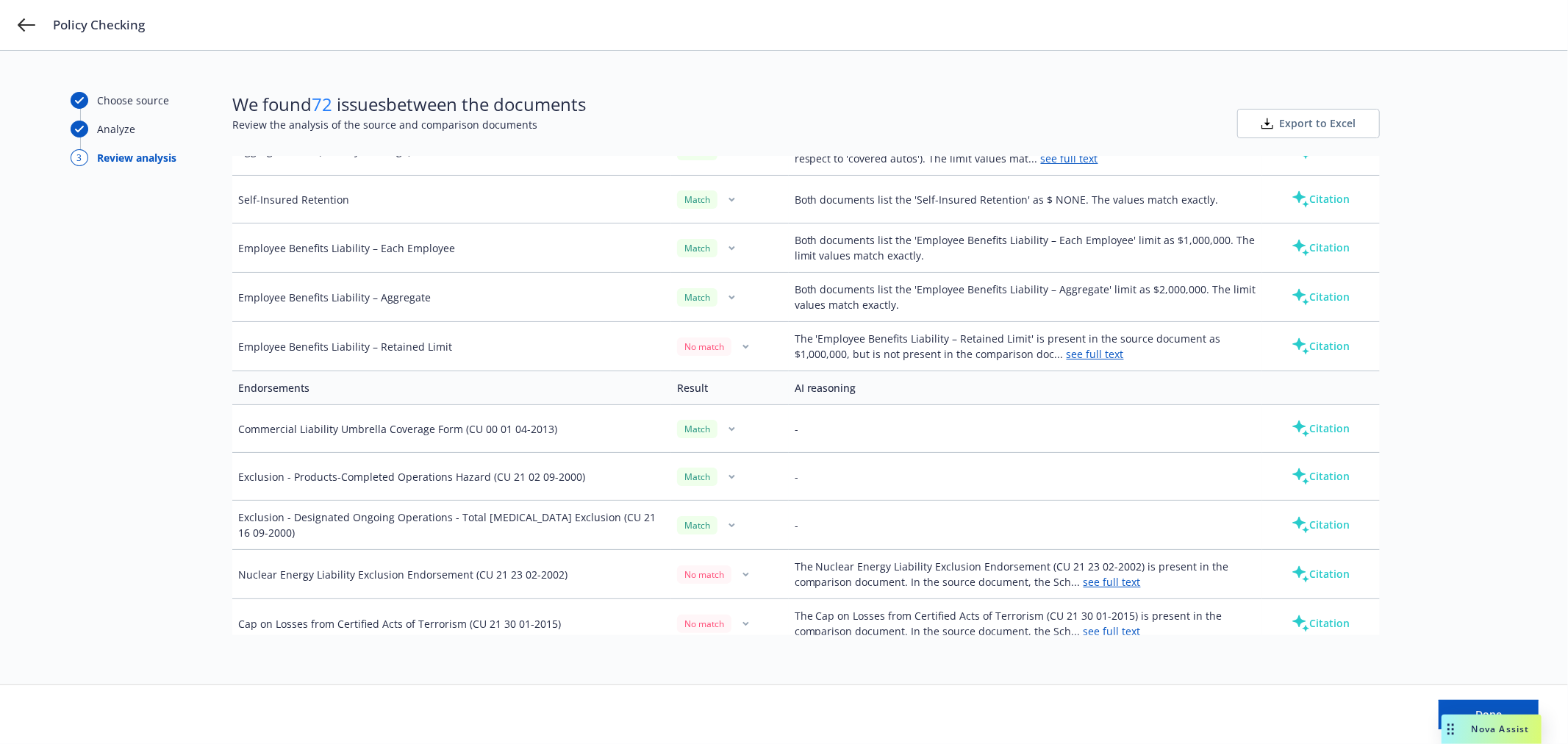
click at [1096, 357] on link "see full text" at bounding box center [1095, 354] width 57 height 14
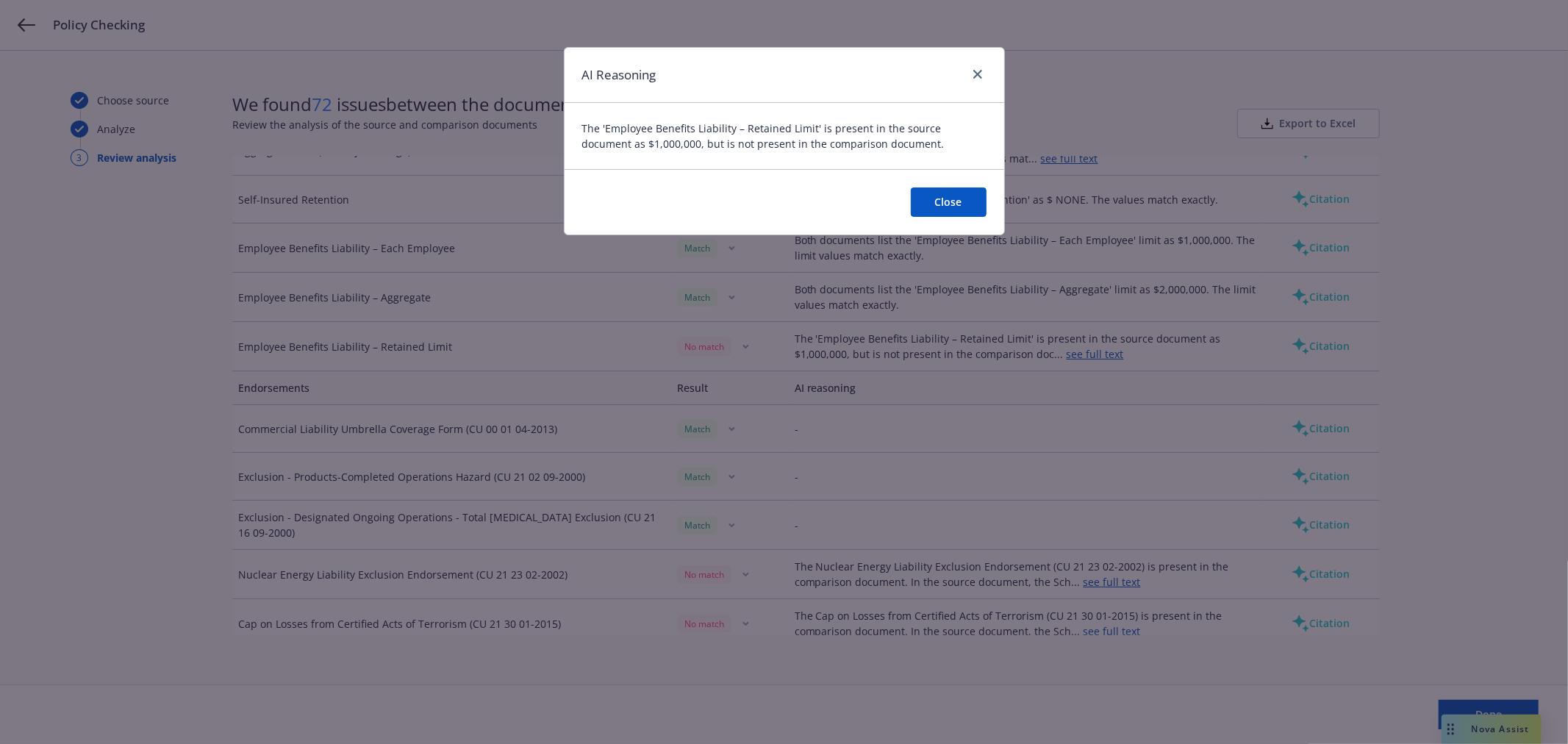
click at [954, 201] on button "Close" at bounding box center [948, 201] width 76 height 29
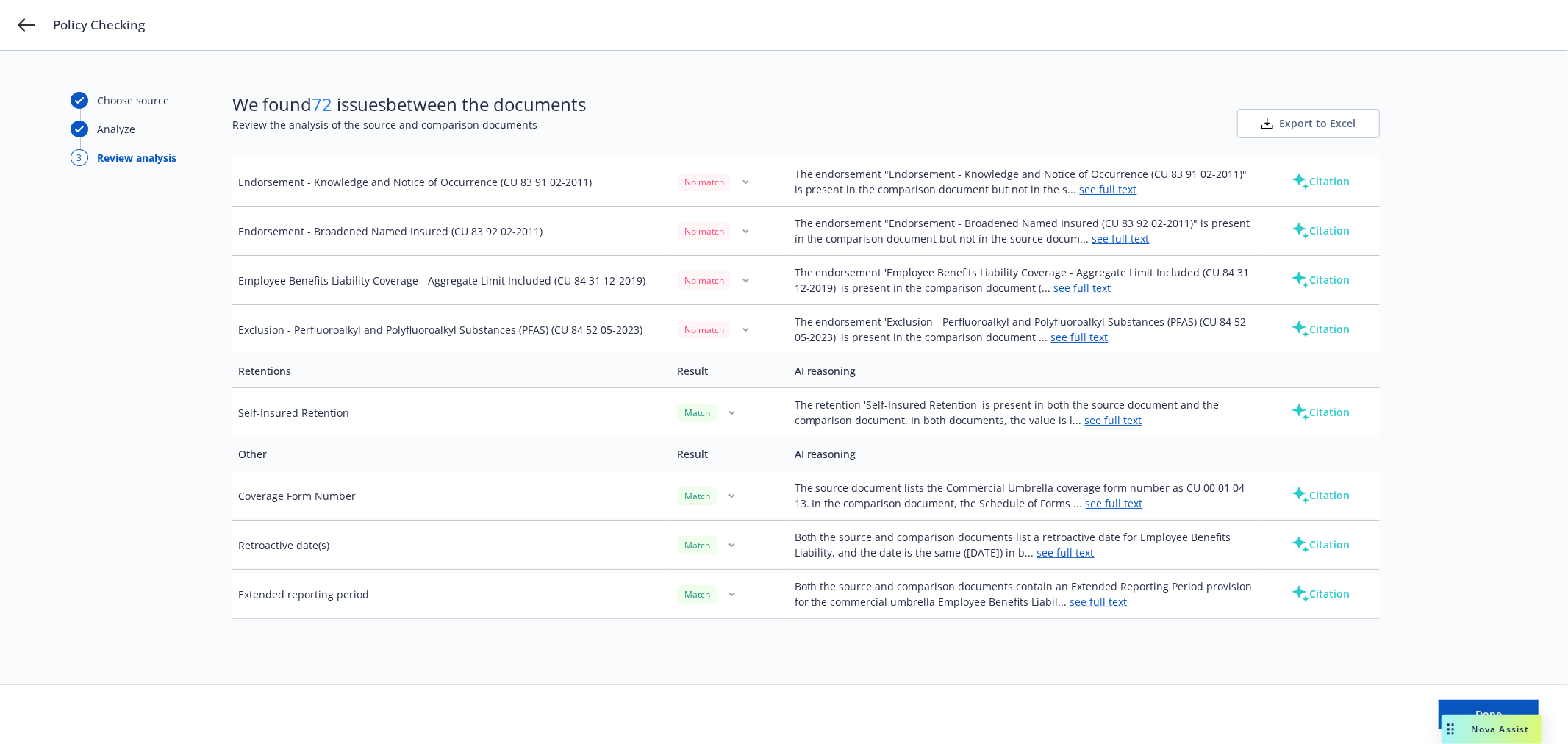
scroll to position [4494, 0]
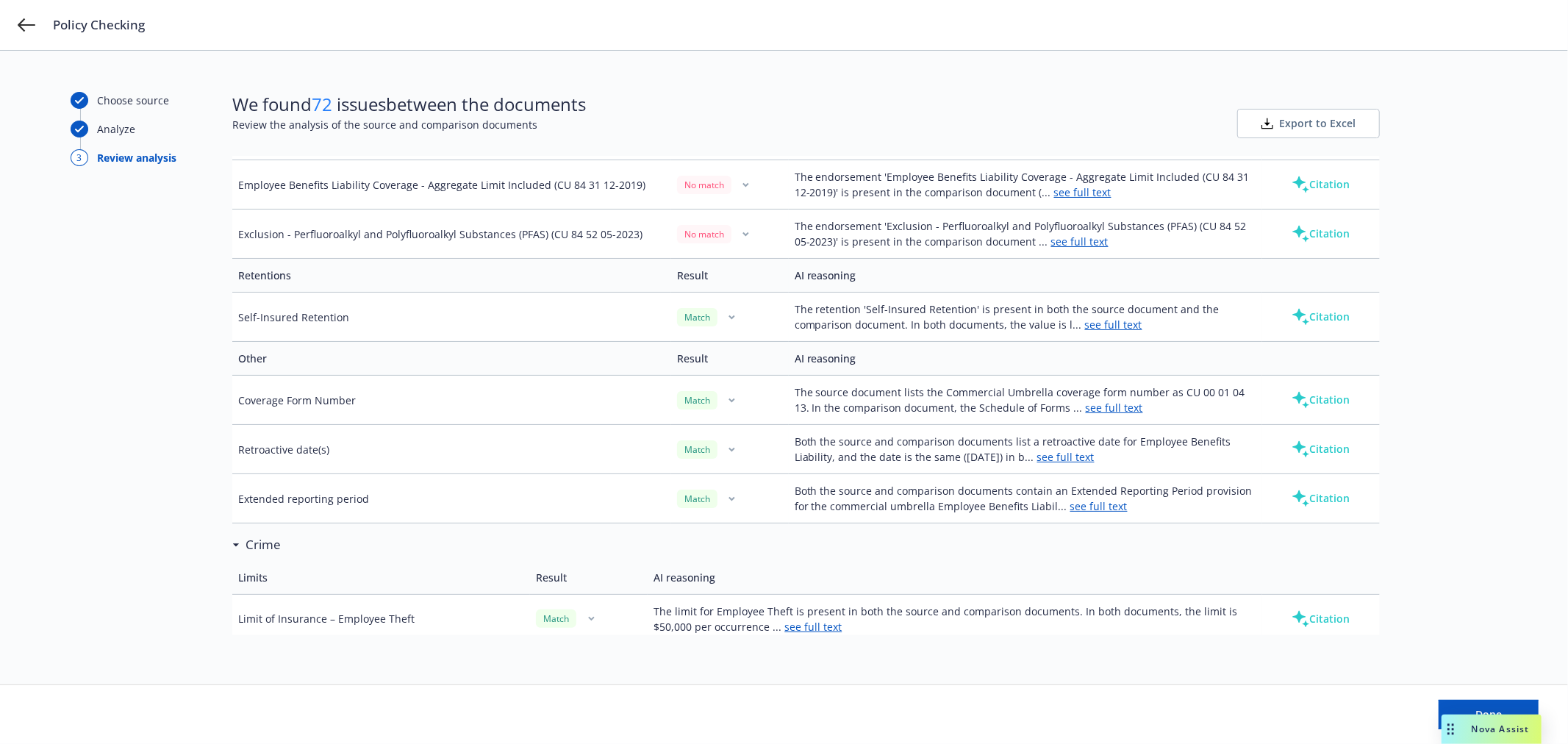
click at [26, 34] on div "Policy Checking" at bounding box center [784, 25] width 1568 height 50
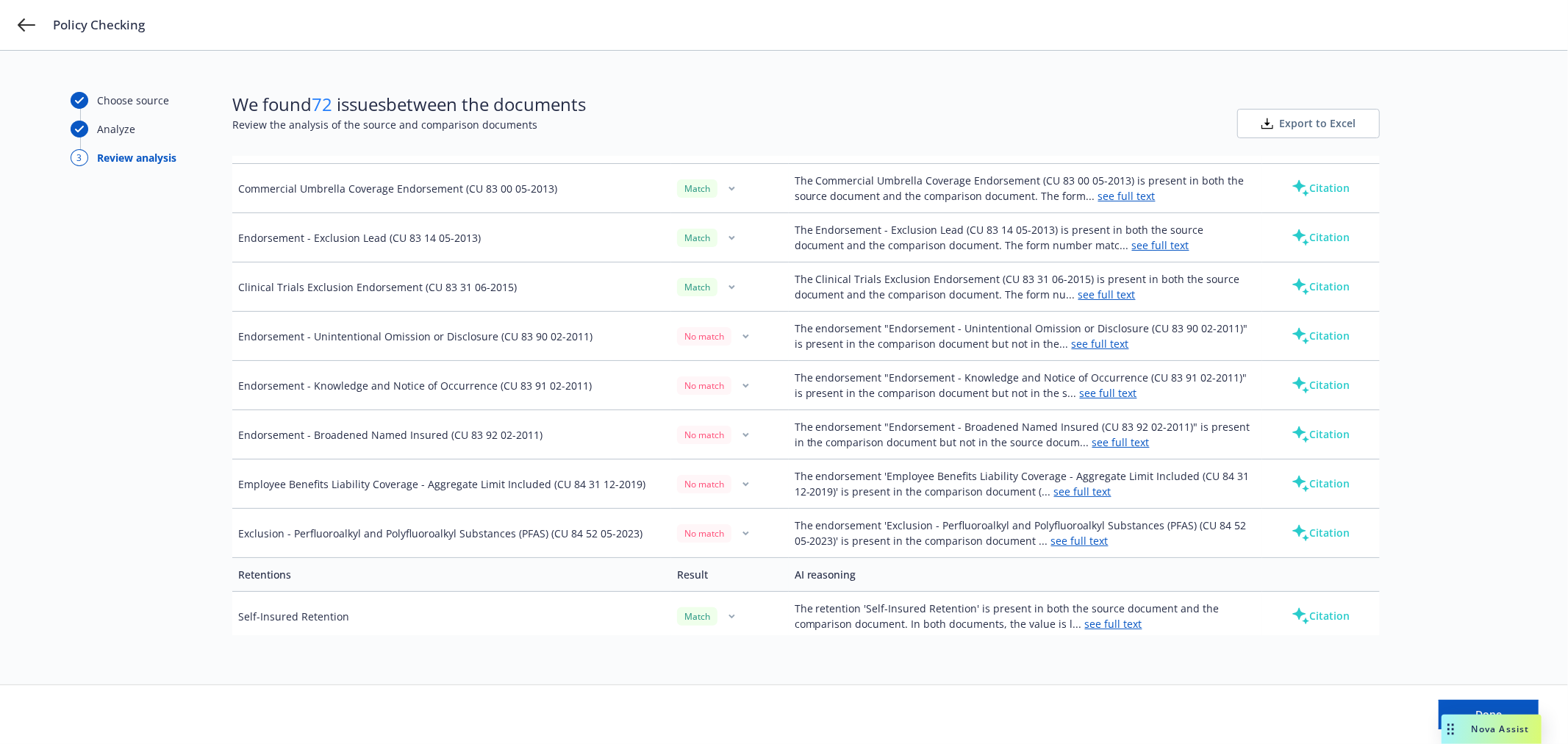
scroll to position [4167, 0]
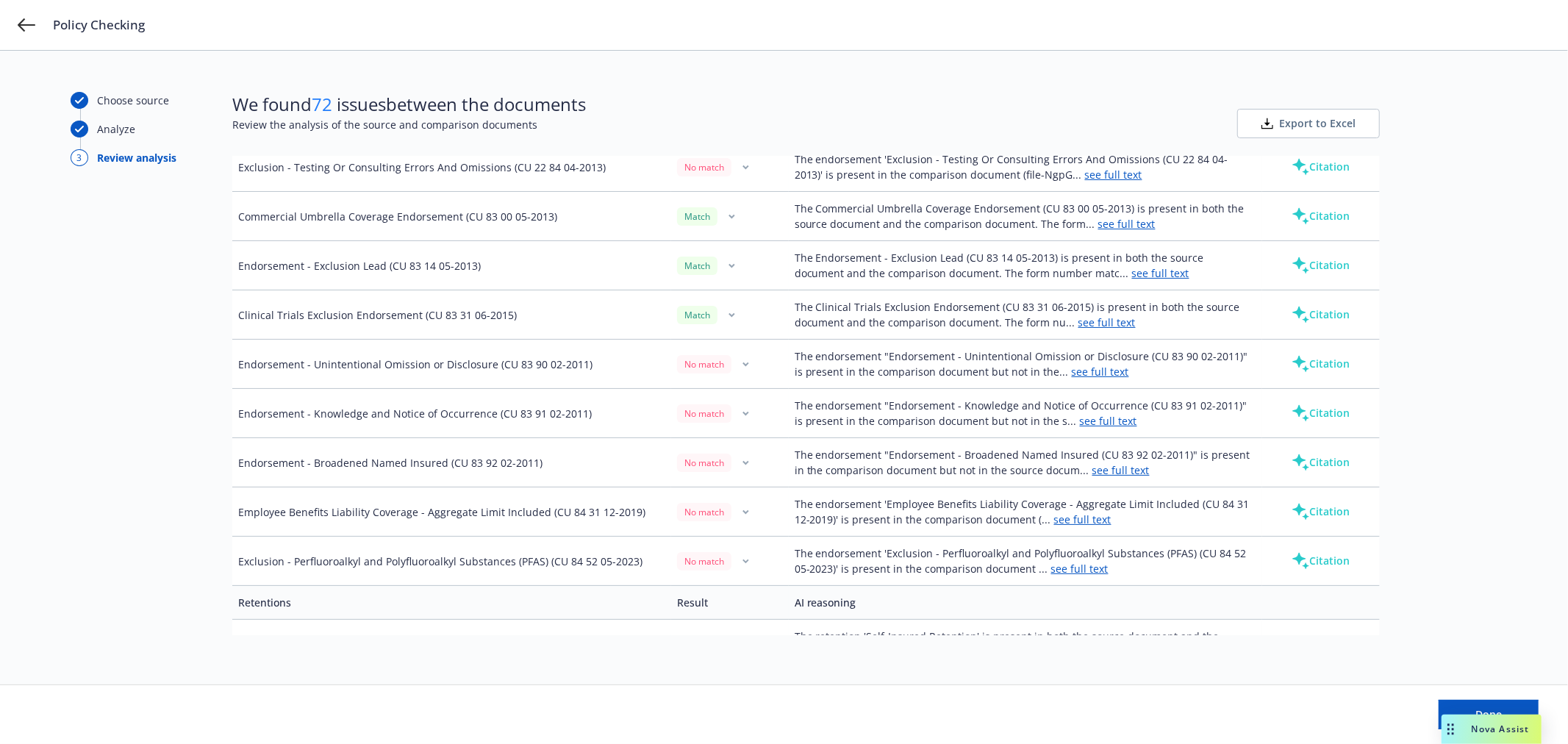
click at [1078, 379] on link "see full text" at bounding box center [1100, 371] width 57 height 14
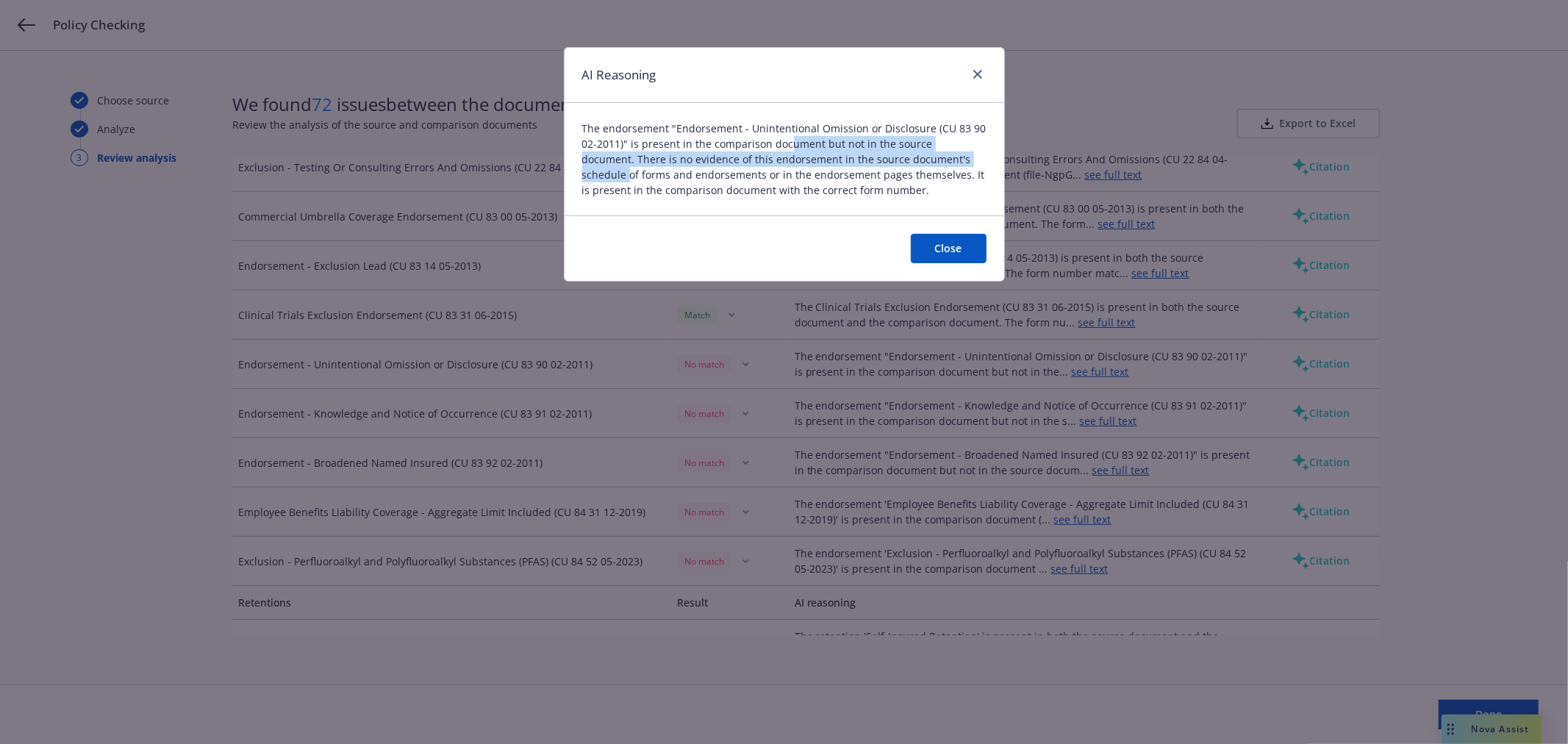
drag, startPoint x: 818, startPoint y: 136, endPoint x: 951, endPoint y: 165, distance: 136.1
click at [951, 165] on span "The endorsement "Endorsement - Unintentional Omission or Disclosure (CU 83 90 0…" at bounding box center [784, 159] width 404 height 77
click at [887, 191] on span "The endorsement "Endorsement - Unintentional Omission or Disclosure (CU 83 90 0…" at bounding box center [784, 159] width 404 height 77
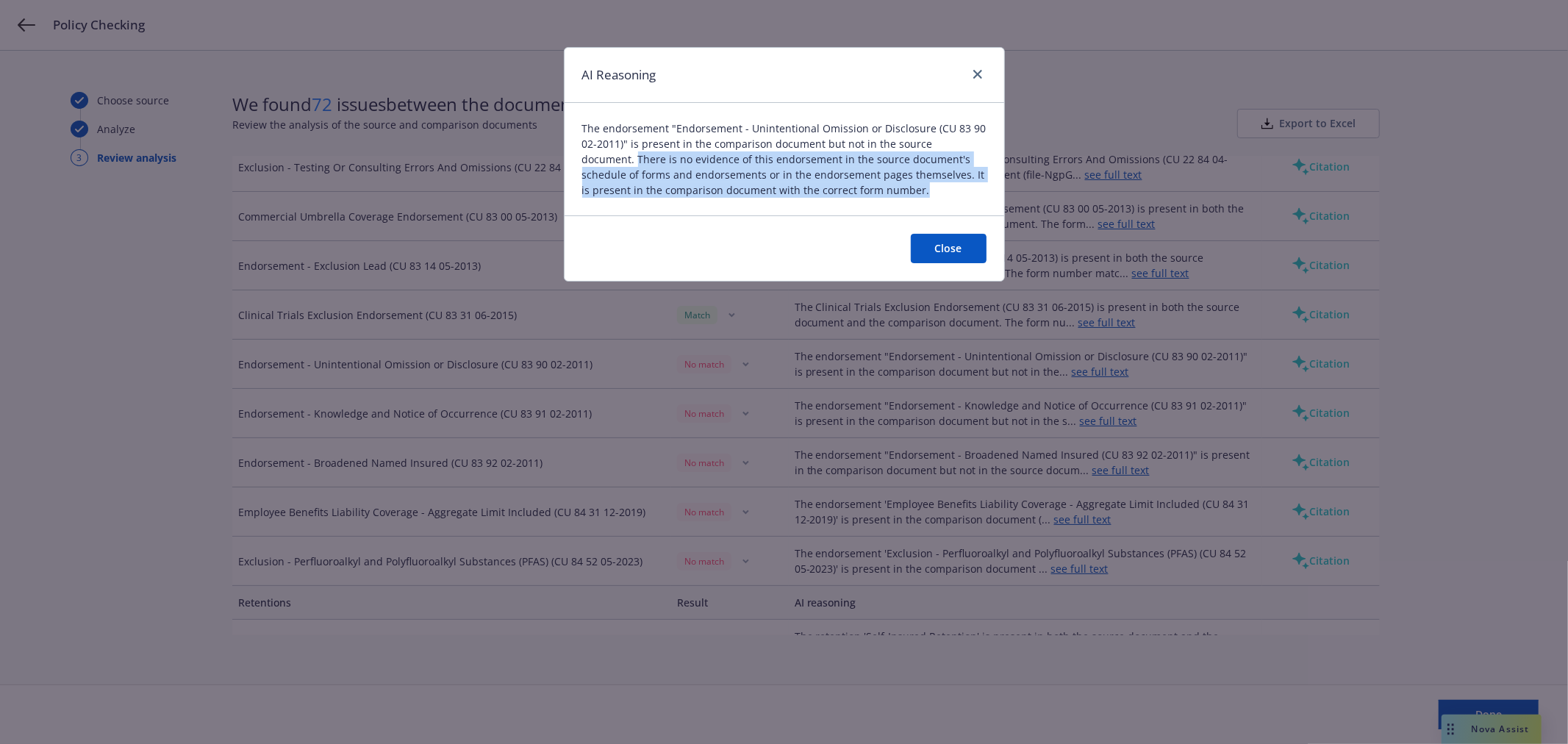
drag, startPoint x: 863, startPoint y: 196, endPoint x: 584, endPoint y: 179, distance: 279.5
click at [582, 156] on span "The endorsement "Endorsement - Unintentional Omission or Disclosure (CU 83 90 0…" at bounding box center [784, 159] width 404 height 77
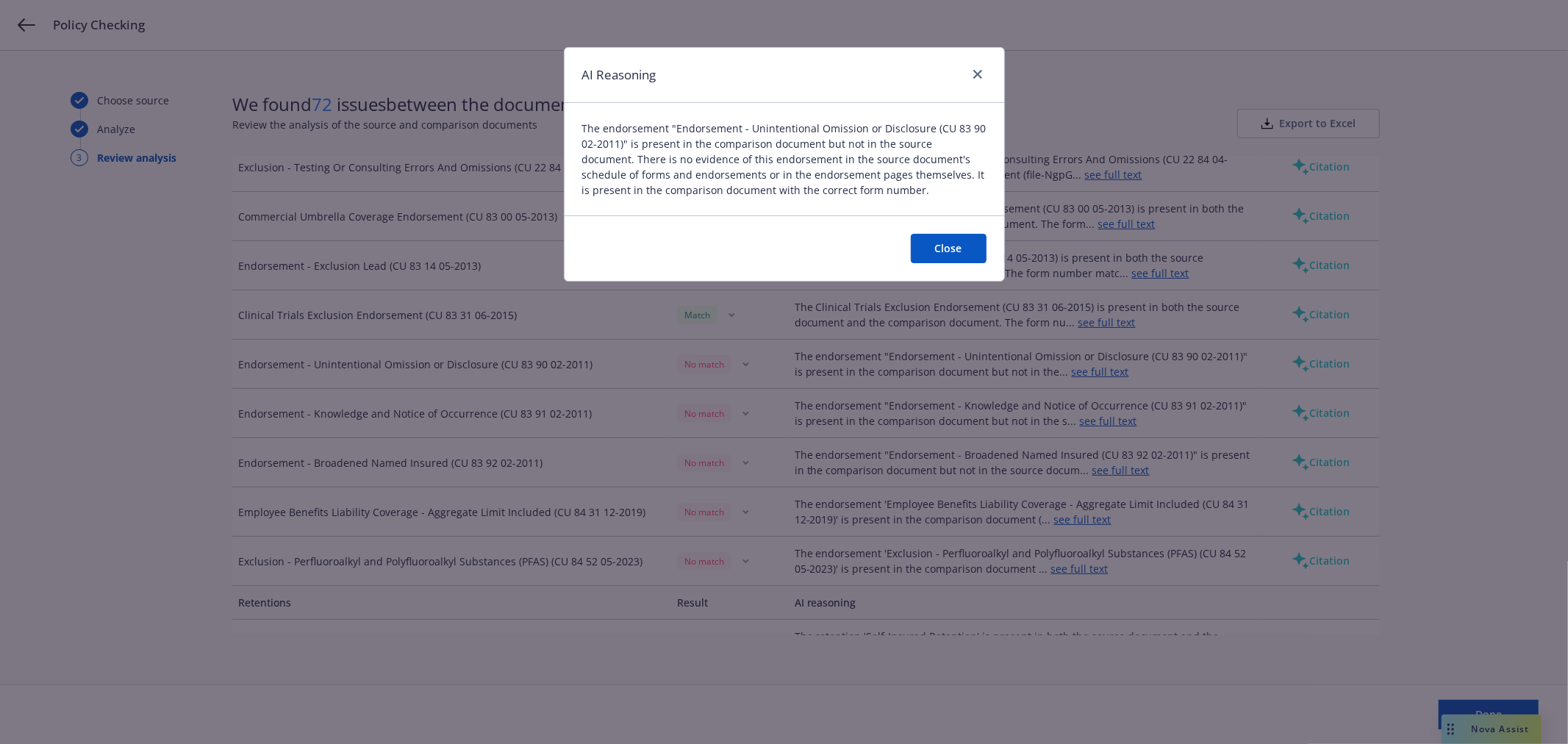
click at [666, 217] on div "Close" at bounding box center [784, 248] width 439 height 66
click at [915, 246] on button "Close" at bounding box center [948, 248] width 76 height 29
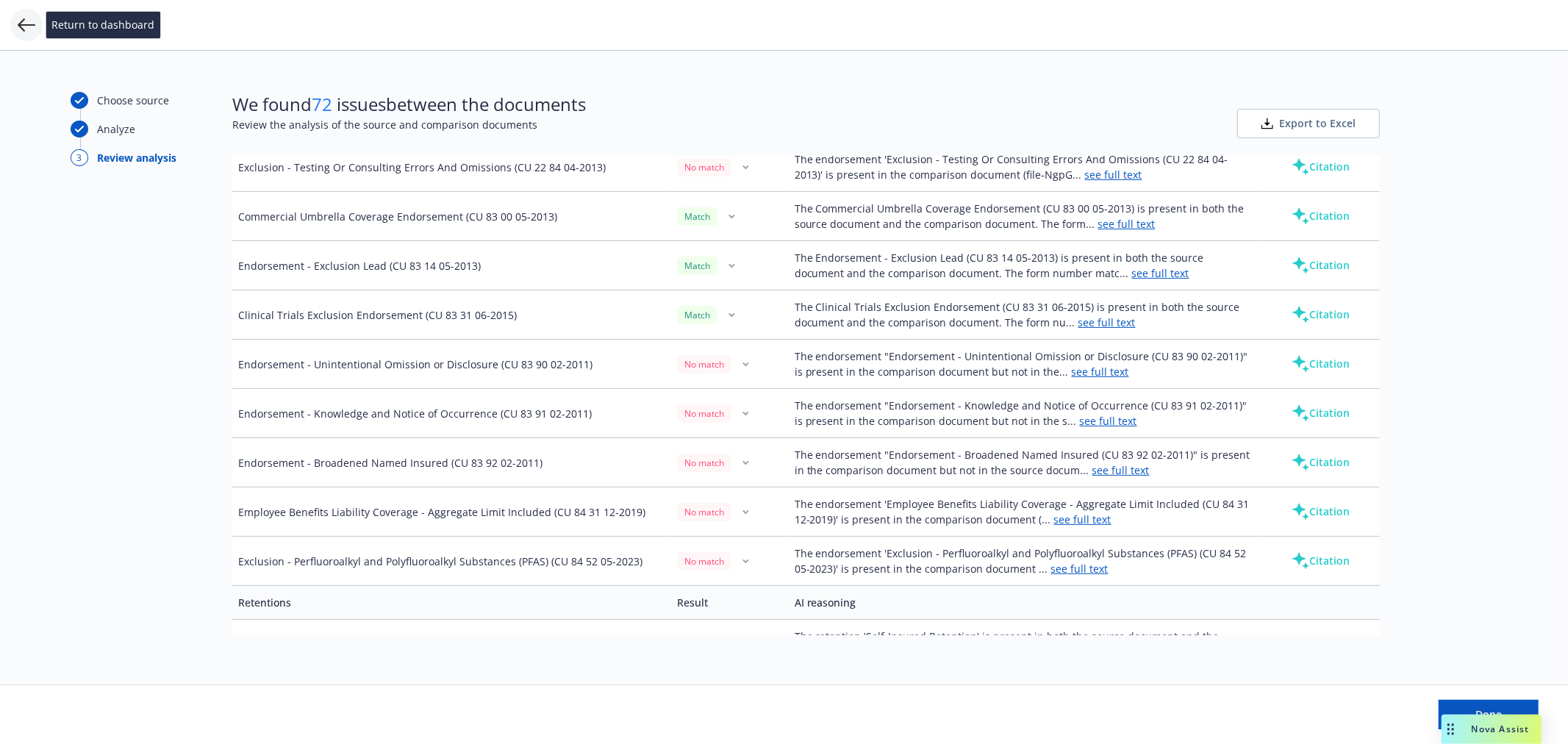
click at [27, 26] on icon at bounding box center [26, 24] width 17 height 17
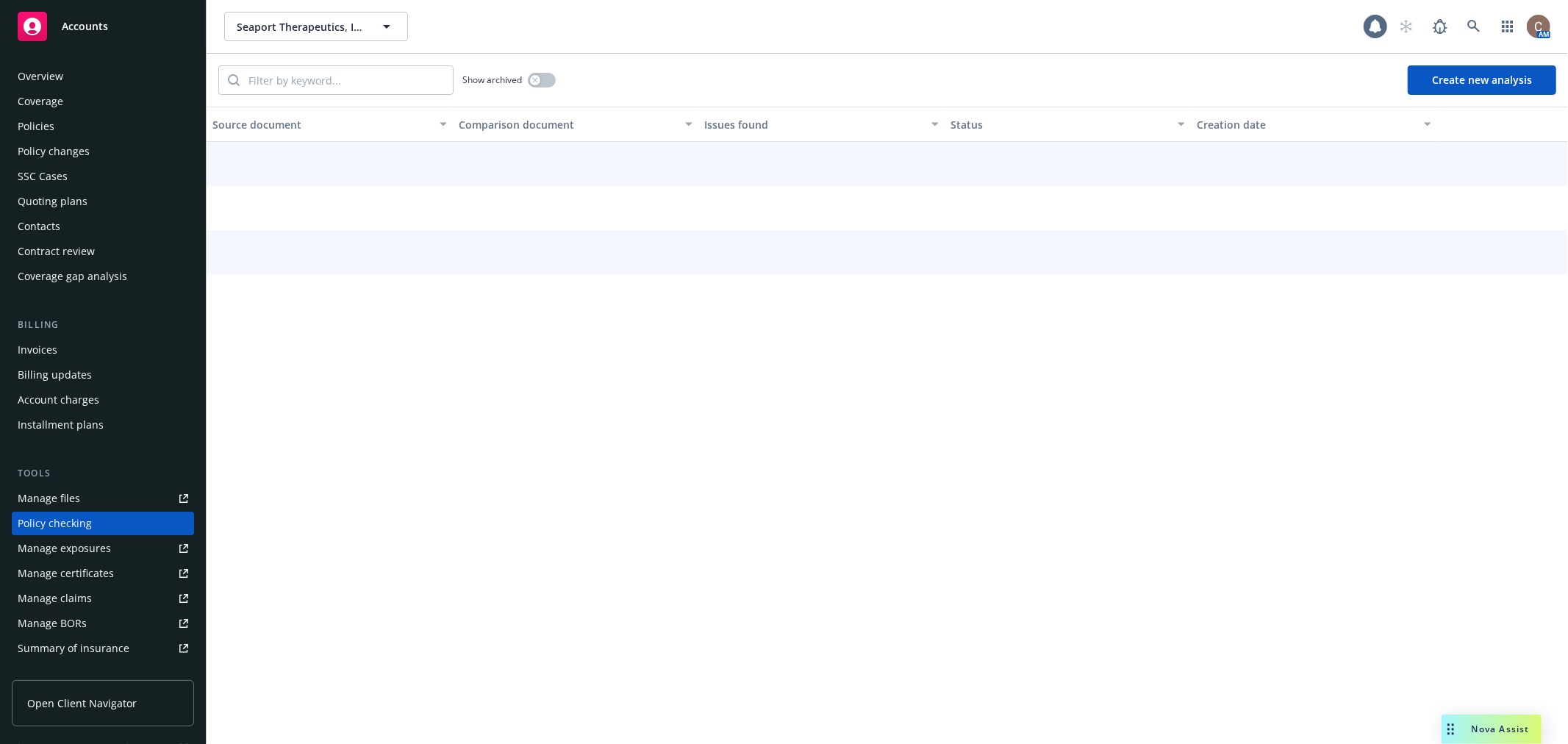
scroll to position [127, 0]
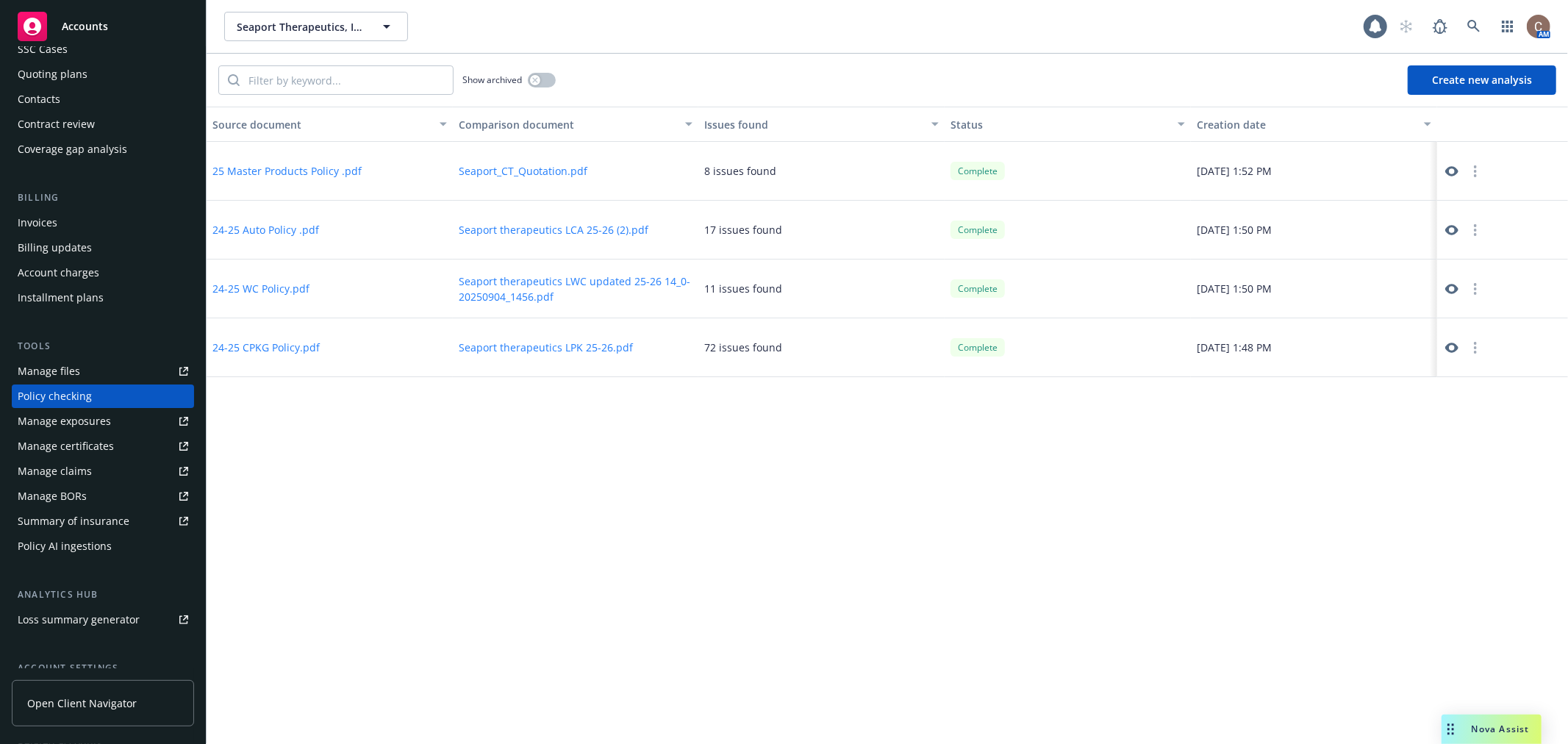
click at [568, 508] on div "Source document Comparison document Issues found Status Creation date 25 Master…" at bounding box center [887, 425] width 1361 height 637
